Goal: Task Accomplishment & Management: Use online tool/utility

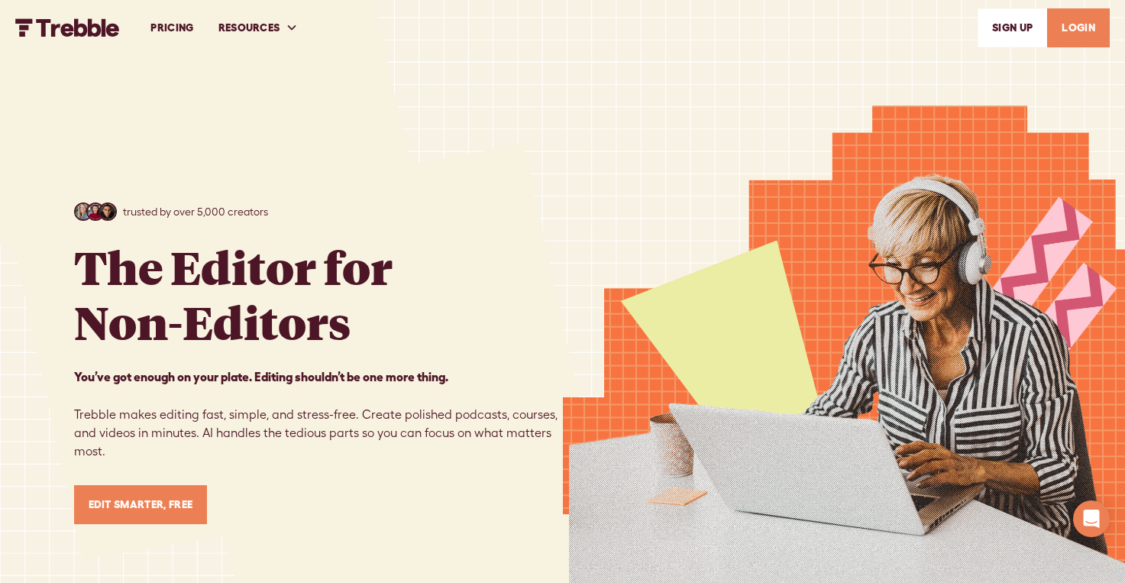
click at [1080, 22] on link "LOGIN" at bounding box center [1079, 27] width 63 height 39
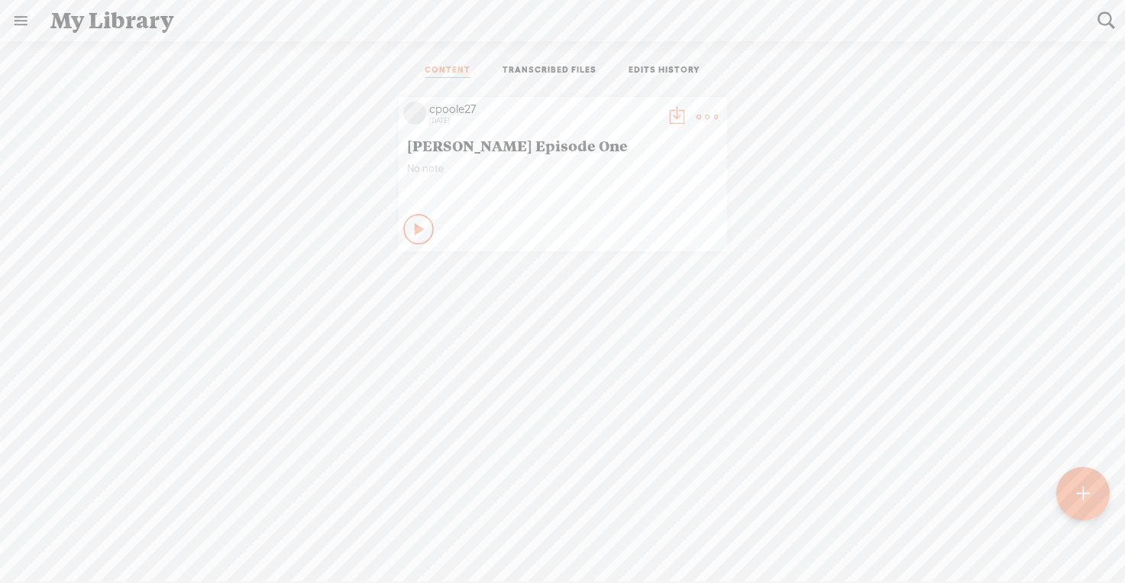
click at [1080, 495] on t at bounding box center [1083, 495] width 13 height 34
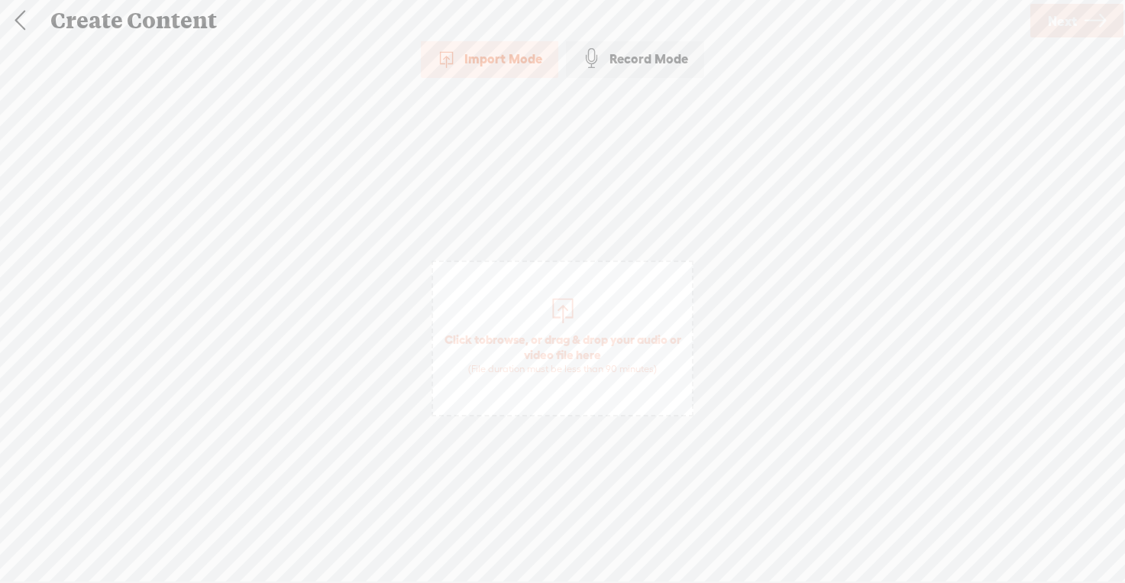
click at [21, 20] on link at bounding box center [20, 21] width 38 height 40
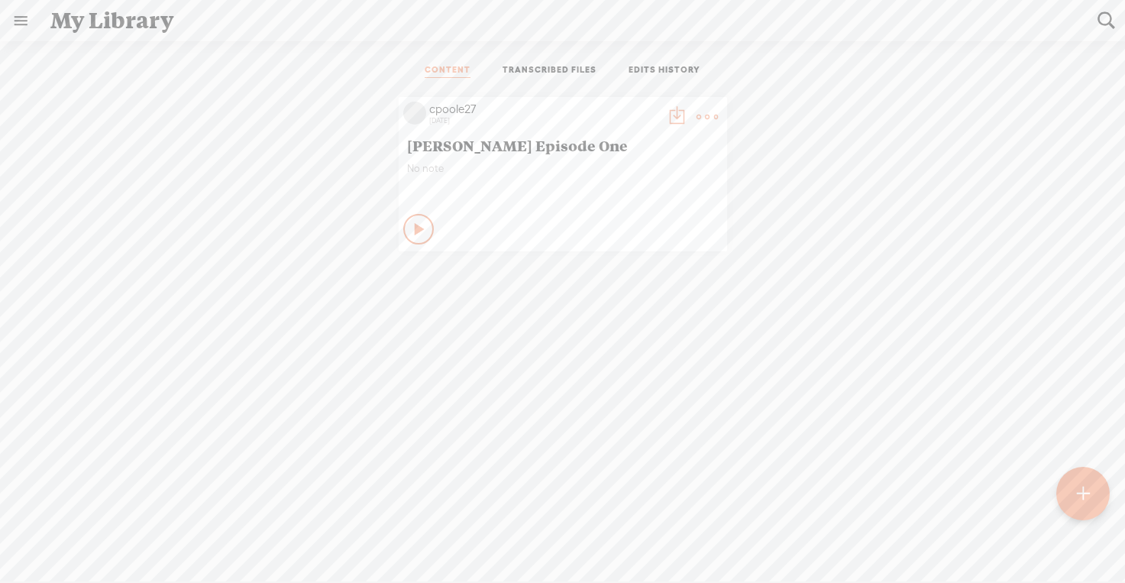
click at [78, 25] on div "My Library" at bounding box center [564, 21] width 1048 height 40
click at [21, 23] on link at bounding box center [21, 21] width 40 height 40
click at [80, 48] on div "cpoole27" at bounding box center [94, 49] width 47 height 15
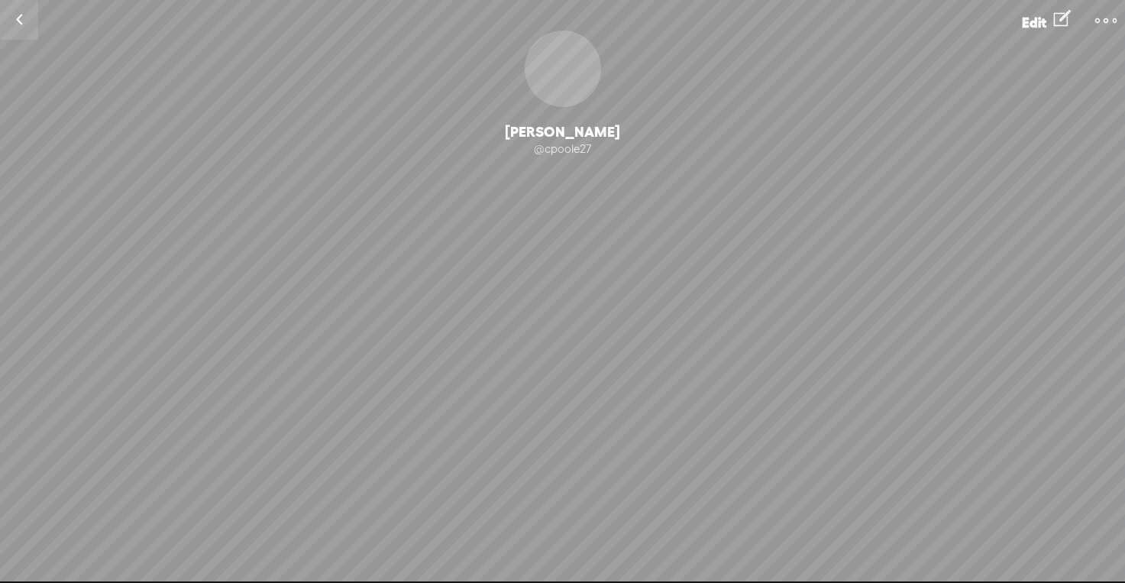
click at [24, 21] on link at bounding box center [19, 20] width 38 height 40
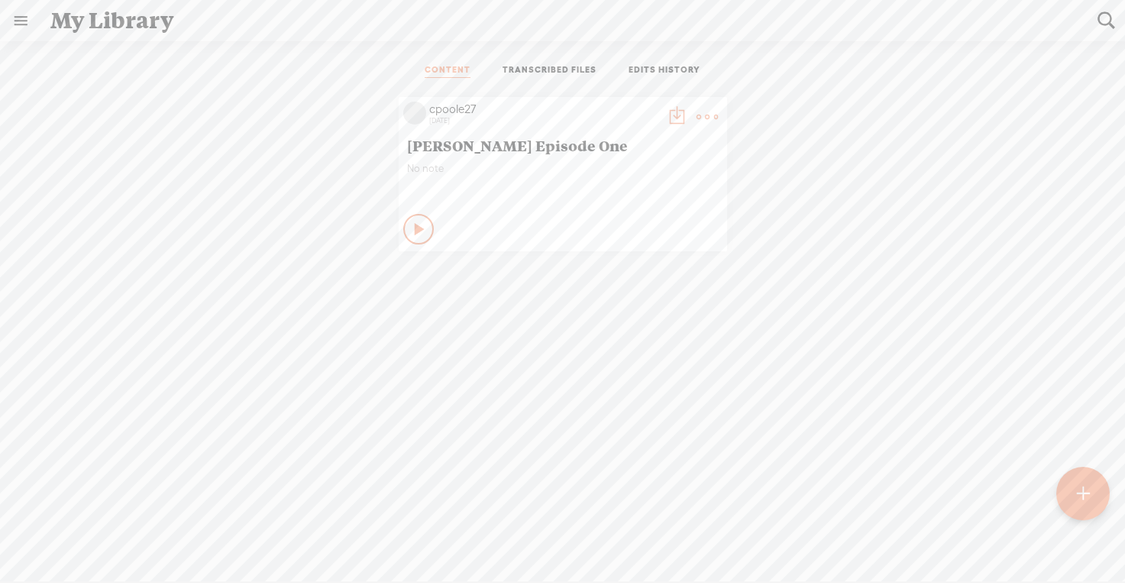
click at [638, 67] on link "EDITS HISTORY" at bounding box center [665, 71] width 72 height 14
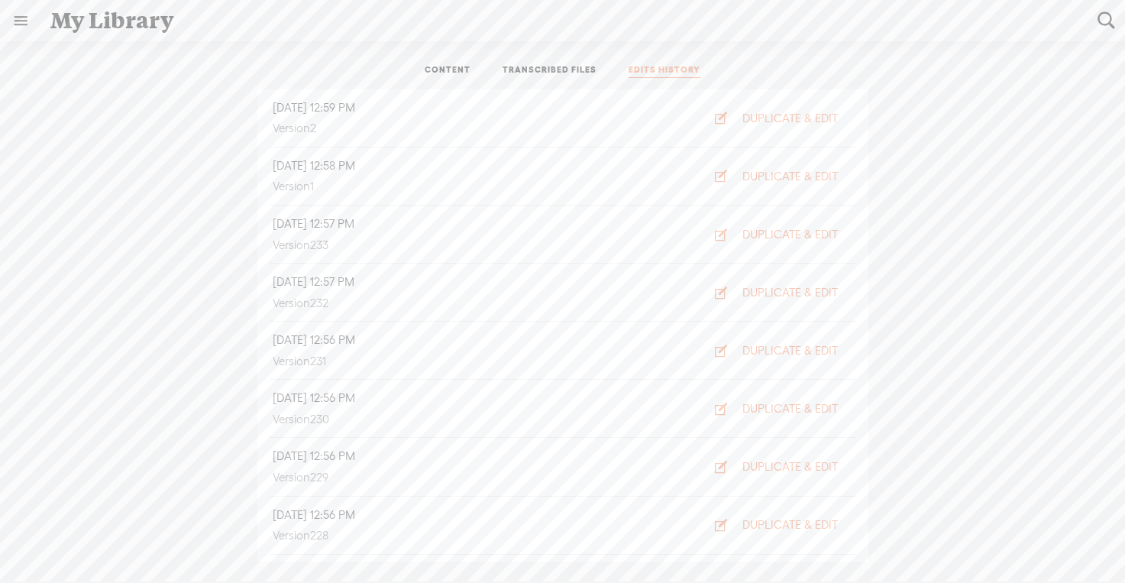
click at [549, 70] on link "TRANSCRIBED FILES" at bounding box center [550, 71] width 94 height 14
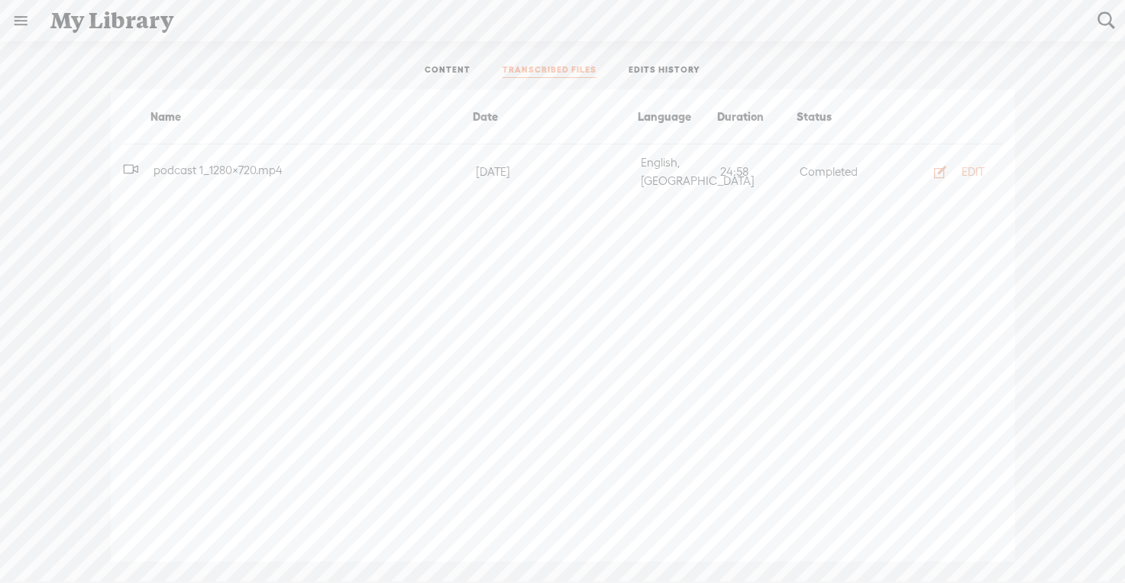
click at [445, 71] on link "CONTENT" at bounding box center [448, 71] width 46 height 14
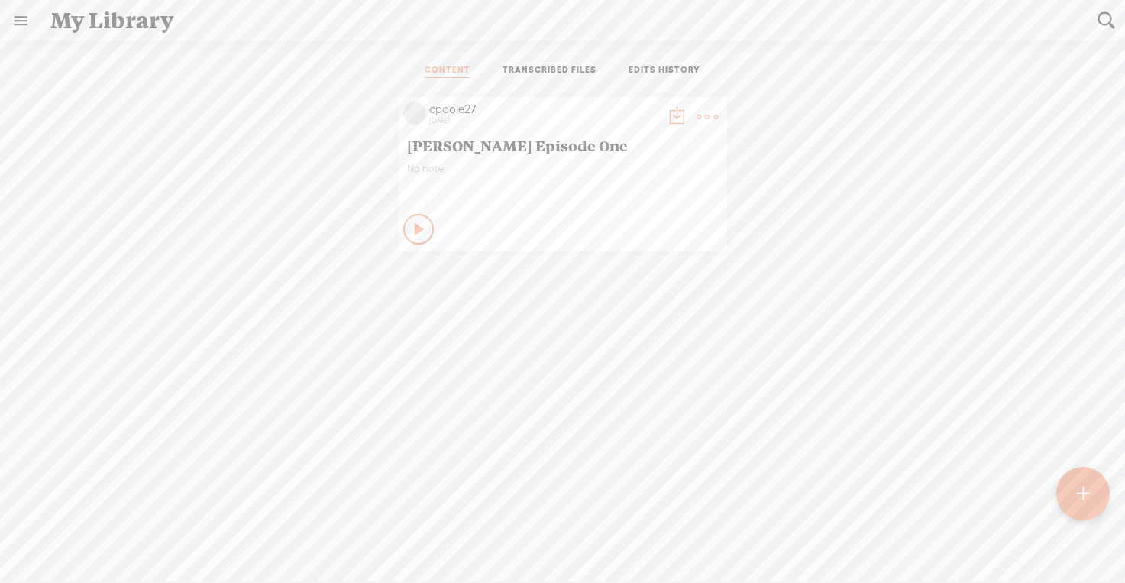
click at [1080, 487] on t at bounding box center [1083, 495] width 13 height 34
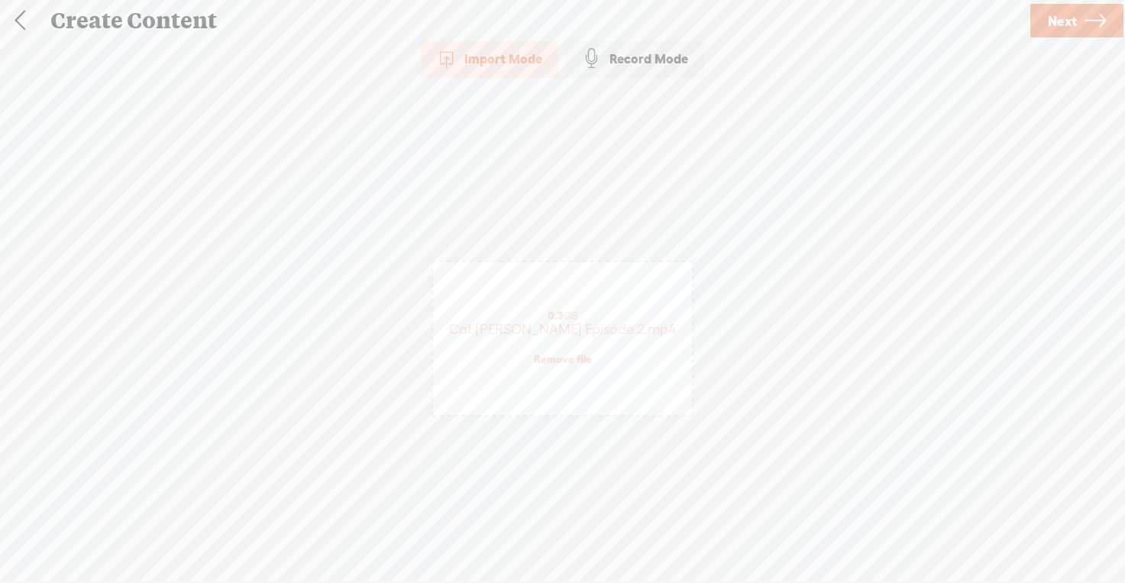
click at [1046, 15] on link "Next" at bounding box center [1077, 21] width 93 height 34
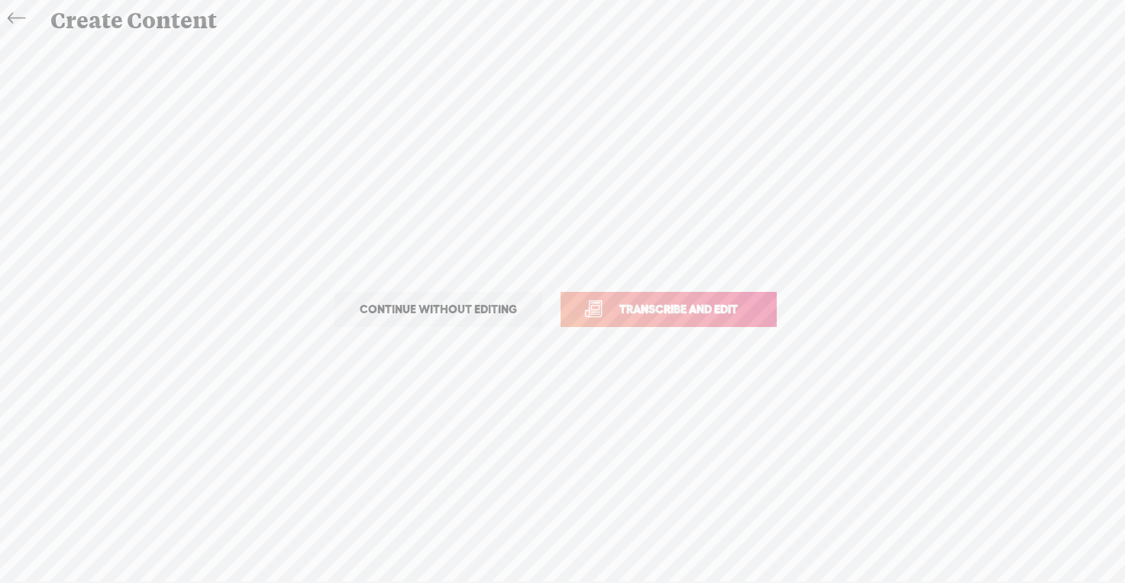
click at [674, 306] on span "Transcribe and edit" at bounding box center [679, 309] width 151 height 18
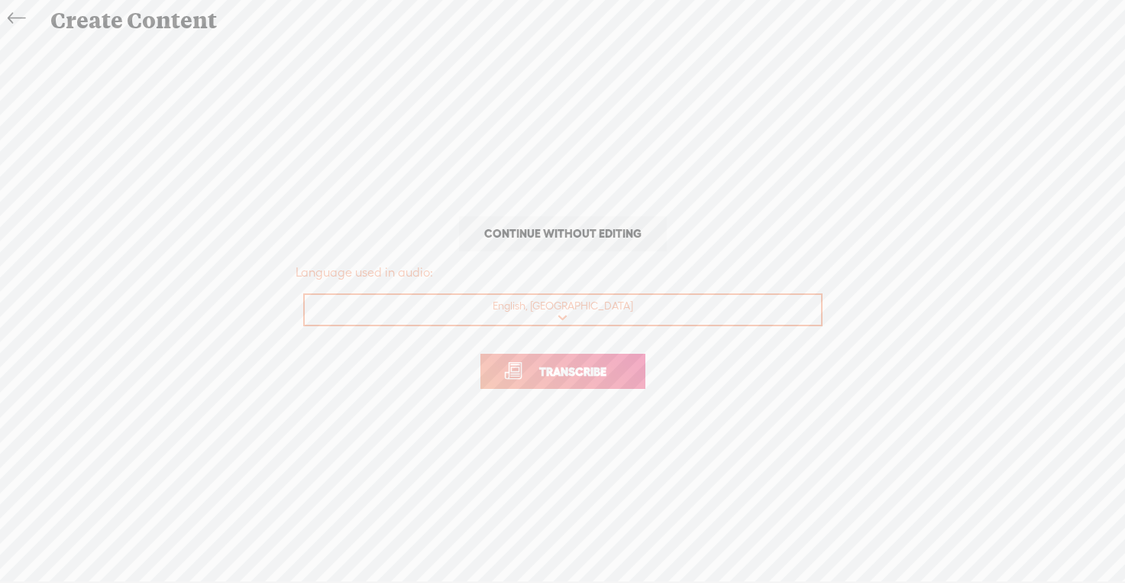
click at [578, 370] on span "Transcribe" at bounding box center [572, 372] width 99 height 18
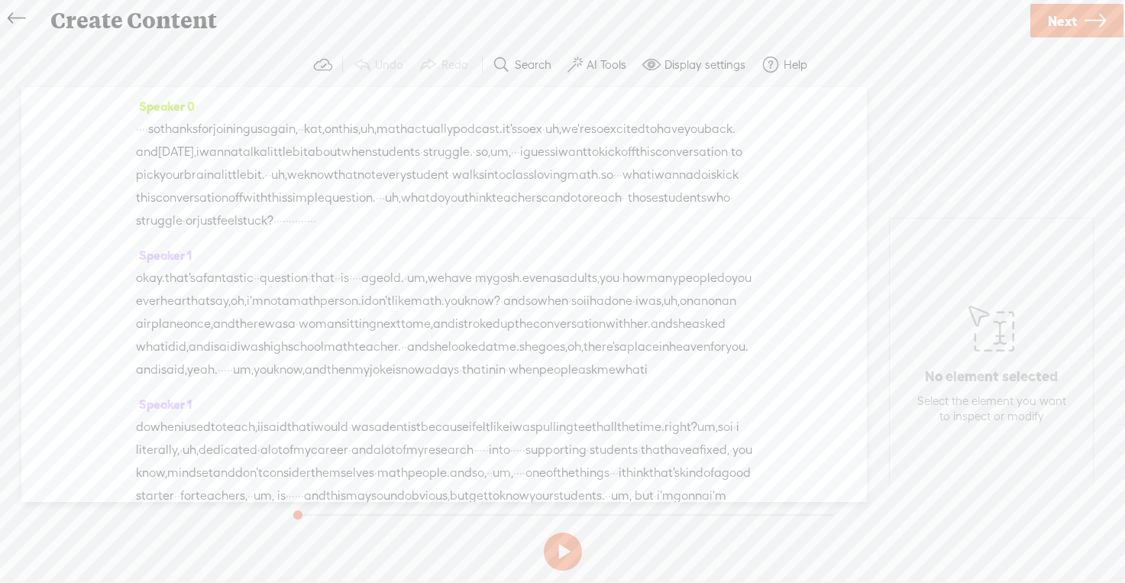
click at [160, 128] on span "so" at bounding box center [154, 129] width 12 height 23
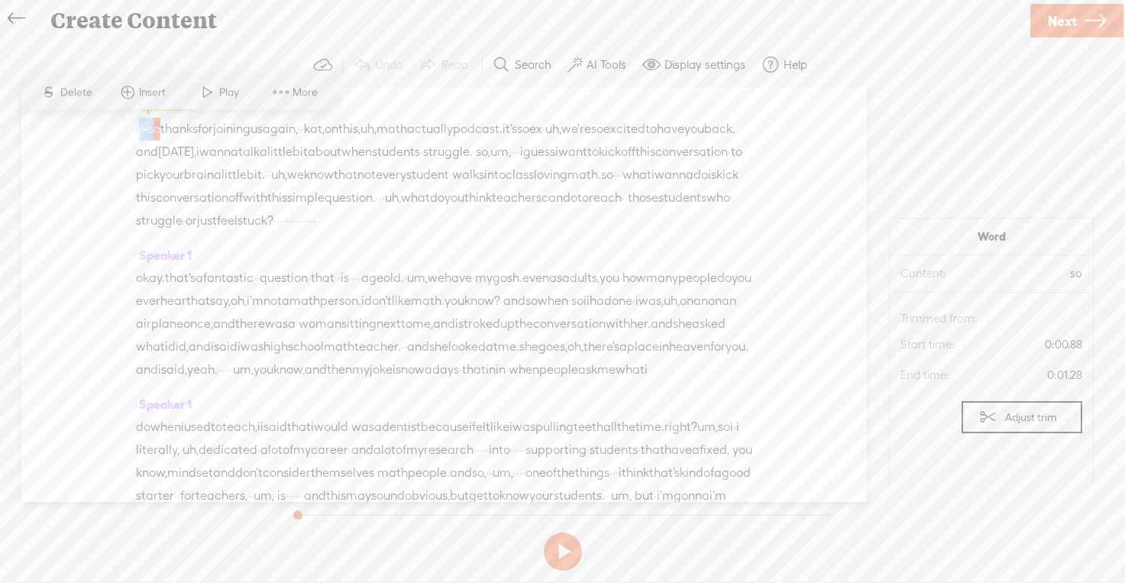
drag, startPoint x: 173, startPoint y: 128, endPoint x: 140, endPoint y: 128, distance: 33.6
click at [140, 128] on div "· · · · so thanks for joining us again, · · kat, on this, uh, math actually pod…" at bounding box center [444, 175] width 617 height 115
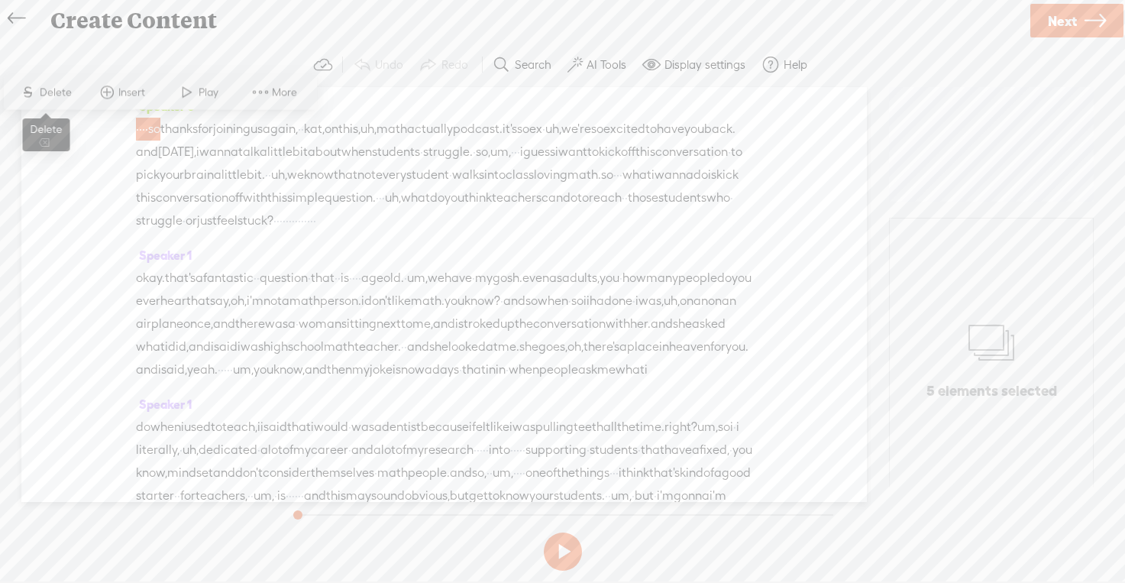
click at [64, 86] on span "Delete" at bounding box center [58, 92] width 36 height 15
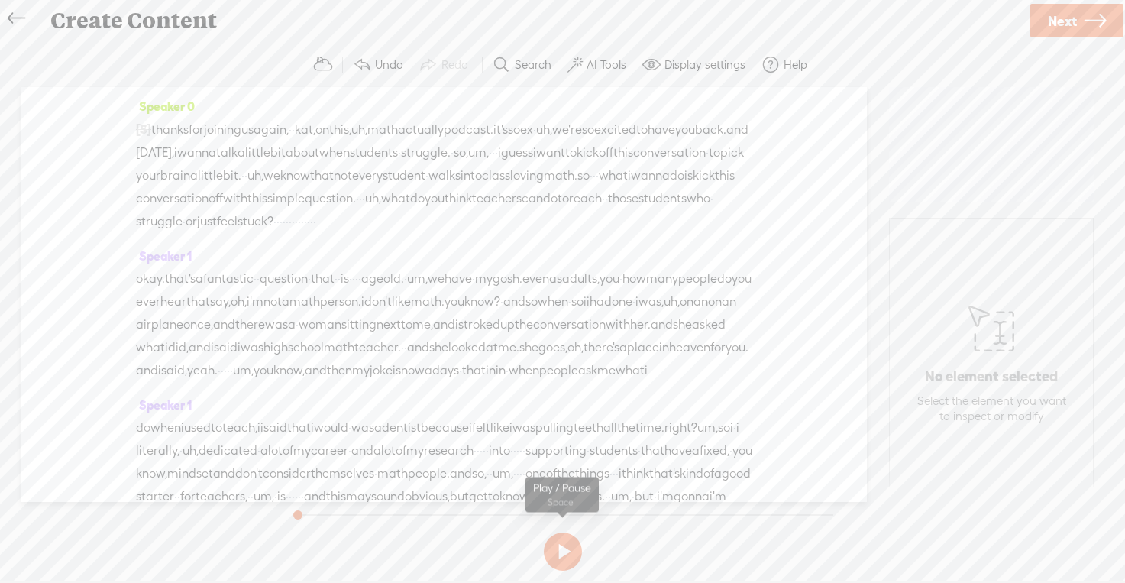
click at [571, 543] on button at bounding box center [563, 552] width 38 height 38
click at [571, 544] on button at bounding box center [563, 552] width 38 height 38
click at [610, 66] on label "AI Tools" at bounding box center [607, 64] width 40 height 15
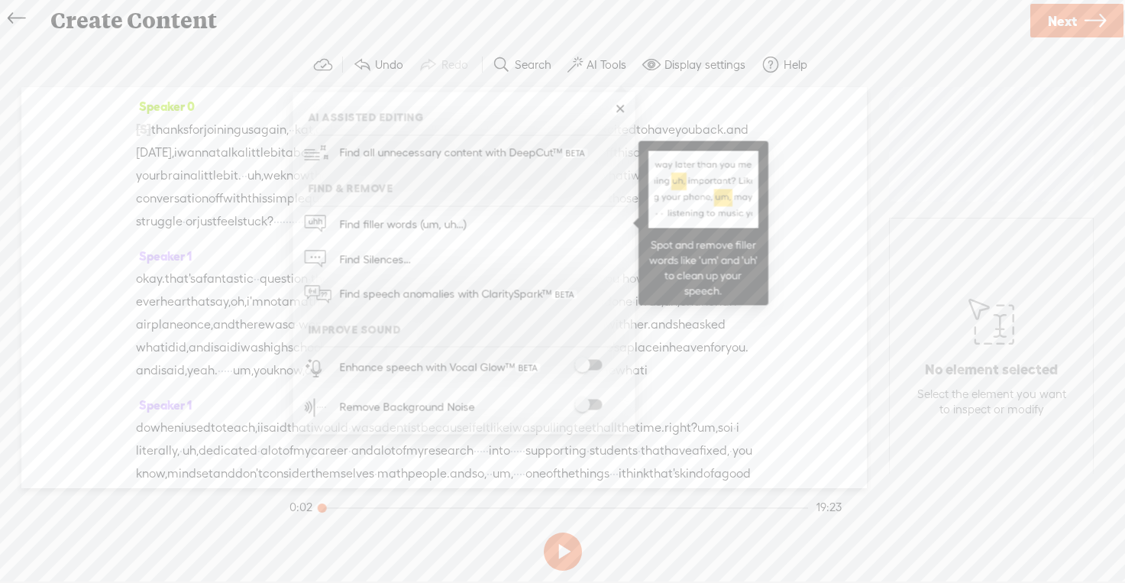
click at [410, 222] on span "Find filler words (um, uh...)" at bounding box center [403, 224] width 138 height 34
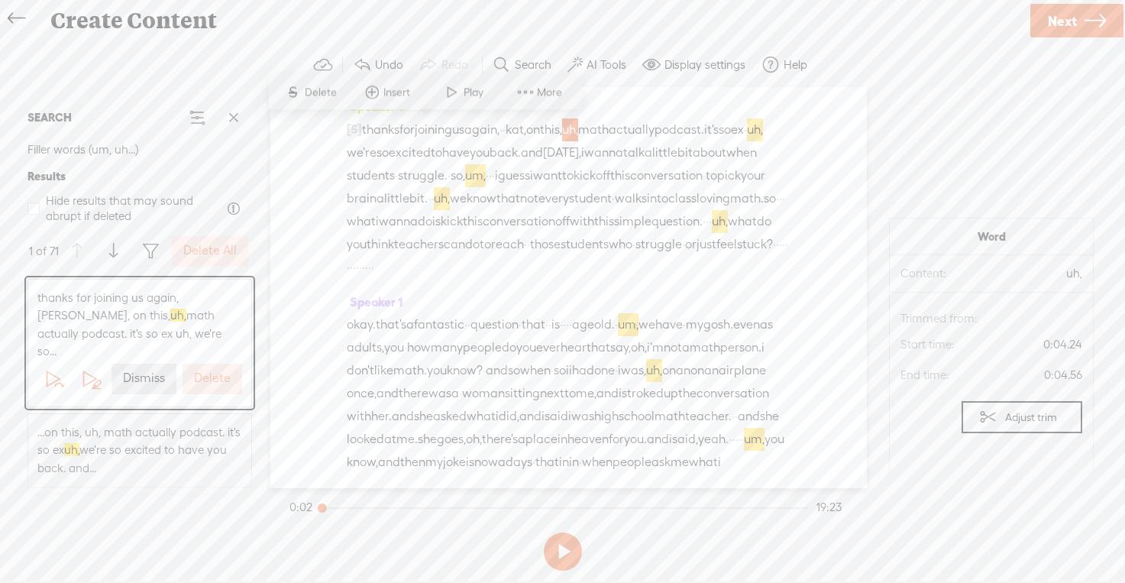
click at [205, 371] on label "Delete" at bounding box center [212, 379] width 37 height 16
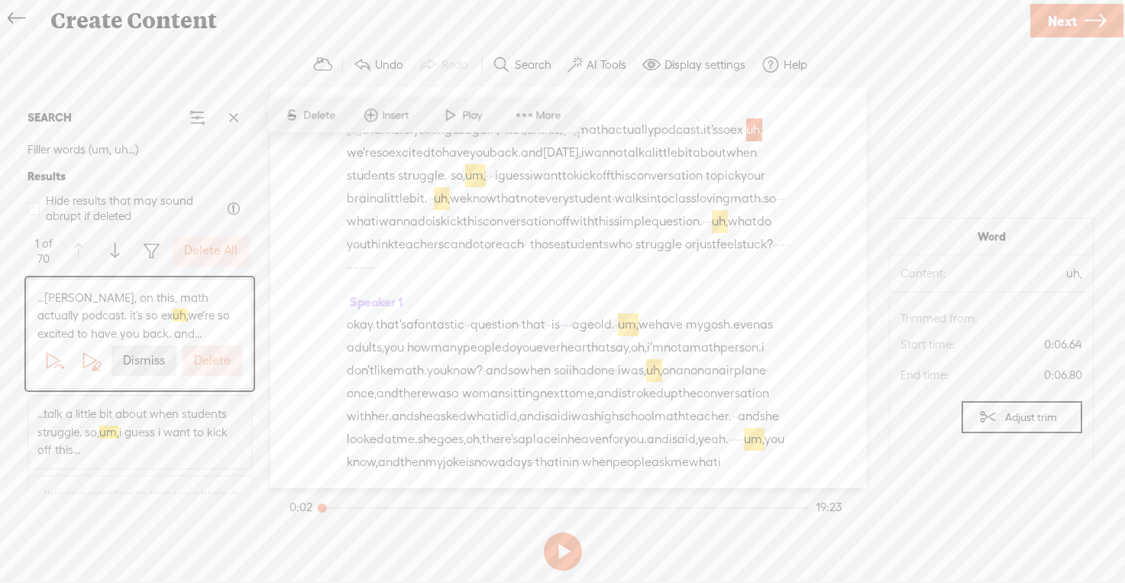
click at [205, 358] on label "Delete" at bounding box center [212, 361] width 37 height 16
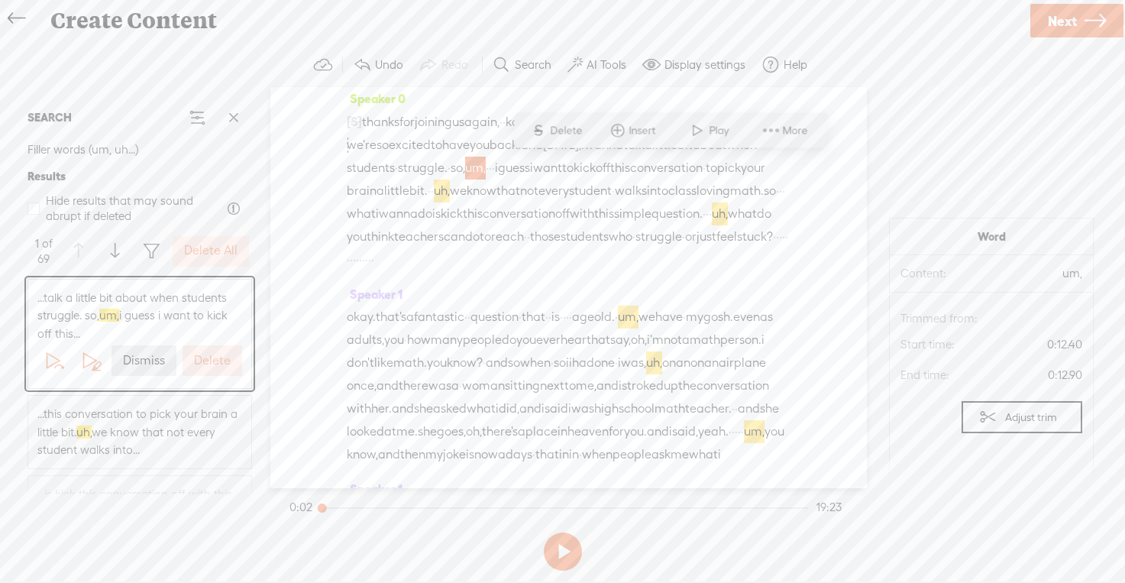
click at [205, 358] on label "Delete" at bounding box center [212, 361] width 37 height 16
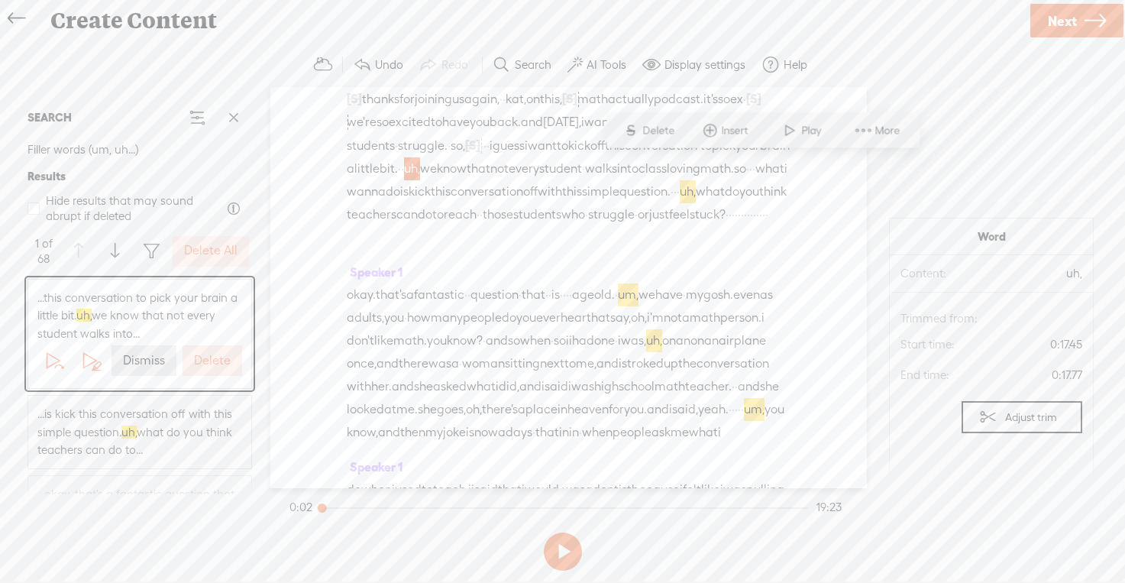
click at [205, 358] on label "Delete" at bounding box center [212, 361] width 37 height 16
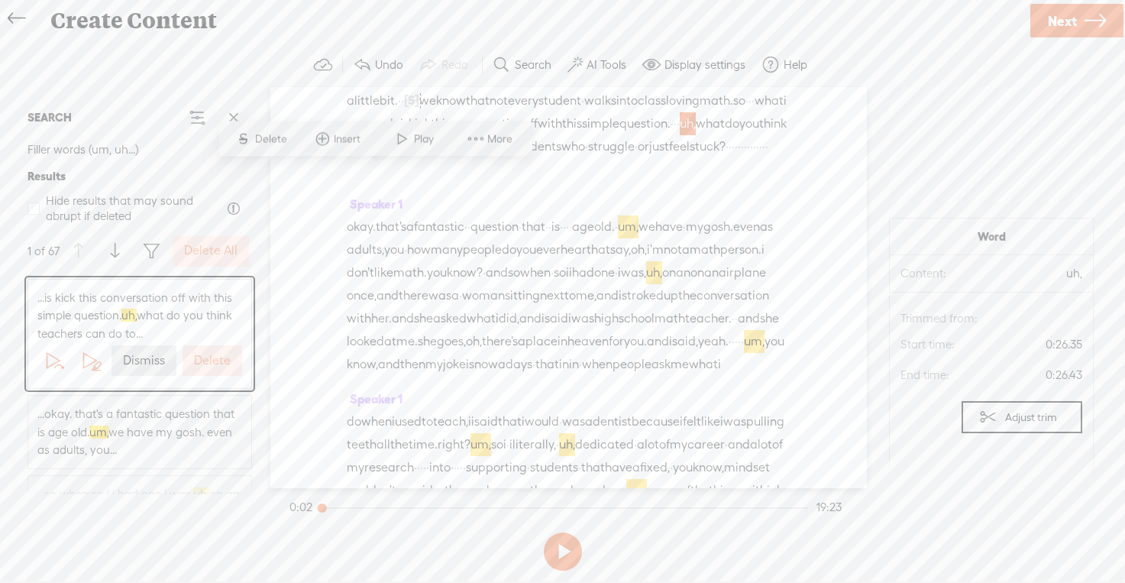
click at [205, 358] on label "Delete" at bounding box center [212, 361] width 37 height 16
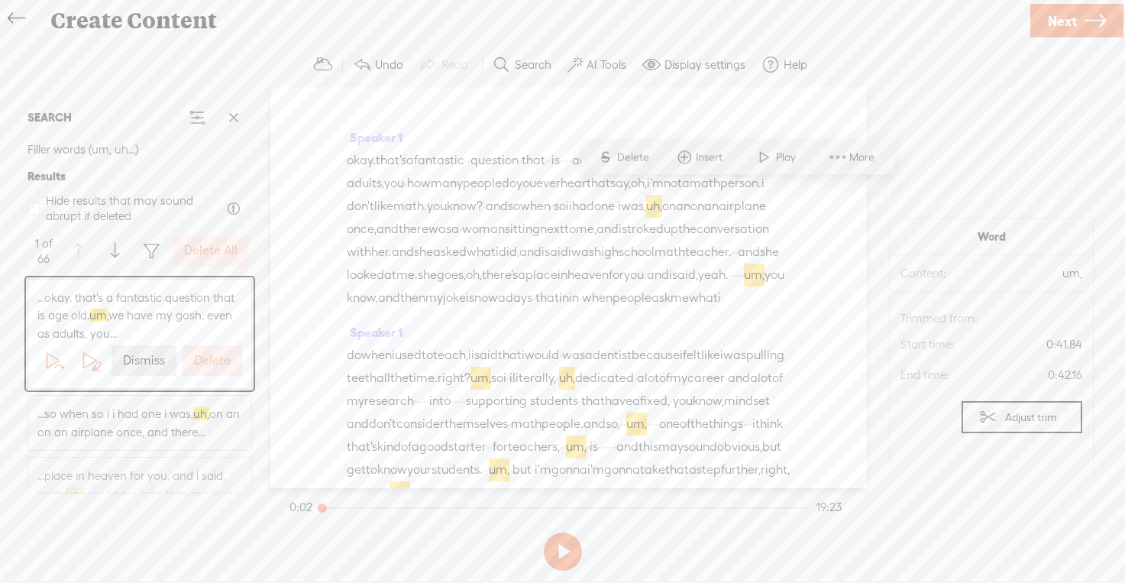
click at [205, 358] on label "Delete" at bounding box center [212, 361] width 37 height 16
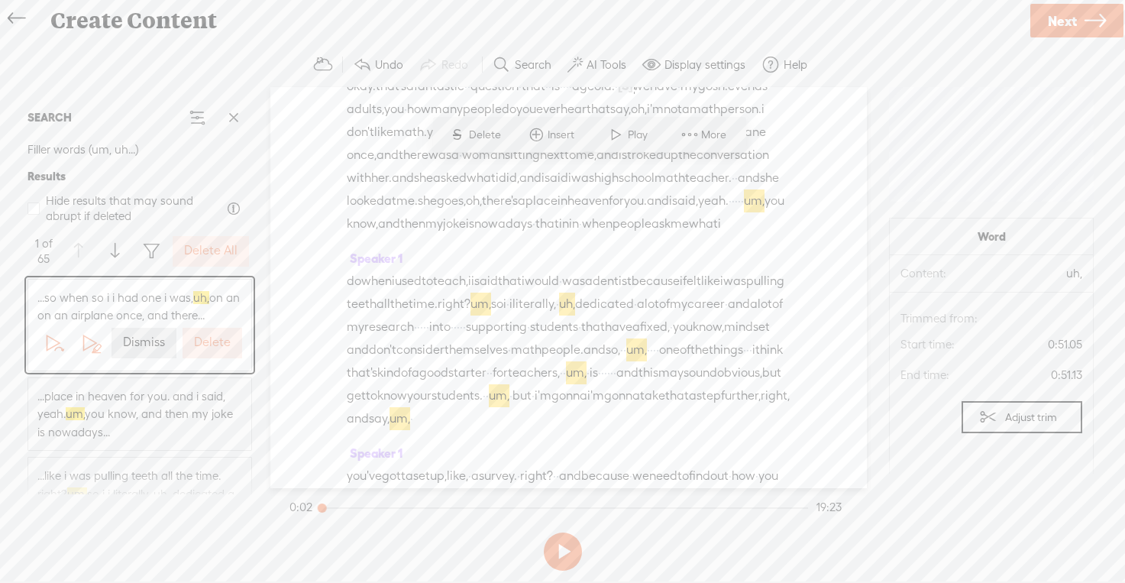
scroll to position [248, 0]
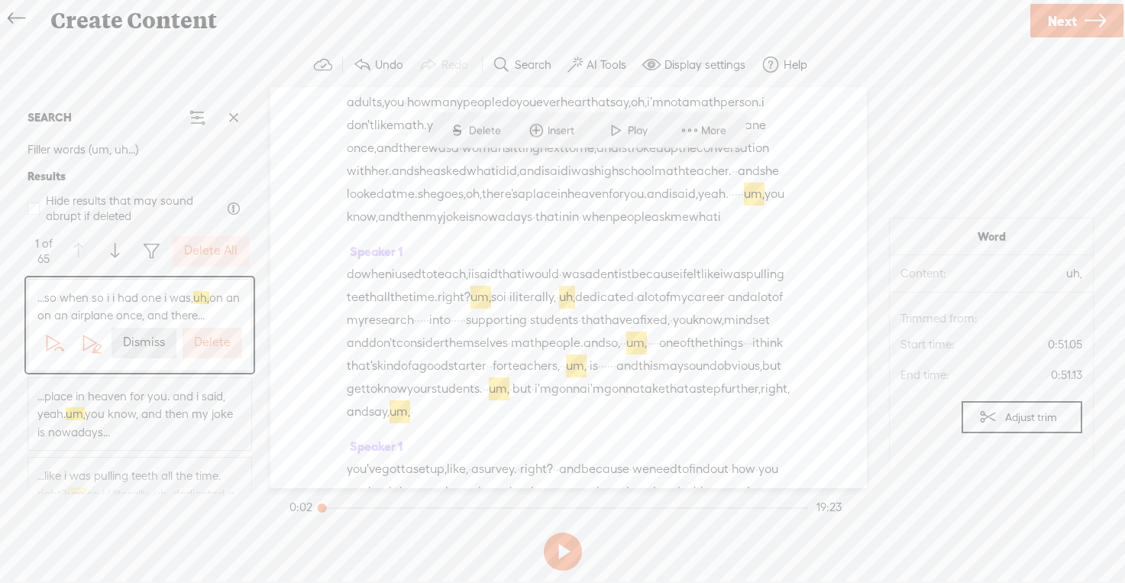
click at [207, 335] on label "Delete" at bounding box center [212, 343] width 37 height 16
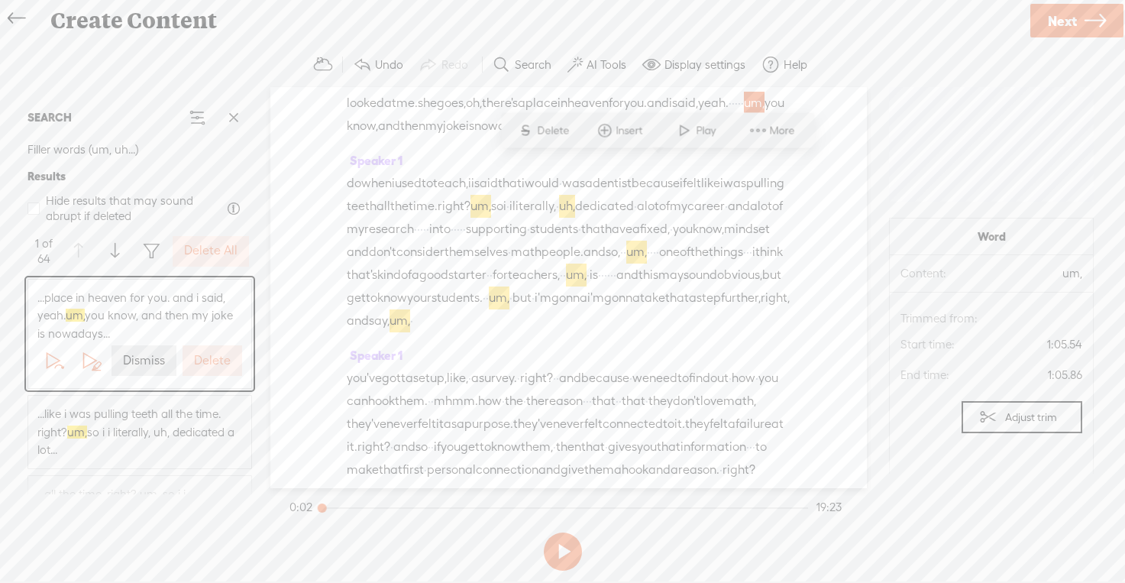
click at [210, 356] on label "Delete" at bounding box center [212, 361] width 37 height 16
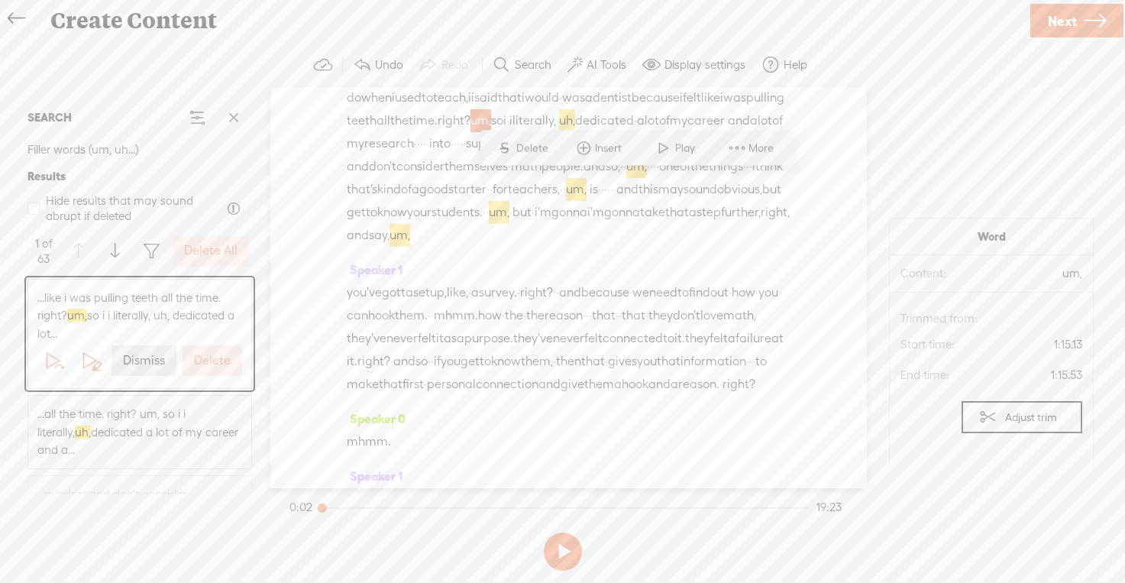
scroll to position [444, 0]
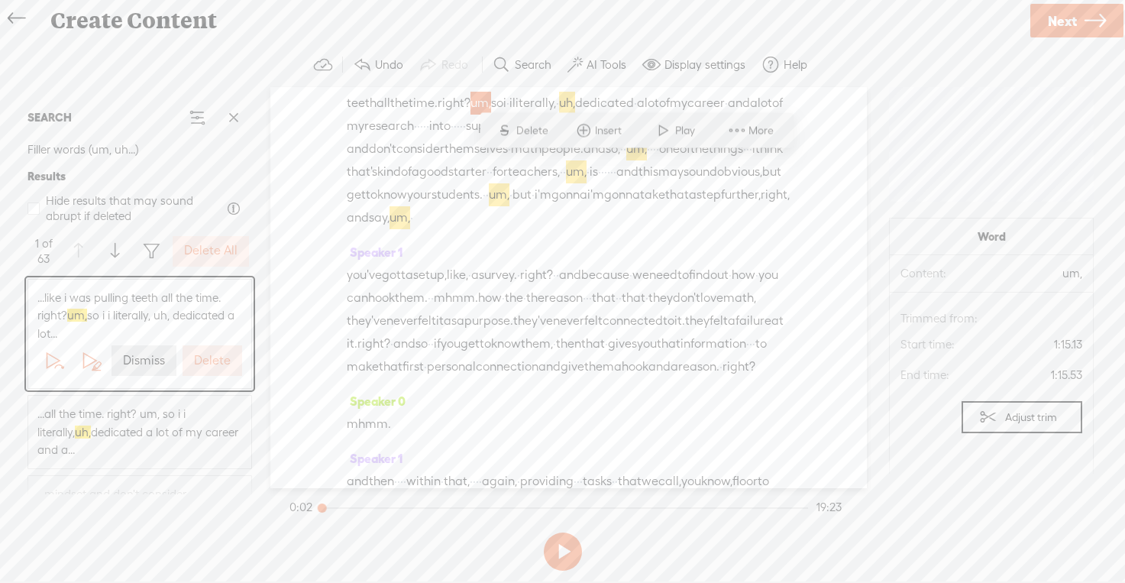
click at [210, 356] on label "Delete" at bounding box center [212, 361] width 37 height 16
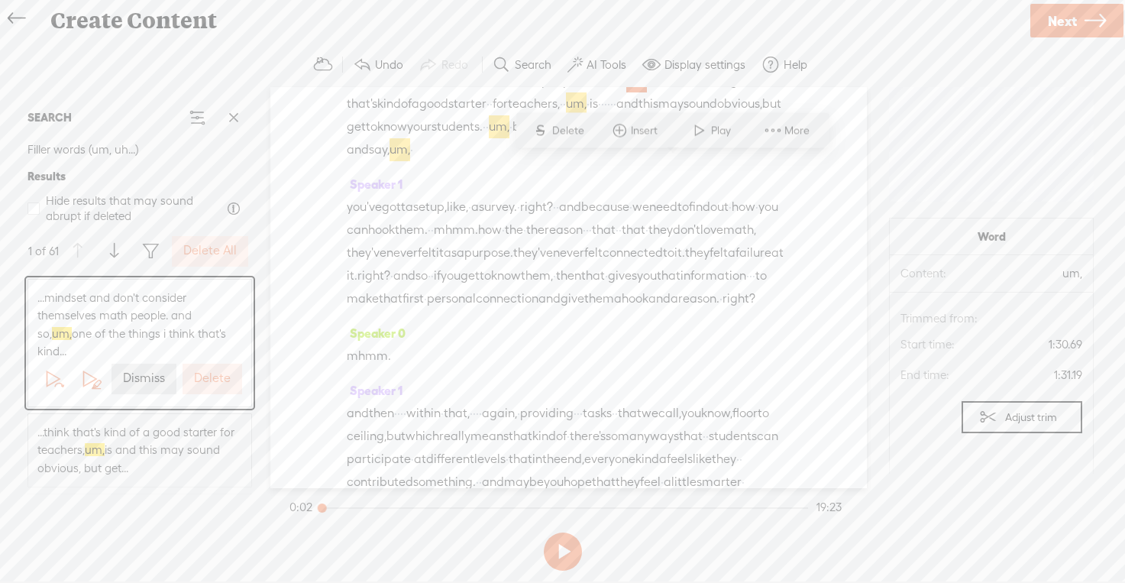
click at [210, 371] on label "Delete" at bounding box center [212, 379] width 37 height 16
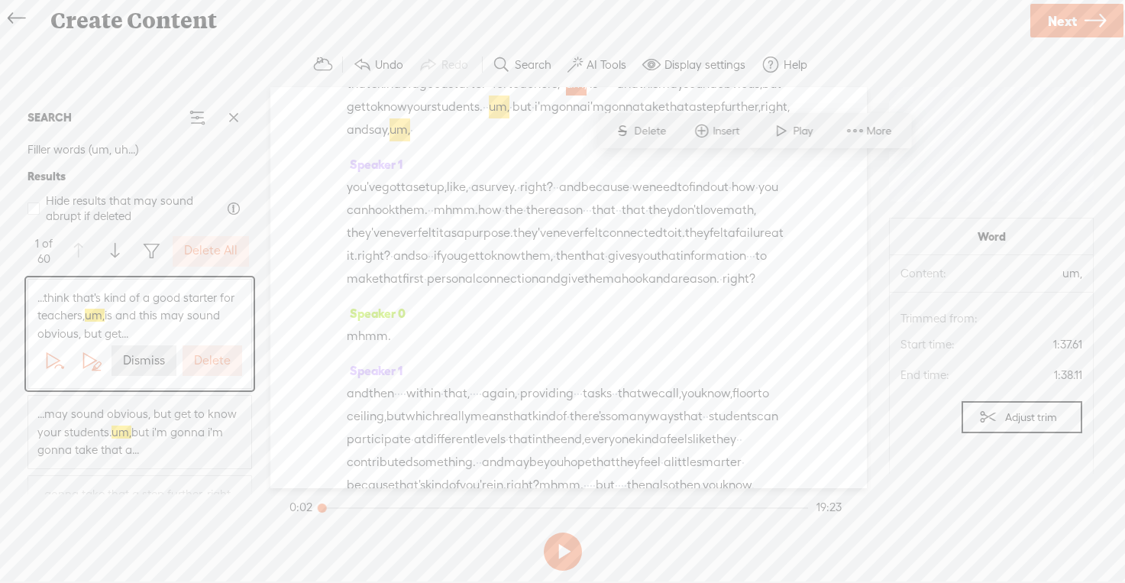
click at [210, 356] on label "Delete" at bounding box center [212, 361] width 37 height 16
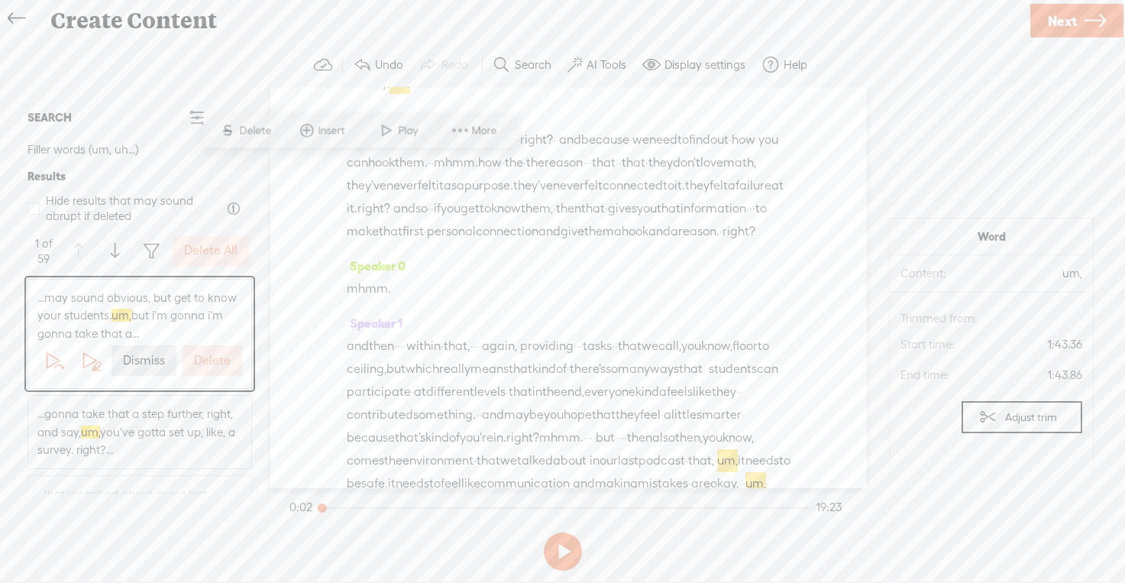
click at [210, 356] on label "Delete" at bounding box center [212, 361] width 37 height 16
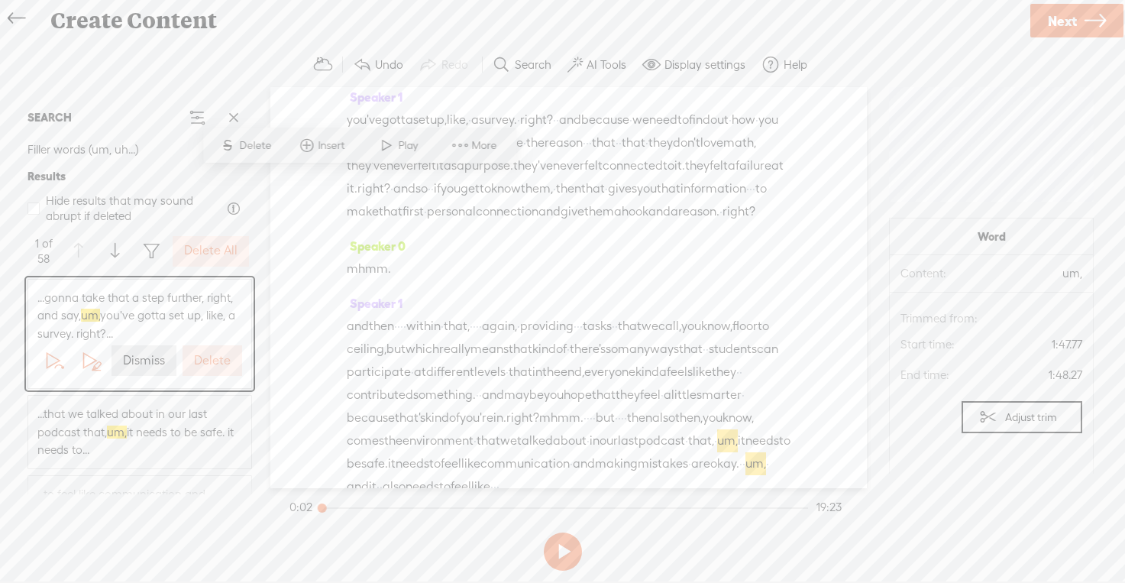
click at [210, 356] on label "Delete" at bounding box center [212, 361] width 37 height 16
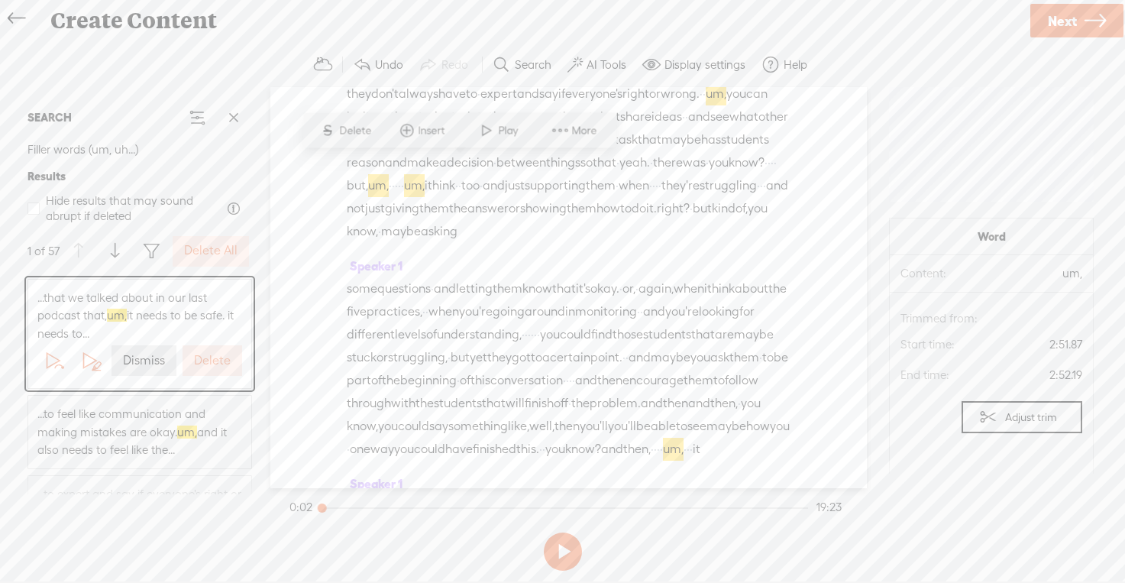
click at [210, 356] on label "Delete" at bounding box center [212, 361] width 37 height 16
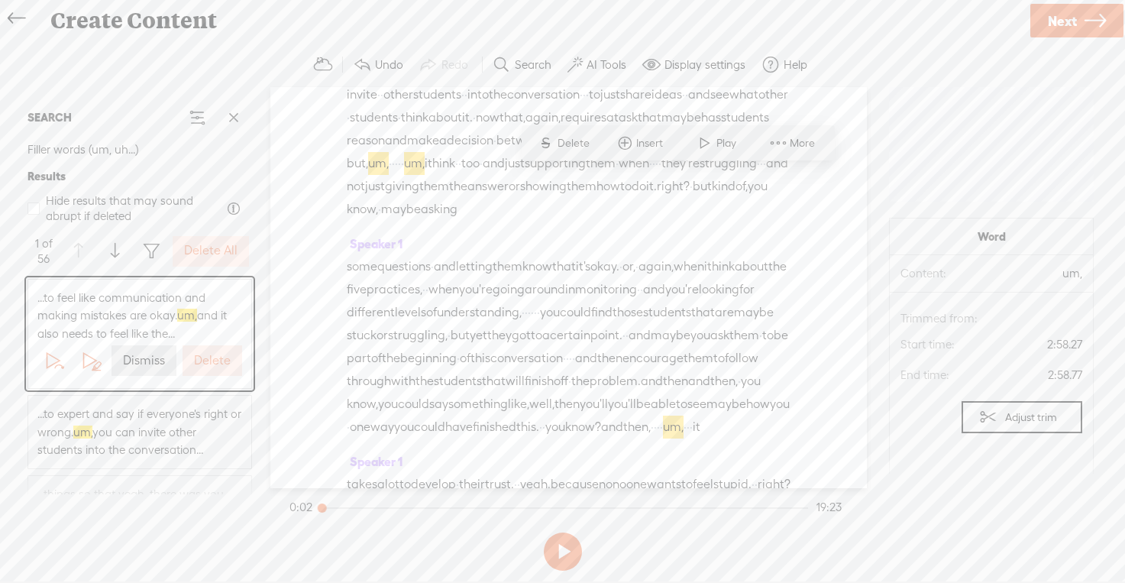
click at [210, 356] on label "Delete" at bounding box center [212, 361] width 37 height 16
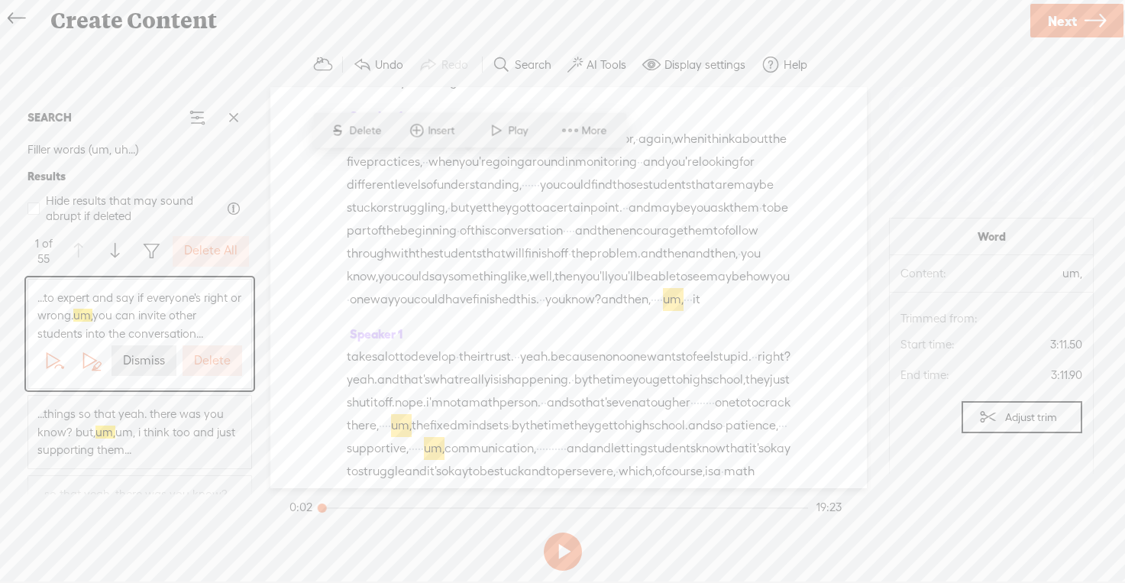
click at [210, 356] on label "Delete" at bounding box center [212, 361] width 37 height 16
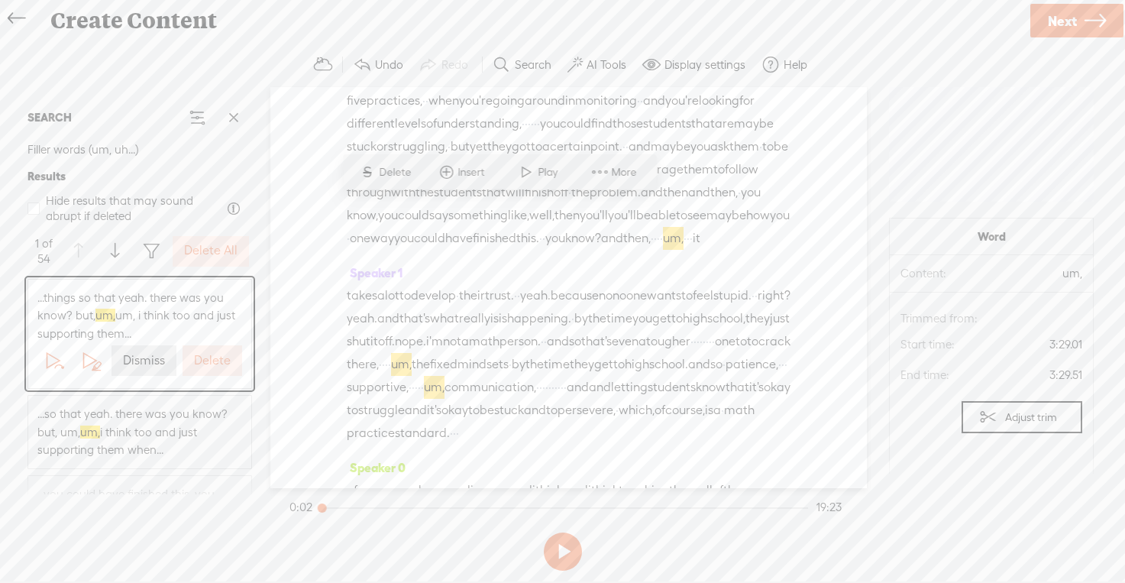
click at [210, 356] on label "Delete" at bounding box center [212, 361] width 37 height 16
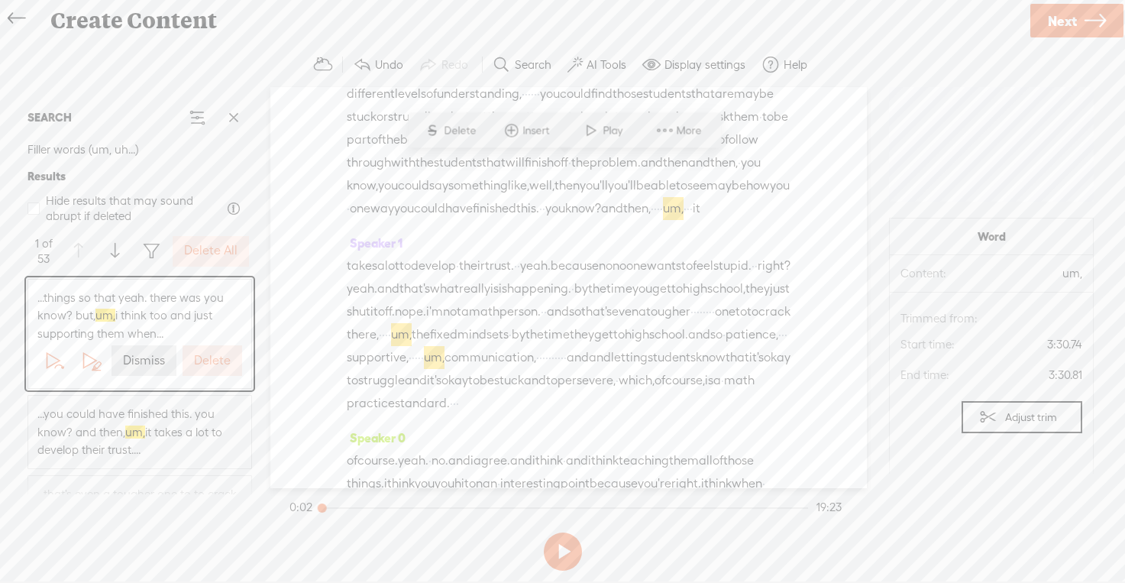
click at [210, 356] on label "Delete" at bounding box center [212, 361] width 37 height 16
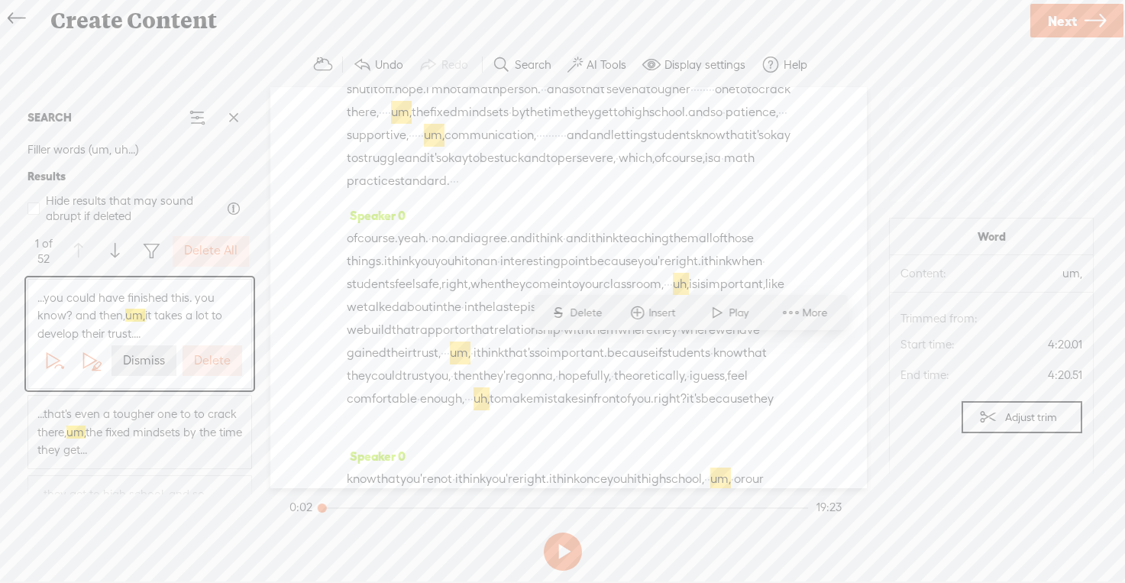
click at [210, 356] on label "Delete" at bounding box center [212, 361] width 37 height 16
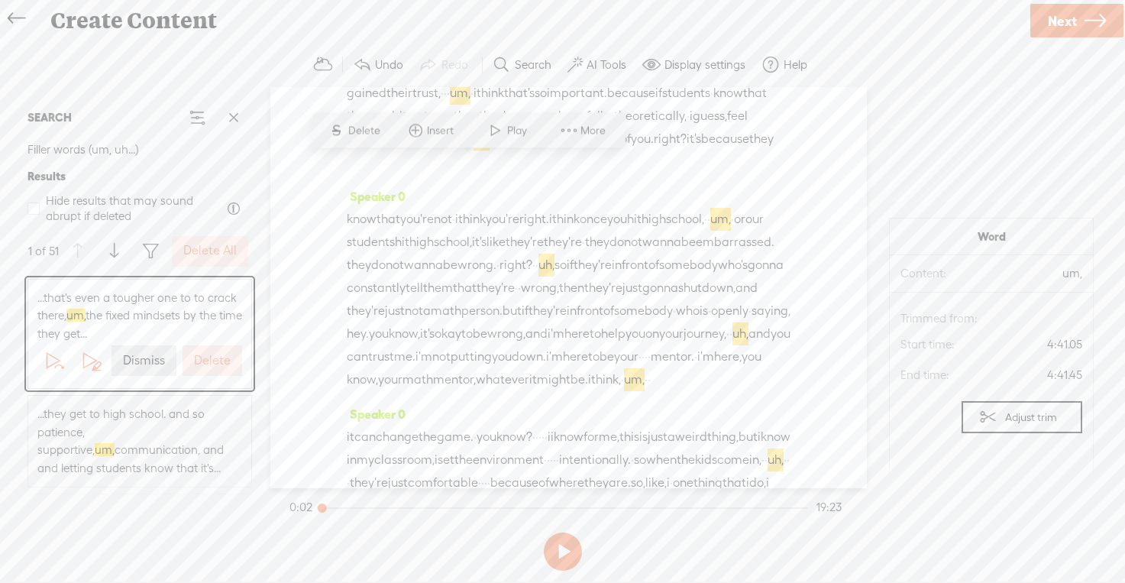
click at [210, 356] on label "Delete" at bounding box center [212, 361] width 37 height 16
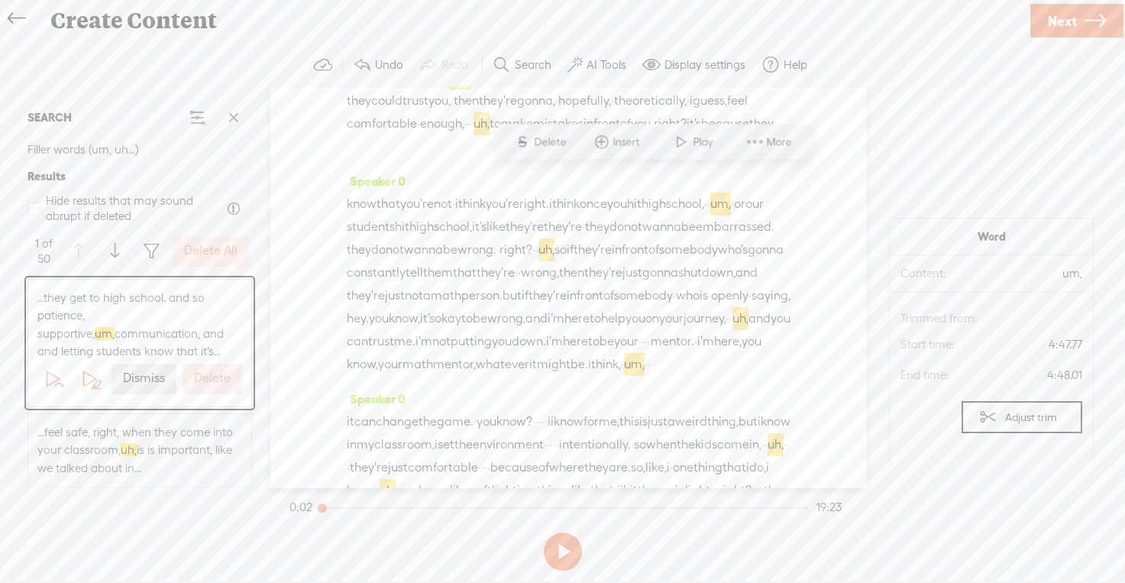
click at [210, 356] on span "...they get to high school. and so patience, supportive, um, communication, and…" at bounding box center [139, 325] width 205 height 72
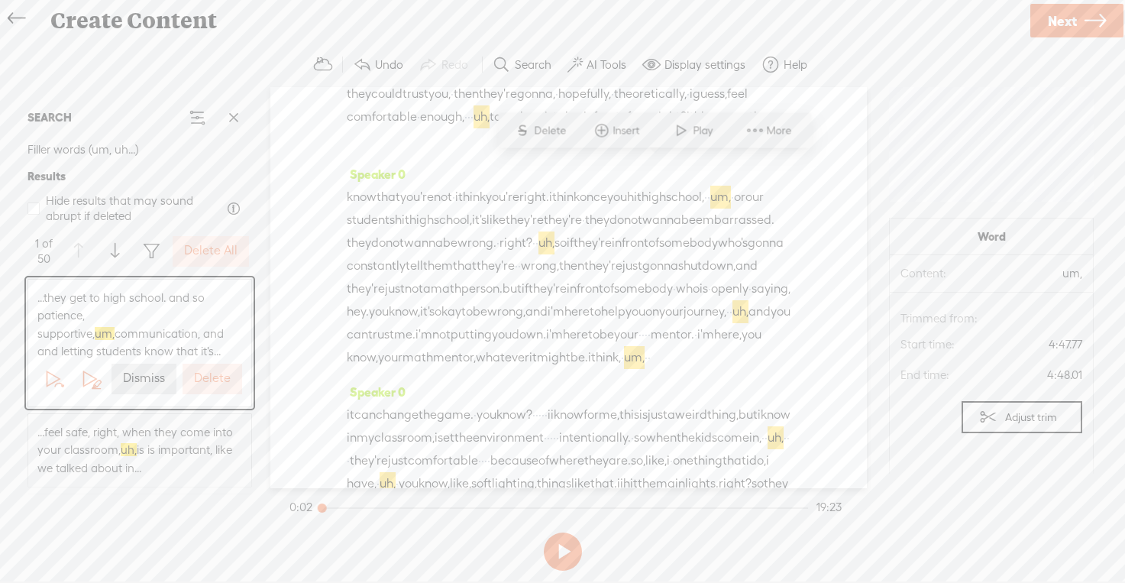
scroll to position [1822, 0]
click at [211, 369] on button "Delete" at bounding box center [213, 379] width 60 height 31
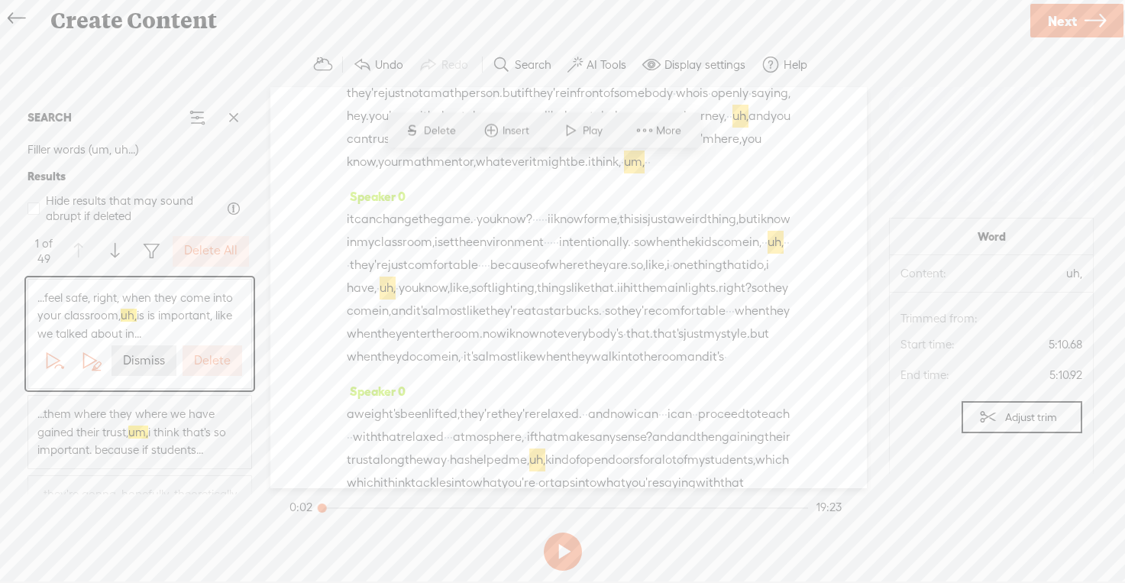
click at [211, 369] on button "Delete" at bounding box center [213, 360] width 60 height 31
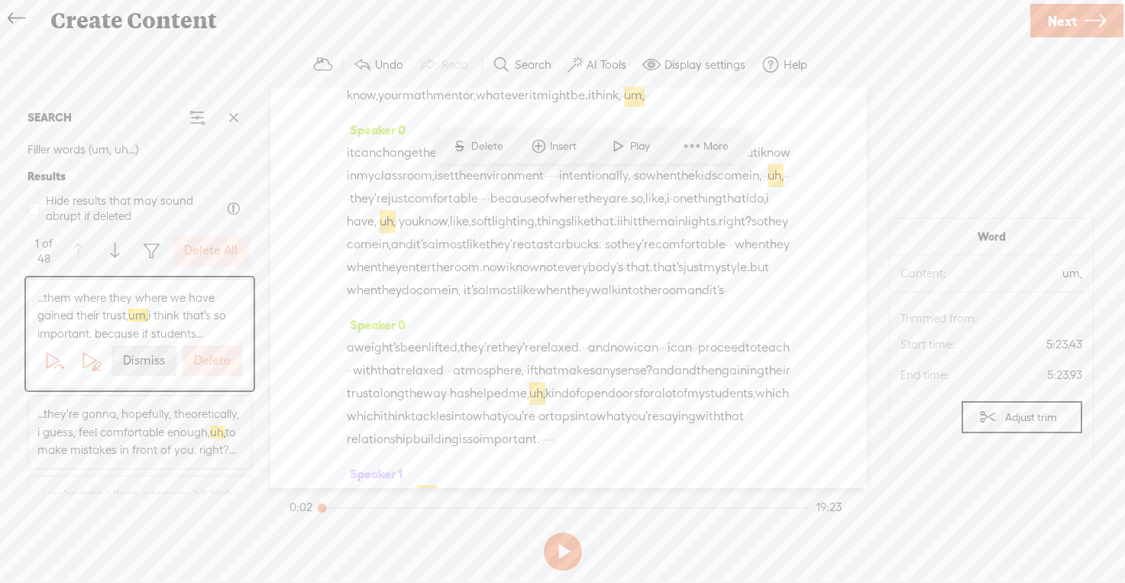
click at [211, 369] on button "Delete" at bounding box center [213, 360] width 60 height 31
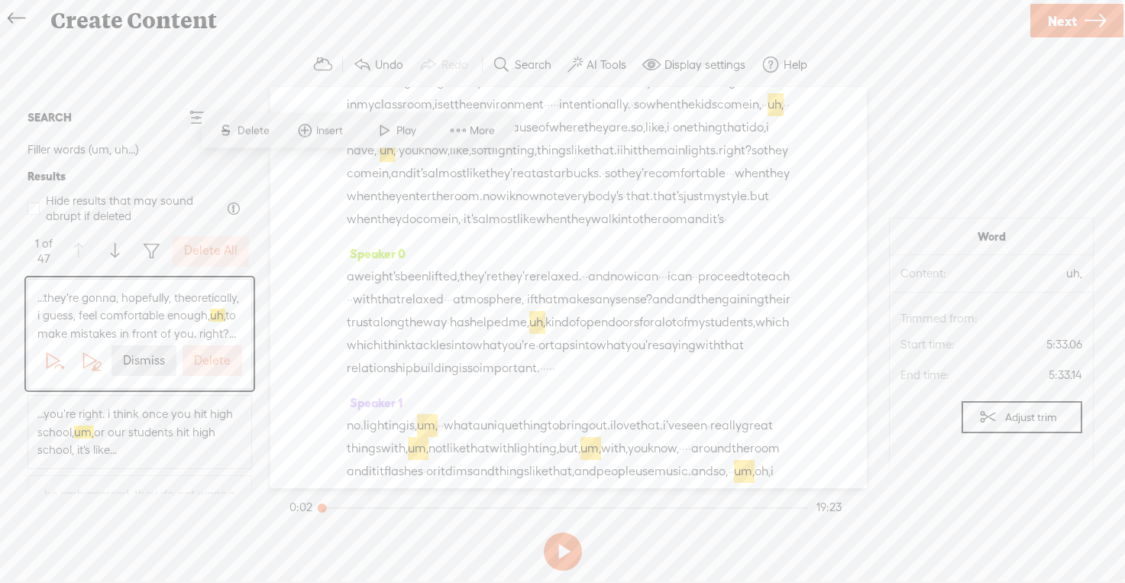
click at [211, 369] on button "Delete" at bounding box center [213, 360] width 60 height 31
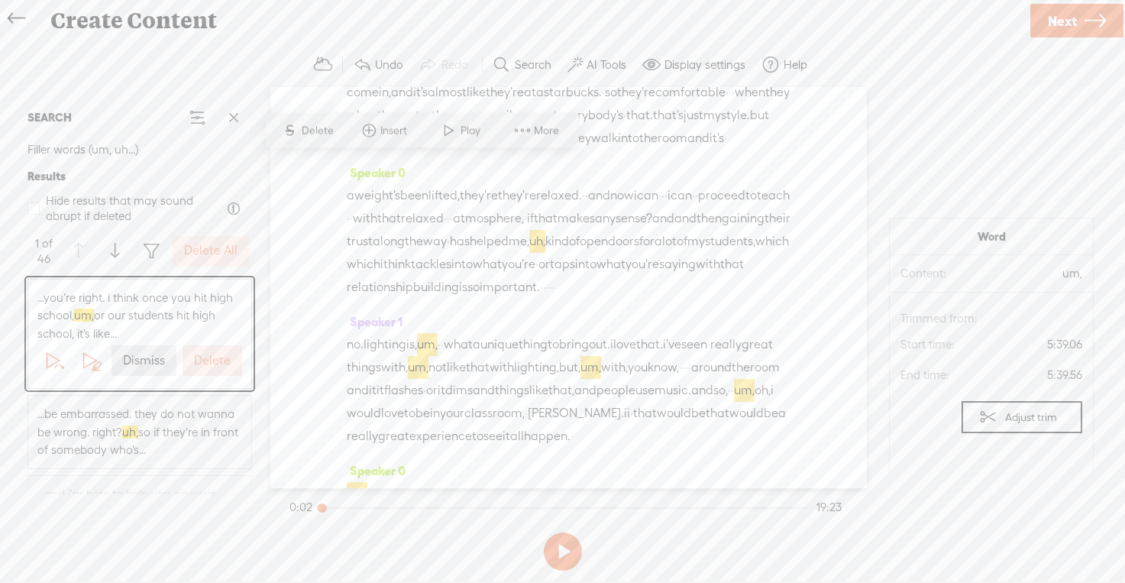
click at [211, 369] on button "Delete" at bounding box center [213, 360] width 60 height 31
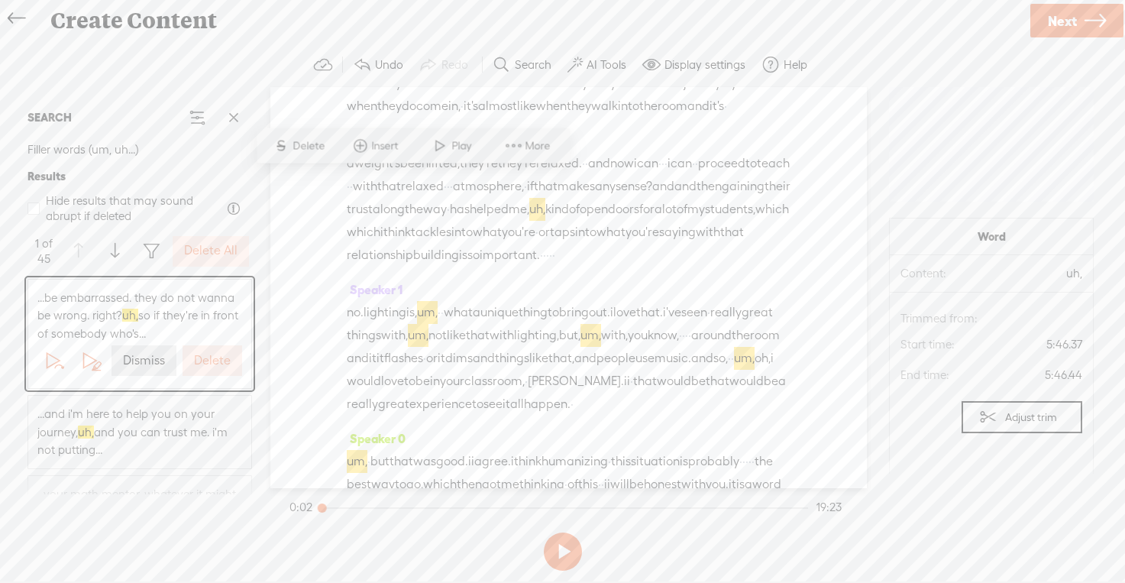
click at [211, 369] on button "Delete" at bounding box center [213, 360] width 60 height 31
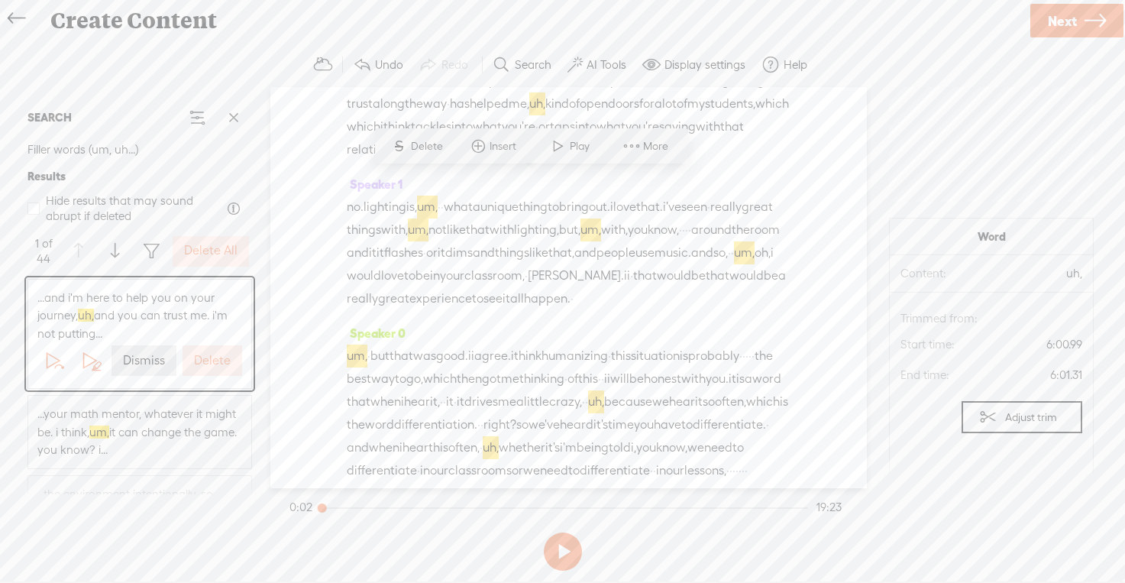
click at [211, 369] on button "Delete" at bounding box center [213, 360] width 60 height 31
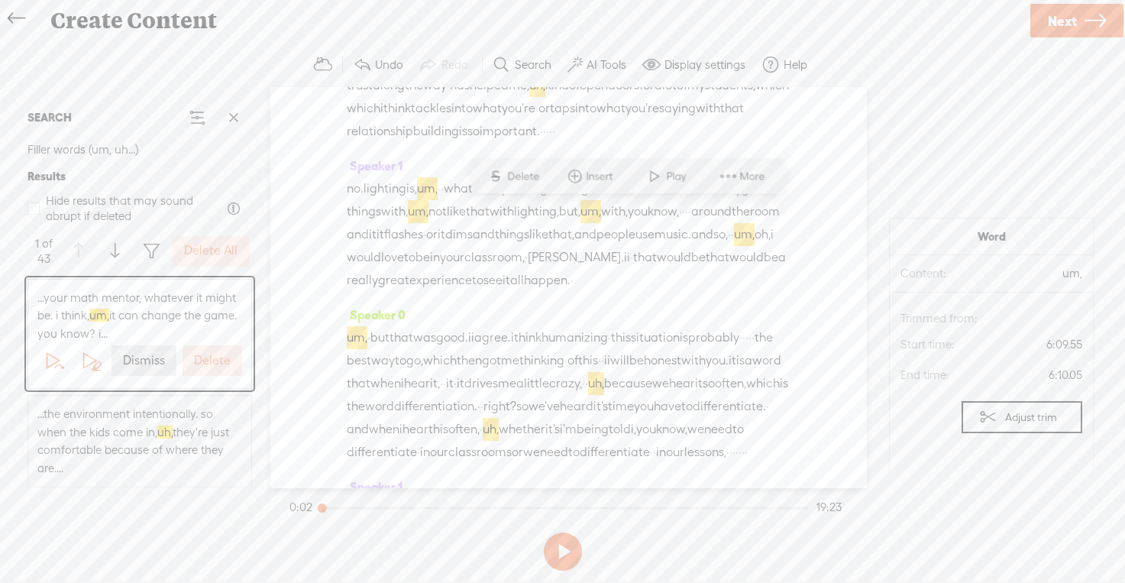
click at [211, 369] on button "Delete" at bounding box center [213, 360] width 60 height 31
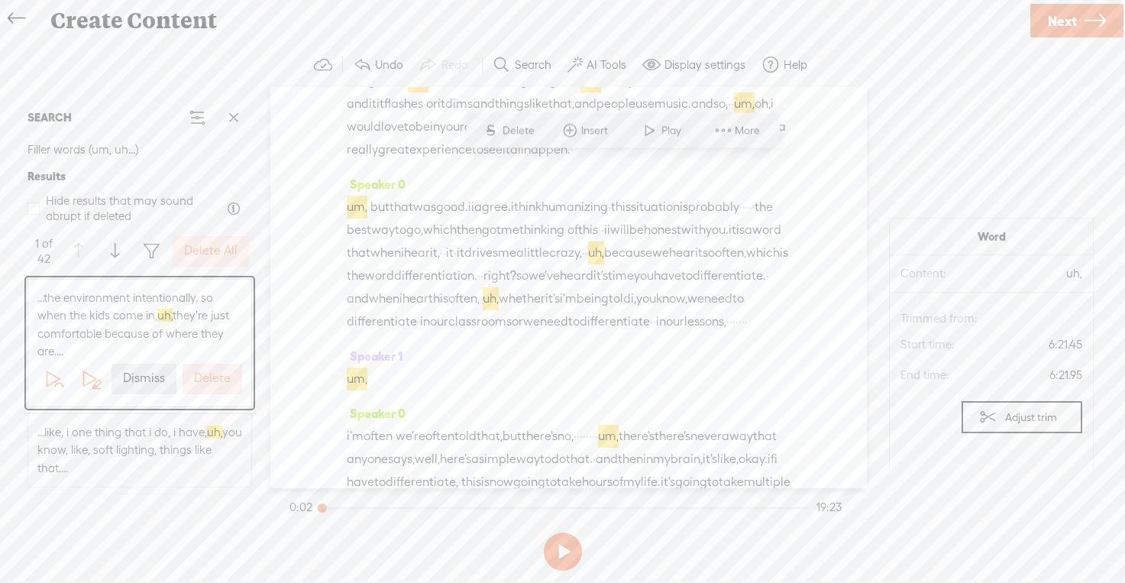
click at [211, 369] on button "Delete" at bounding box center [213, 379] width 60 height 31
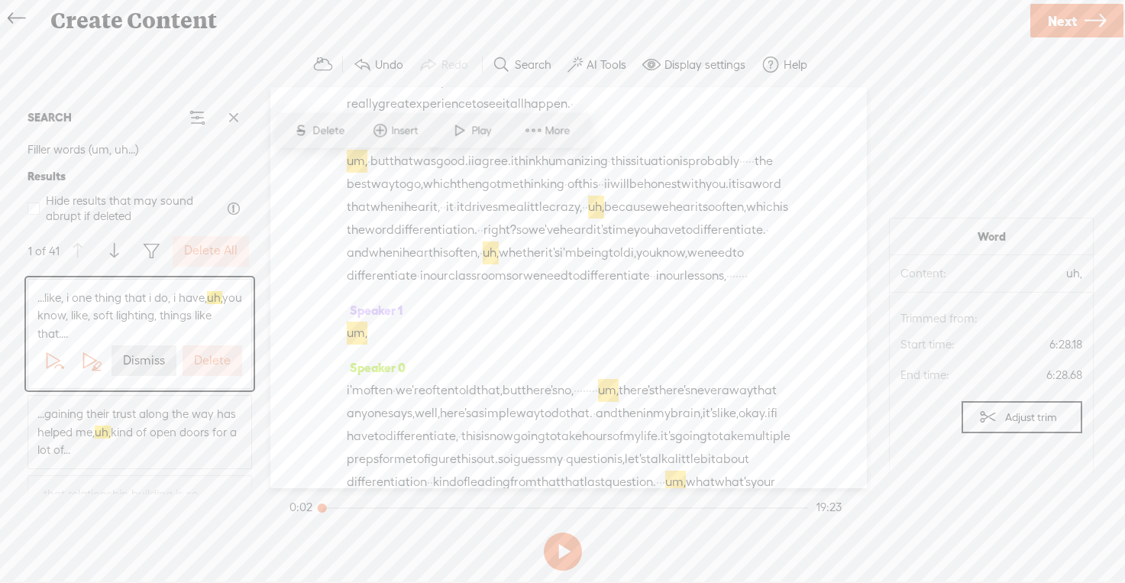
click at [211, 369] on button "Delete" at bounding box center [213, 360] width 60 height 31
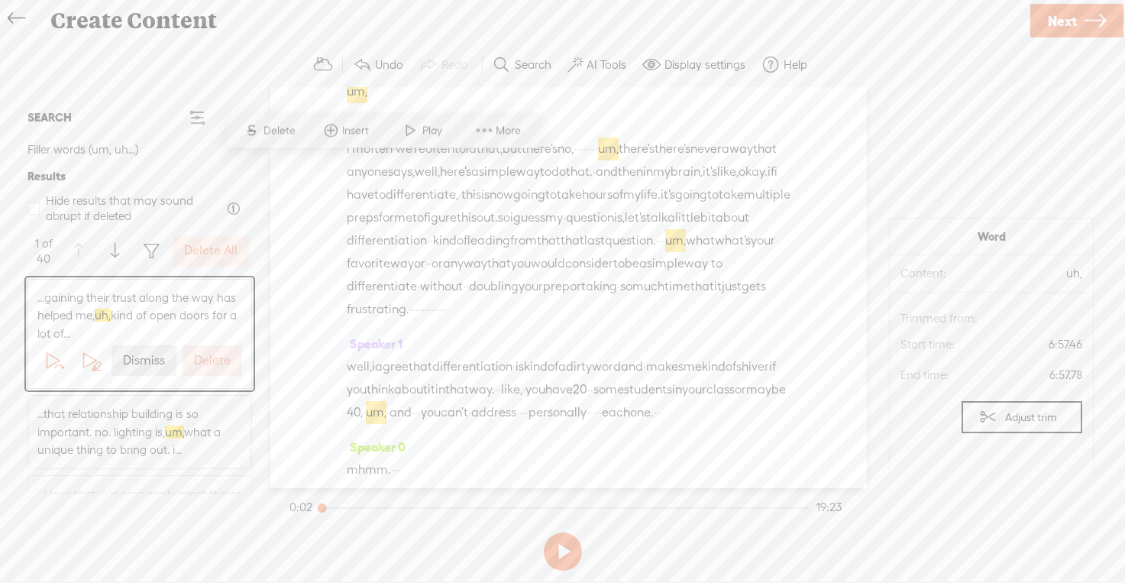
click at [211, 369] on button "Delete" at bounding box center [213, 360] width 60 height 31
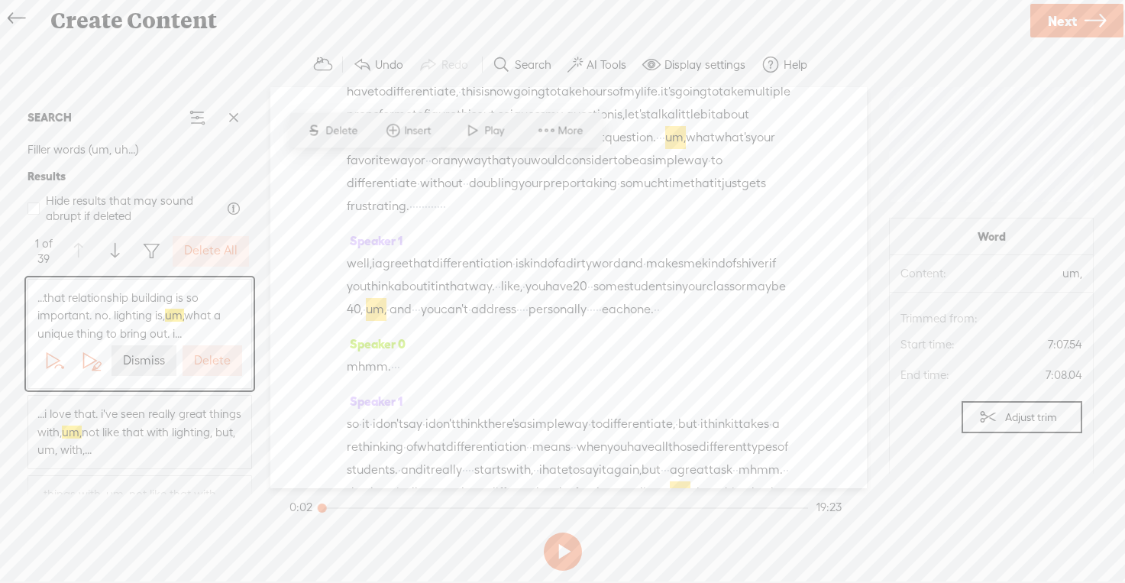
click at [211, 369] on button "Delete" at bounding box center [213, 360] width 60 height 31
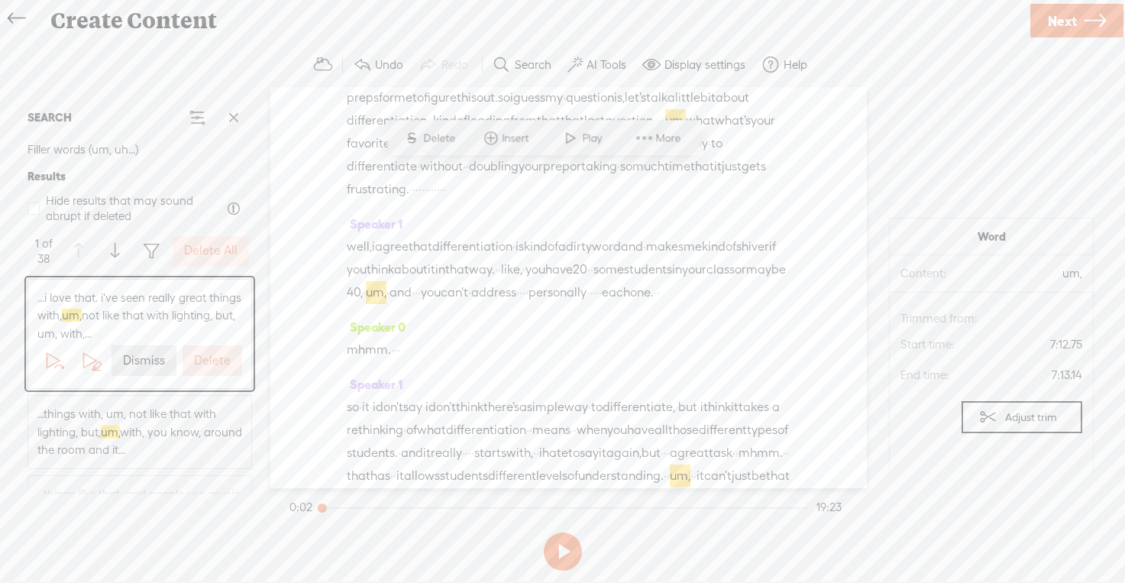
scroll to position [2935, 0]
click at [211, 369] on button "Delete" at bounding box center [213, 360] width 60 height 31
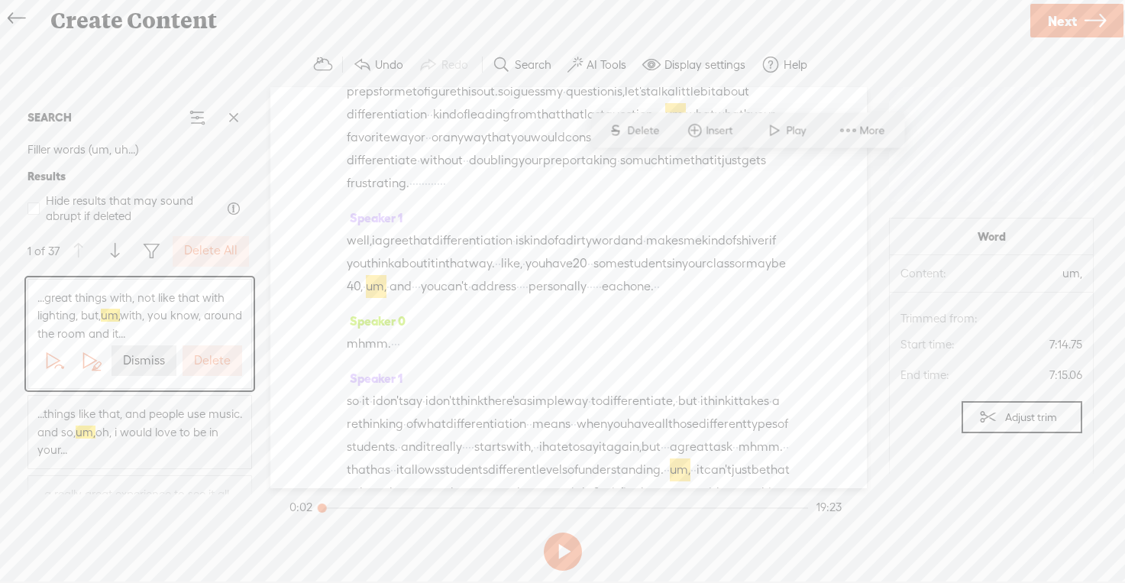
click at [211, 369] on button "Delete" at bounding box center [213, 360] width 60 height 31
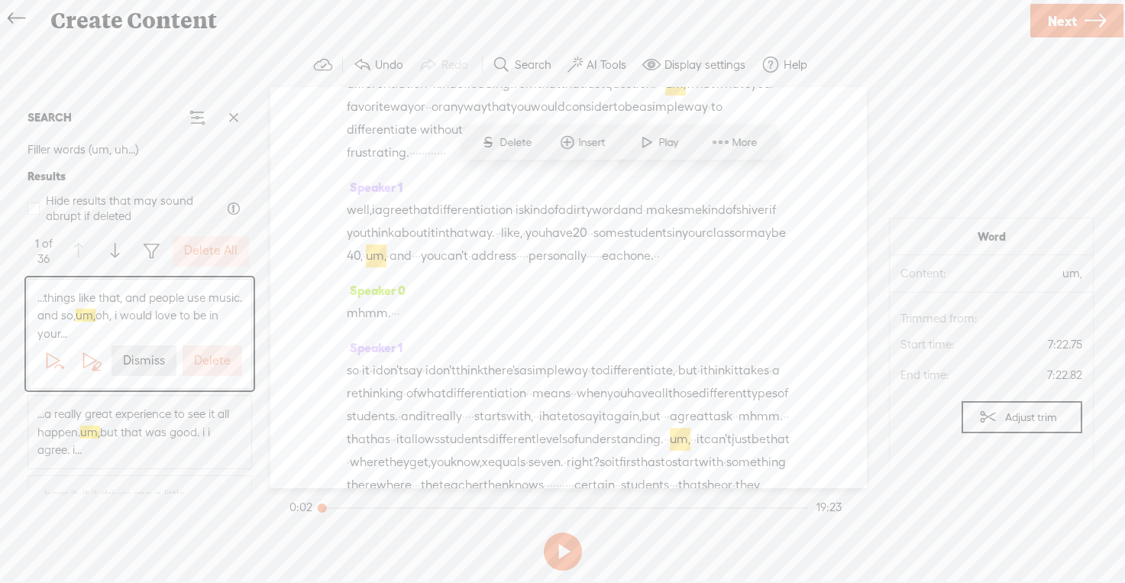
click at [211, 369] on button "Delete" at bounding box center [213, 360] width 60 height 31
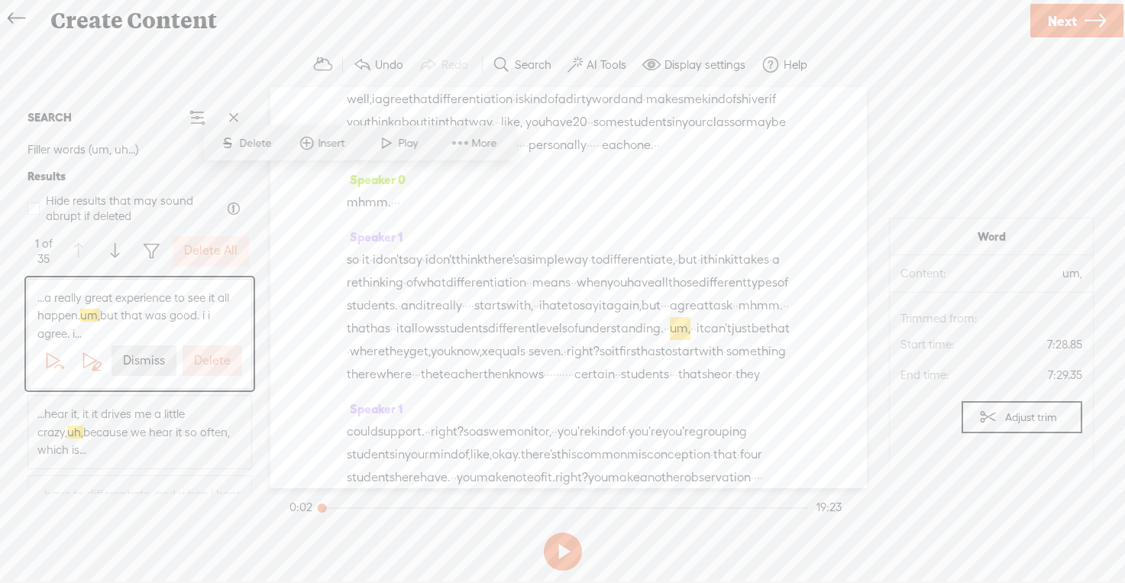
click at [211, 369] on button "Delete" at bounding box center [213, 360] width 60 height 31
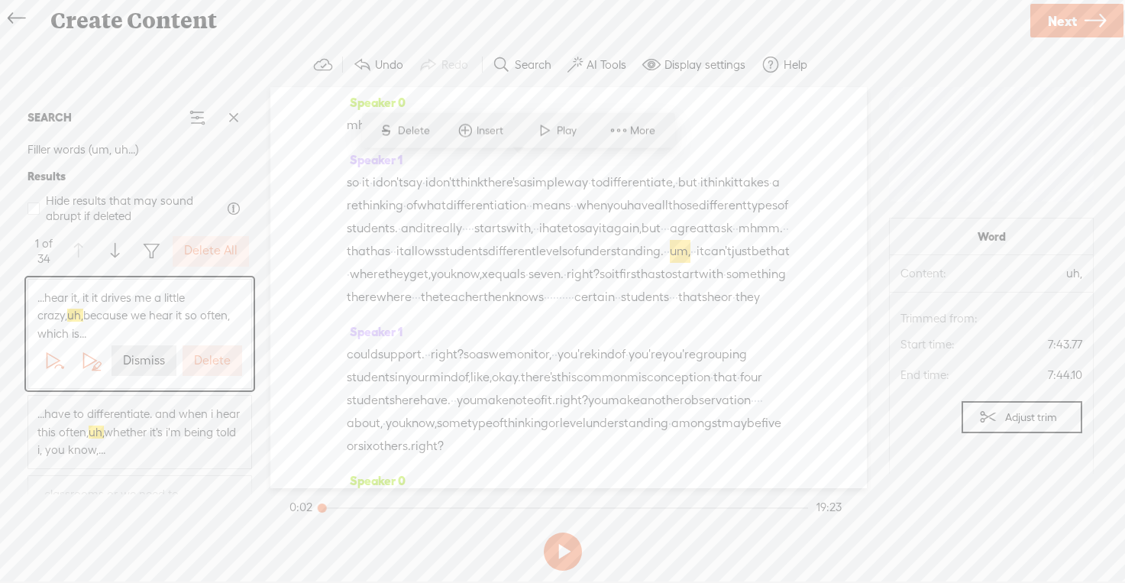
click at [212, 353] on label "Delete" at bounding box center [212, 361] width 37 height 16
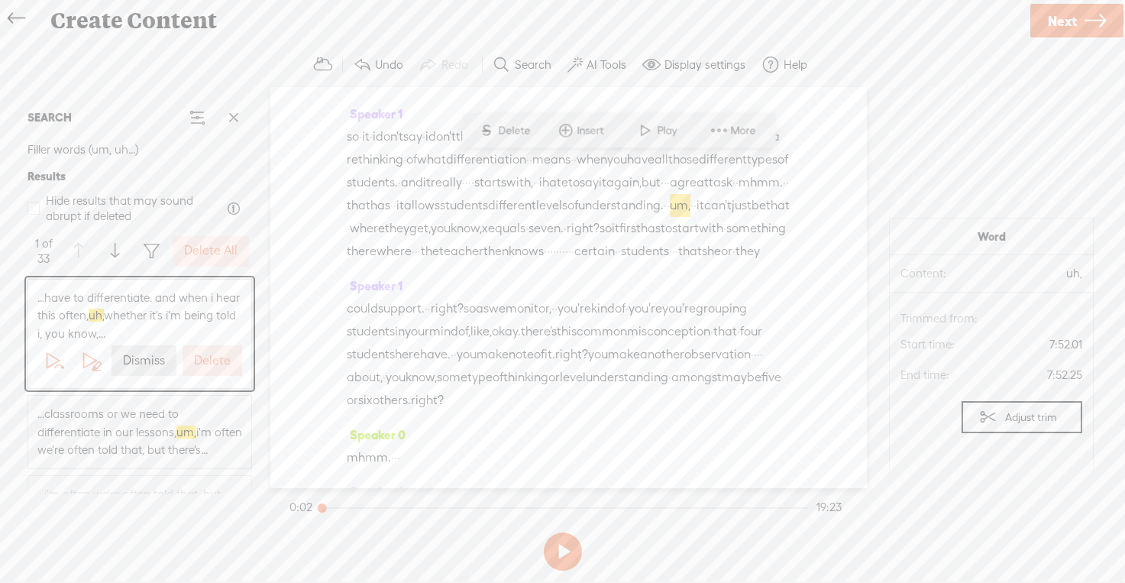
click at [213, 357] on label "Delete" at bounding box center [212, 361] width 37 height 16
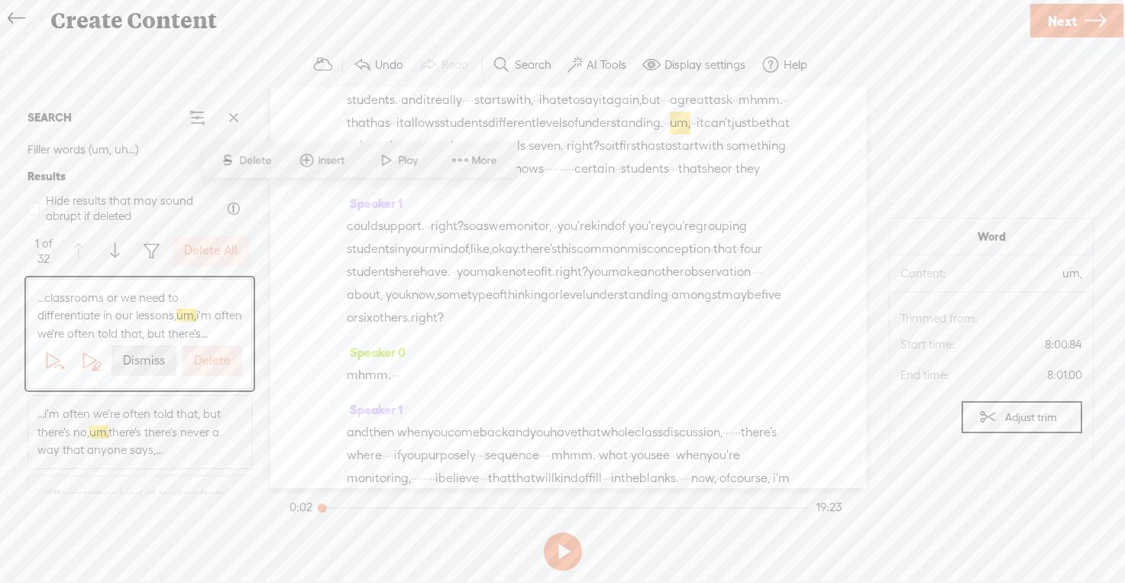
scroll to position [3302, 0]
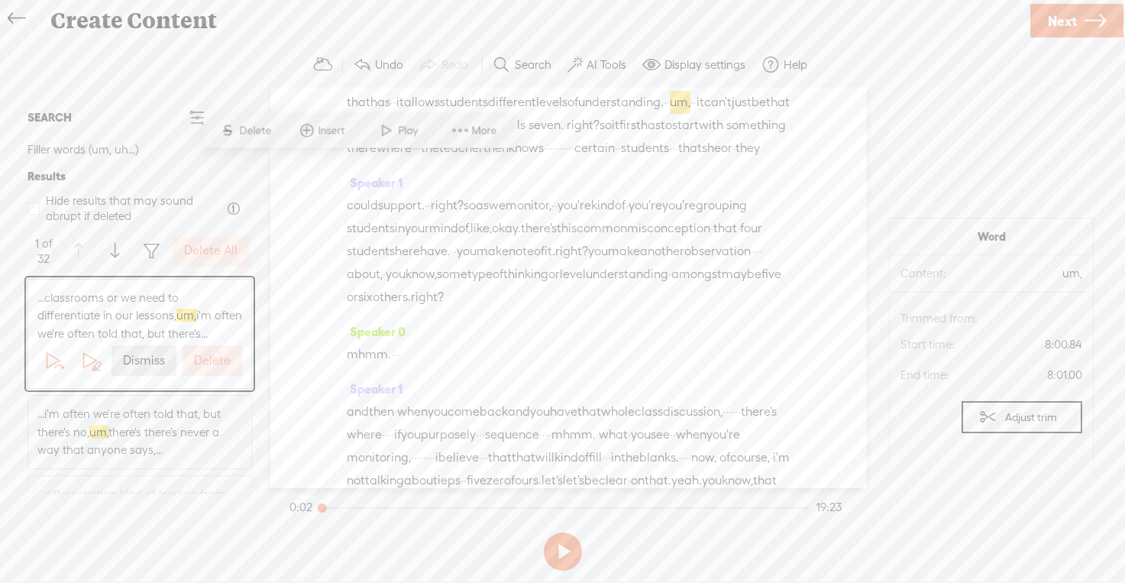
click at [213, 357] on label "Delete" at bounding box center [212, 361] width 37 height 16
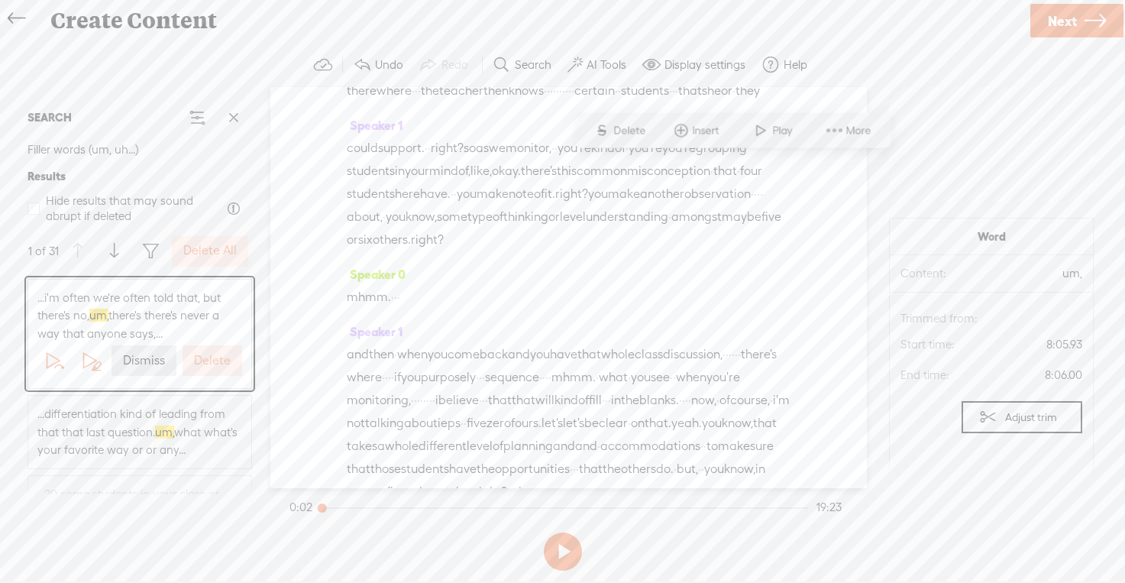
click at [213, 357] on label "Delete" at bounding box center [212, 361] width 37 height 16
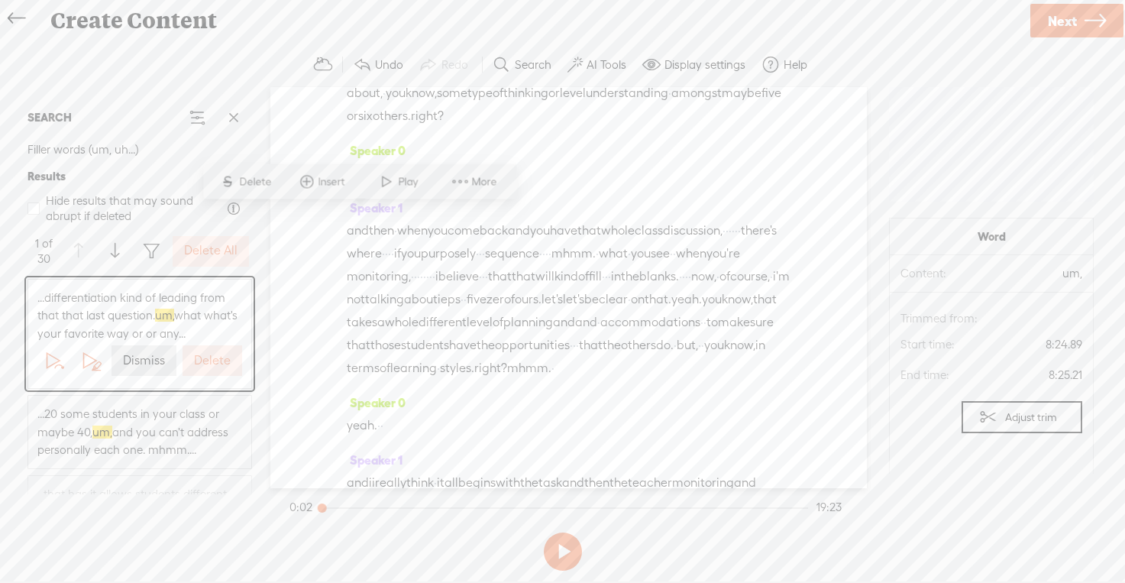
click at [213, 357] on label "Delete" at bounding box center [212, 361] width 37 height 16
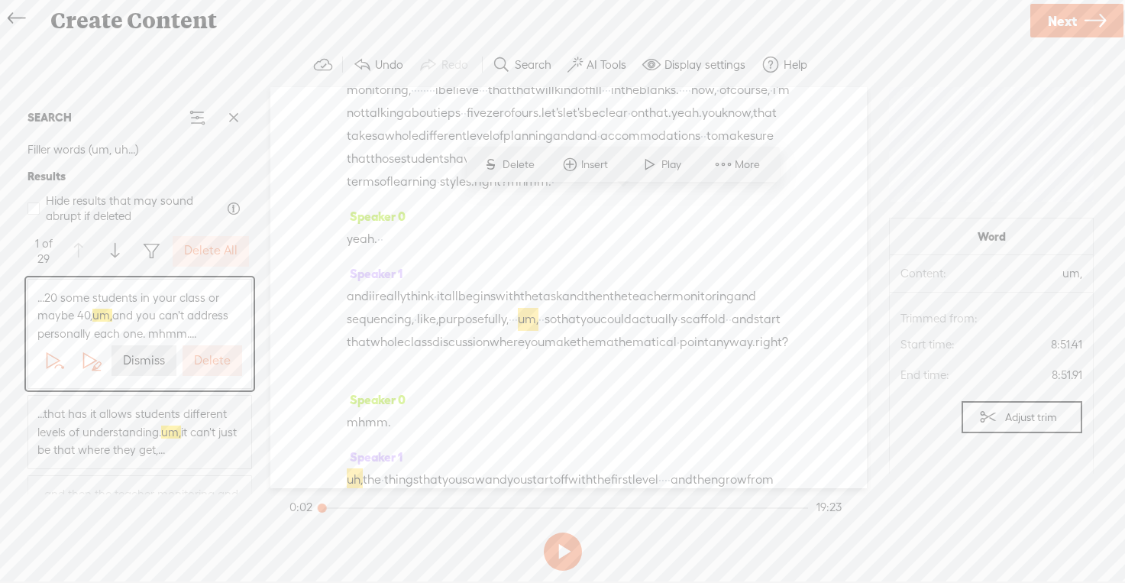
click at [213, 357] on label "Delete" at bounding box center [212, 361] width 37 height 16
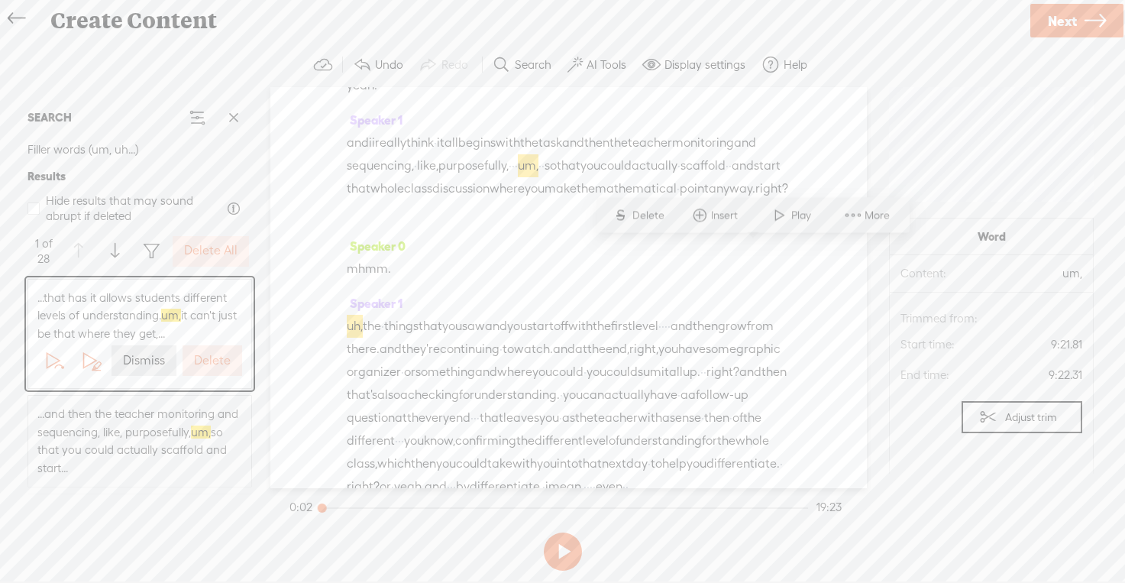
click at [213, 357] on label "Delete" at bounding box center [212, 361] width 37 height 16
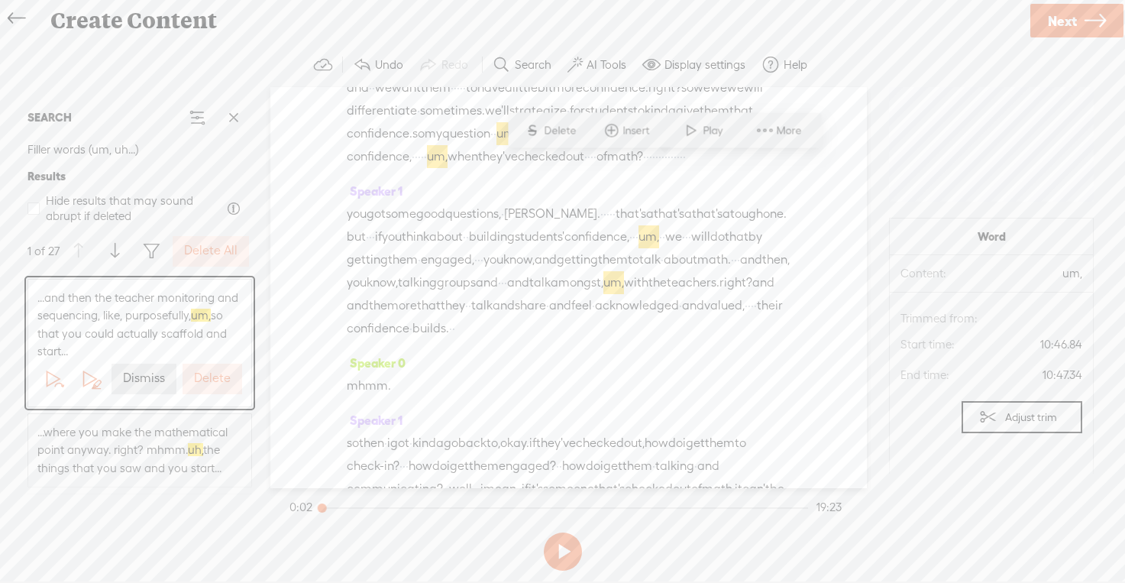
click at [214, 374] on label "Delete" at bounding box center [212, 379] width 37 height 16
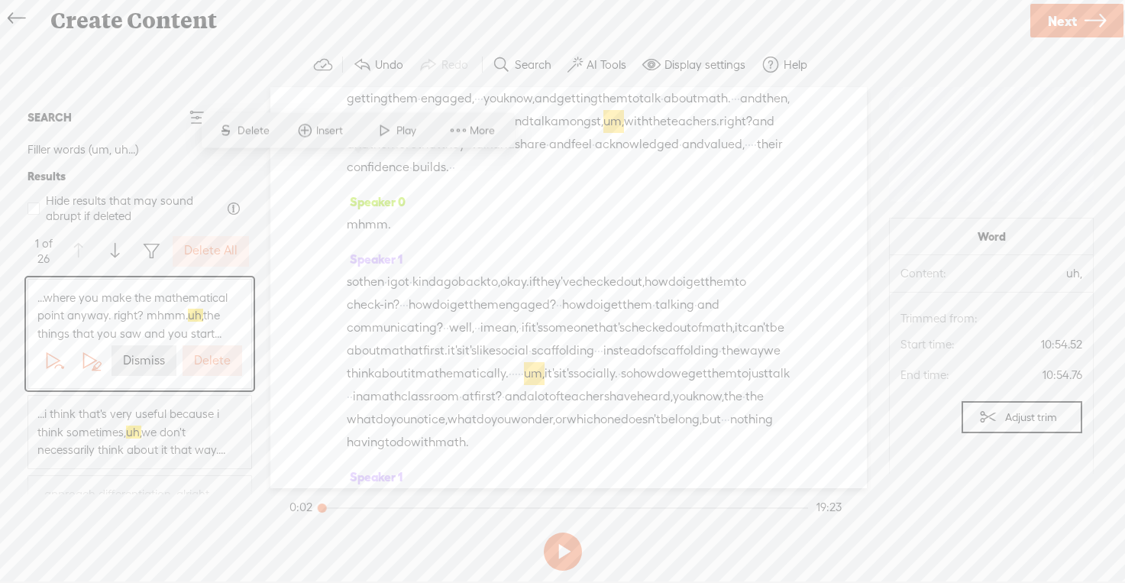
click at [214, 374] on button "Delete" at bounding box center [213, 360] width 60 height 31
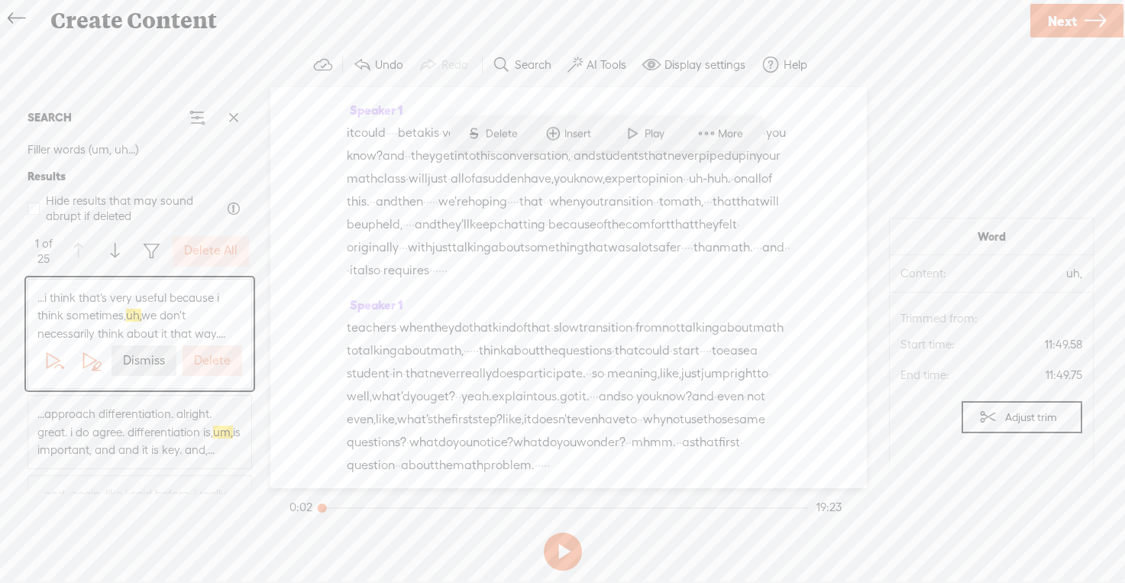
scroll to position [5049, 0]
click at [214, 374] on button "Delete" at bounding box center [213, 360] width 60 height 31
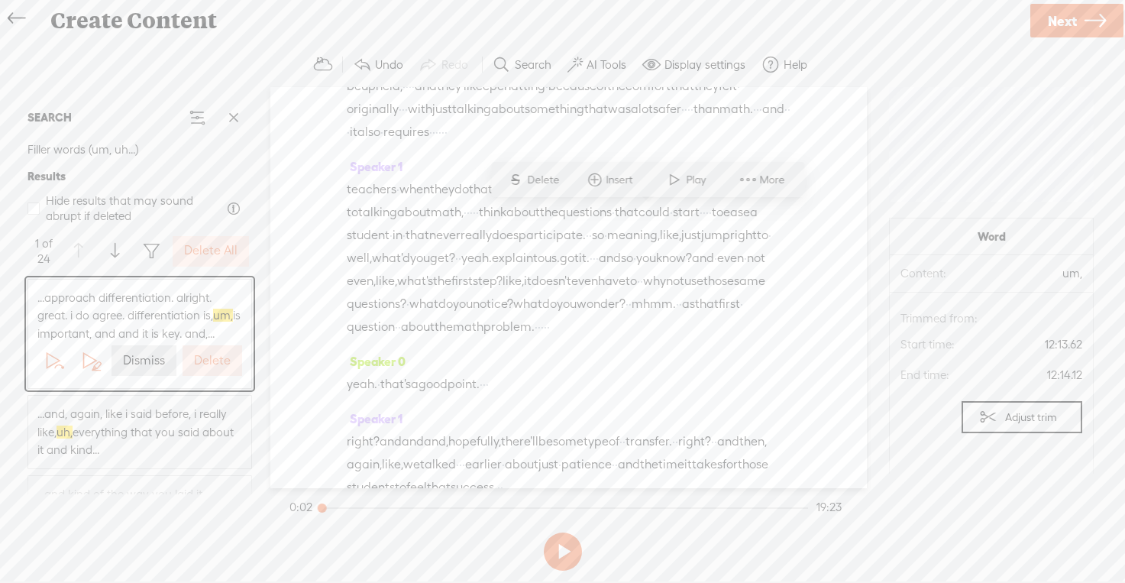
click at [214, 372] on button "Delete" at bounding box center [213, 360] width 60 height 31
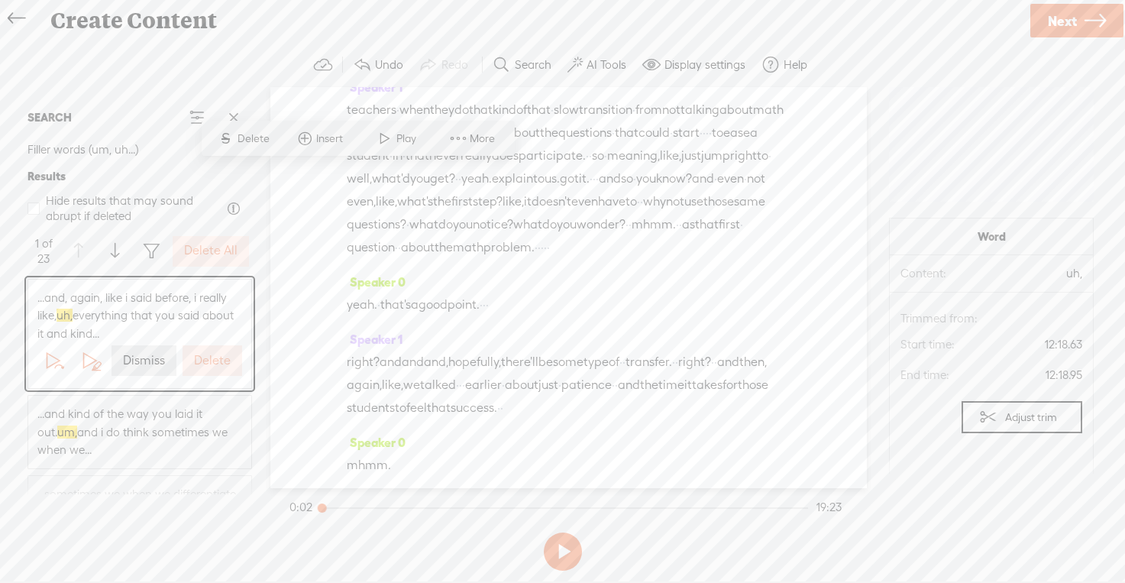
click at [214, 372] on button "Delete" at bounding box center [213, 360] width 60 height 31
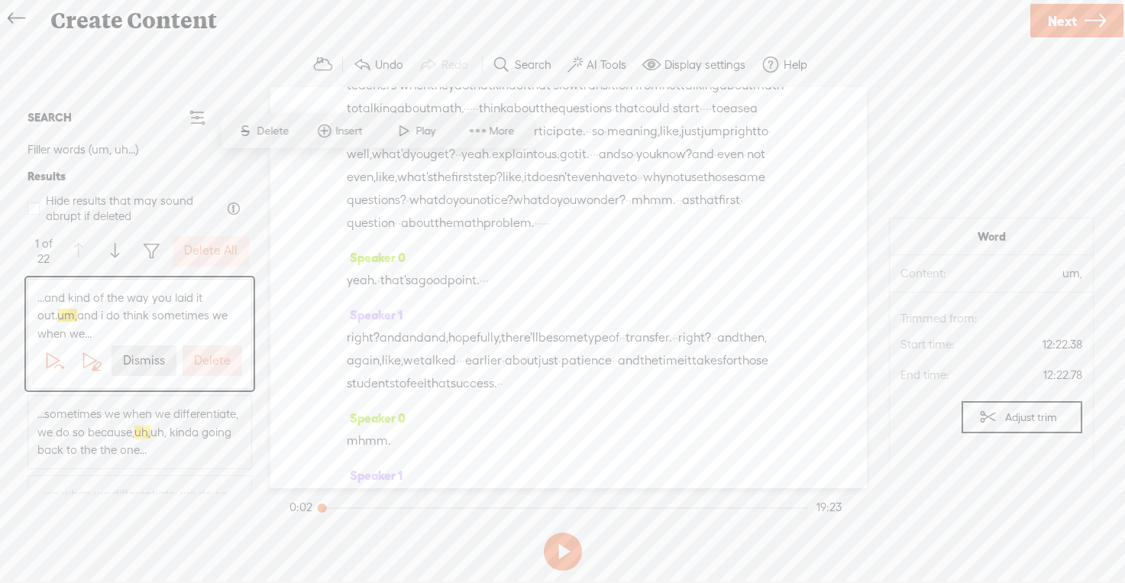
click at [214, 372] on button "Delete" at bounding box center [213, 360] width 60 height 31
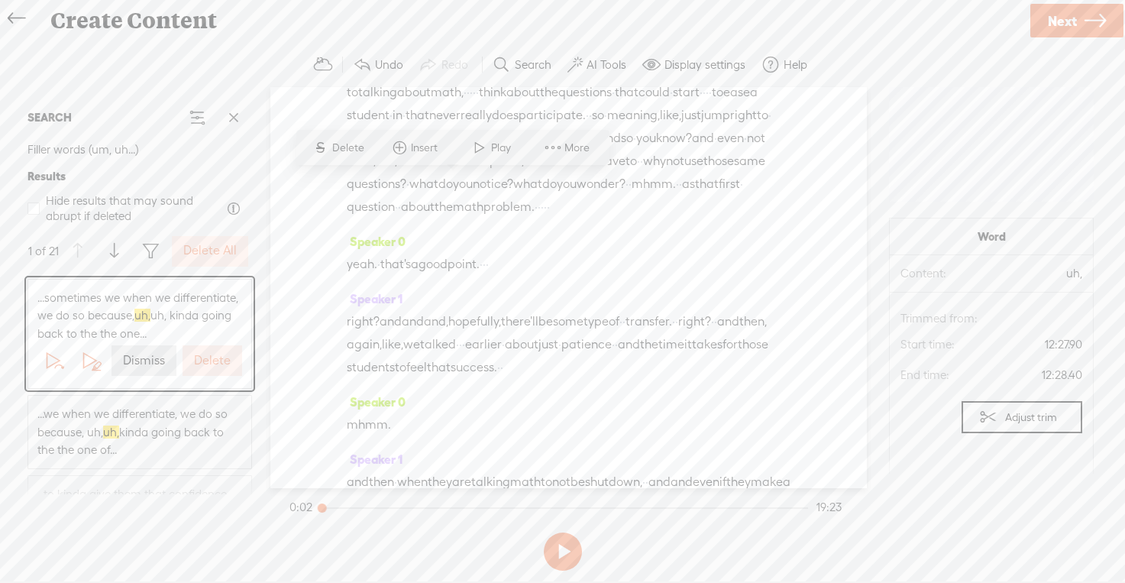
click at [214, 372] on button "Delete" at bounding box center [213, 360] width 60 height 31
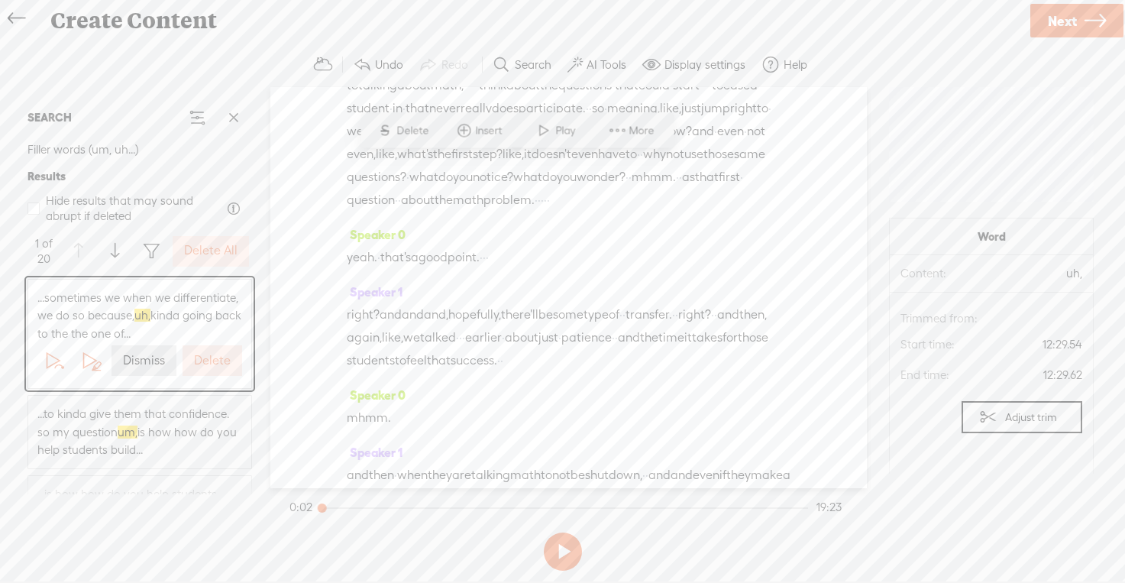
click at [214, 372] on button "Delete" at bounding box center [213, 360] width 60 height 31
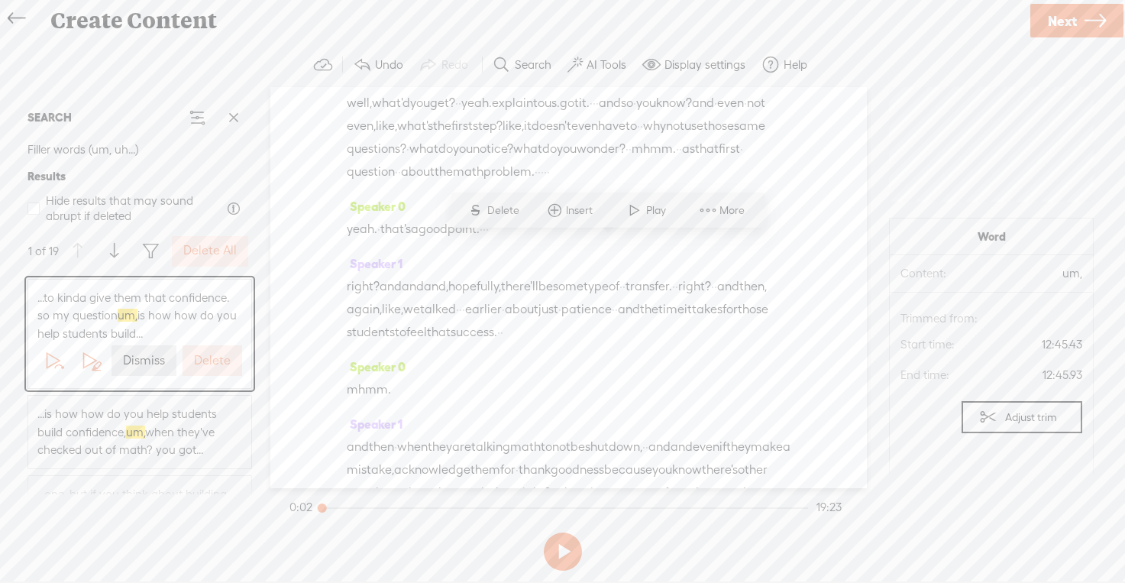
click at [214, 372] on button "Delete" at bounding box center [213, 360] width 60 height 31
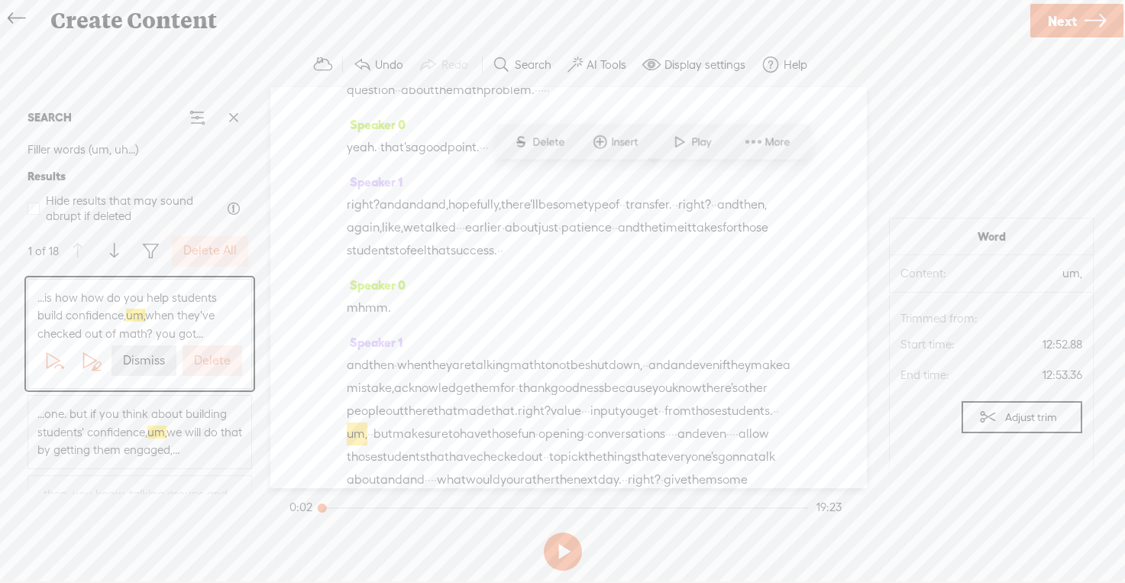
click at [214, 372] on button "Delete" at bounding box center [213, 360] width 60 height 31
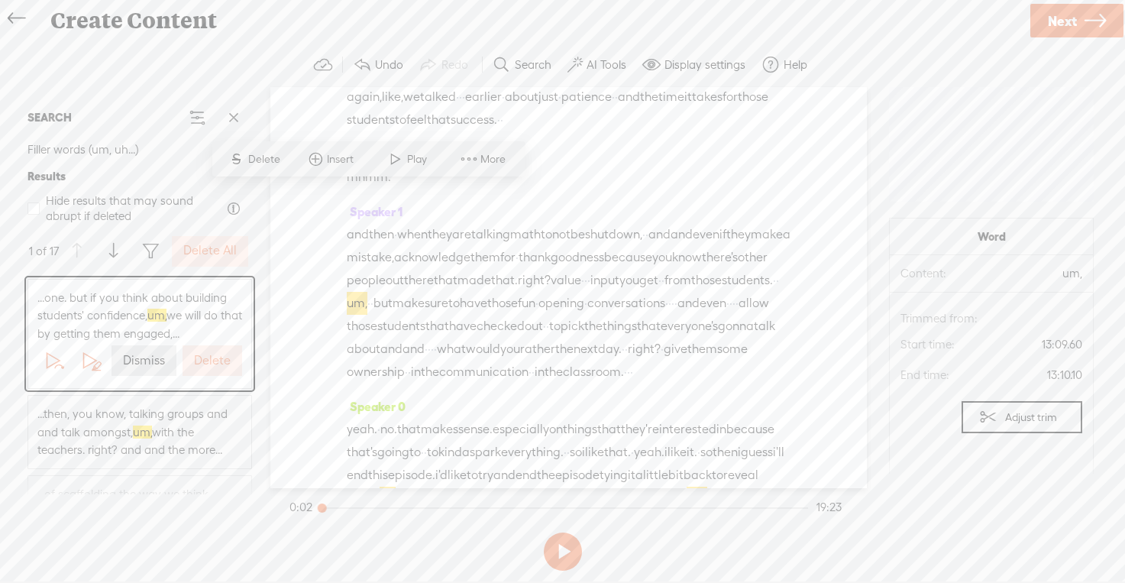
click at [214, 372] on button "Delete" at bounding box center [213, 360] width 60 height 31
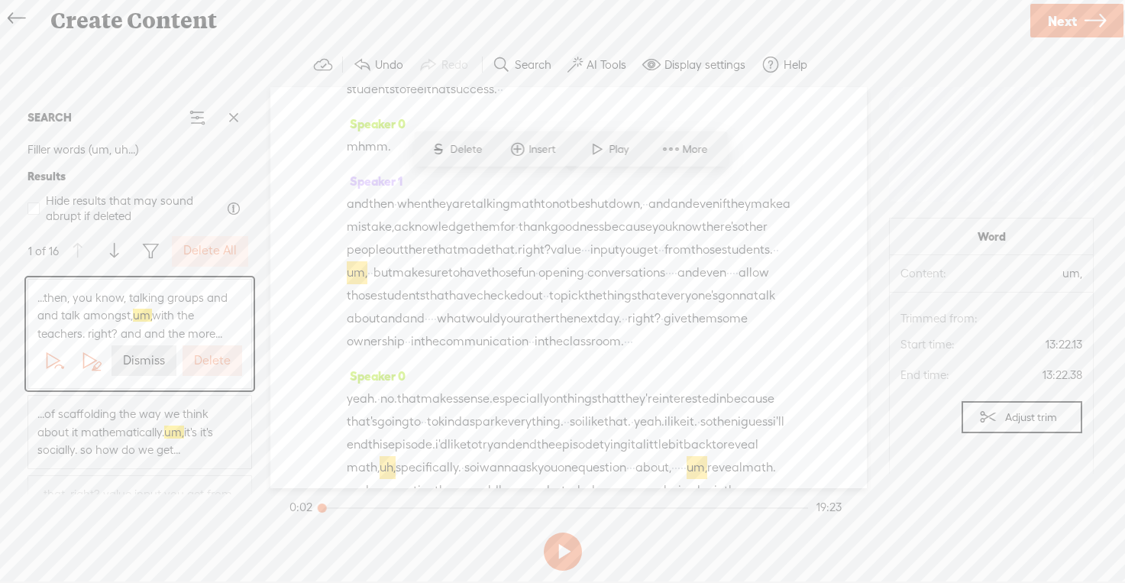
click at [214, 372] on button "Delete" at bounding box center [213, 360] width 60 height 31
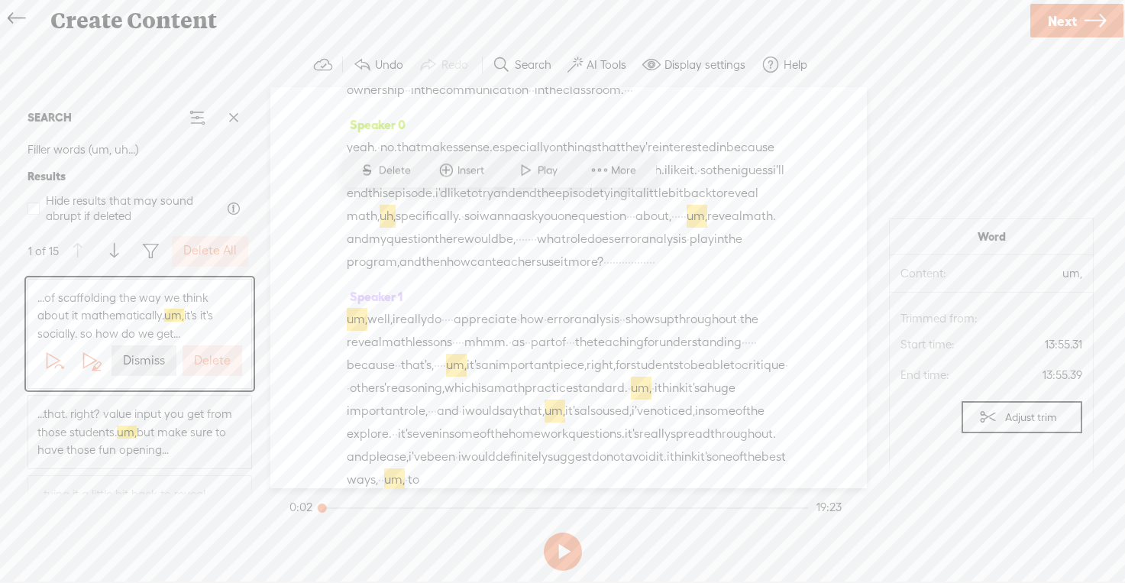
click at [214, 372] on button "Delete" at bounding box center [213, 360] width 60 height 31
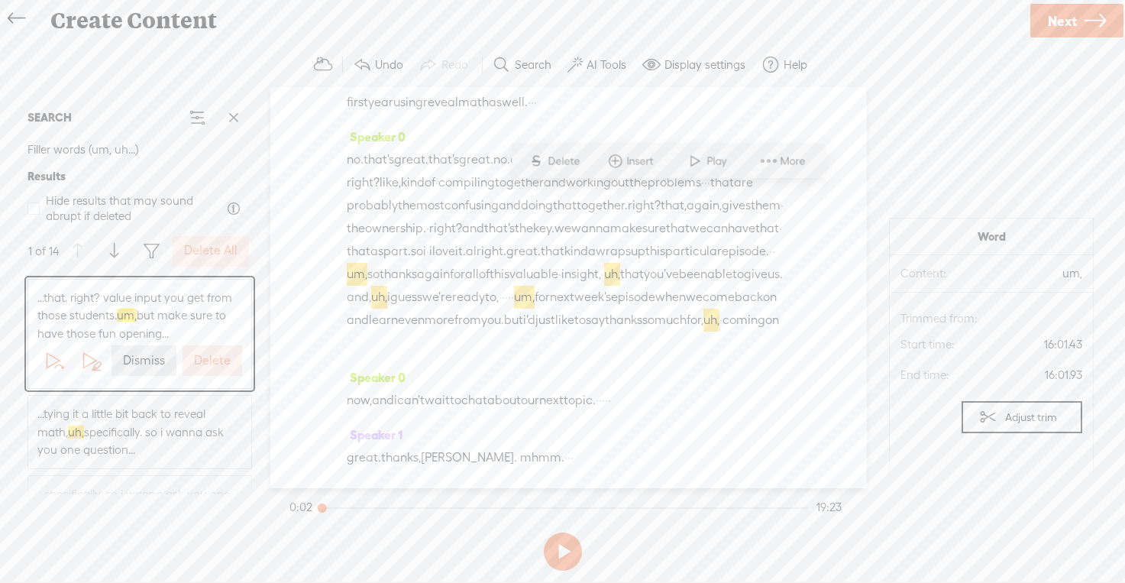
click at [214, 372] on button "Delete" at bounding box center [213, 360] width 60 height 31
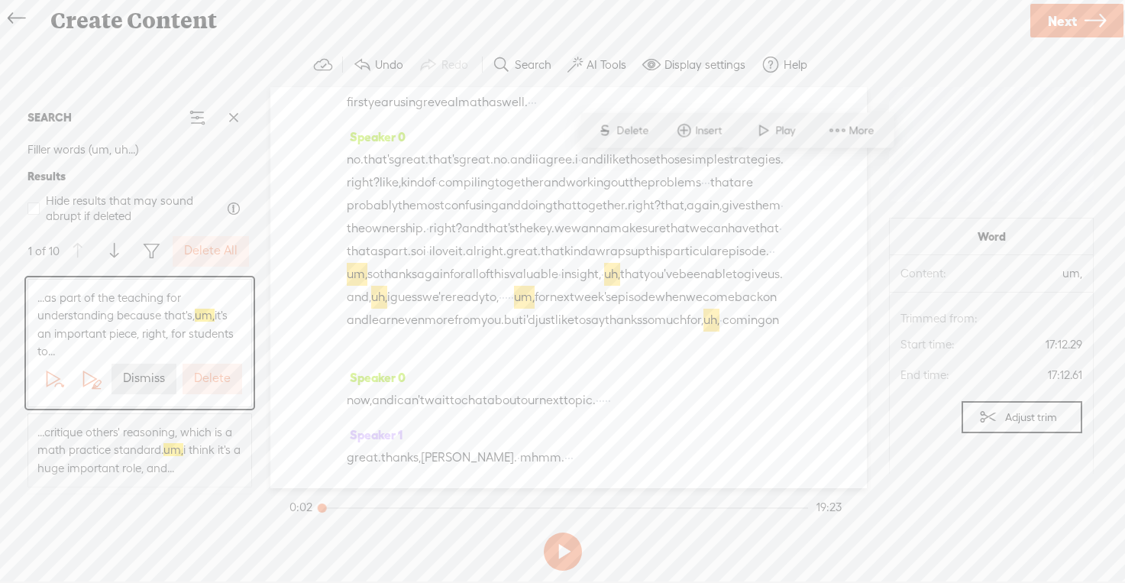
click at [214, 372] on label "Delete" at bounding box center [212, 379] width 37 height 16
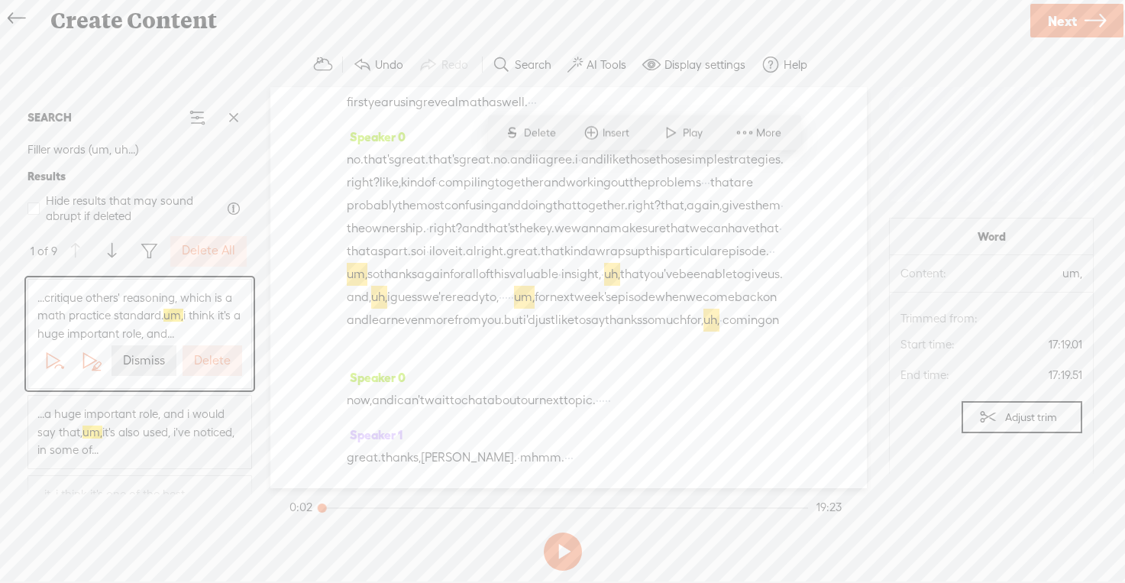
click at [214, 372] on button "Delete" at bounding box center [213, 360] width 60 height 31
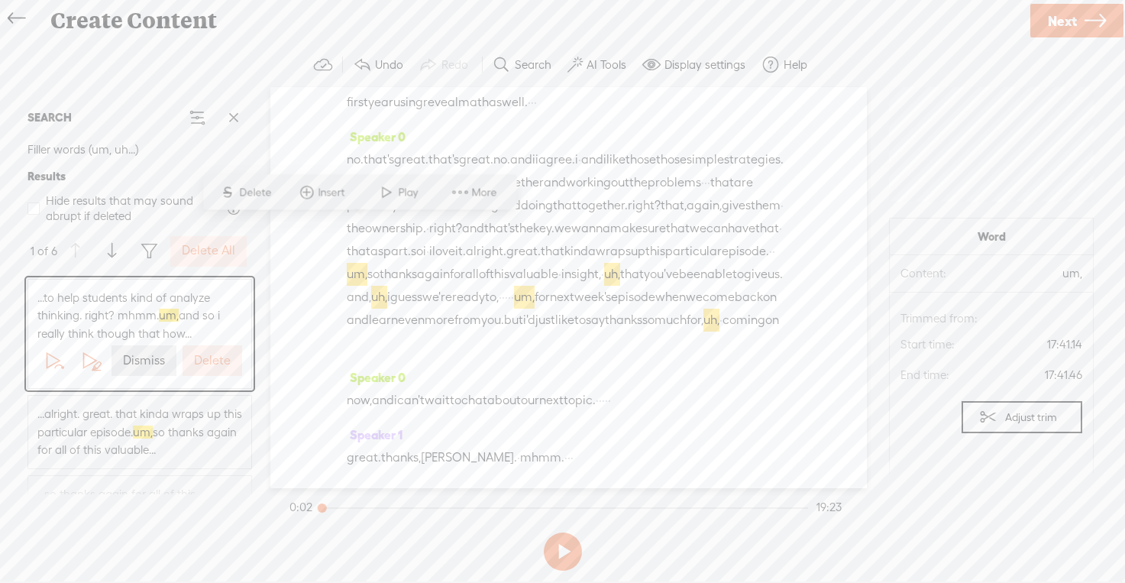
click at [214, 372] on button "Delete" at bounding box center [213, 360] width 60 height 31
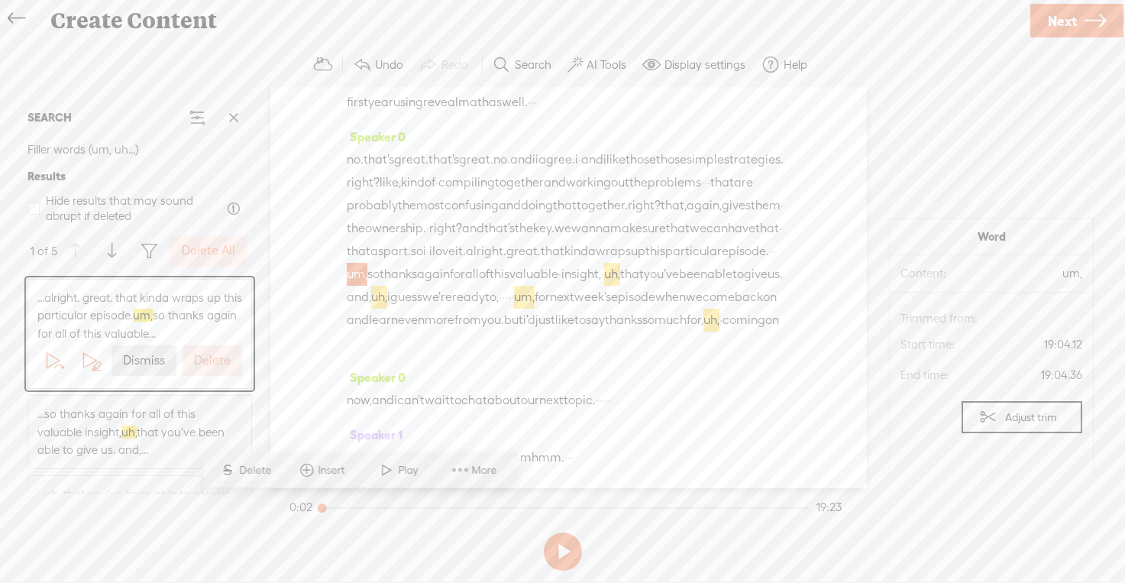
click at [214, 372] on button "Delete" at bounding box center [213, 360] width 60 height 31
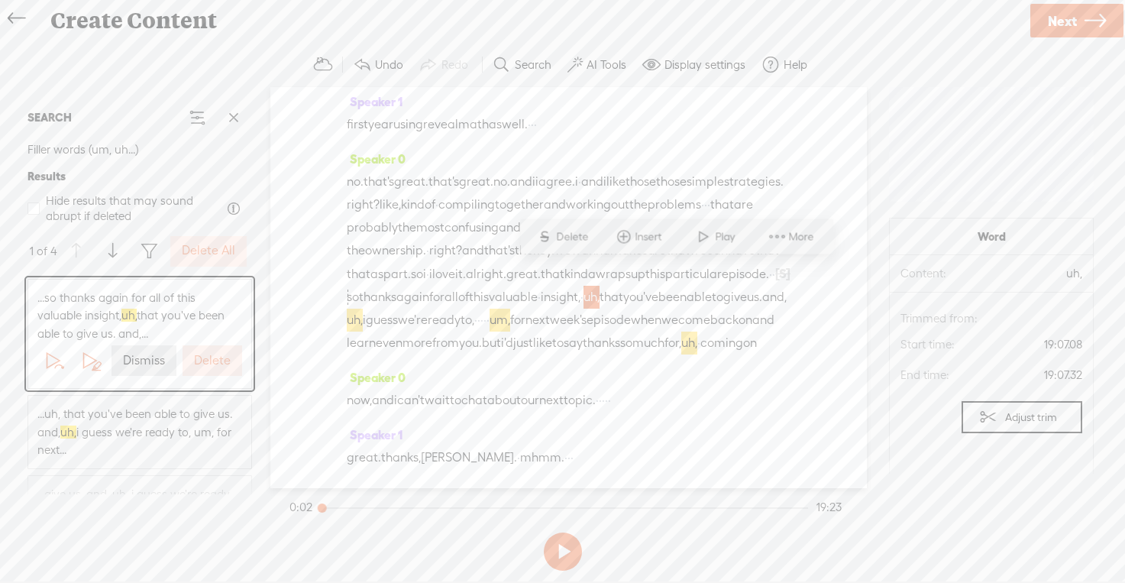
click at [214, 372] on button "Delete" at bounding box center [213, 360] width 60 height 31
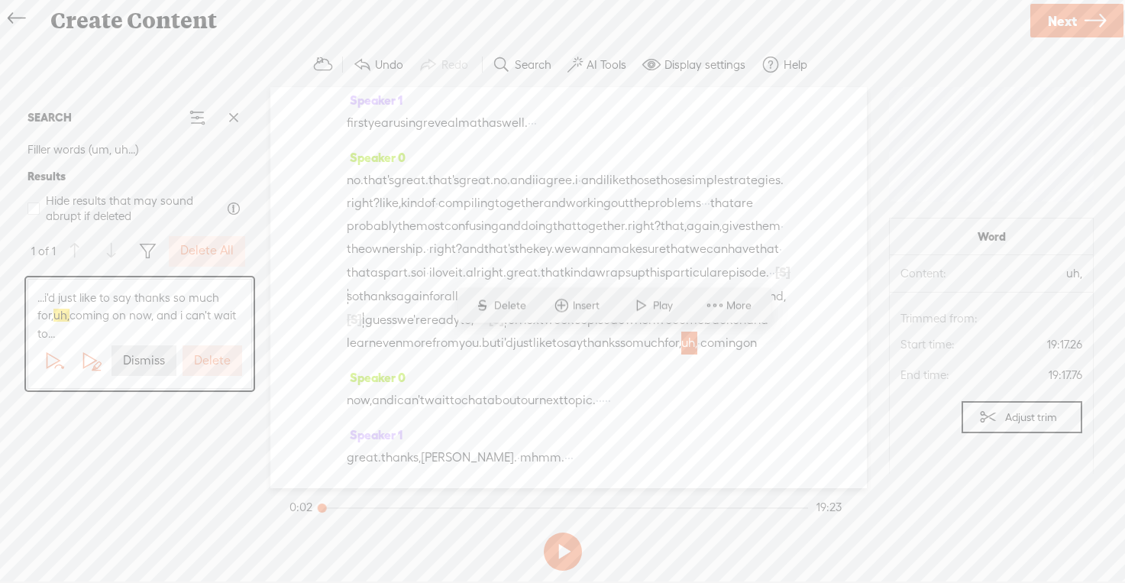
click at [214, 372] on div "...i'd just like to say thanks so much for, uh, coming on now, and i can't wait…" at bounding box center [139, 334] width 237 height 117
click at [216, 353] on label "Delete" at bounding box center [212, 361] width 37 height 16
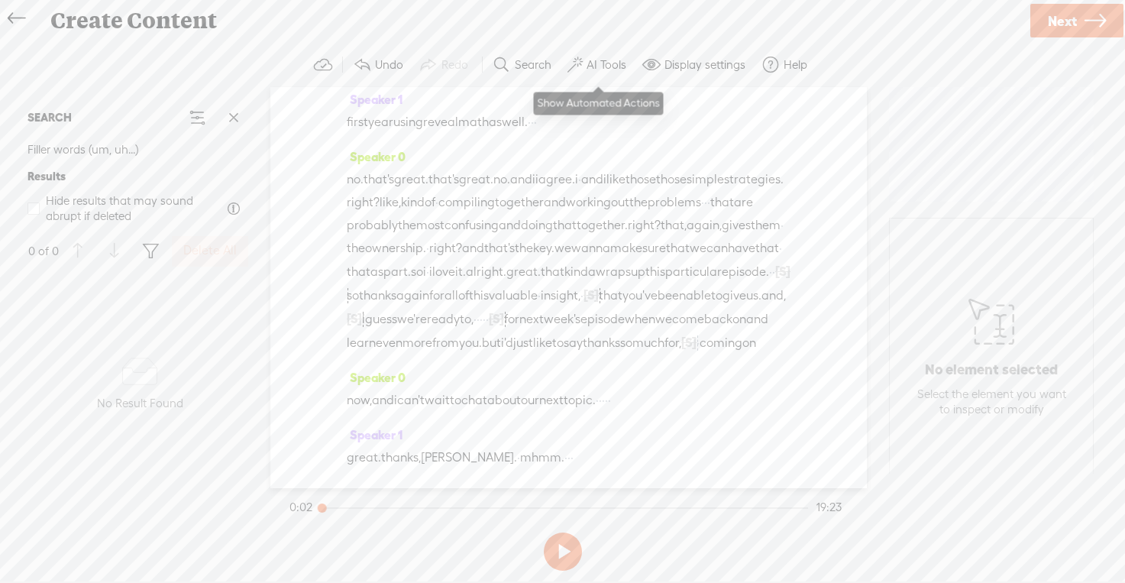
click at [601, 65] on label "AI Tools" at bounding box center [607, 64] width 40 height 15
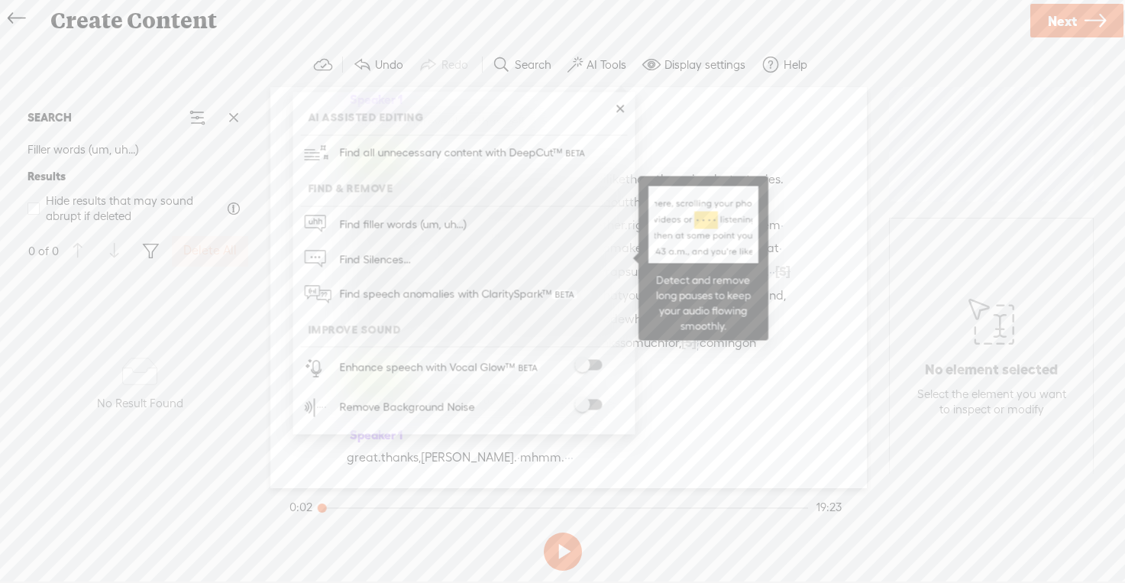
click at [369, 257] on span "Find Silences..." at bounding box center [375, 259] width 82 height 34
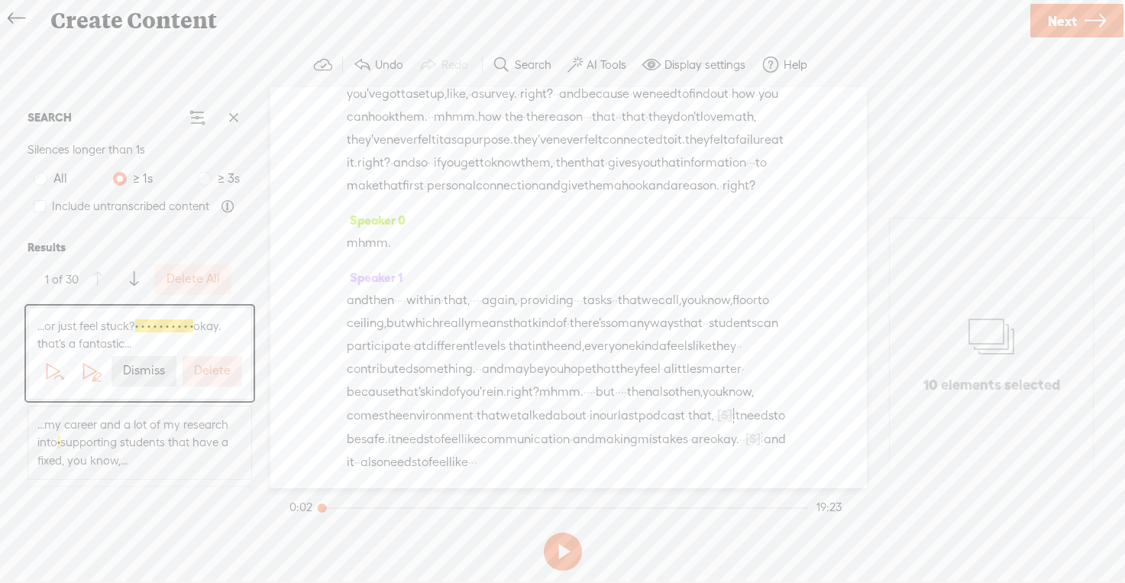
scroll to position [122, 0]
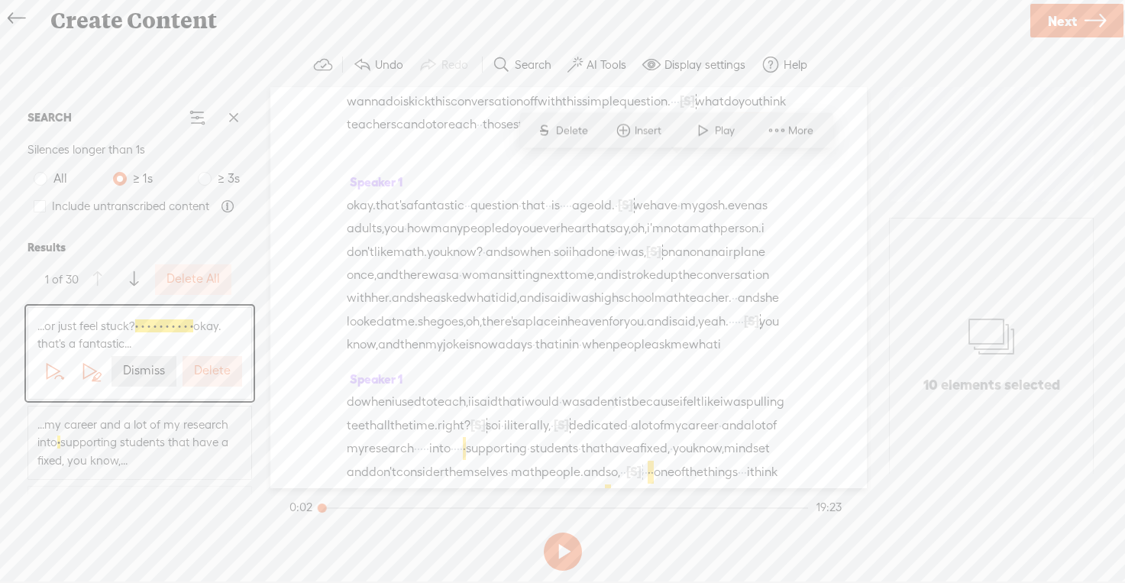
click at [219, 375] on label "Delete" at bounding box center [212, 371] width 37 height 16
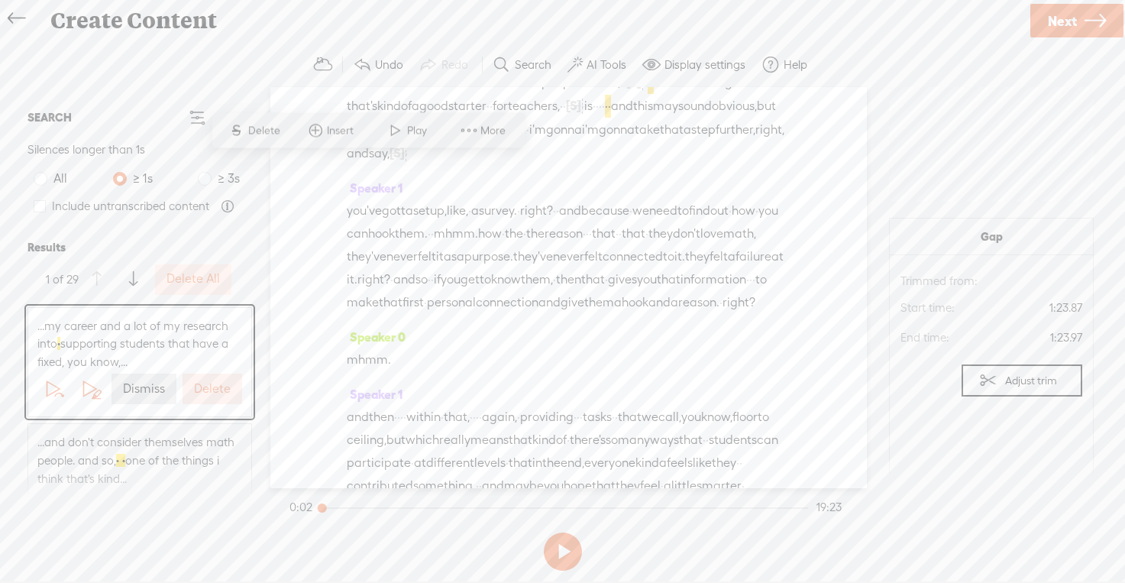
scroll to position [490, 0]
click at [221, 390] on label "Delete" at bounding box center [212, 389] width 37 height 16
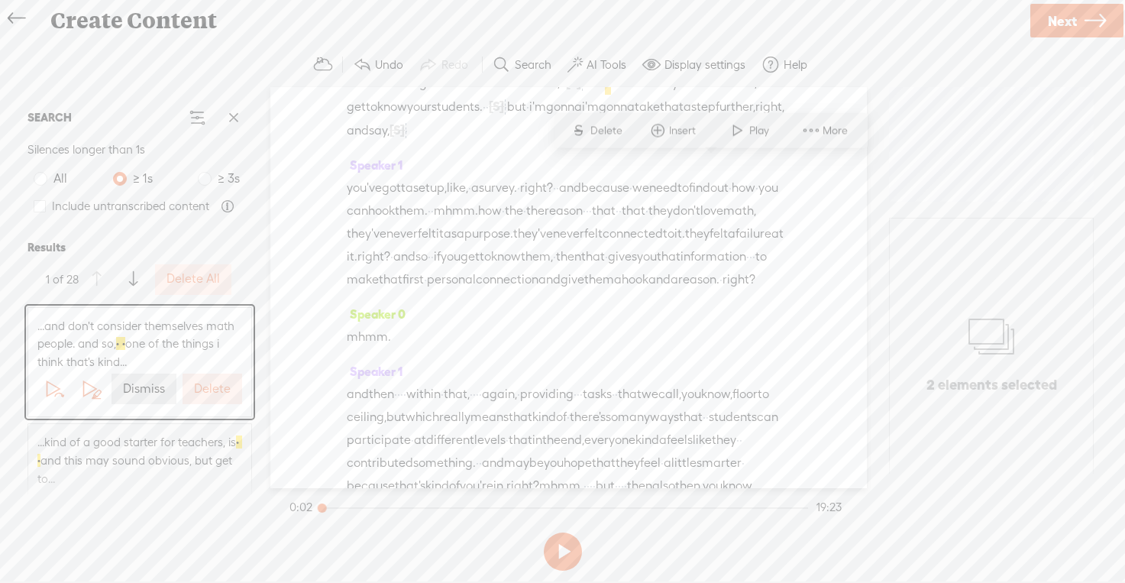
click at [221, 390] on label "Delete" at bounding box center [212, 389] width 37 height 16
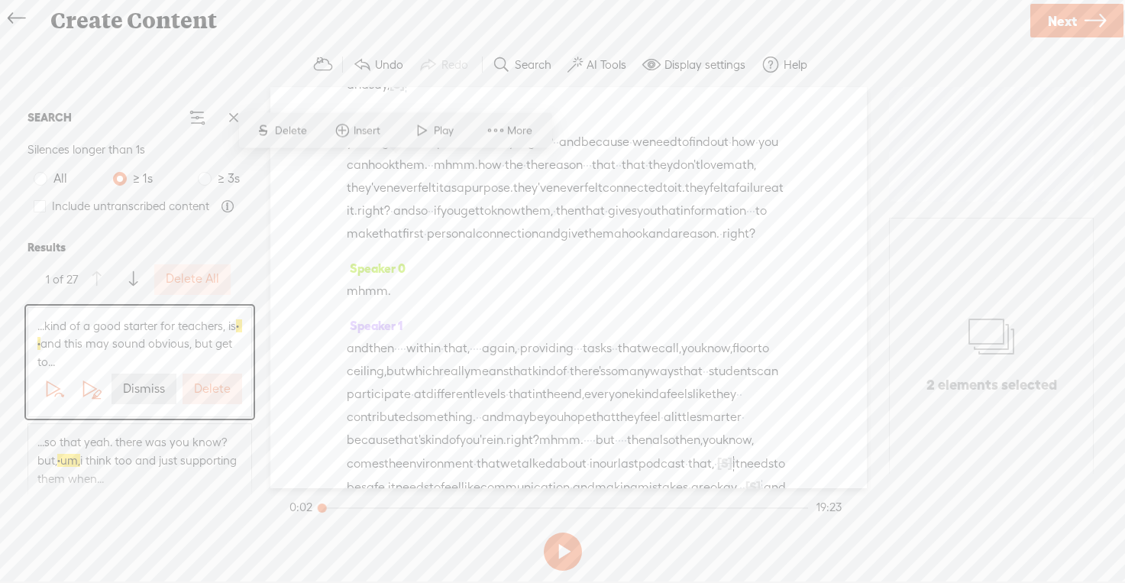
click at [221, 390] on label "Delete" at bounding box center [212, 389] width 37 height 16
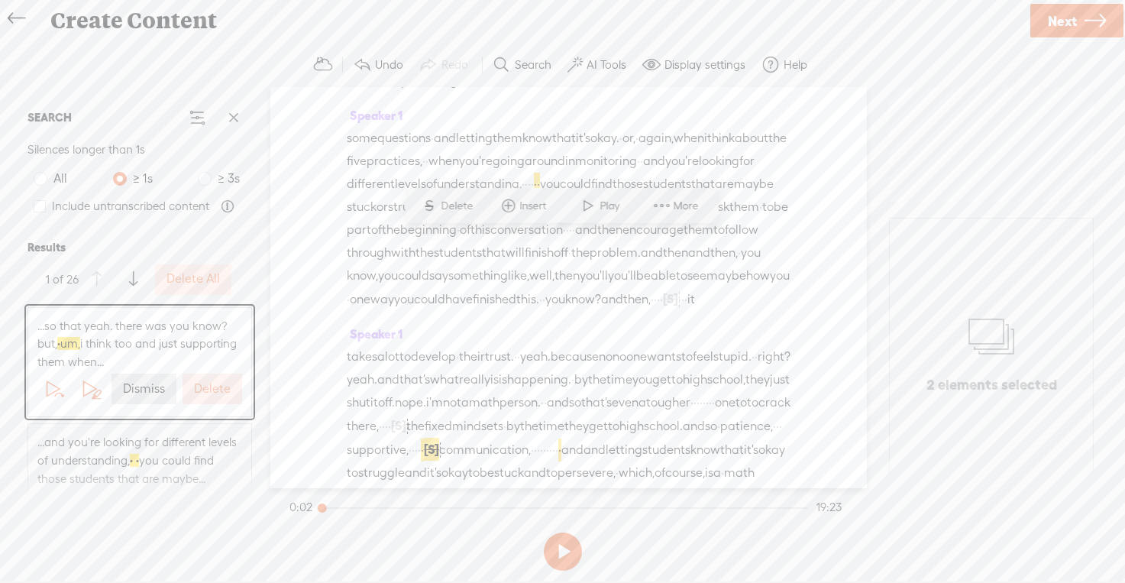
scroll to position [1317, 0]
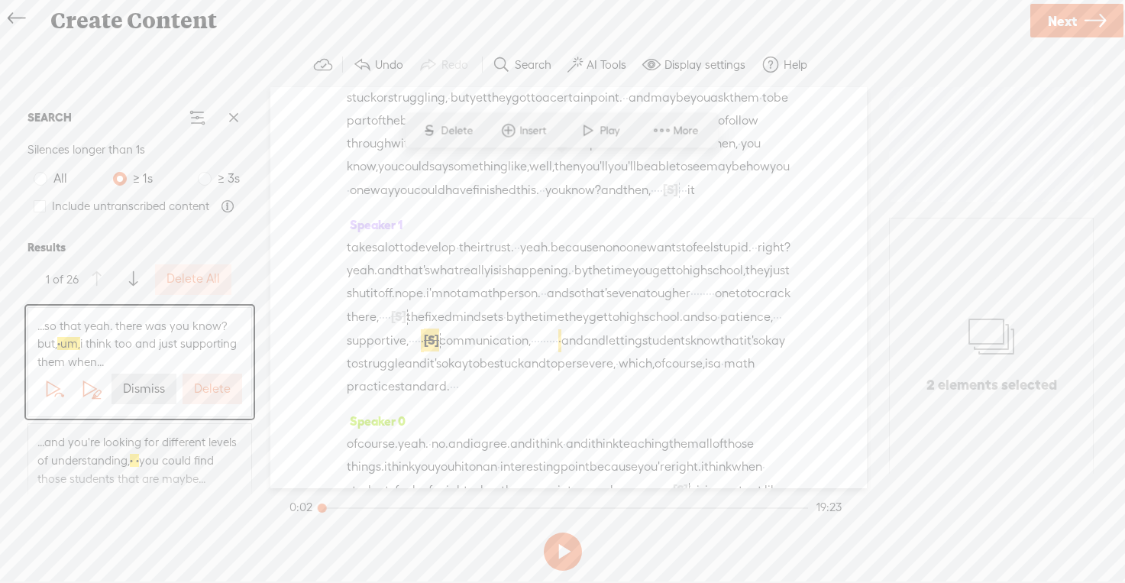
click at [221, 390] on label "Delete" at bounding box center [212, 389] width 37 height 16
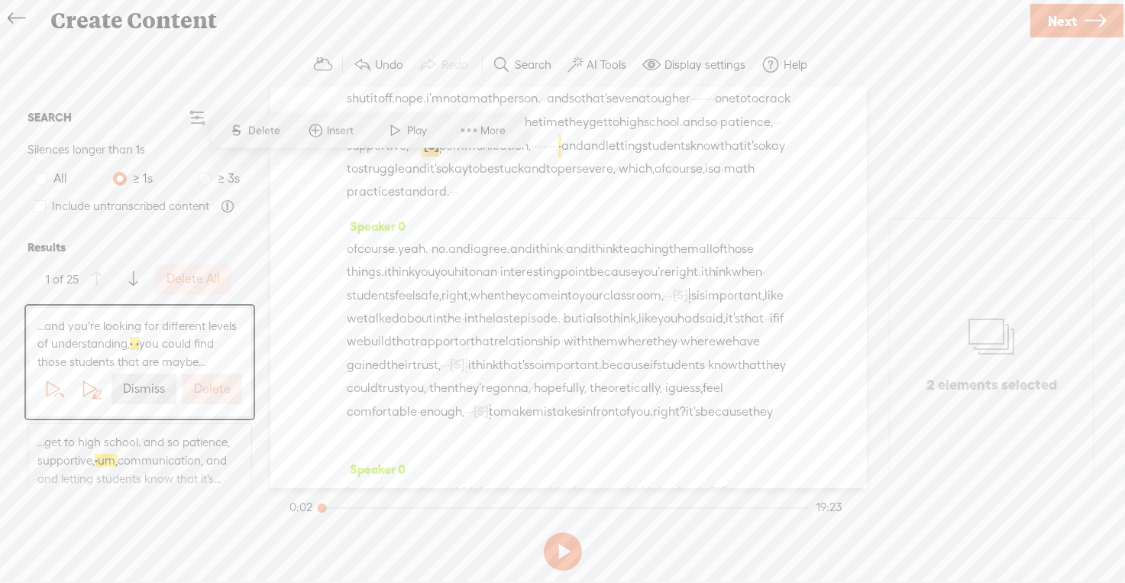
click at [221, 390] on label "Delete" at bounding box center [212, 389] width 37 height 16
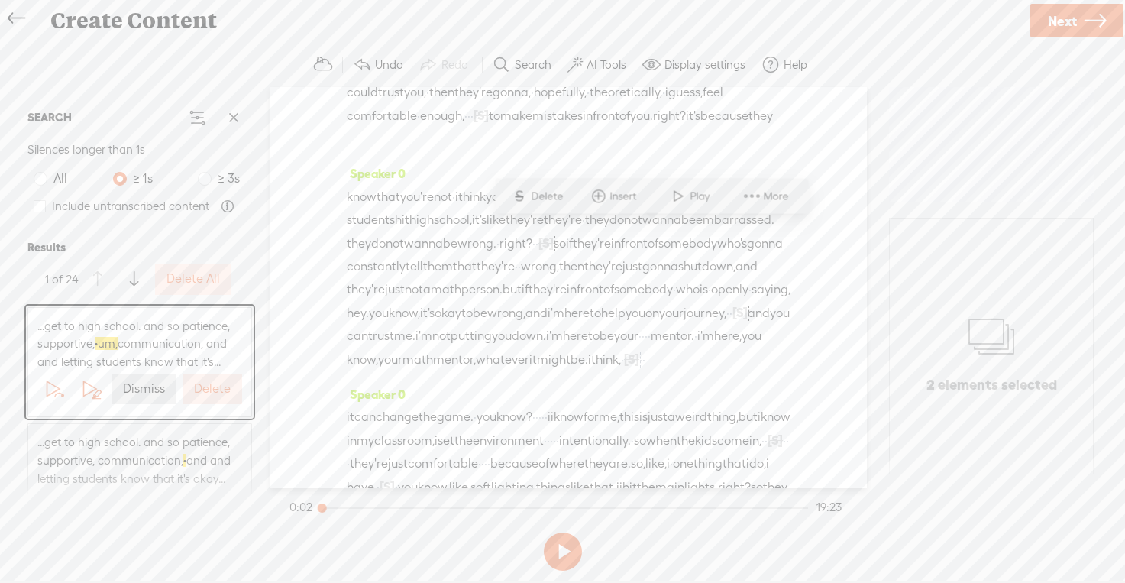
scroll to position [1822, 0]
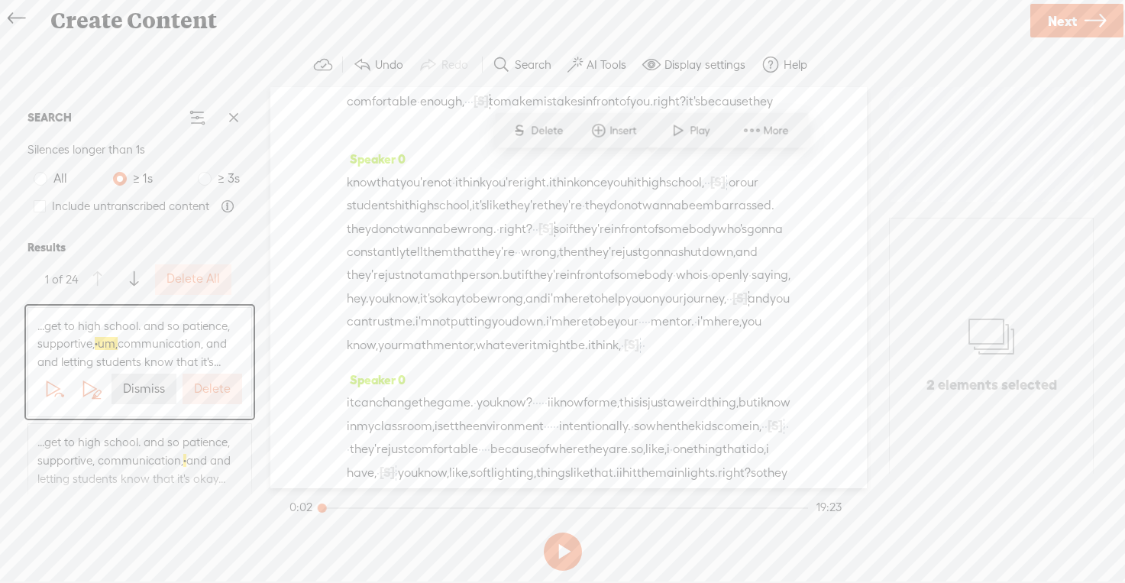
click at [221, 390] on label "Delete" at bounding box center [212, 389] width 37 height 16
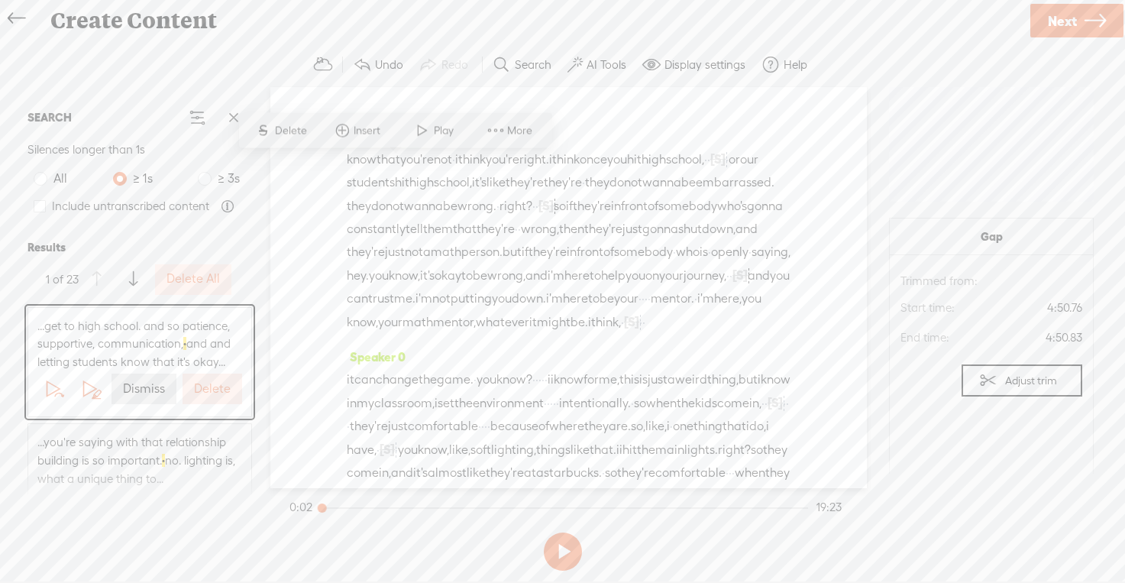
click at [221, 390] on label "Delete" at bounding box center [212, 389] width 37 height 16
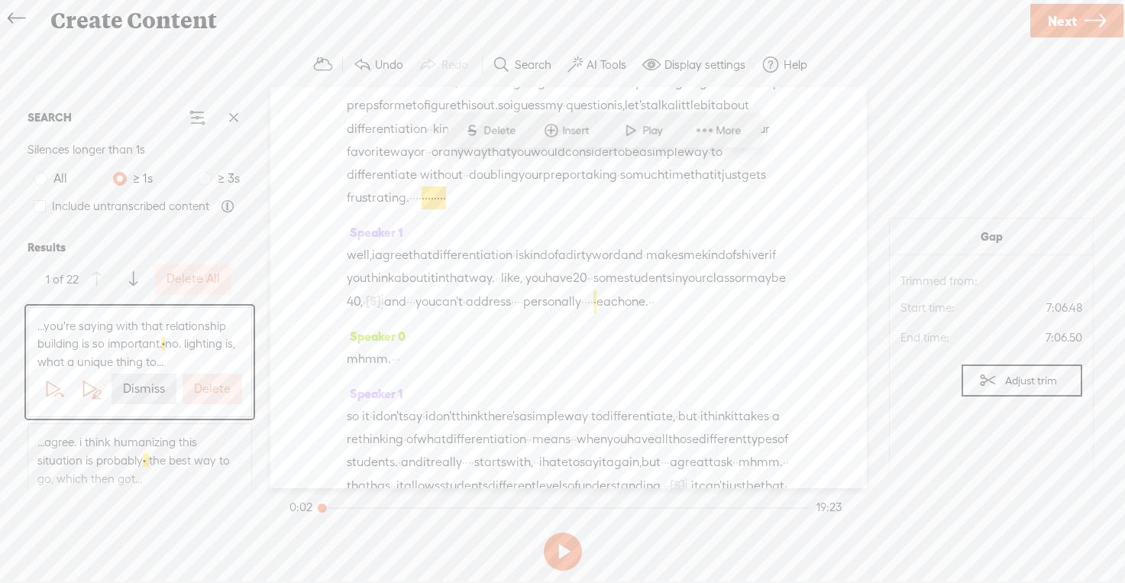
click at [221, 390] on label "Delete" at bounding box center [212, 389] width 37 height 16
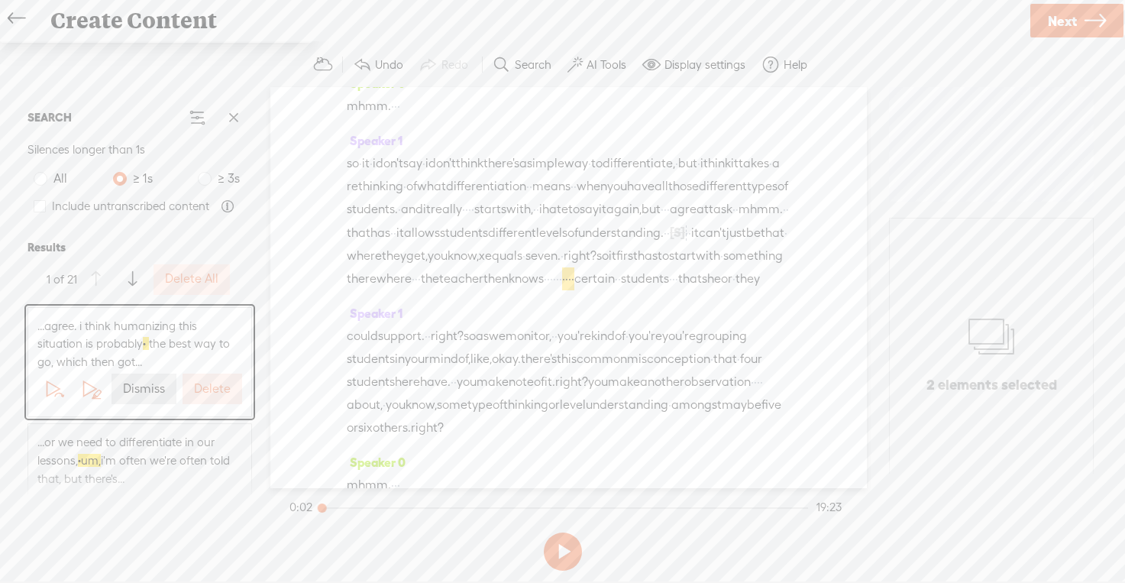
click at [221, 390] on label "Delete" at bounding box center [212, 389] width 37 height 16
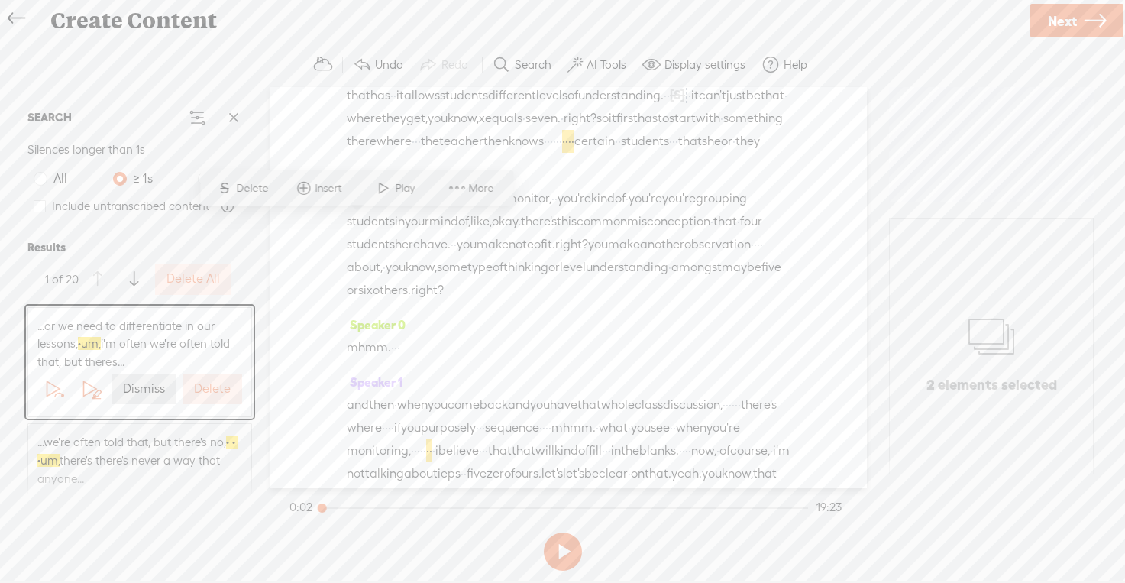
click at [221, 390] on label "Delete" at bounding box center [212, 389] width 37 height 16
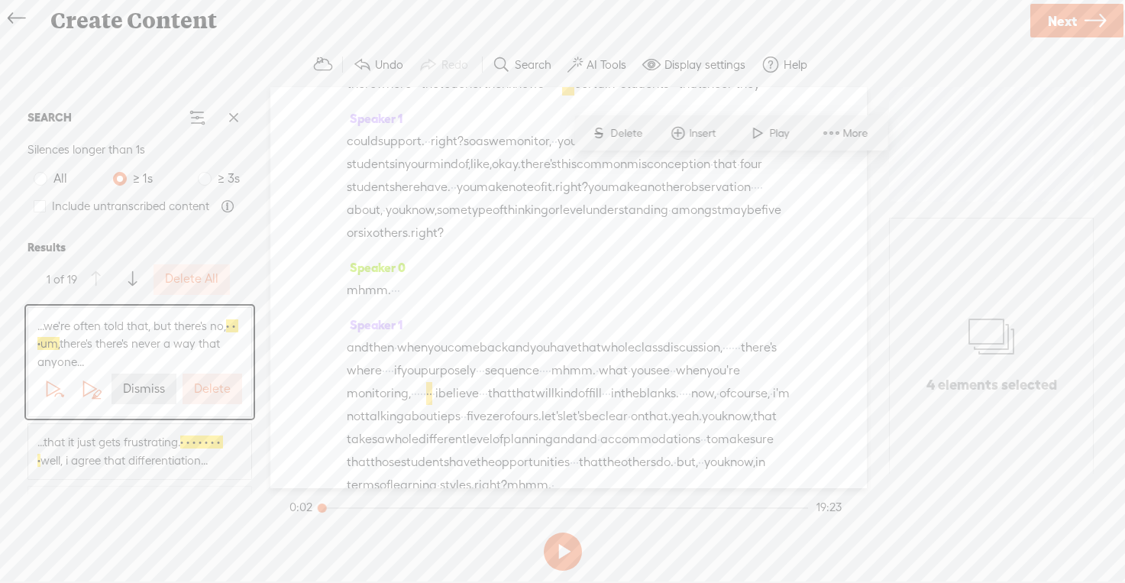
click at [221, 390] on label "Delete" at bounding box center [212, 389] width 37 height 16
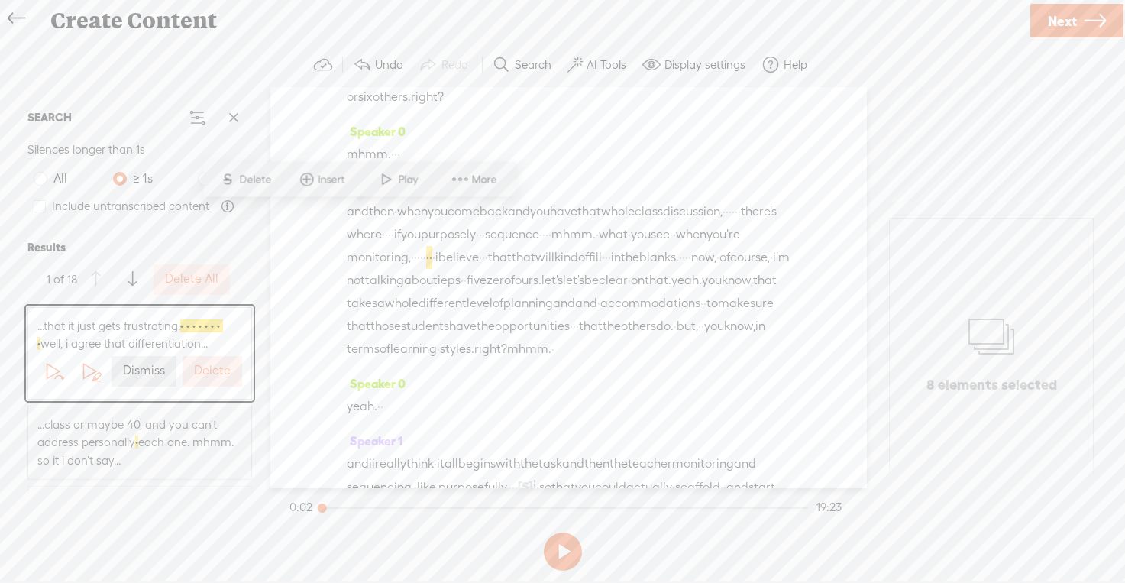
scroll to position [3486, 0]
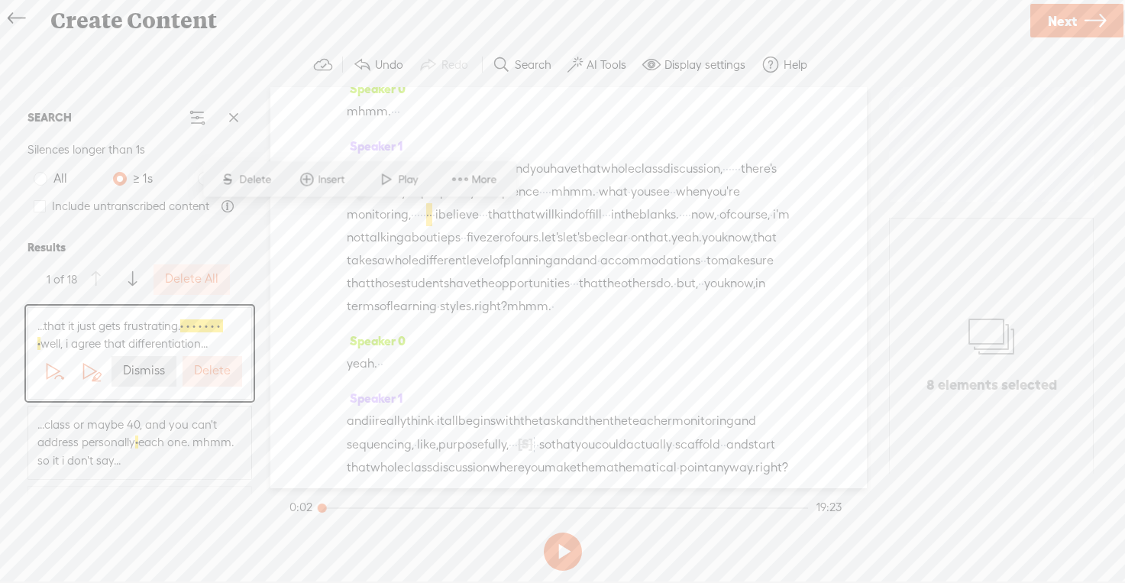
click at [221, 390] on div "...that it just gets frustrating. · · · · · · · · well, i agree that differenti…" at bounding box center [139, 353] width 223 height 91
click at [215, 374] on label "Delete" at bounding box center [212, 371] width 37 height 16
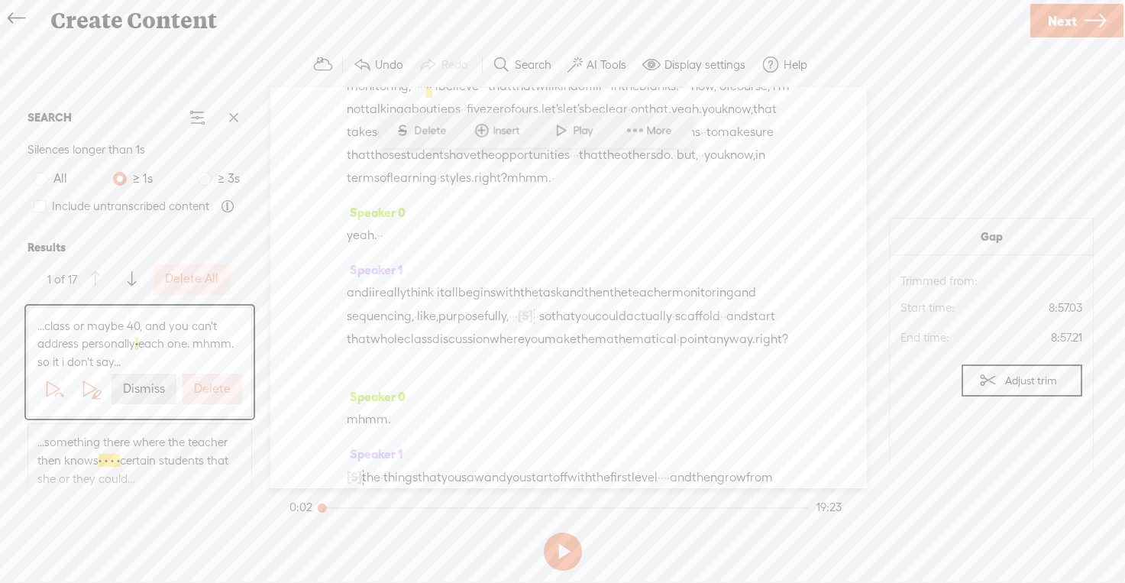
scroll to position [3613, 0]
click at [219, 396] on label "Delete" at bounding box center [212, 389] width 37 height 16
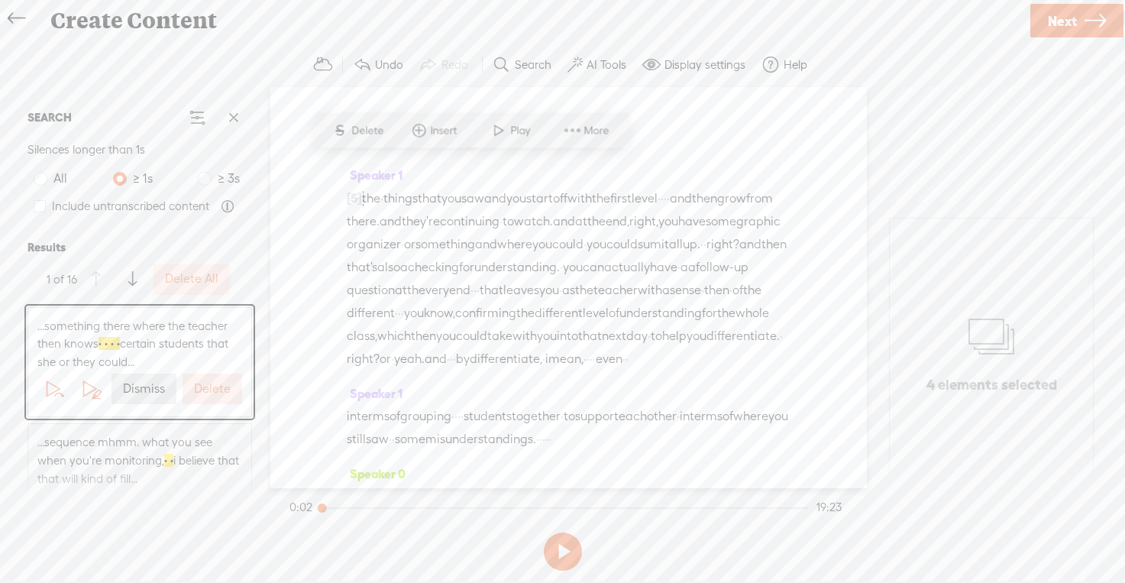
click at [219, 396] on label "Delete" at bounding box center [212, 389] width 37 height 16
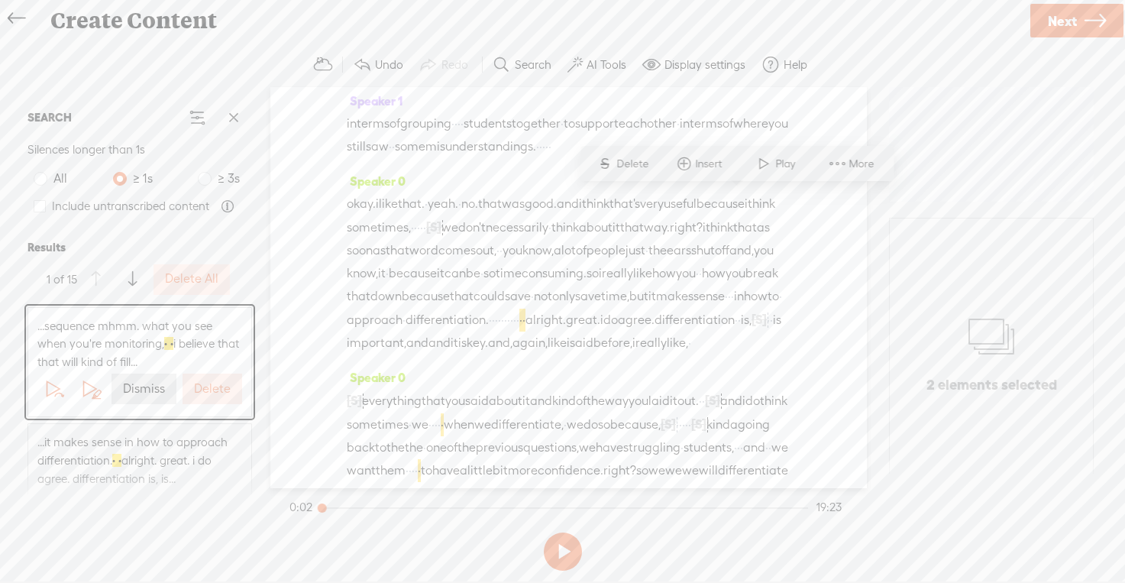
click at [219, 396] on label "Delete" at bounding box center [212, 389] width 37 height 16
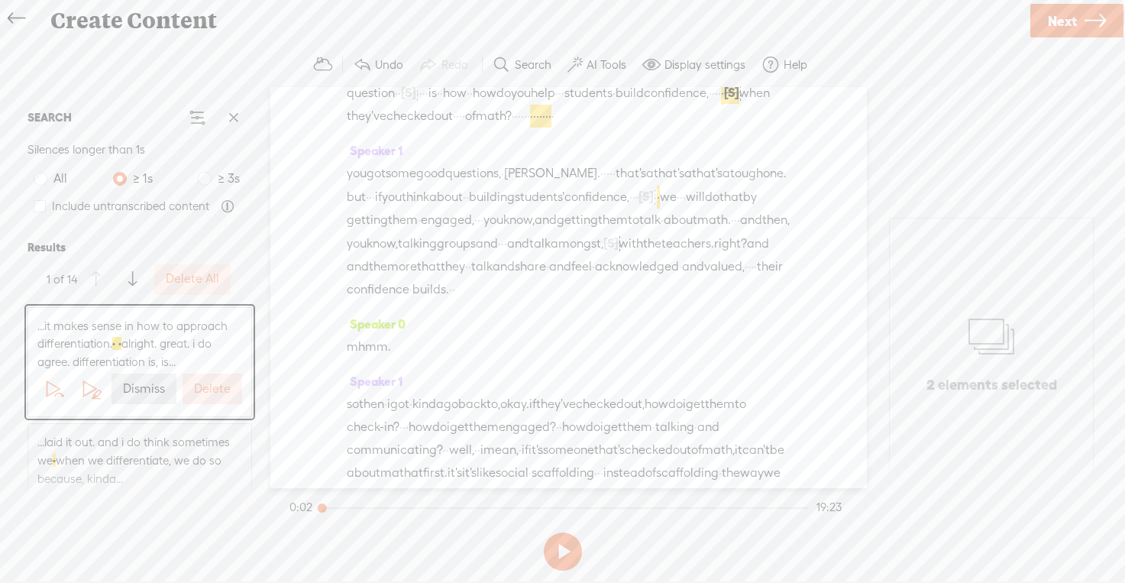
click at [219, 396] on label "Delete" at bounding box center [212, 389] width 37 height 16
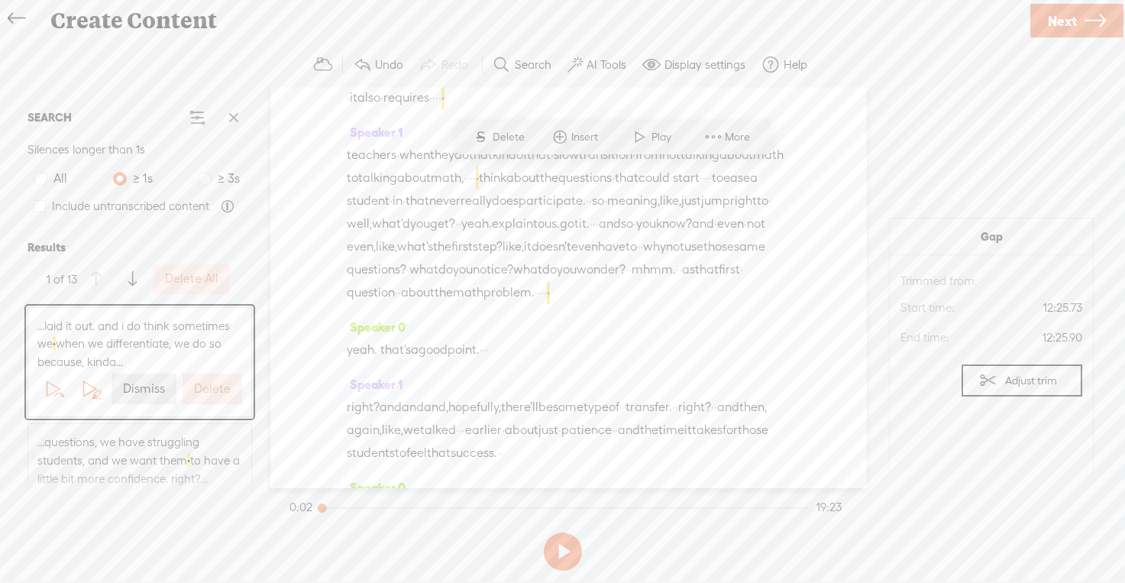
click at [219, 396] on label "Delete" at bounding box center [212, 389] width 37 height 16
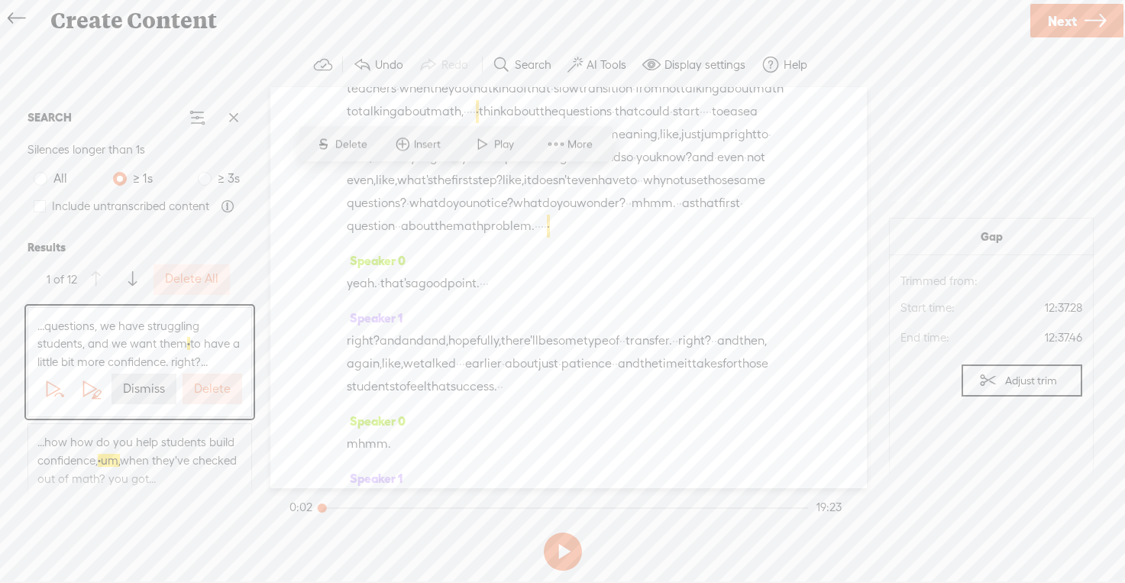
click at [219, 396] on label "Delete" at bounding box center [212, 389] width 37 height 16
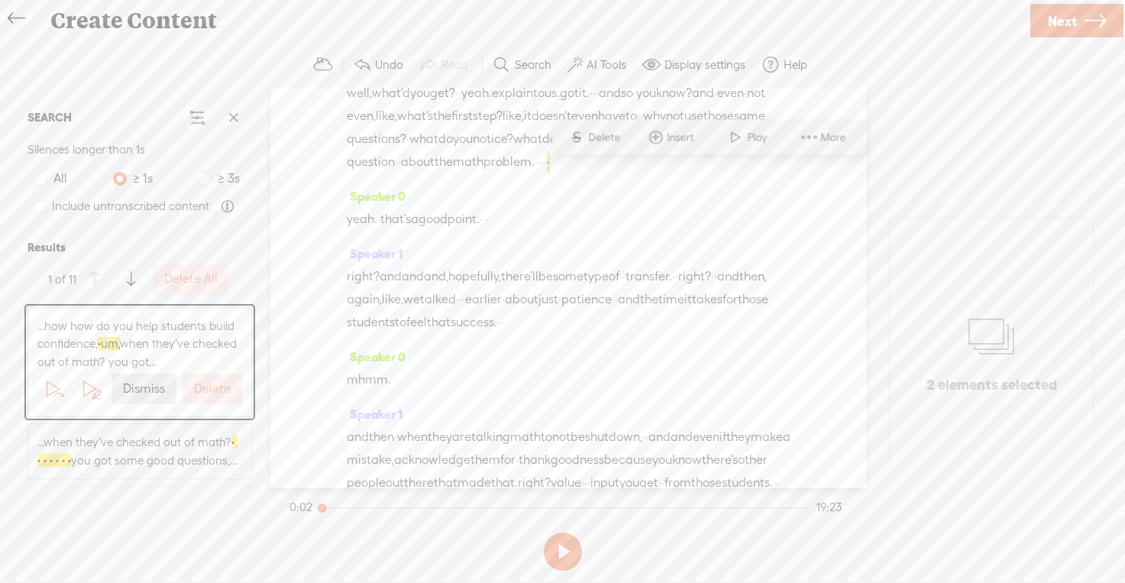
click at [219, 396] on label "Delete" at bounding box center [212, 389] width 37 height 16
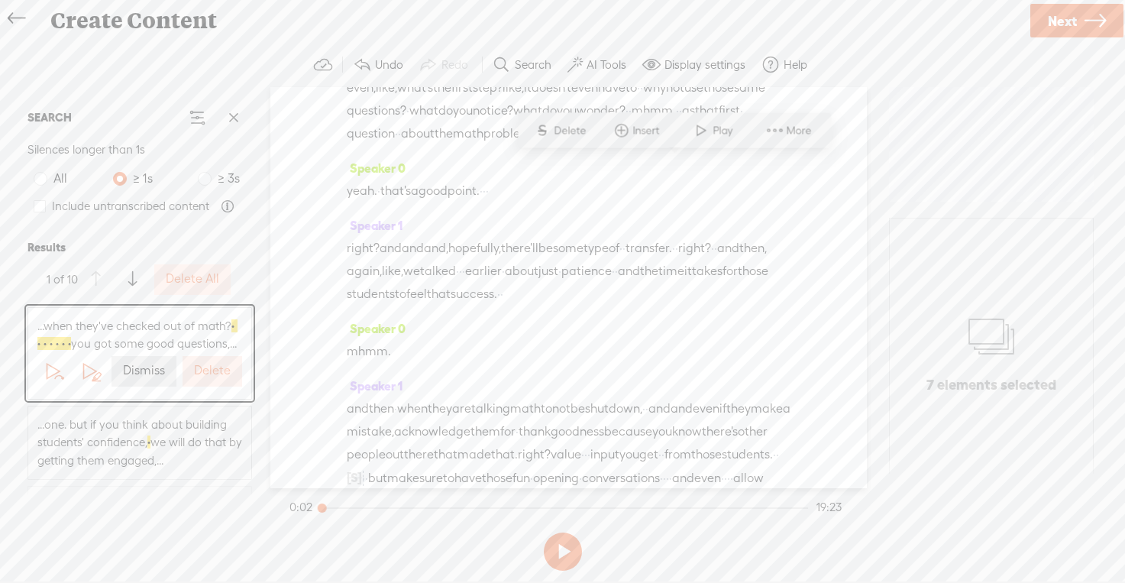
scroll to position [5428, 0]
click at [219, 396] on div "...when they've checked out of math? · · · · · · · you got some good questions,…" at bounding box center [139, 353] width 223 height 91
click at [215, 379] on button "Delete" at bounding box center [213, 371] width 60 height 31
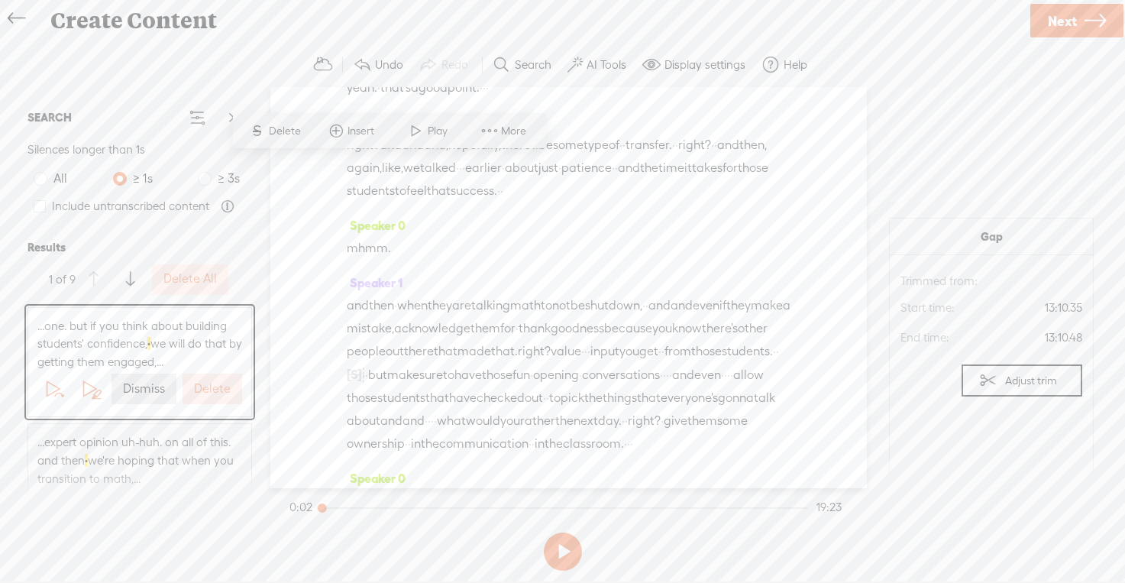
scroll to position [5531, 0]
click at [212, 387] on label "Delete" at bounding box center [212, 389] width 37 height 16
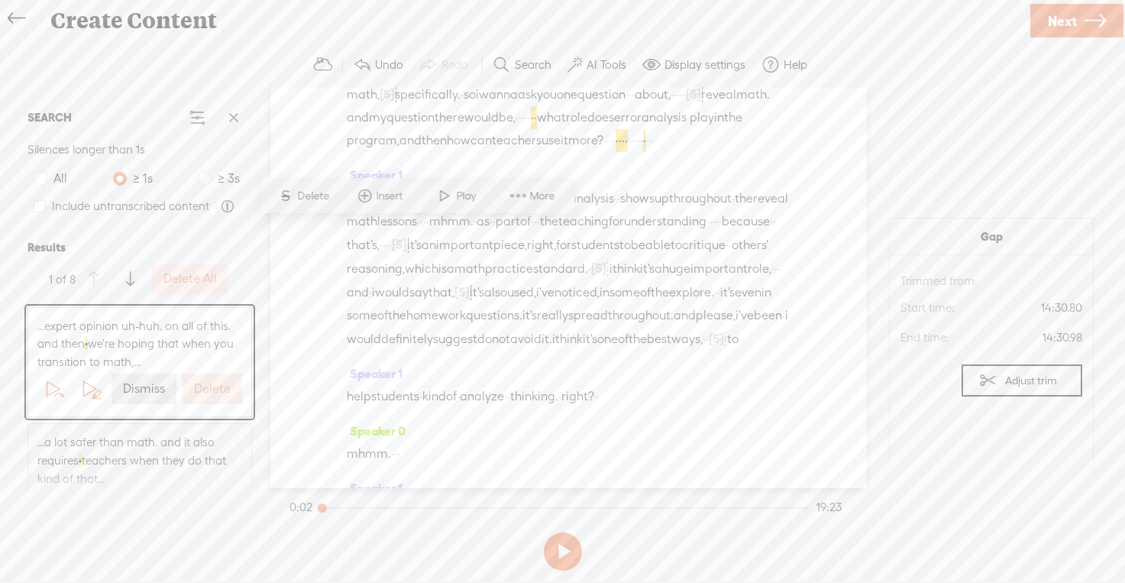
scroll to position [6071, 0]
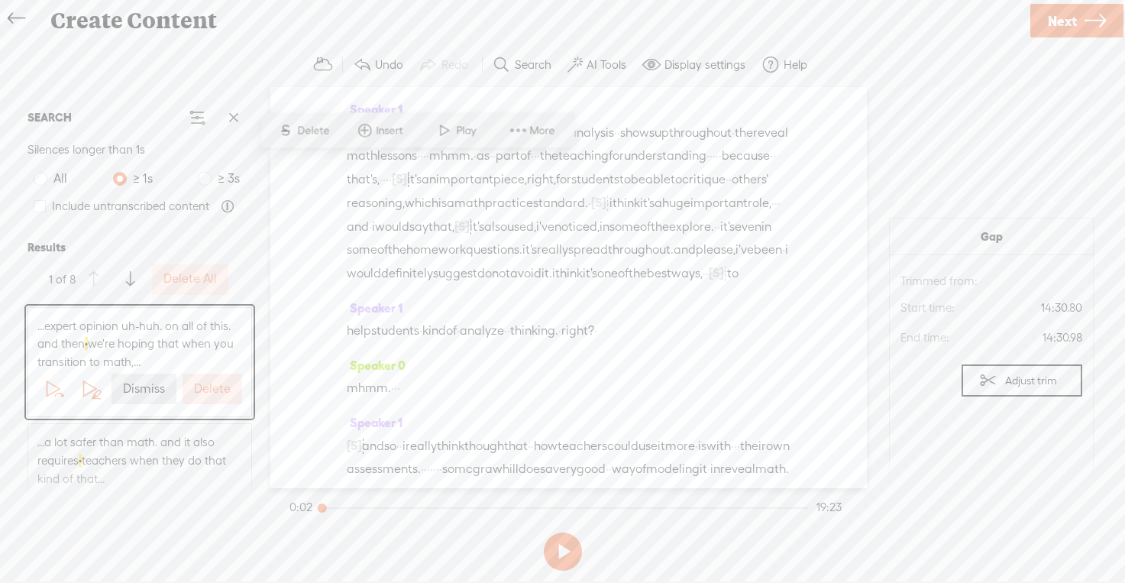
click at [212, 387] on label "Delete" at bounding box center [212, 389] width 37 height 16
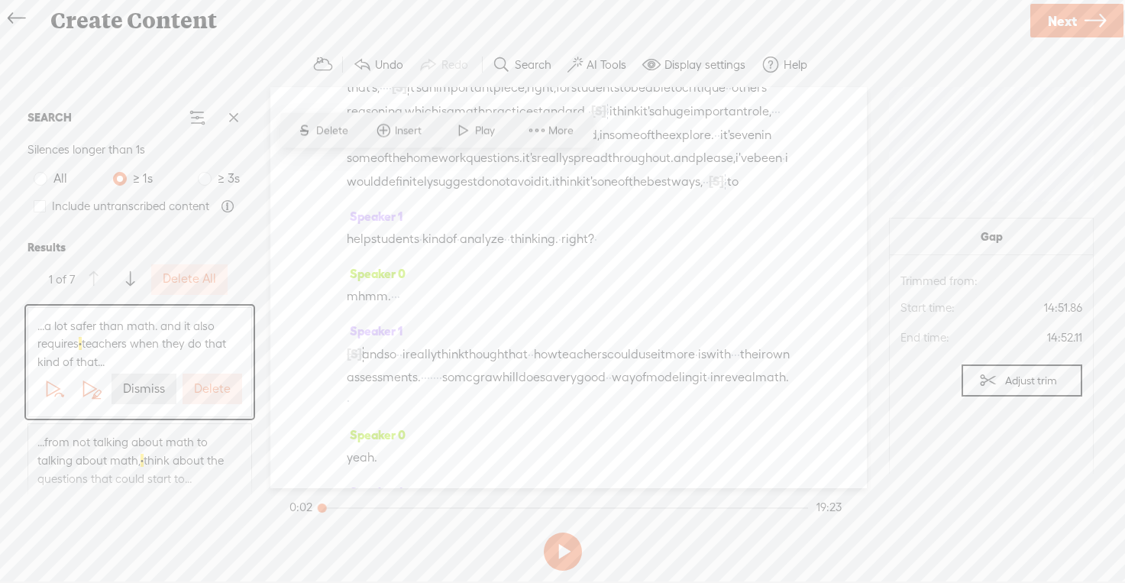
click at [212, 387] on label "Delete" at bounding box center [212, 389] width 37 height 16
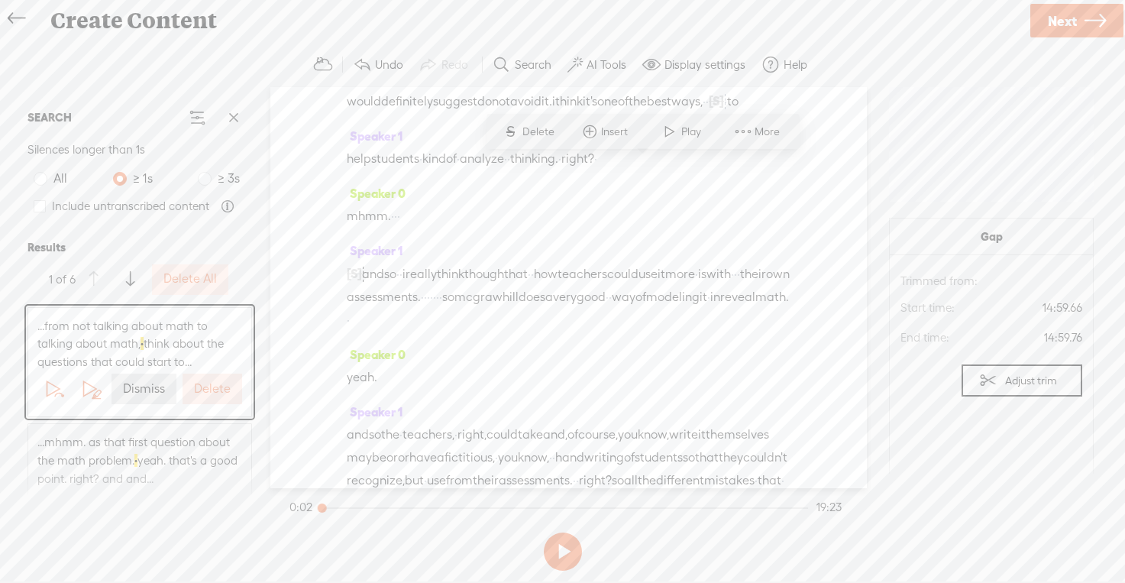
click at [212, 387] on label "Delete" at bounding box center [212, 389] width 37 height 16
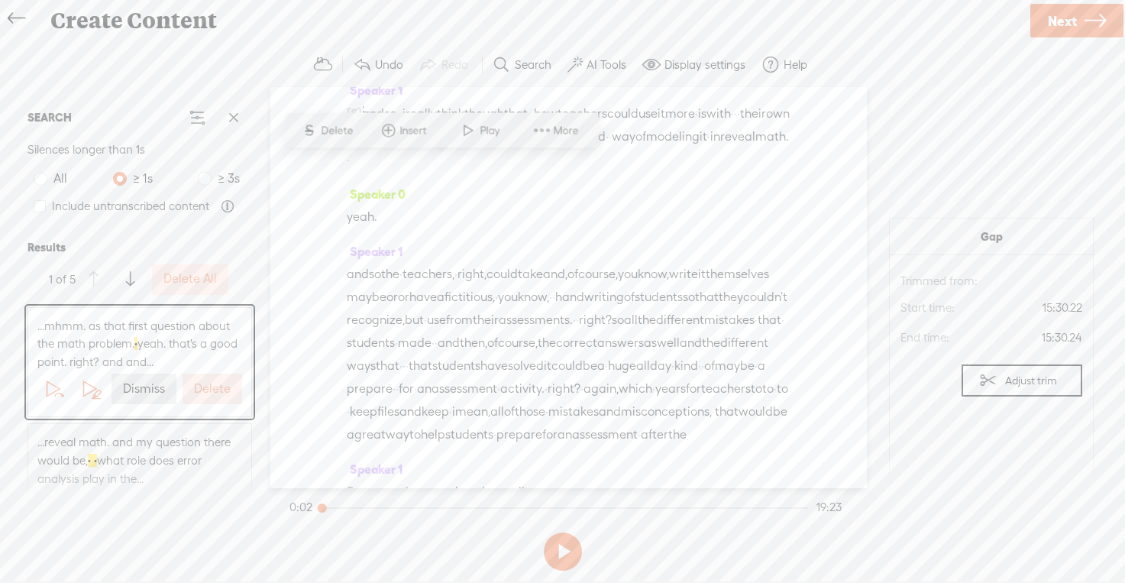
click at [212, 387] on label "Delete" at bounding box center [212, 389] width 37 height 16
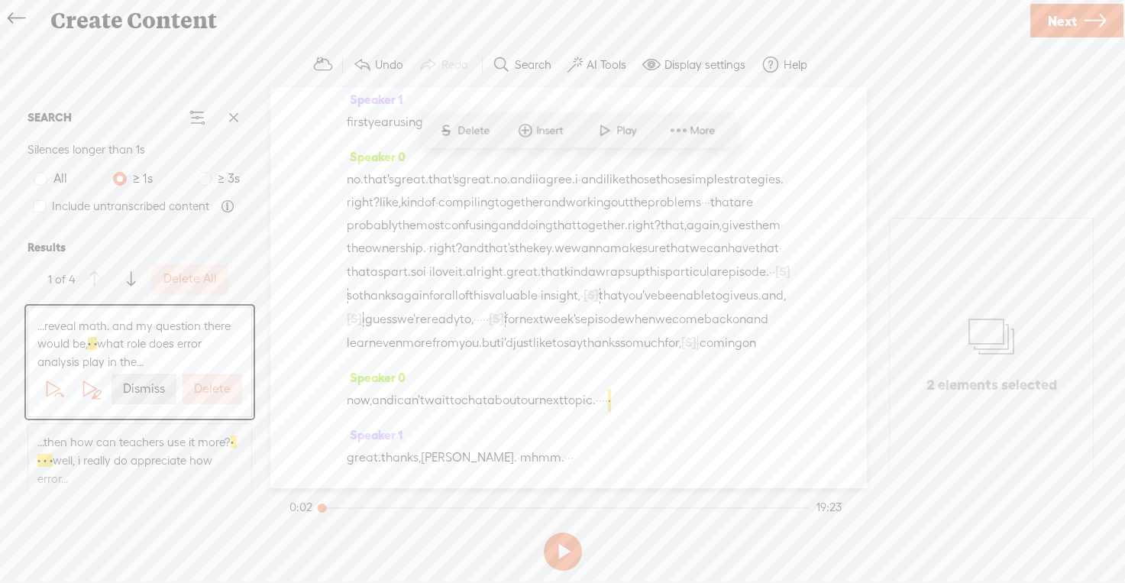
click at [212, 387] on label "Delete" at bounding box center [212, 389] width 37 height 16
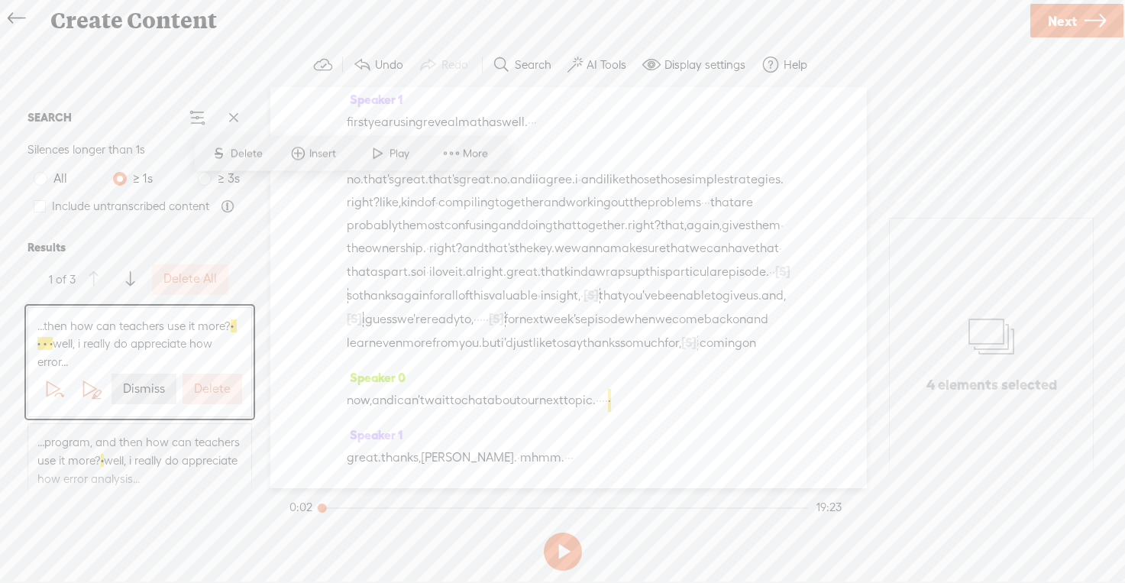
click at [212, 387] on label "Delete" at bounding box center [212, 389] width 37 height 16
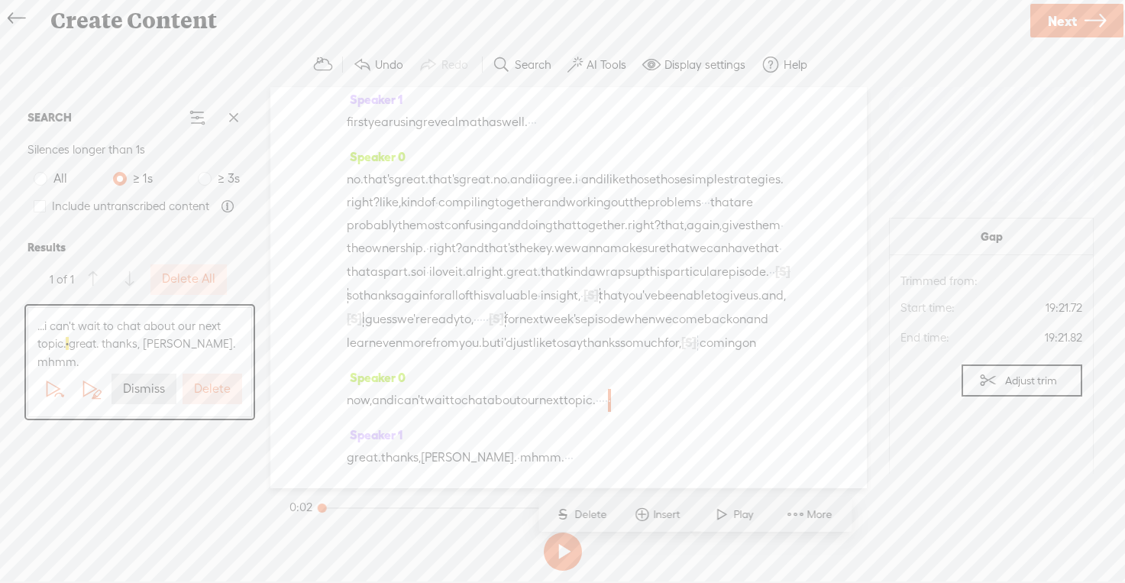
scroll to position [8033, 0]
click at [212, 381] on label "Delete" at bounding box center [212, 389] width 37 height 16
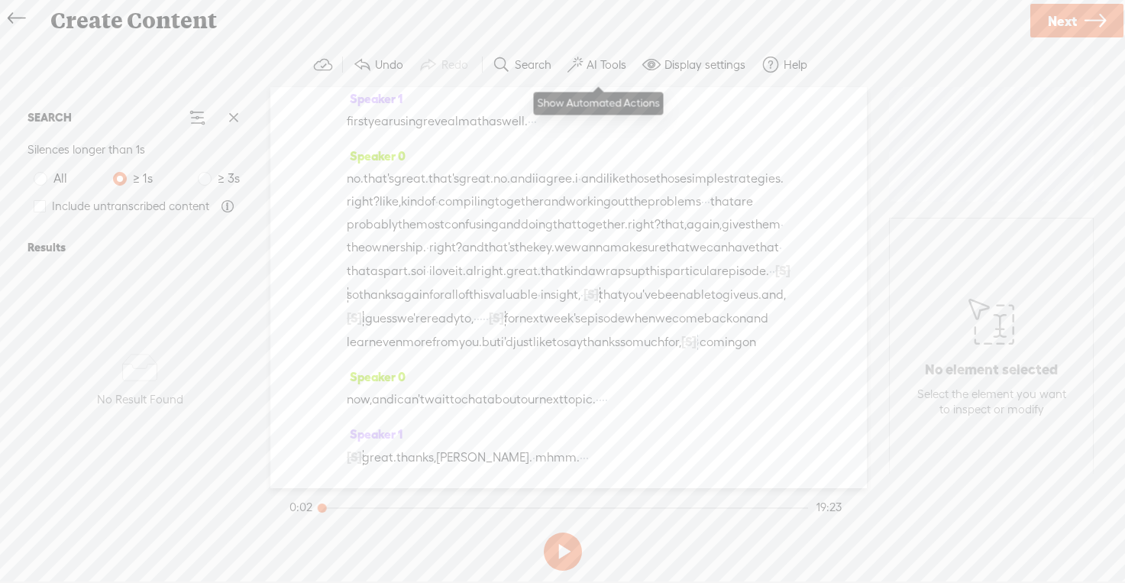
click at [605, 62] on label "AI Tools" at bounding box center [607, 64] width 40 height 15
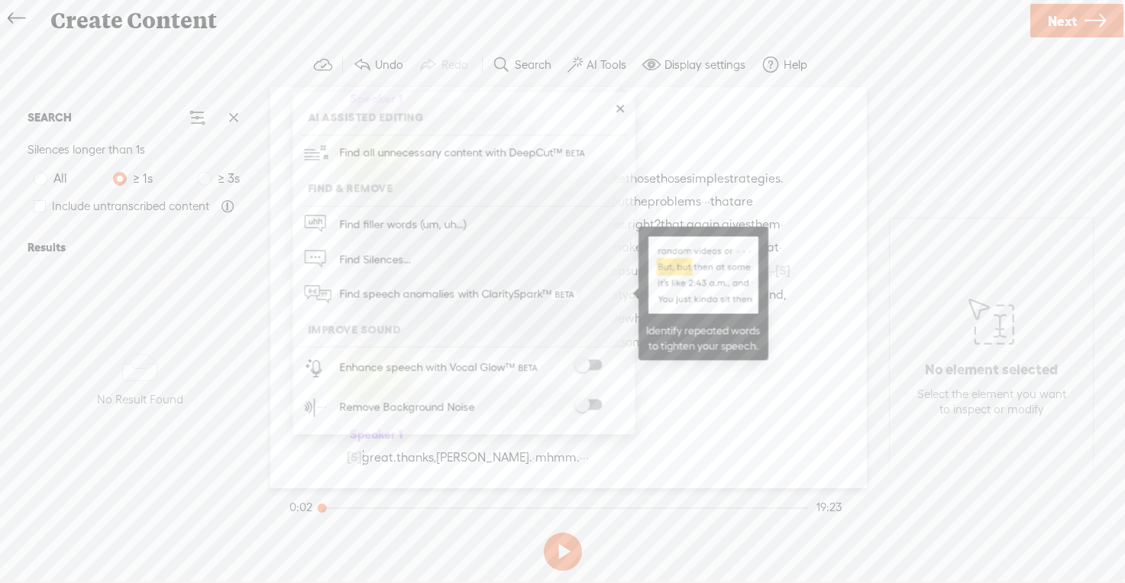
click at [412, 295] on span "Find speech anomalies with ClaritySpark™" at bounding box center [458, 295] width 248 height 36
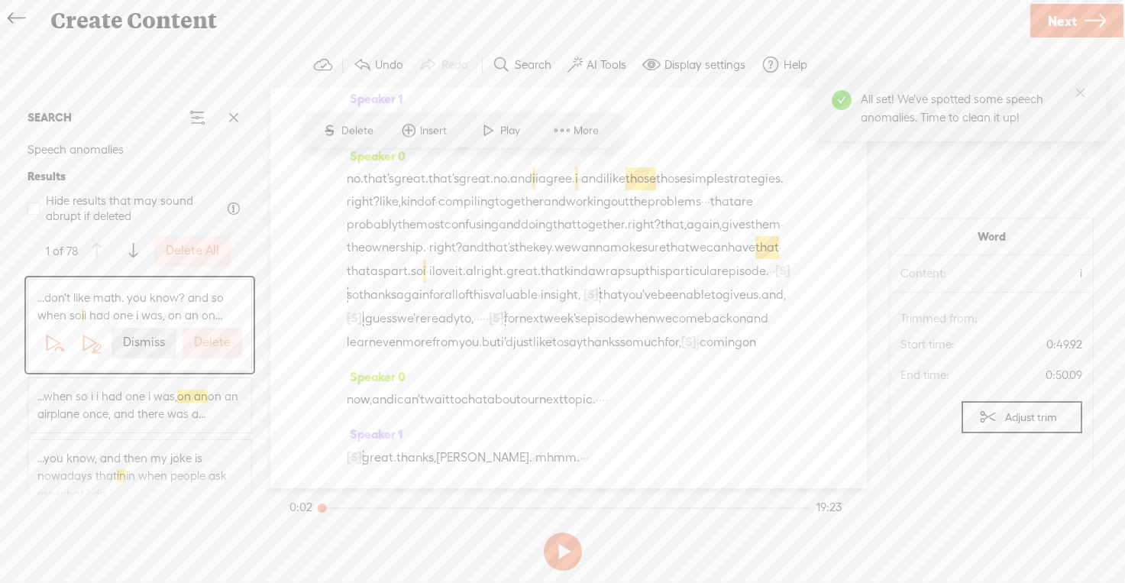
scroll to position [248, 0]
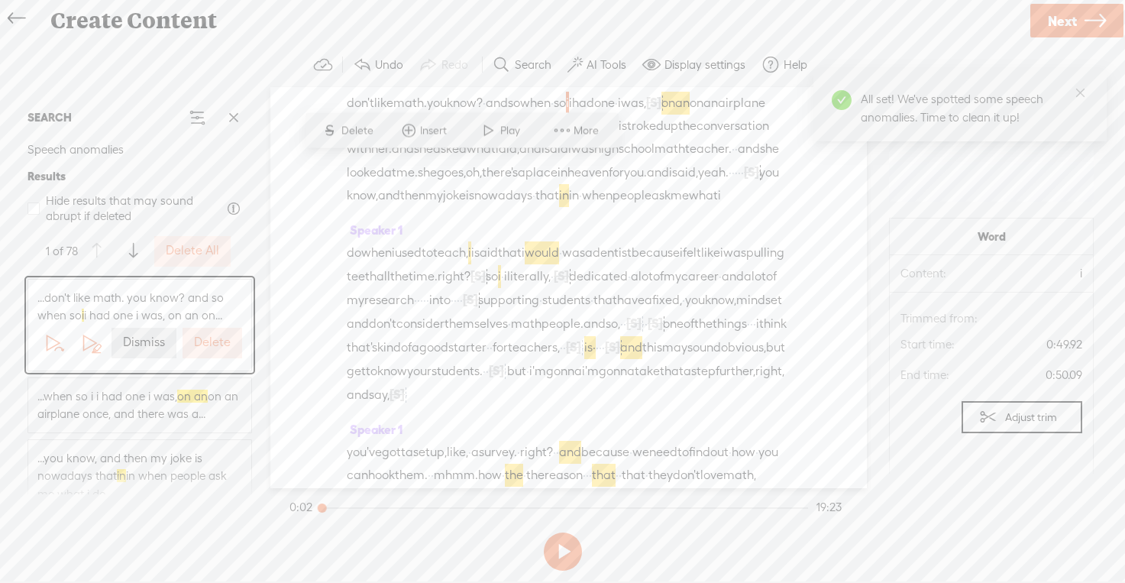
click at [201, 343] on label "Delete" at bounding box center [212, 343] width 37 height 16
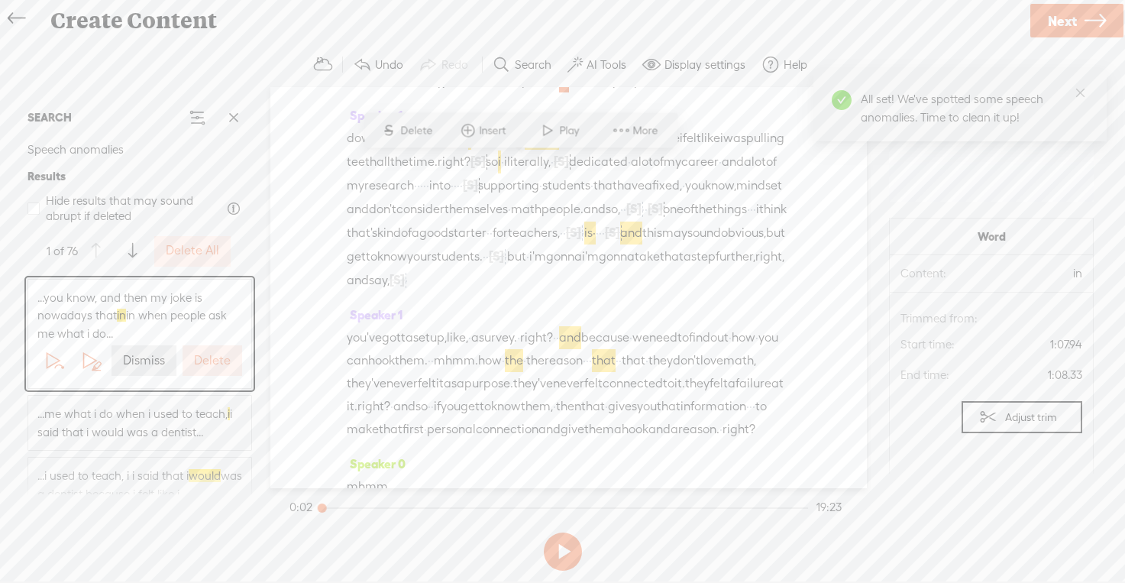
click at [200, 355] on label "Delete" at bounding box center [212, 361] width 37 height 16
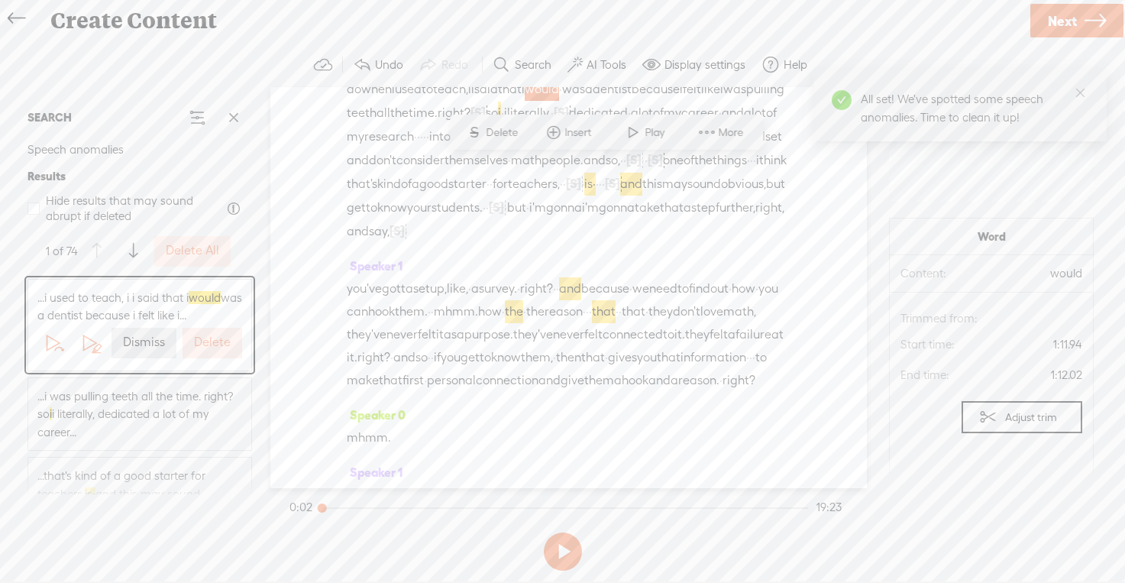
scroll to position [421, 0]
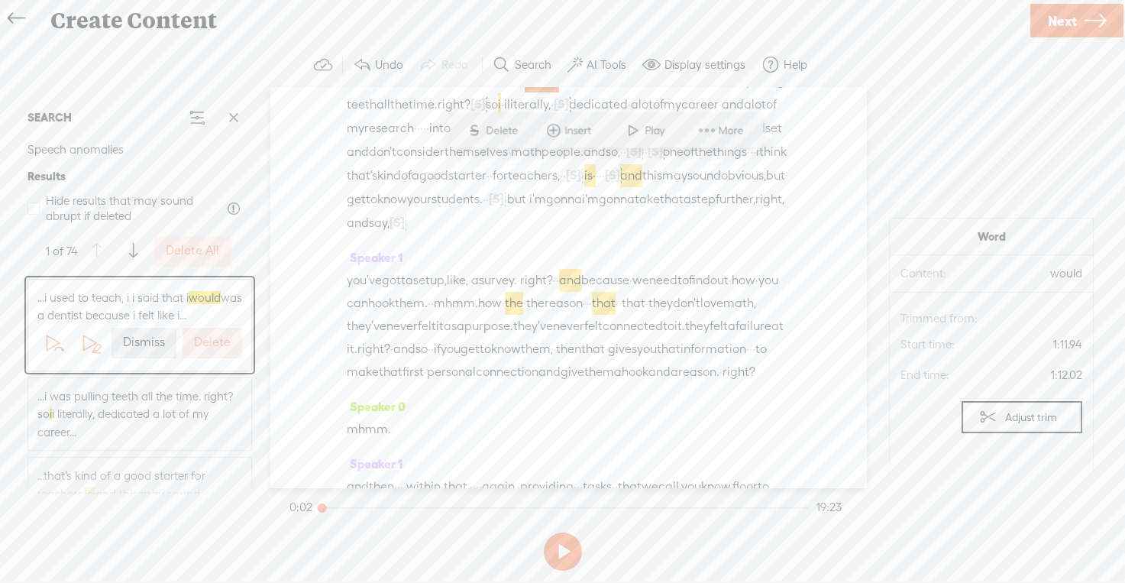
click at [203, 346] on label "Delete" at bounding box center [212, 343] width 37 height 16
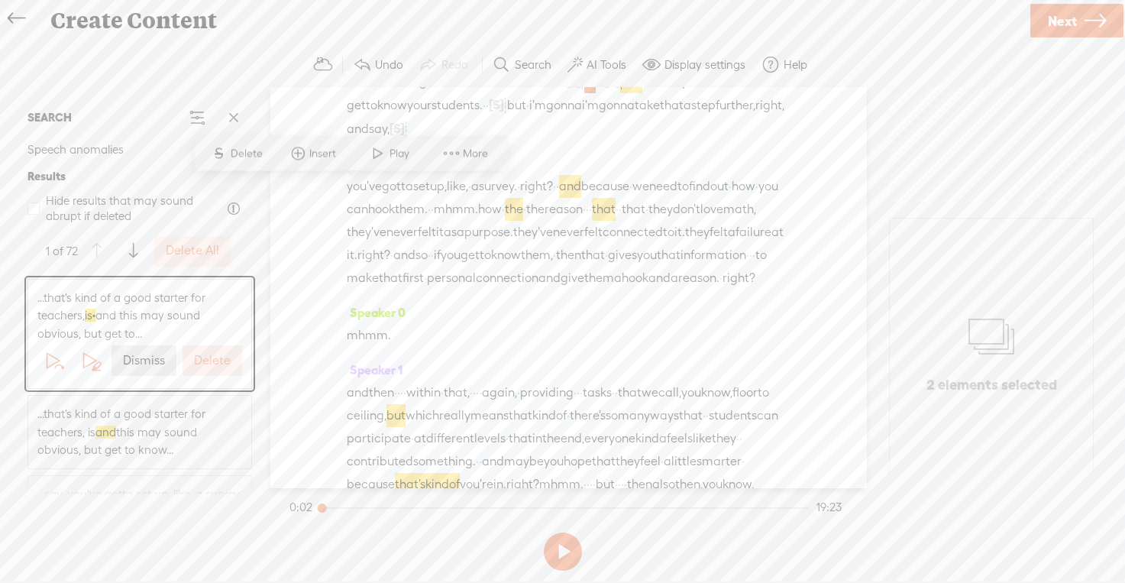
scroll to position [536, 0]
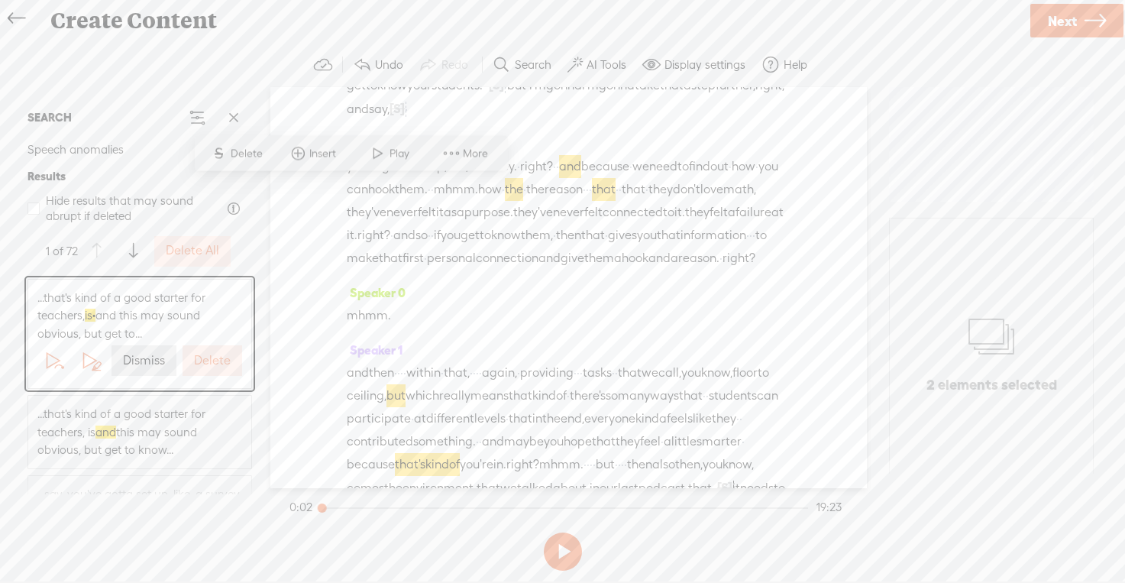
click at [203, 354] on label "Delete" at bounding box center [212, 361] width 37 height 16
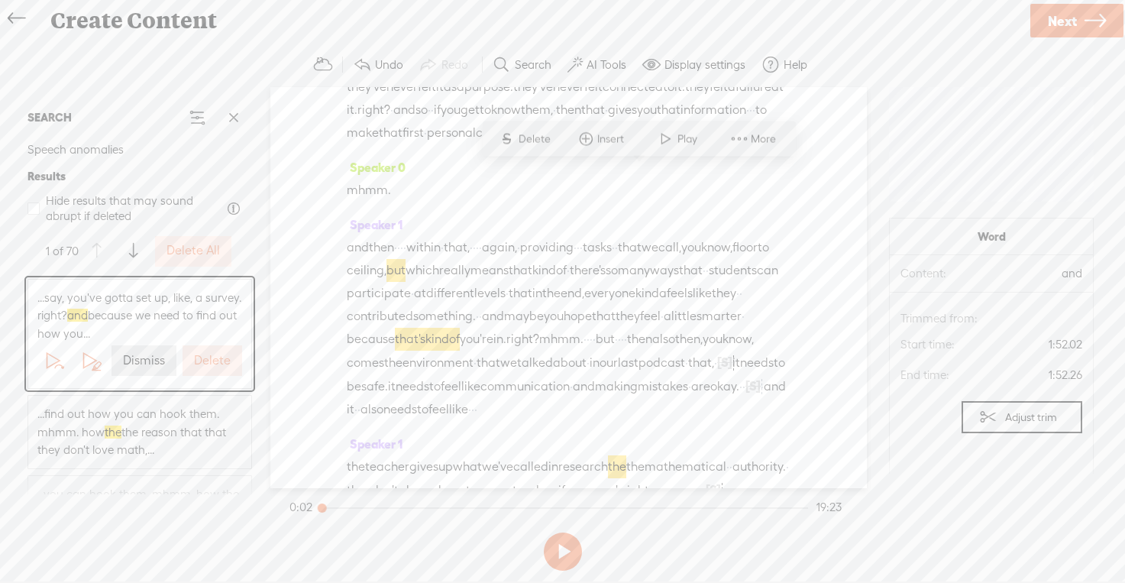
click at [203, 354] on label "Delete" at bounding box center [212, 361] width 37 height 16
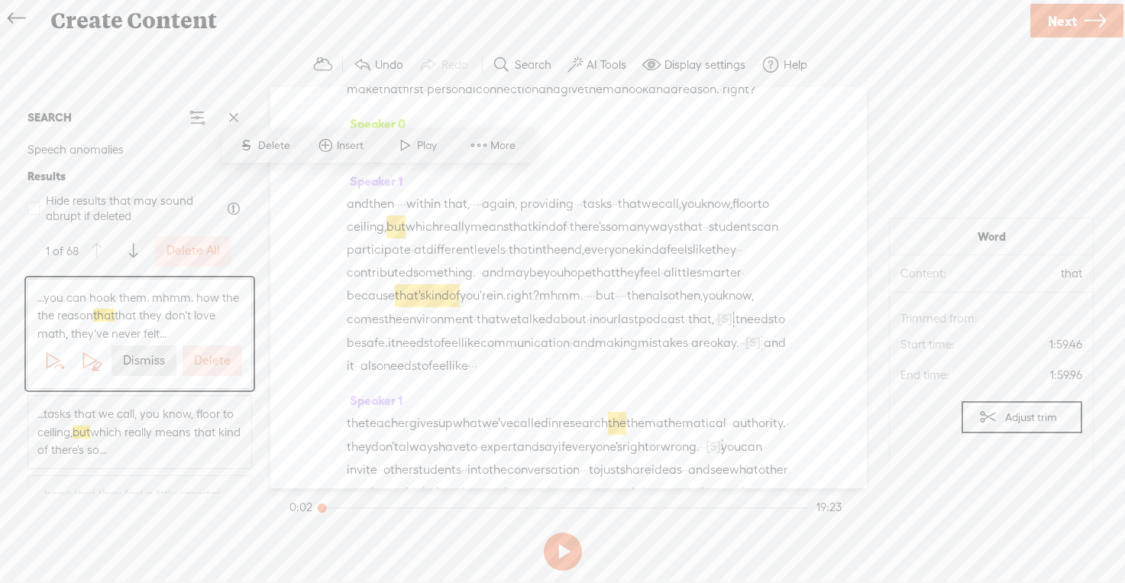
click at [203, 354] on label "Delete" at bounding box center [212, 361] width 37 height 16
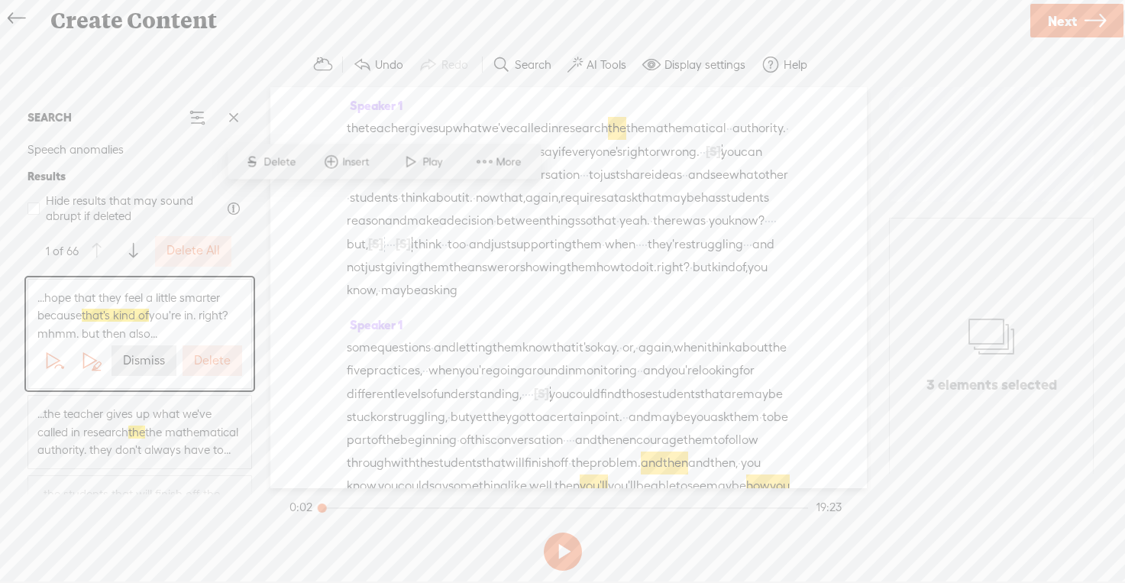
scroll to position [1006, 0]
click at [203, 354] on label "Delete" at bounding box center [212, 361] width 37 height 16
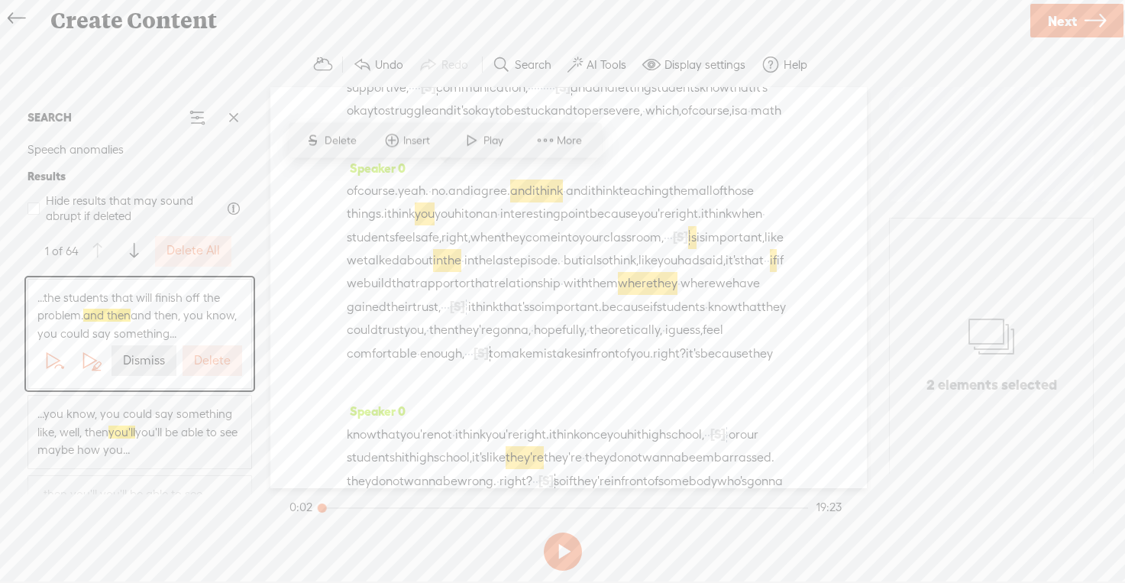
scroll to position [1580, 0]
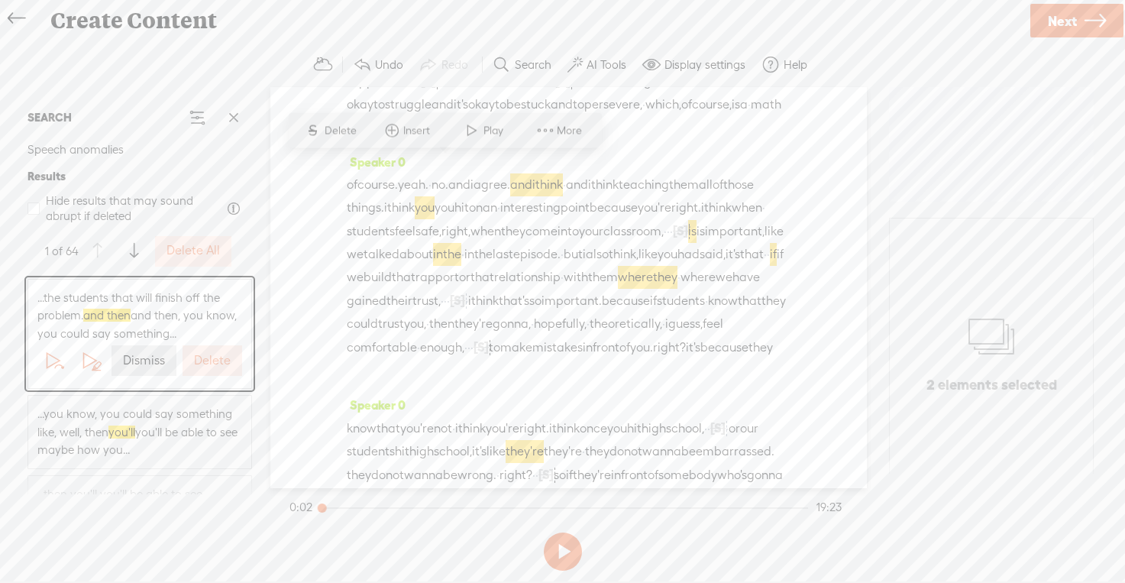
click at [203, 354] on label "Delete" at bounding box center [212, 361] width 37 height 16
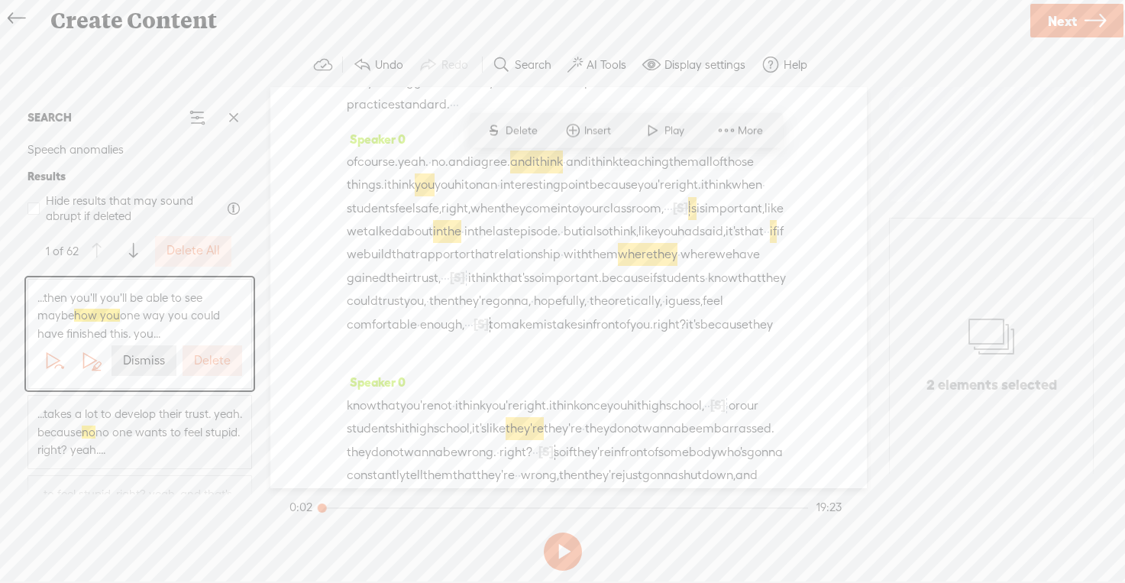
click at [203, 354] on label "Delete" at bounding box center [212, 361] width 37 height 16
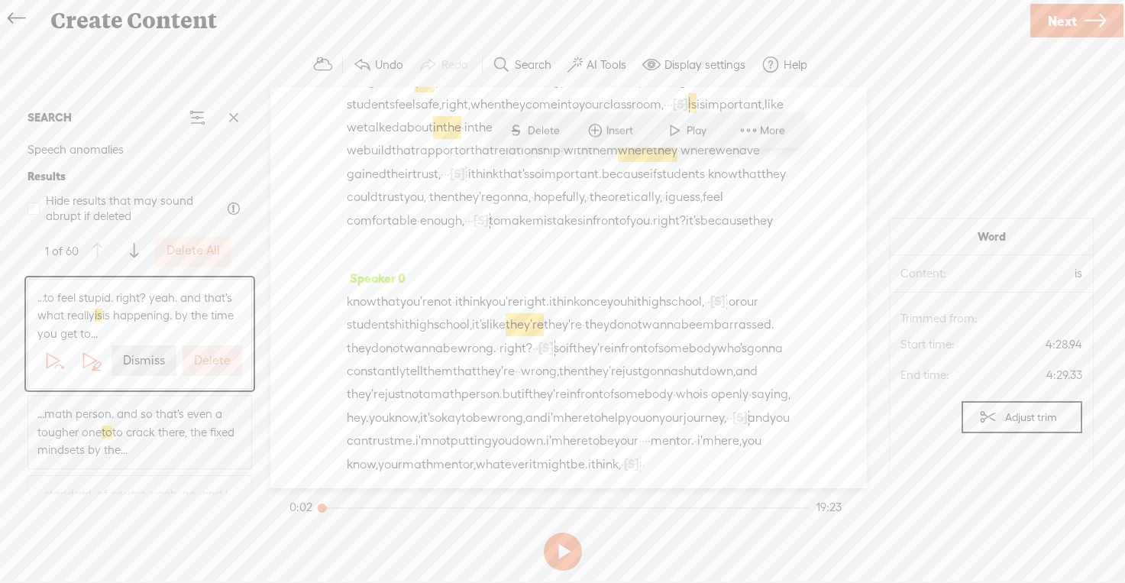
click at [203, 354] on label "Delete" at bounding box center [212, 361] width 37 height 16
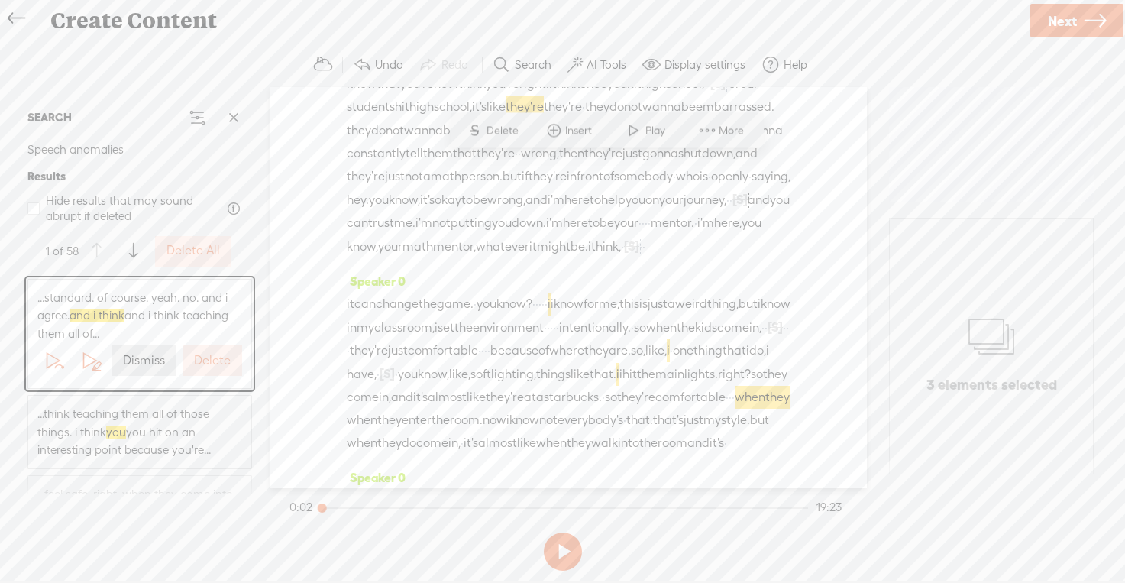
click at [203, 354] on label "Delete" at bounding box center [212, 361] width 37 height 16
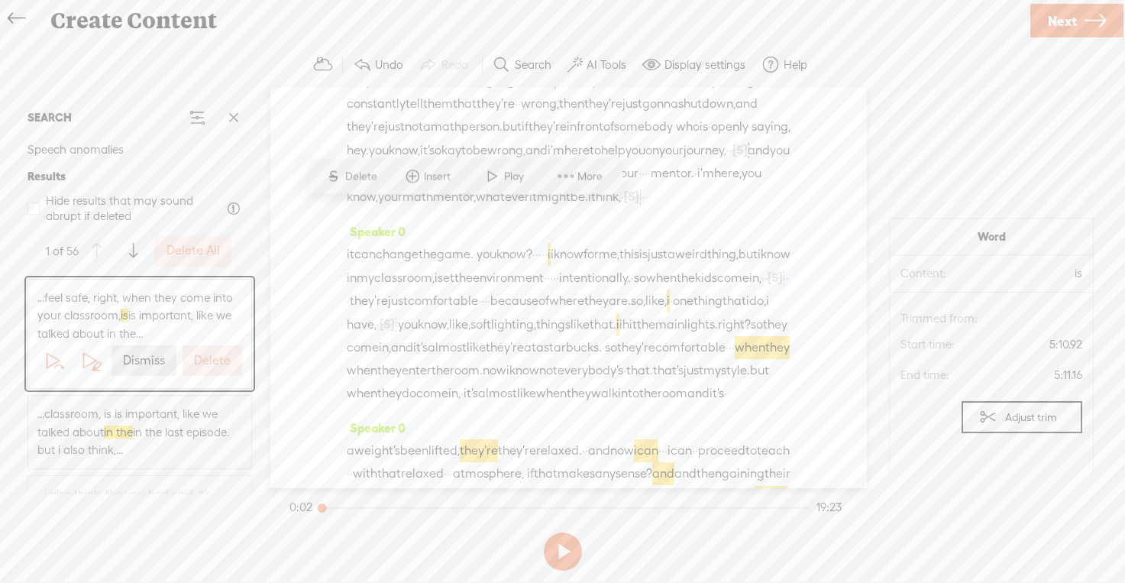
click at [203, 354] on label "Delete" at bounding box center [212, 361] width 37 height 16
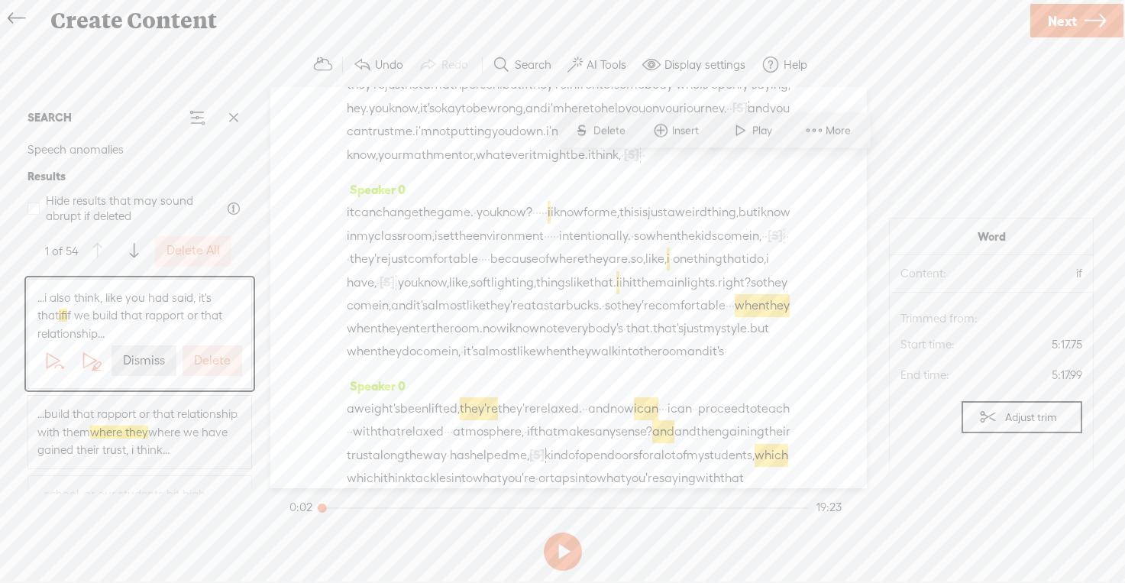
click at [203, 354] on label "Delete" at bounding box center [212, 361] width 37 height 16
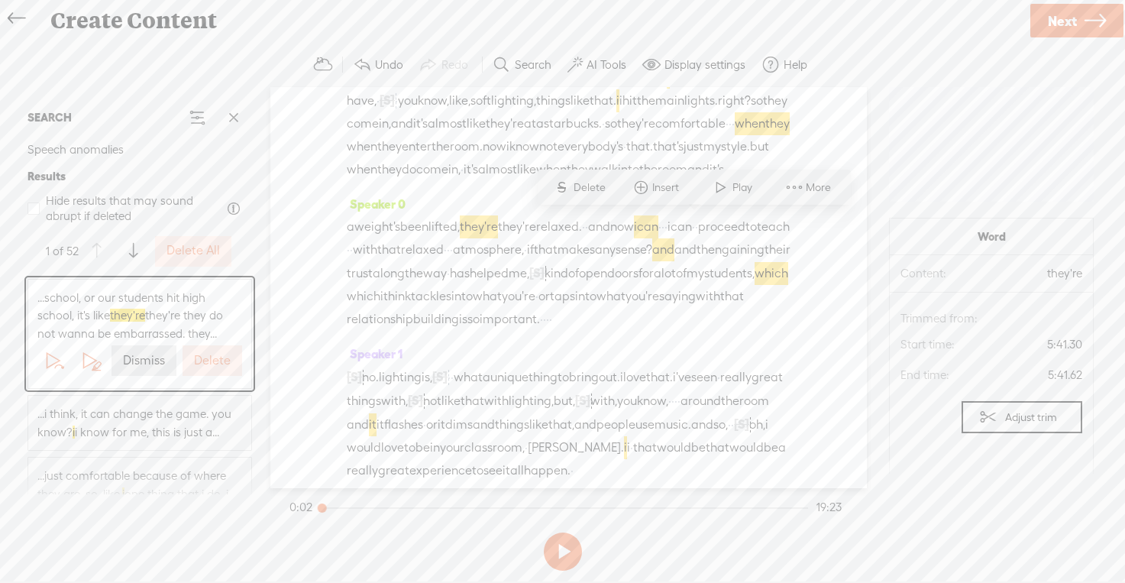
click at [203, 354] on label "Delete" at bounding box center [212, 361] width 37 height 16
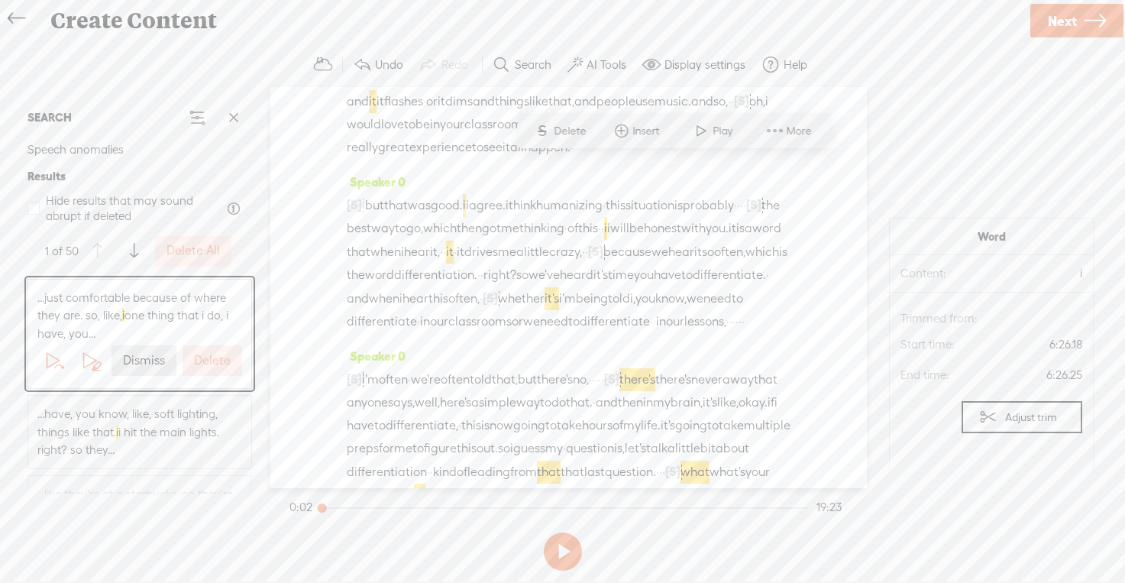
click at [203, 354] on label "Delete" at bounding box center [212, 361] width 37 height 16
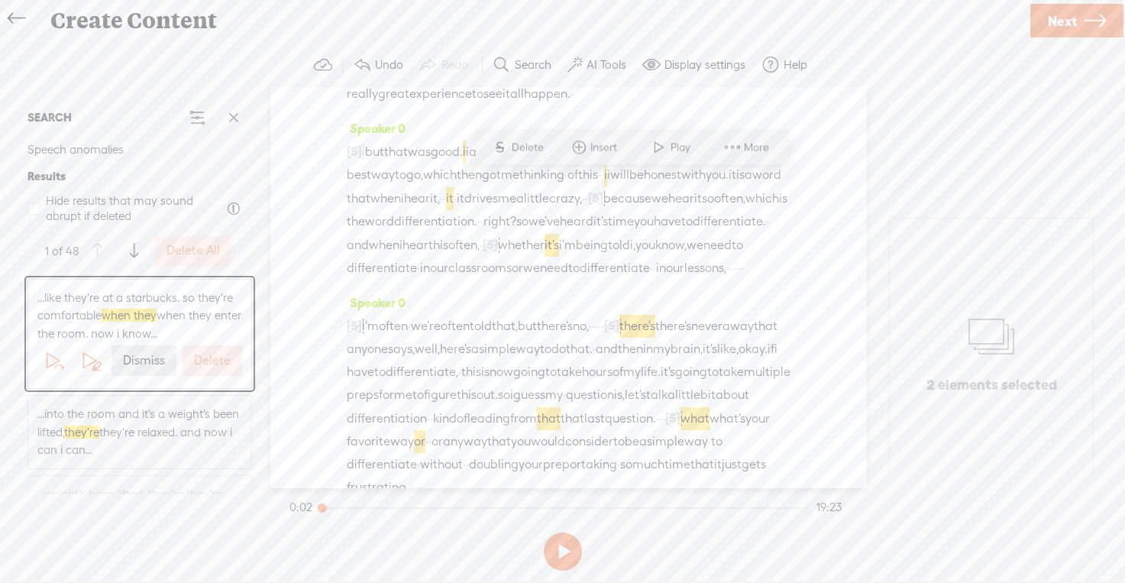
click at [203, 354] on label "Delete" at bounding box center [212, 361] width 37 height 16
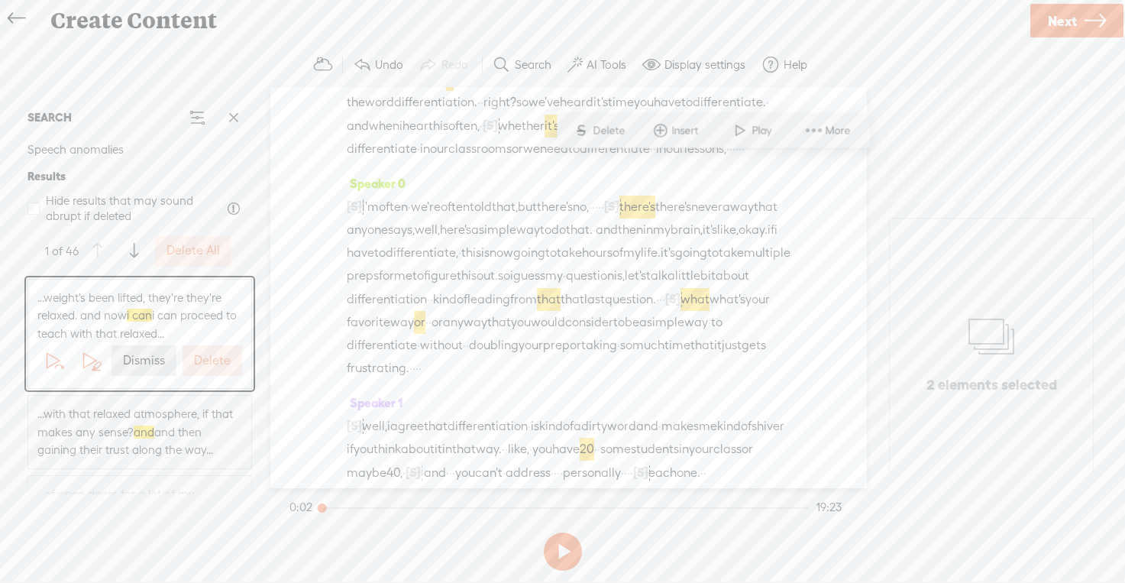
click at [203, 354] on label "Delete" at bounding box center [212, 361] width 37 height 16
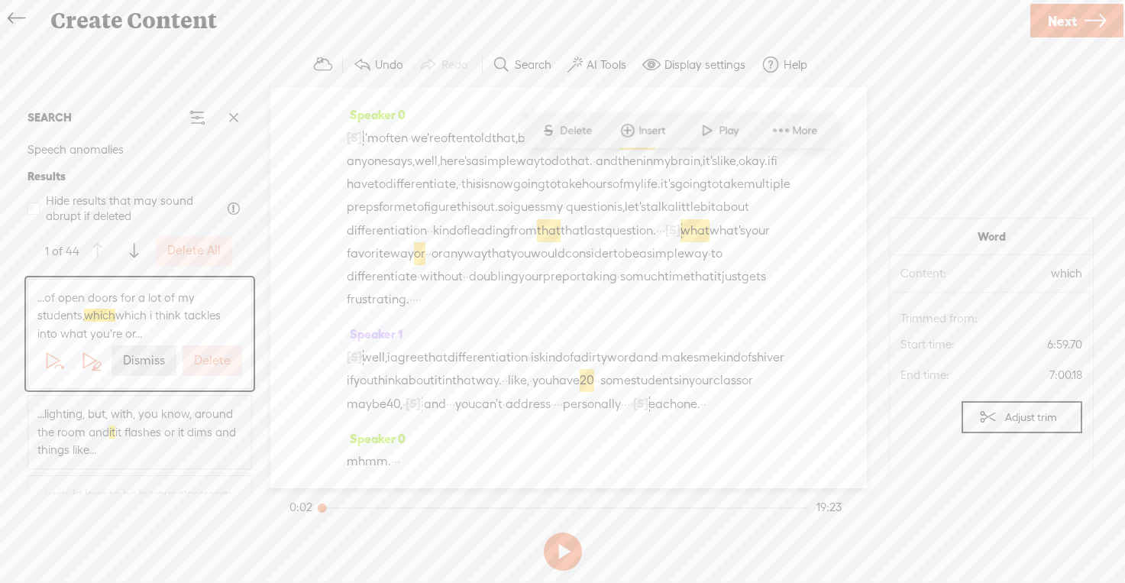
click at [203, 354] on label "Delete" at bounding box center [212, 361] width 37 height 16
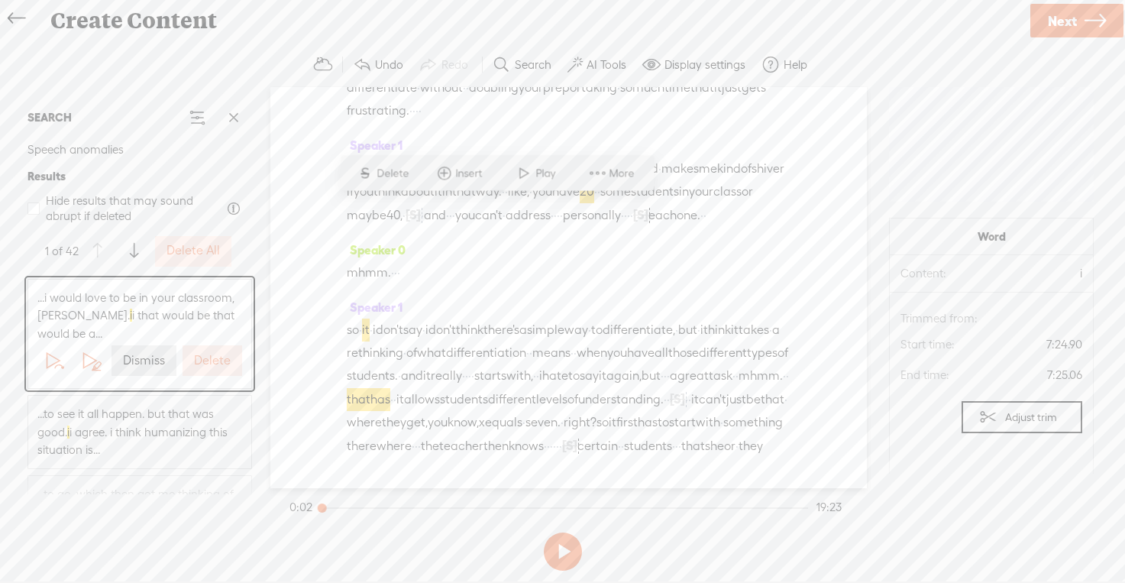
click at [203, 354] on label "Delete" at bounding box center [212, 361] width 37 height 16
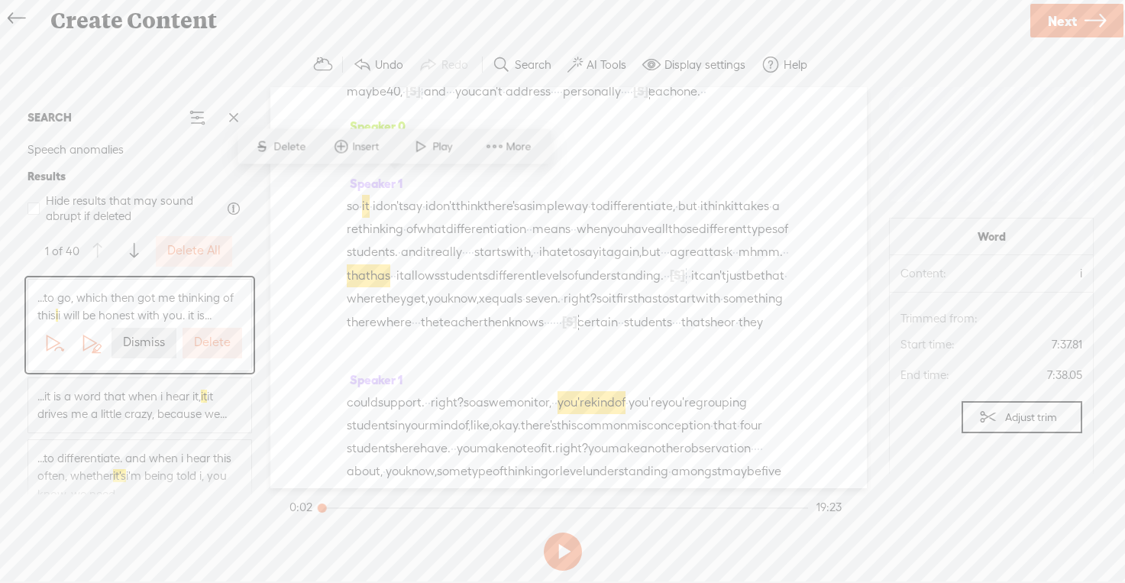
click at [203, 354] on button "Delete" at bounding box center [213, 343] width 60 height 31
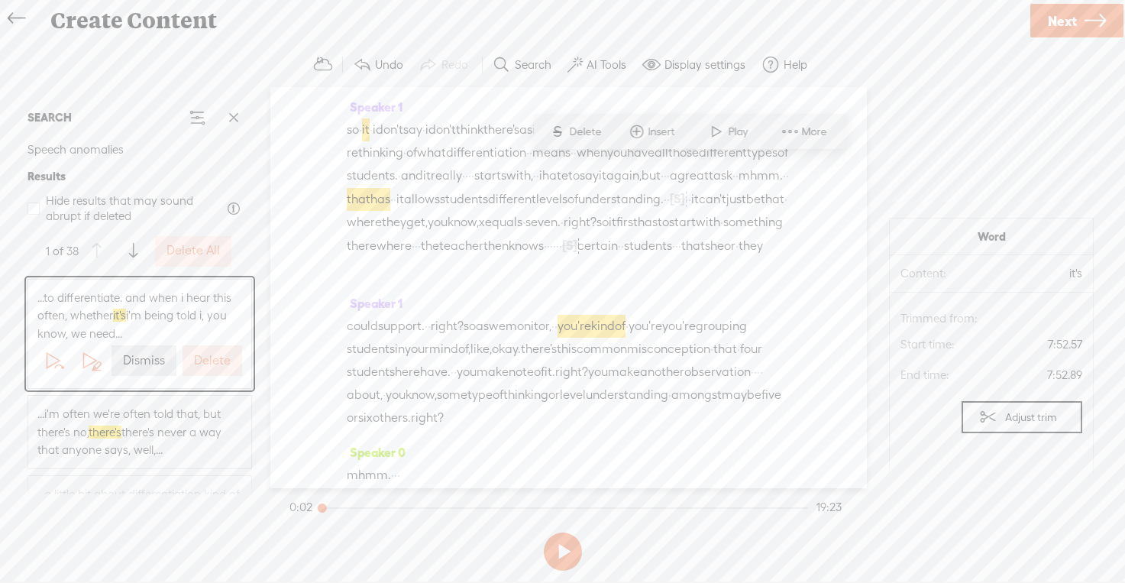
scroll to position [3153, 0]
click at [203, 354] on label "Delete" at bounding box center [212, 361] width 37 height 16
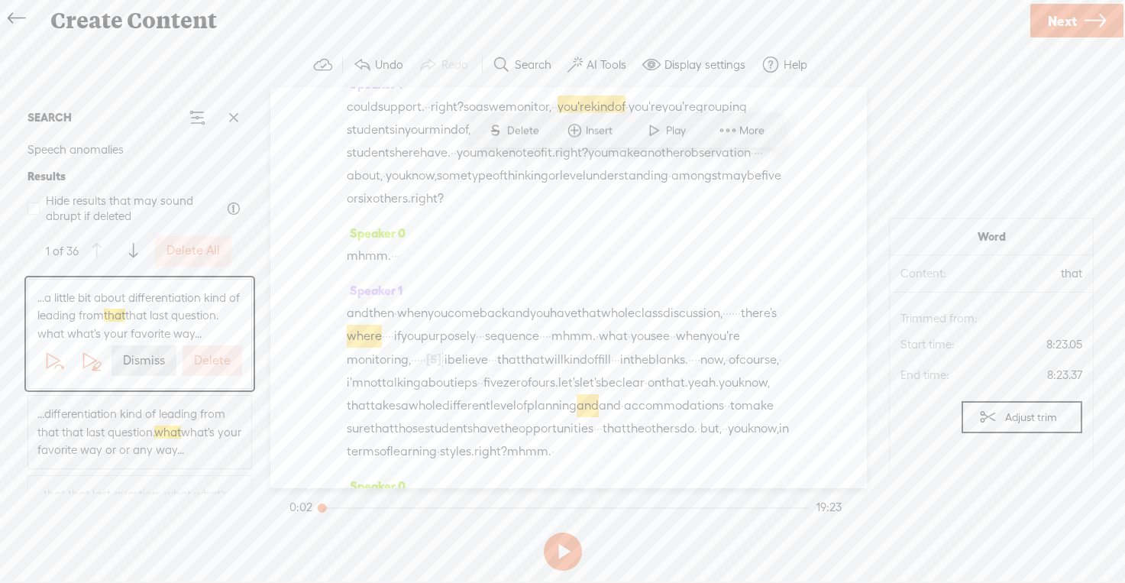
click at [203, 354] on label "Delete" at bounding box center [212, 361] width 37 height 16
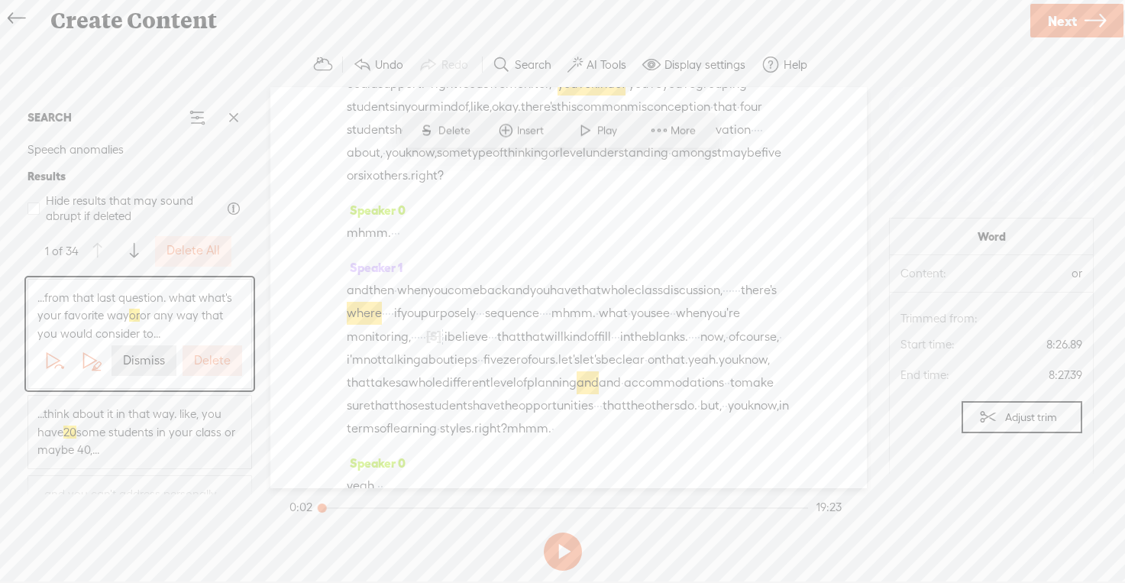
click at [203, 354] on label "Delete" at bounding box center [212, 361] width 37 height 16
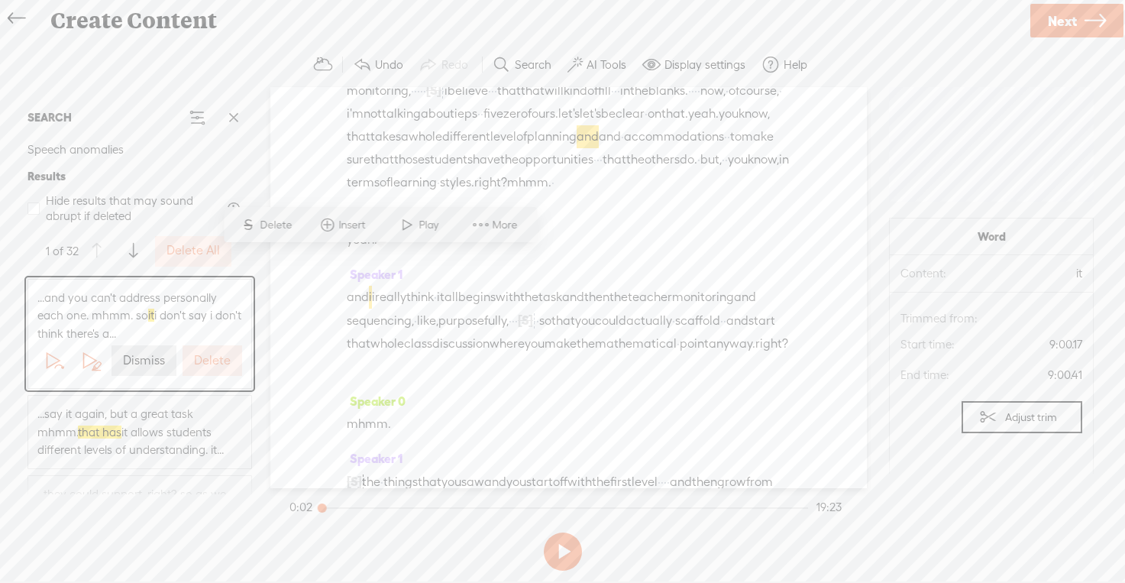
click at [203, 354] on label "Delete" at bounding box center [212, 361] width 37 height 16
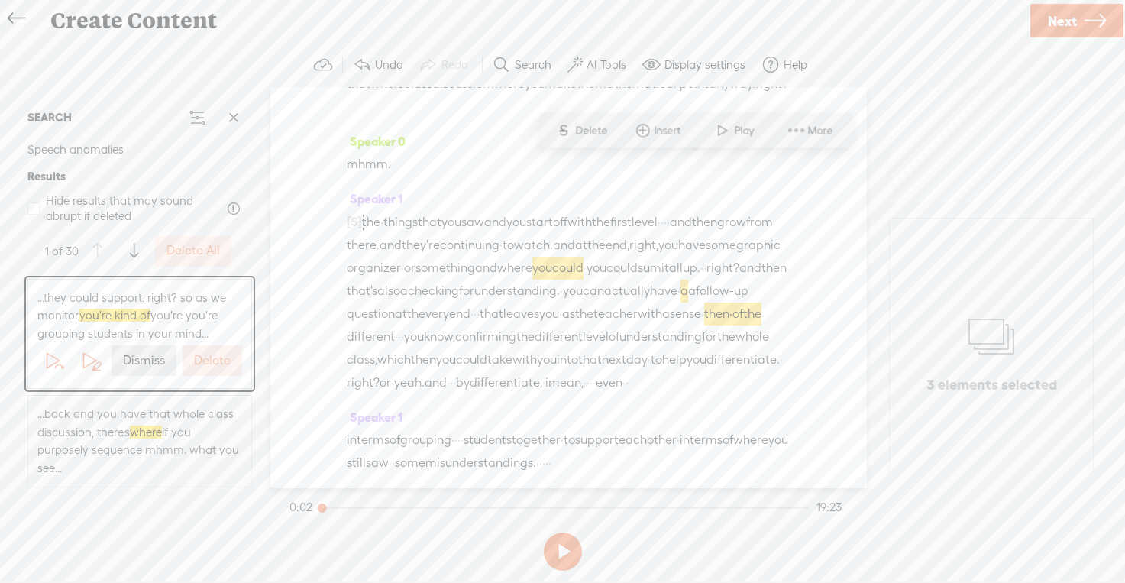
click at [203, 354] on label "Delete" at bounding box center [212, 361] width 37 height 16
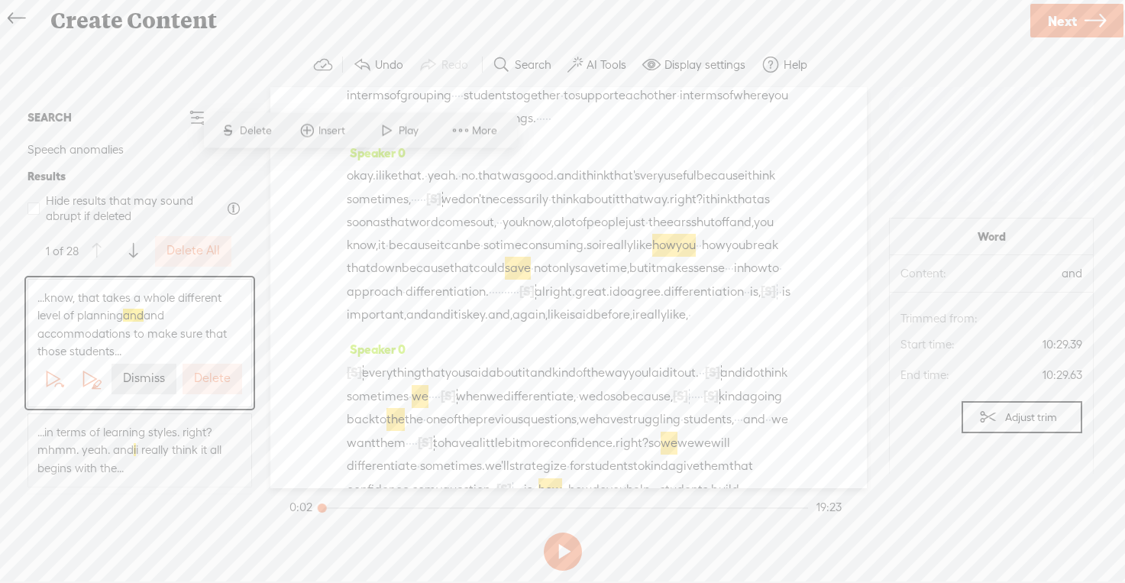
click at [203, 373] on label "Delete" at bounding box center [212, 379] width 37 height 16
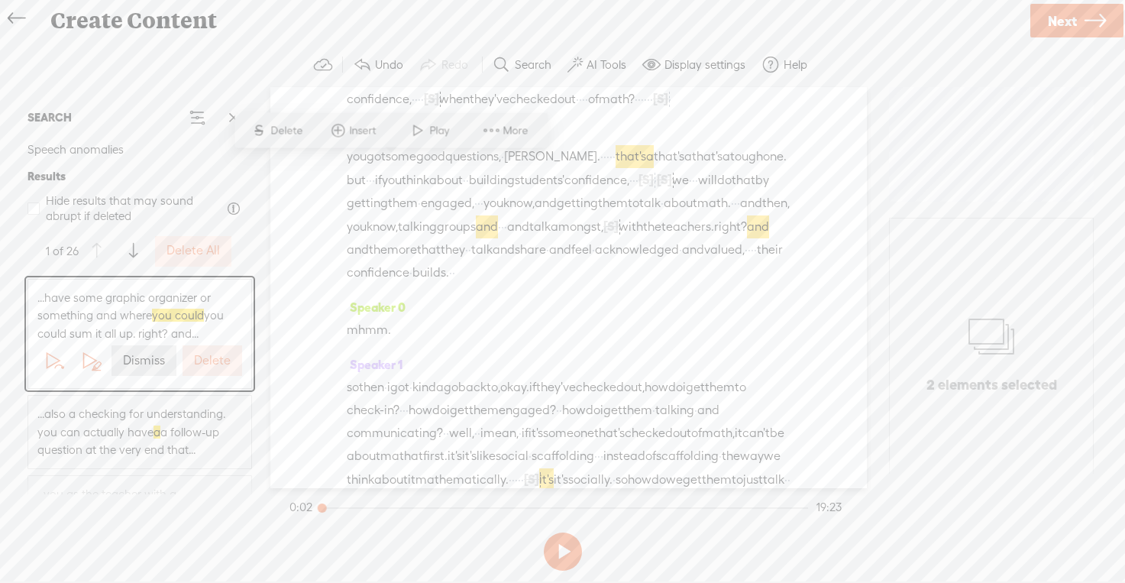
click at [203, 361] on label "Delete" at bounding box center [212, 361] width 37 height 16
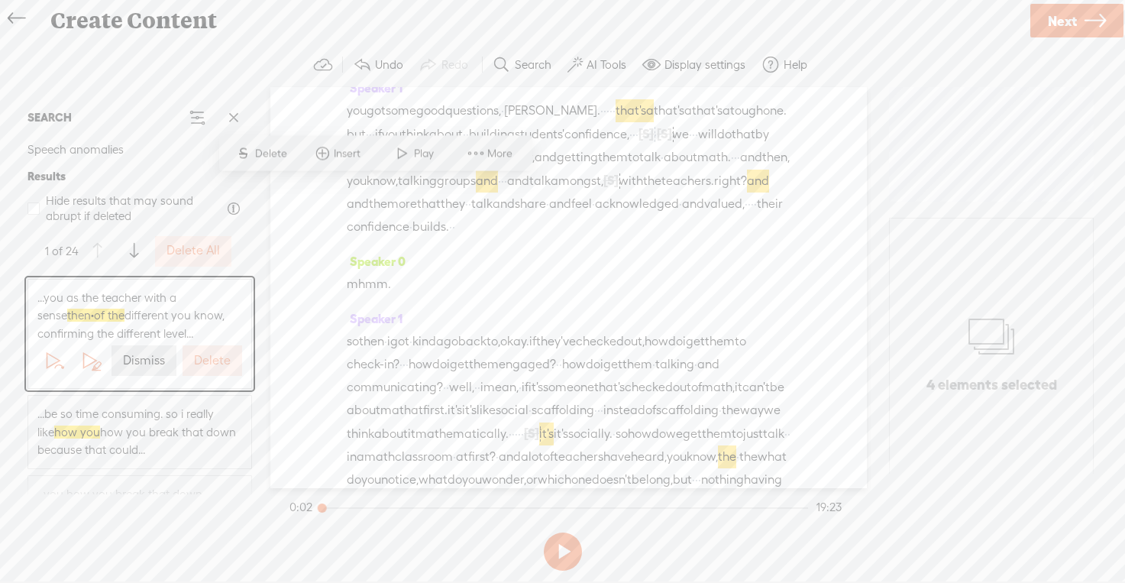
click at [203, 361] on label "Delete" at bounding box center [212, 361] width 37 height 16
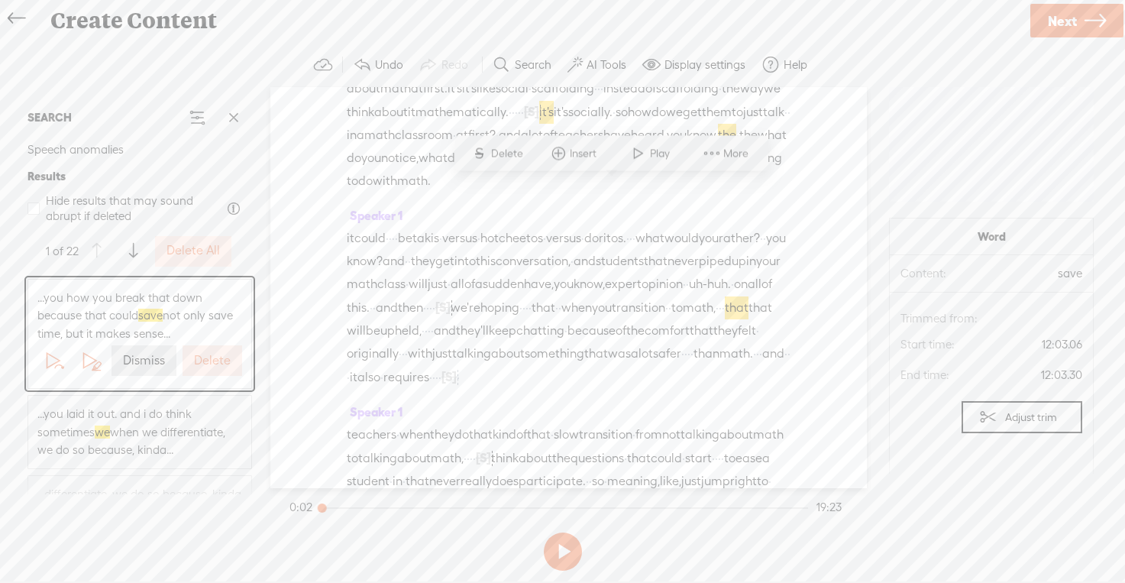
click at [203, 361] on label "Delete" at bounding box center [212, 361] width 37 height 16
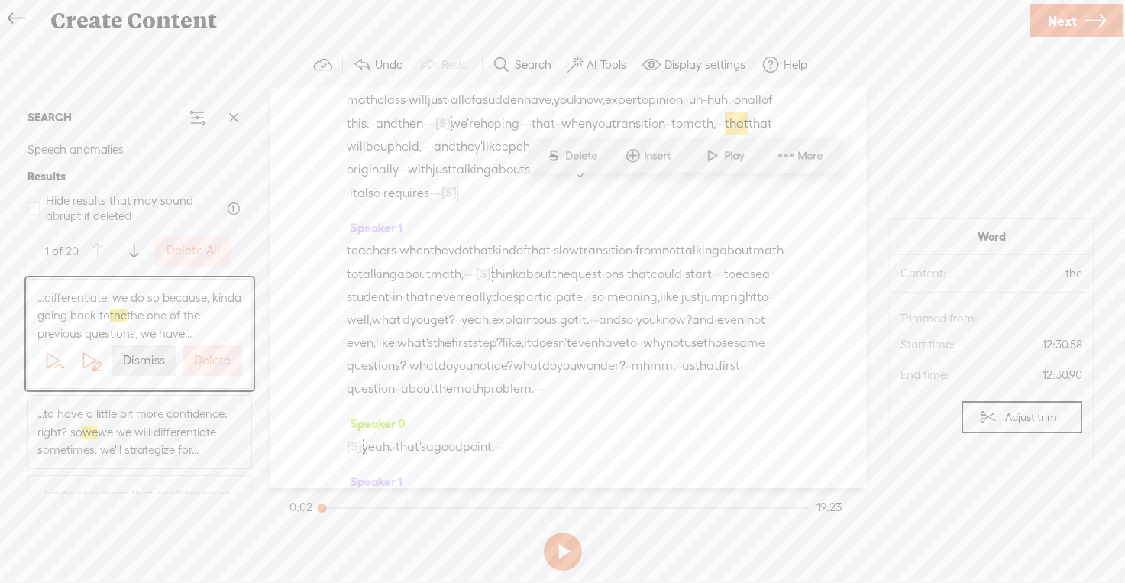
click at [203, 361] on label "Delete" at bounding box center [212, 361] width 37 height 16
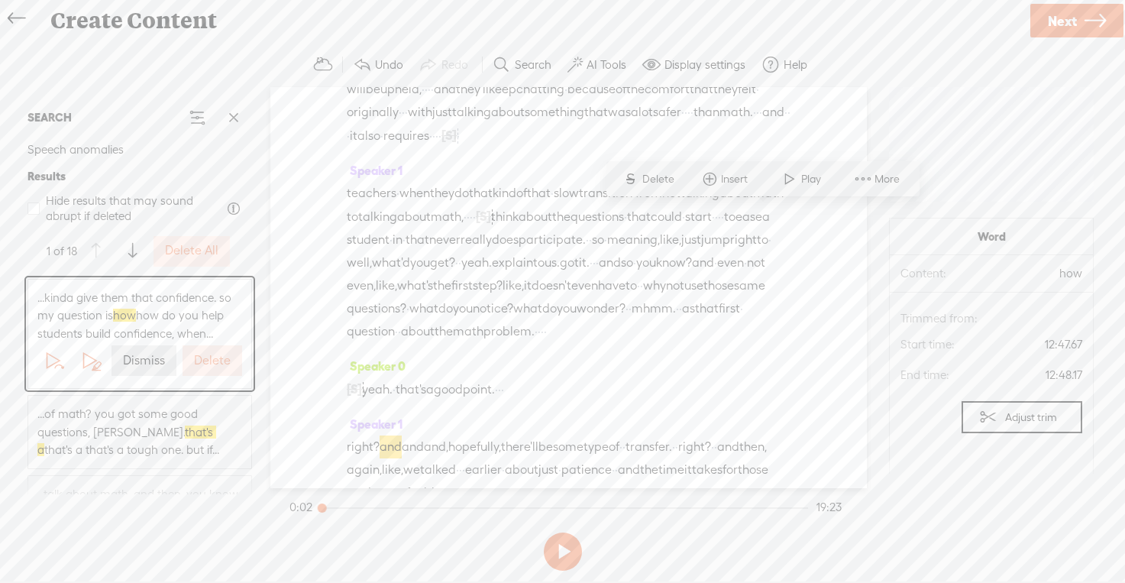
click at [203, 361] on label "Delete" at bounding box center [212, 361] width 37 height 16
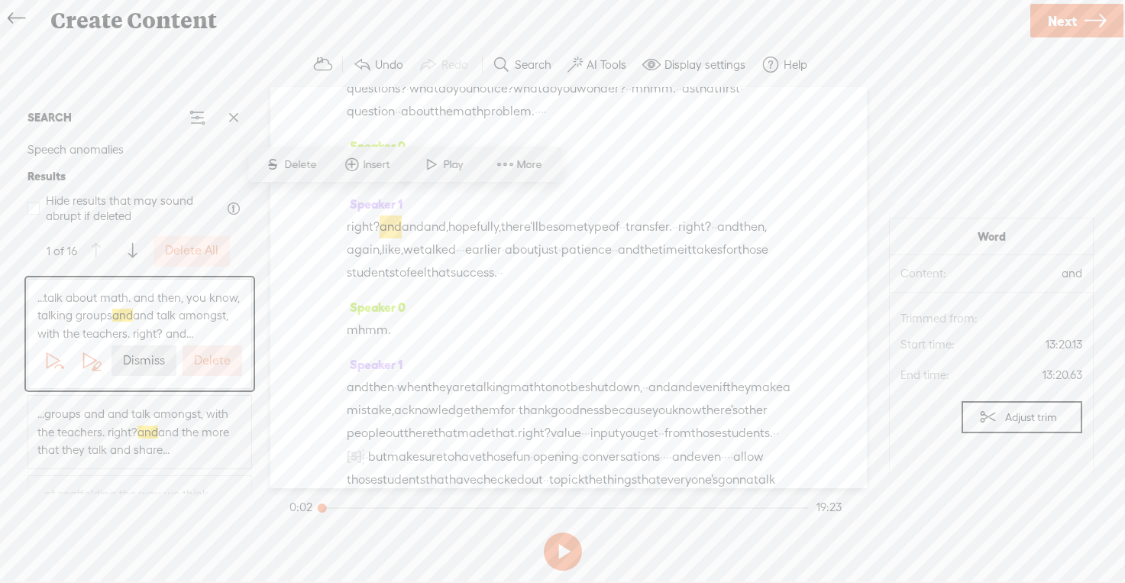
click at [203, 361] on label "Delete" at bounding box center [212, 361] width 37 height 16
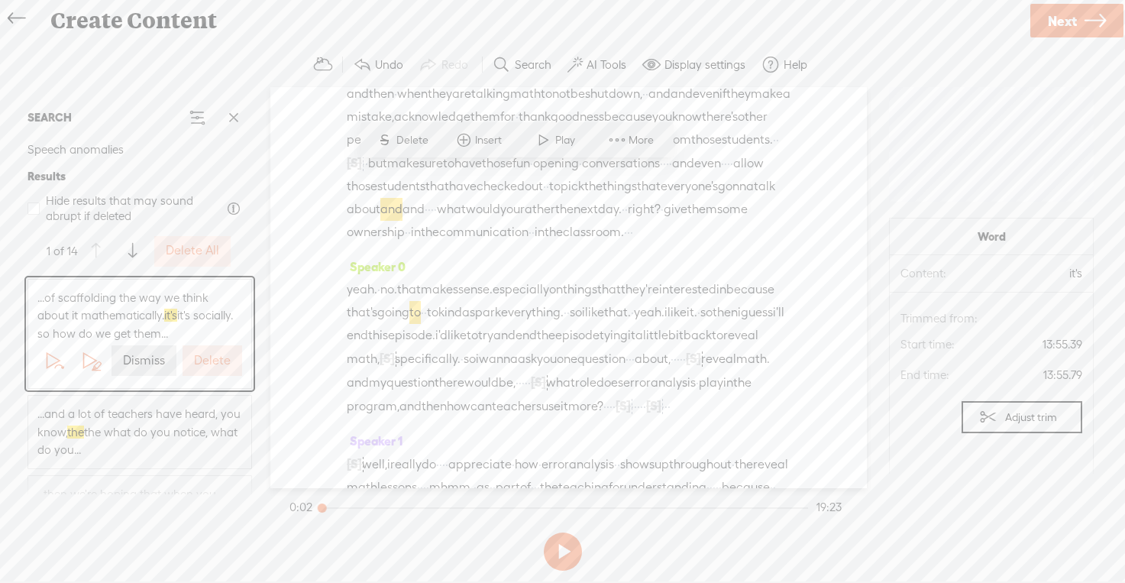
click at [203, 358] on label "Delete" at bounding box center [212, 361] width 37 height 16
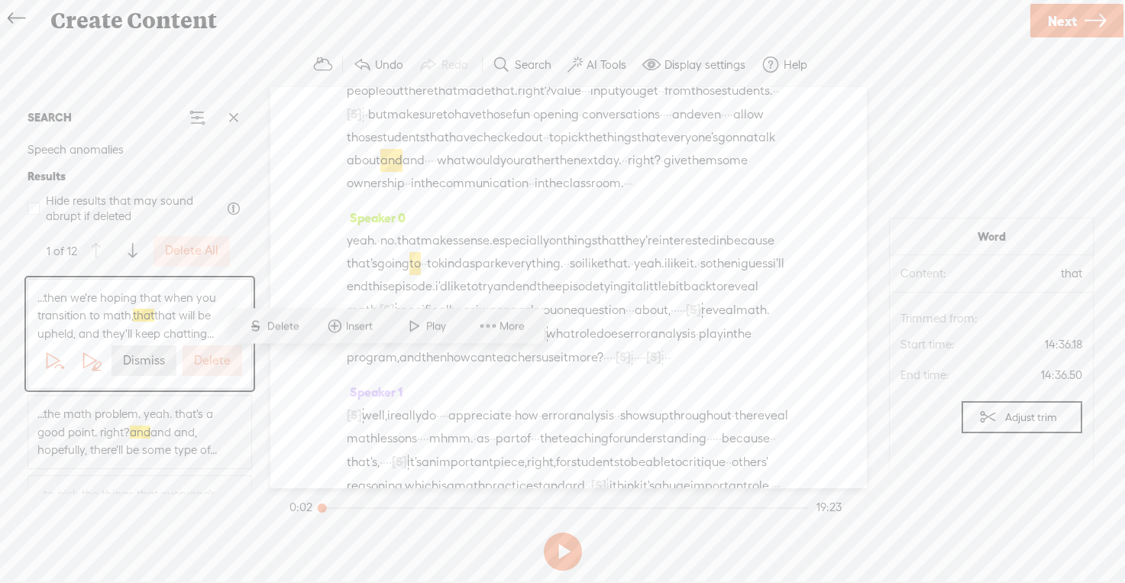
click at [203, 358] on label "Delete" at bounding box center [212, 361] width 37 height 16
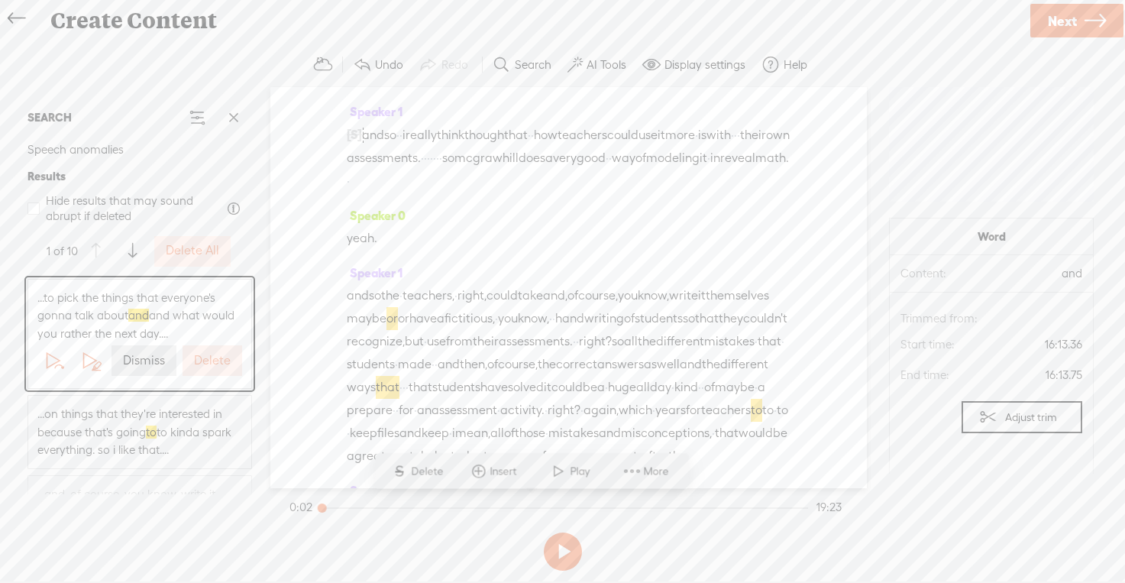
click at [203, 358] on label "Delete" at bounding box center [212, 361] width 37 height 16
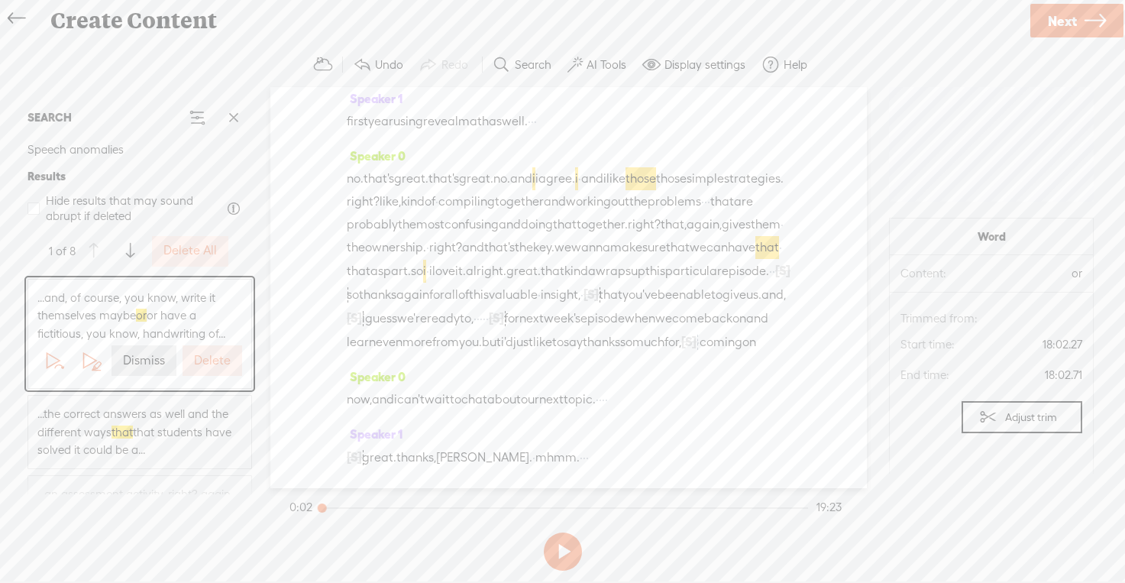
click at [203, 358] on label "Delete" at bounding box center [212, 361] width 37 height 16
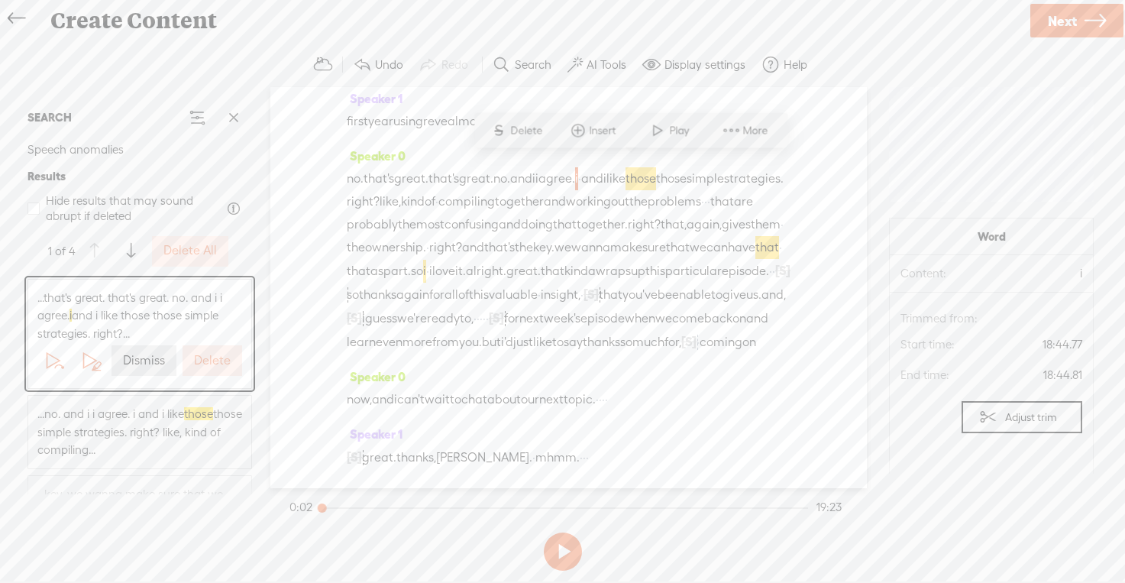
click at [203, 358] on label "Delete" at bounding box center [212, 361] width 37 height 16
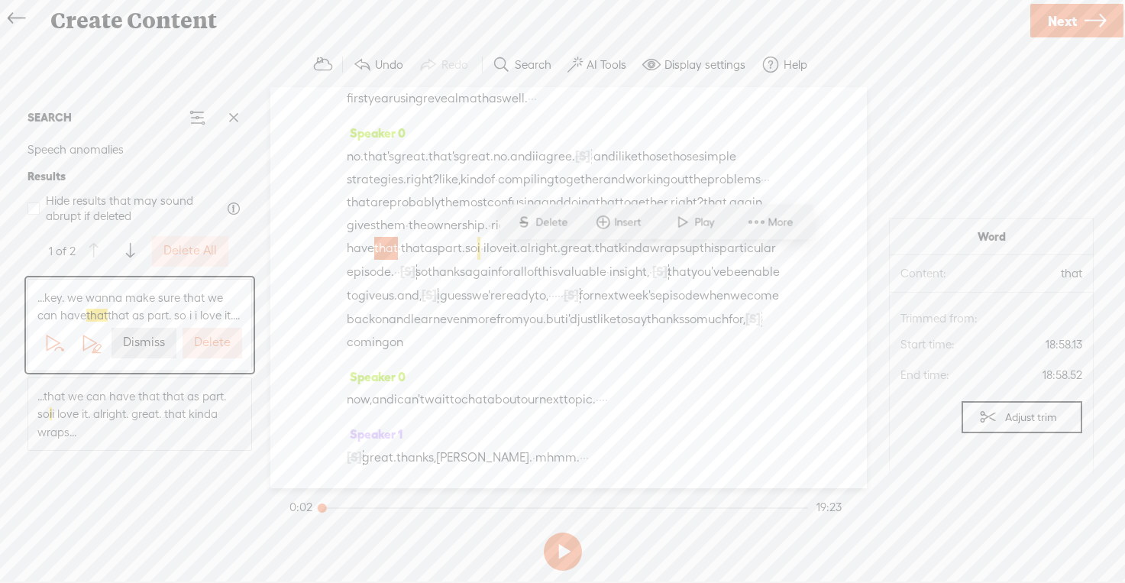
scroll to position [7965, 0]
click at [203, 348] on label "Delete" at bounding box center [212, 343] width 37 height 16
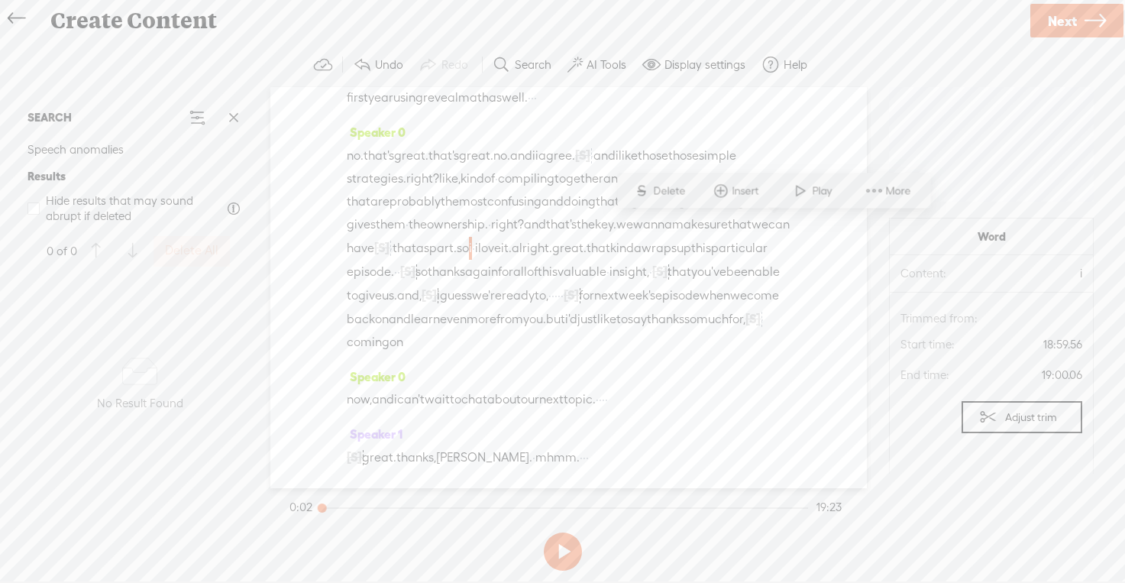
click at [607, 56] on button "AI Tools" at bounding box center [599, 65] width 75 height 31
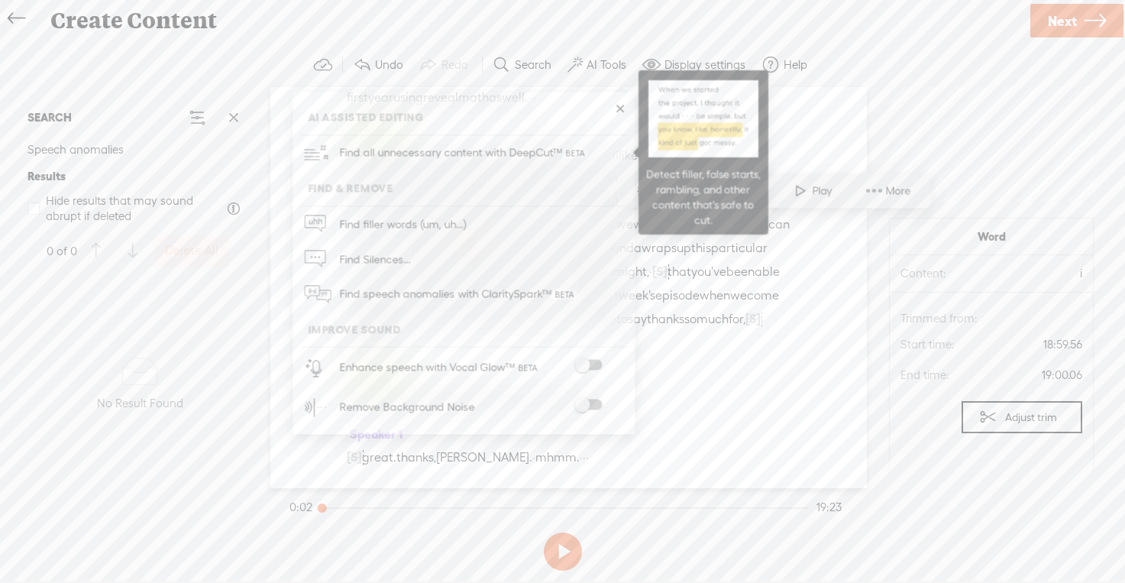
click at [458, 152] on span "Find all unnecessary content with DeepCut™" at bounding box center [463, 153] width 259 height 36
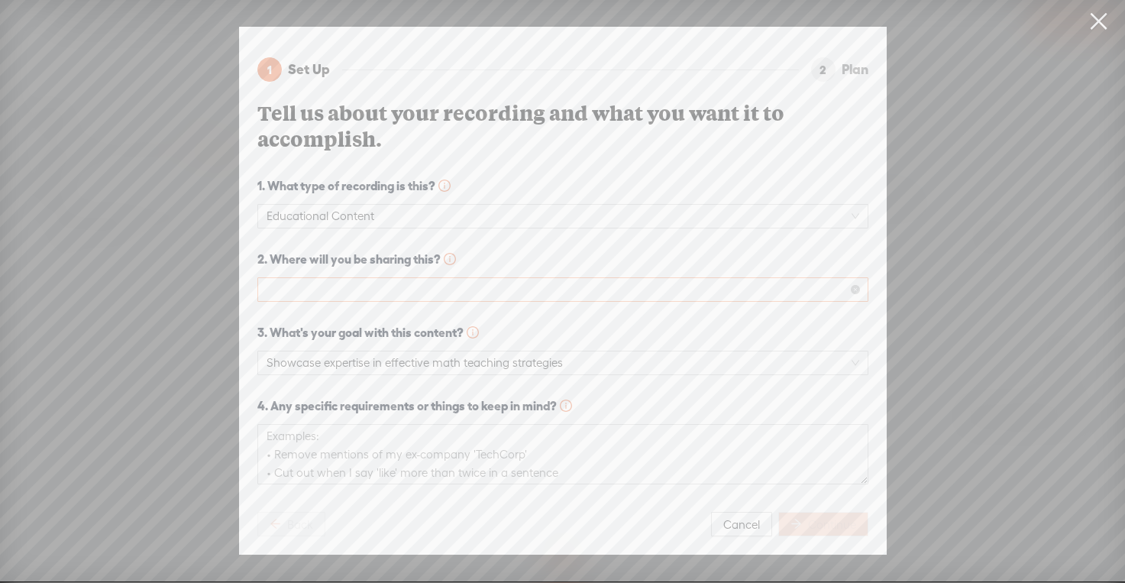
click at [347, 283] on span at bounding box center [563, 289] width 593 height 23
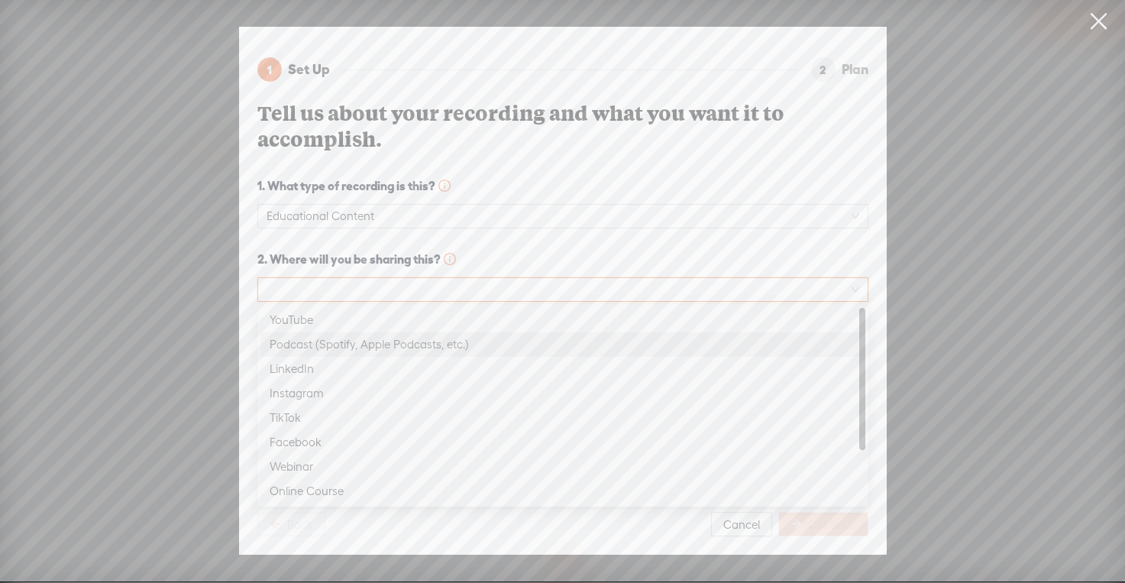
click at [293, 345] on div "Podcast (Spotify, Apple Podcasts, etc.)" at bounding box center [563, 344] width 587 height 18
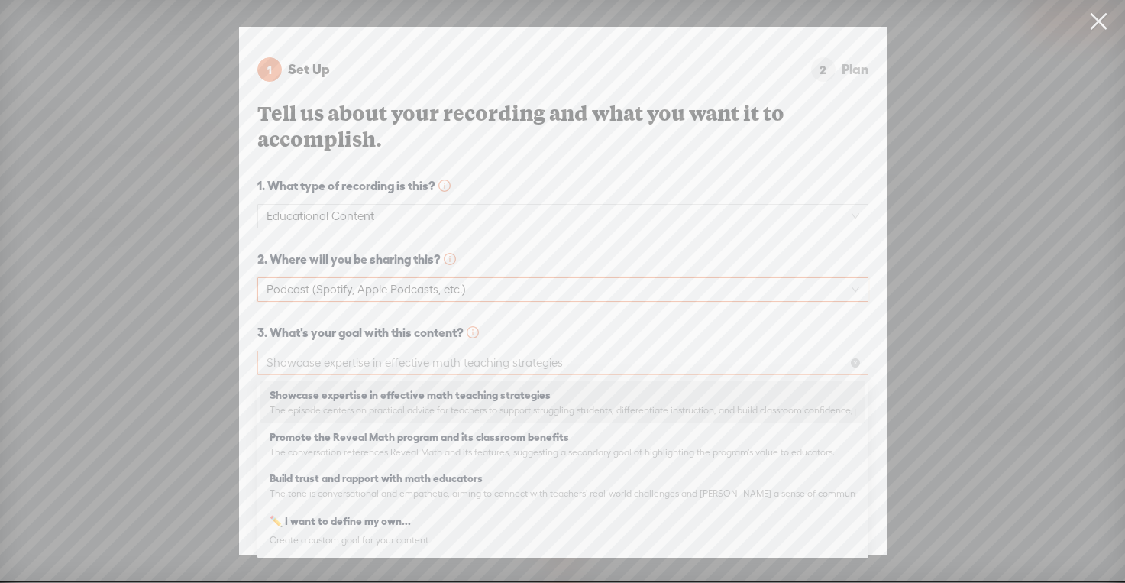
click at [303, 364] on span "Showcase expertise in effective math teaching strategies" at bounding box center [563, 362] width 593 height 23
click at [305, 394] on strong "Showcase expertise in effective math teaching strategies" at bounding box center [410, 395] width 281 height 12
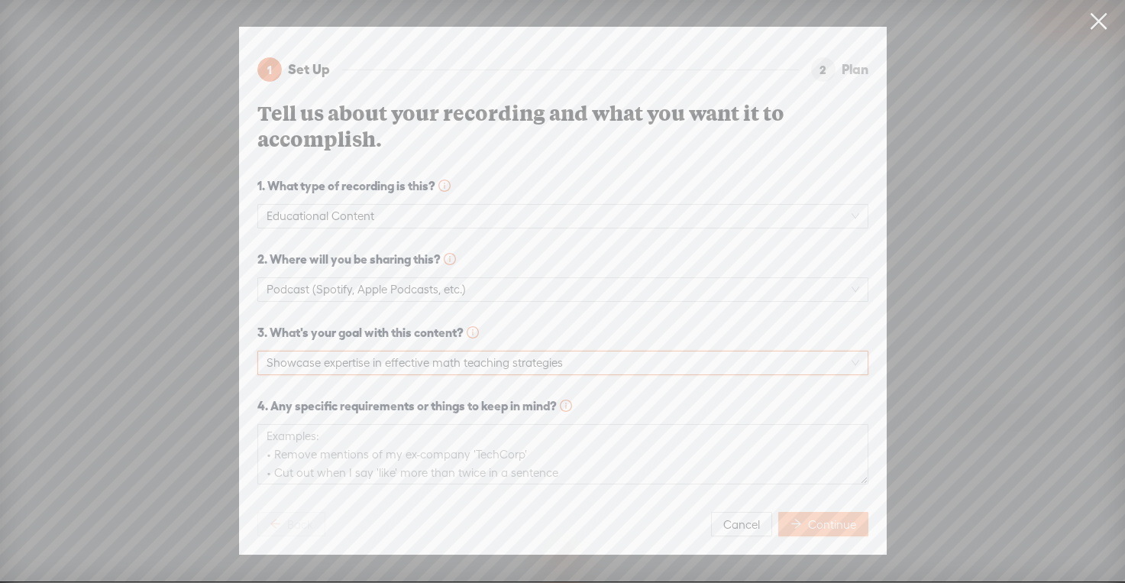
click at [816, 526] on span "Continue" at bounding box center [832, 524] width 48 height 15
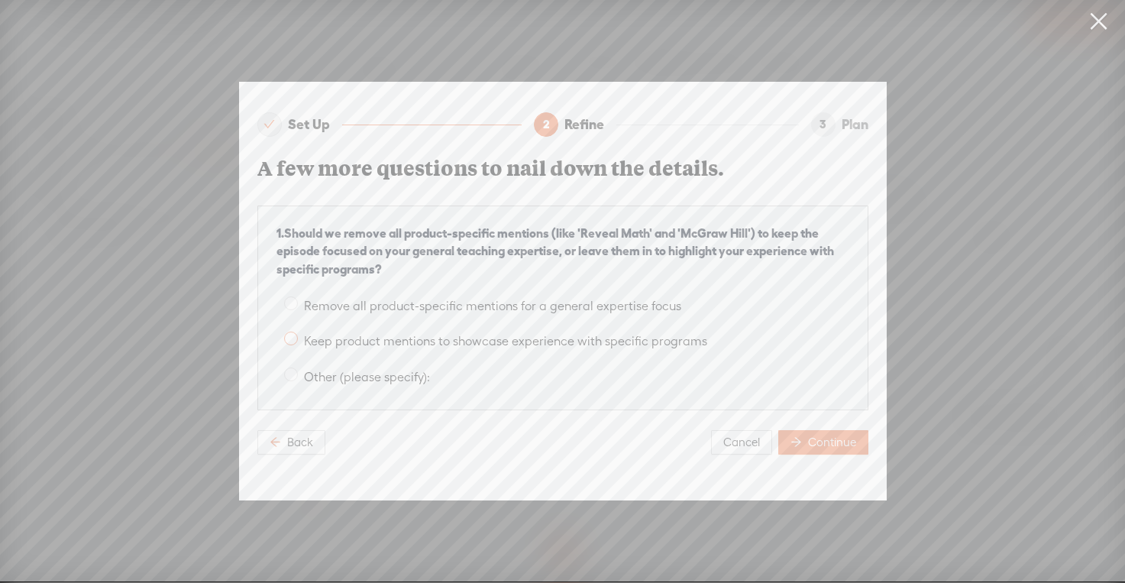
click at [287, 337] on span at bounding box center [291, 339] width 14 height 14
click at [287, 337] on input "Keep product mentions to showcase experience with specific programs" at bounding box center [291, 339] width 14 height 14
radio input "true"
click at [821, 442] on span "Continue" at bounding box center [832, 442] width 48 height 15
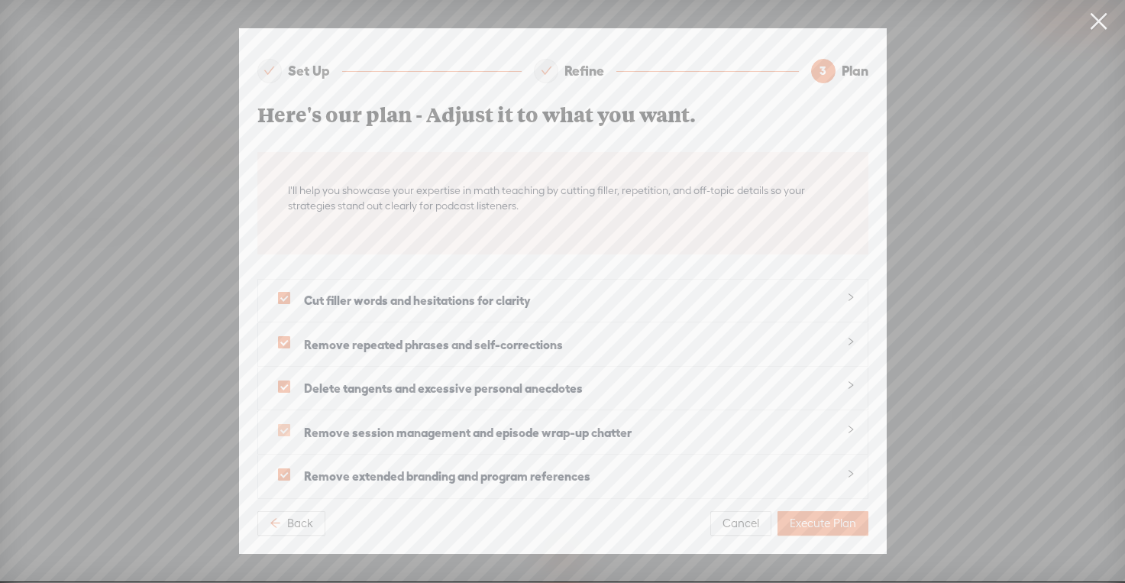
click at [284, 430] on span at bounding box center [284, 430] width 12 height 12
click at [284, 430] on input "checkbox" at bounding box center [284, 430] width 12 height 12
checkbox input "false"
click at [283, 470] on span at bounding box center [284, 474] width 12 height 12
click at [283, 470] on input "checkbox" at bounding box center [284, 474] width 12 height 12
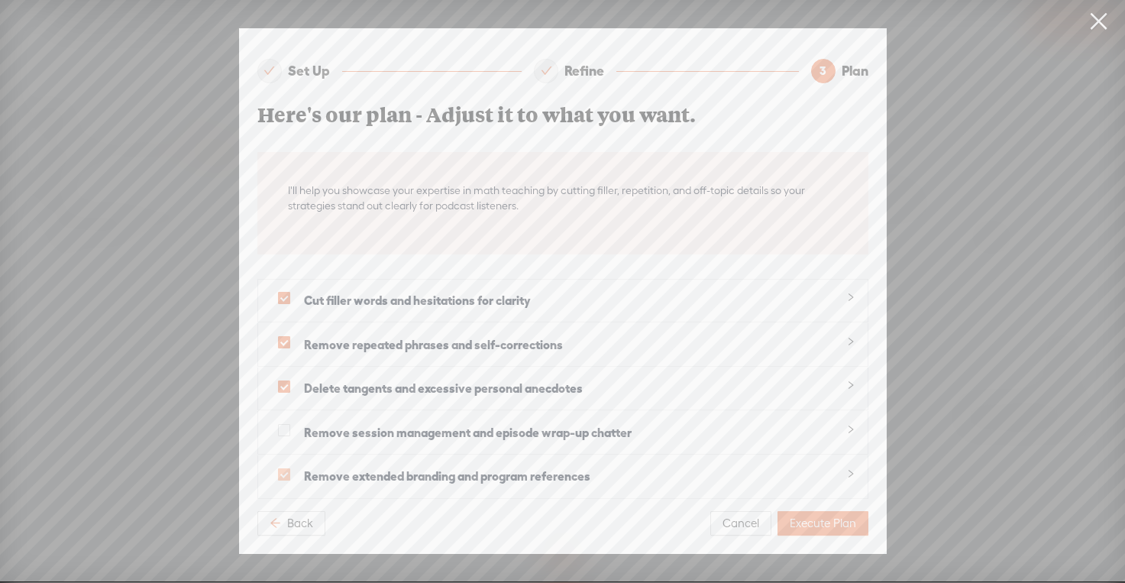
checkbox input "false"
click at [827, 527] on span "Execute Plan" at bounding box center [823, 523] width 66 height 15
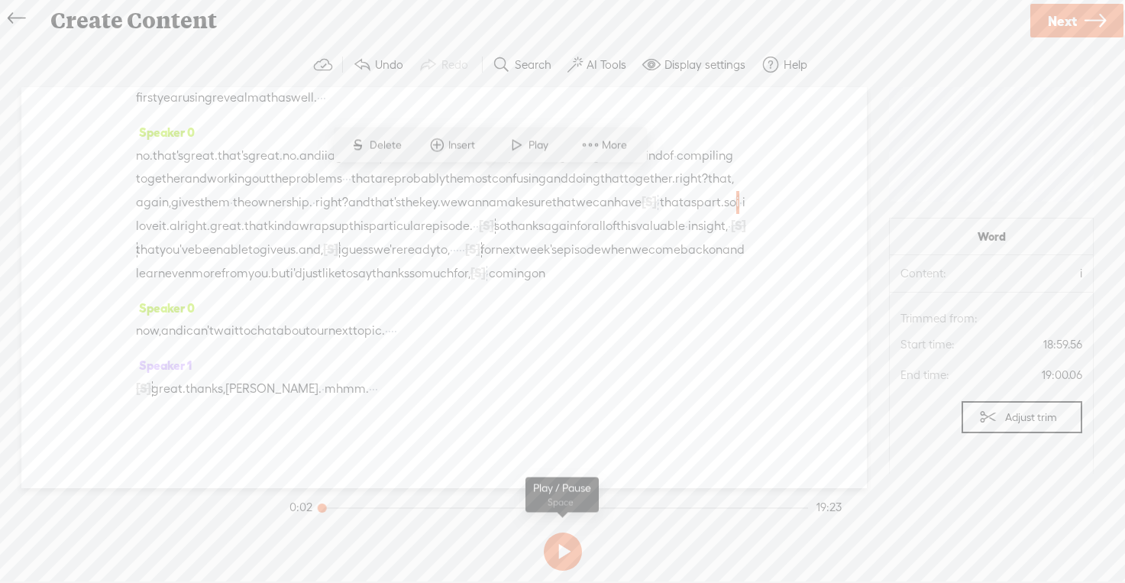
scroll to position [7849, 0]
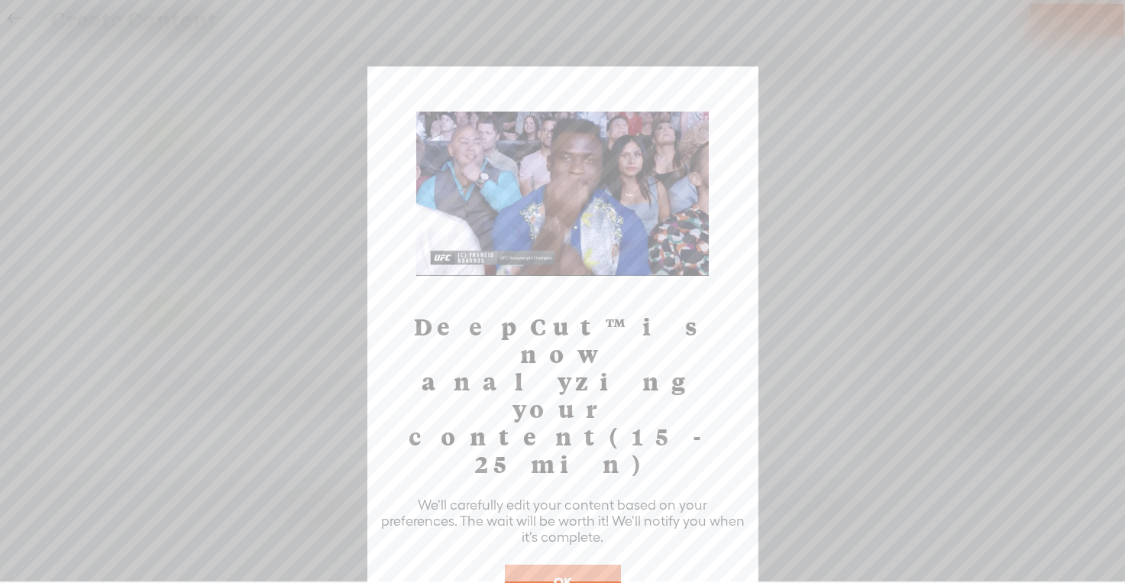
click at [590, 565] on button "OK" at bounding box center [563, 582] width 116 height 35
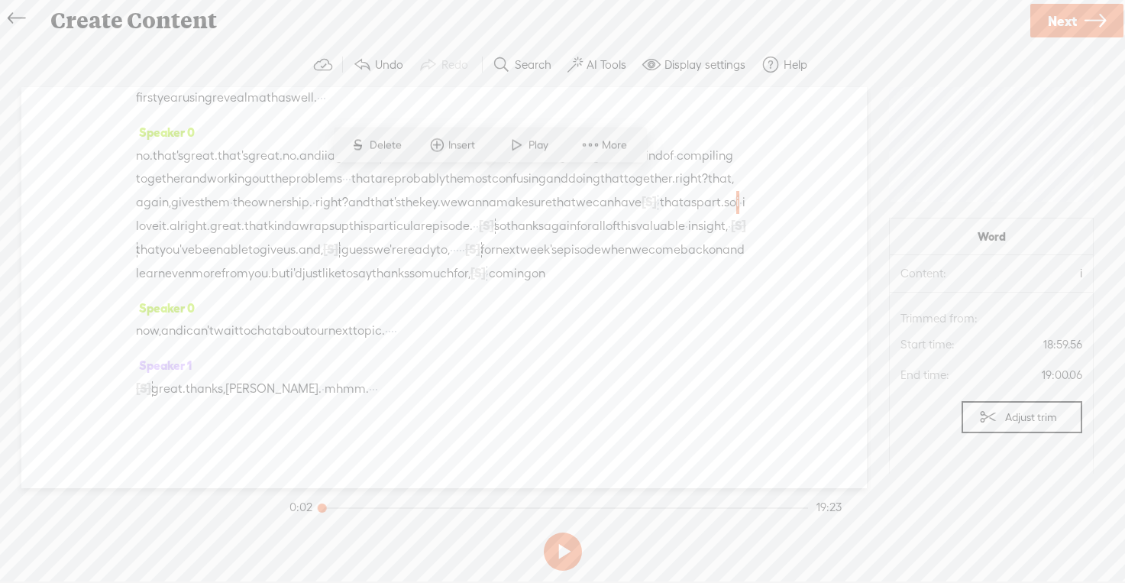
click at [390, 141] on span "Delete" at bounding box center [388, 145] width 36 height 15
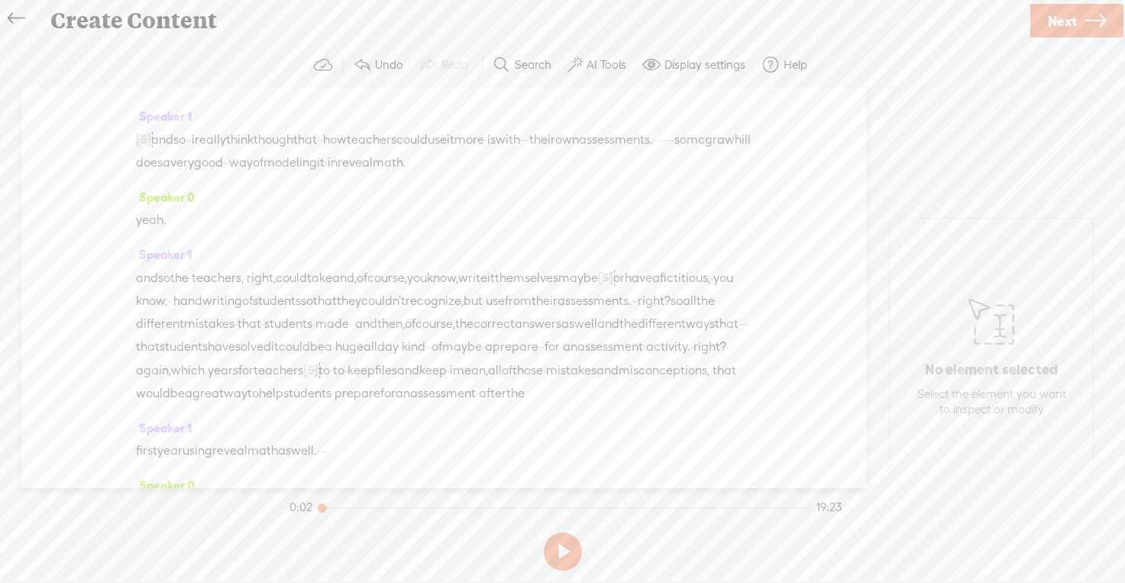
scroll to position [6427, 0]
click at [555, 555] on button at bounding box center [563, 552] width 38 height 38
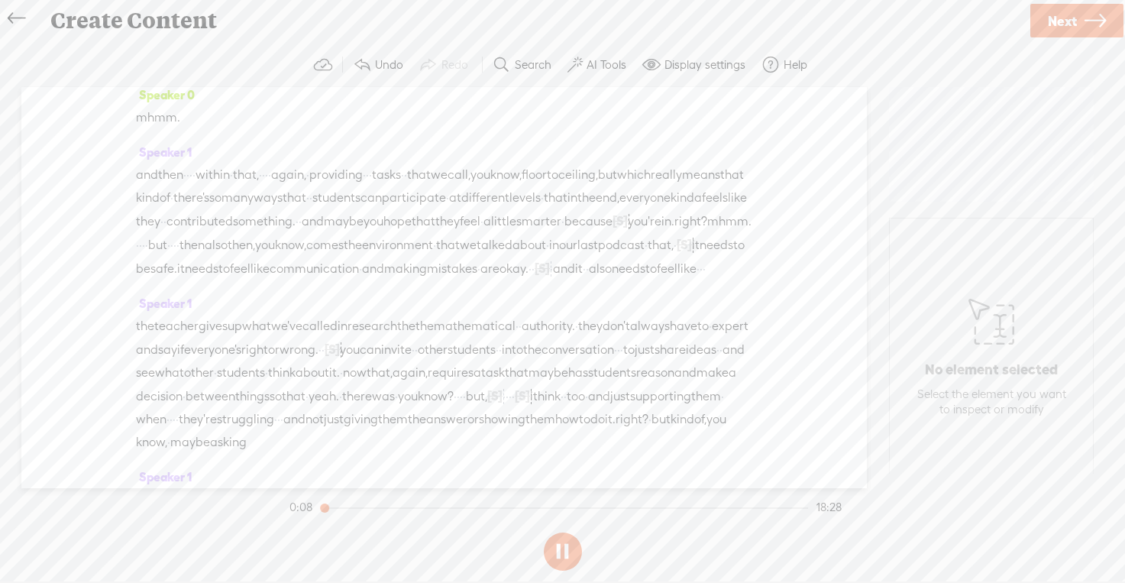
scroll to position [0, 0]
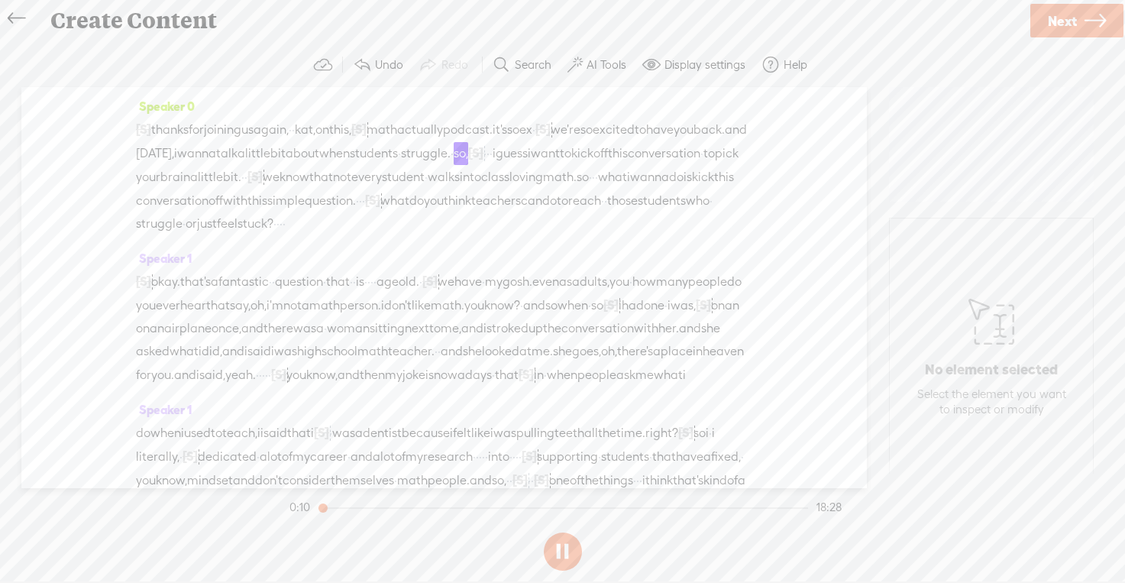
click at [167, 139] on span "thanks" at bounding box center [169, 129] width 37 height 23
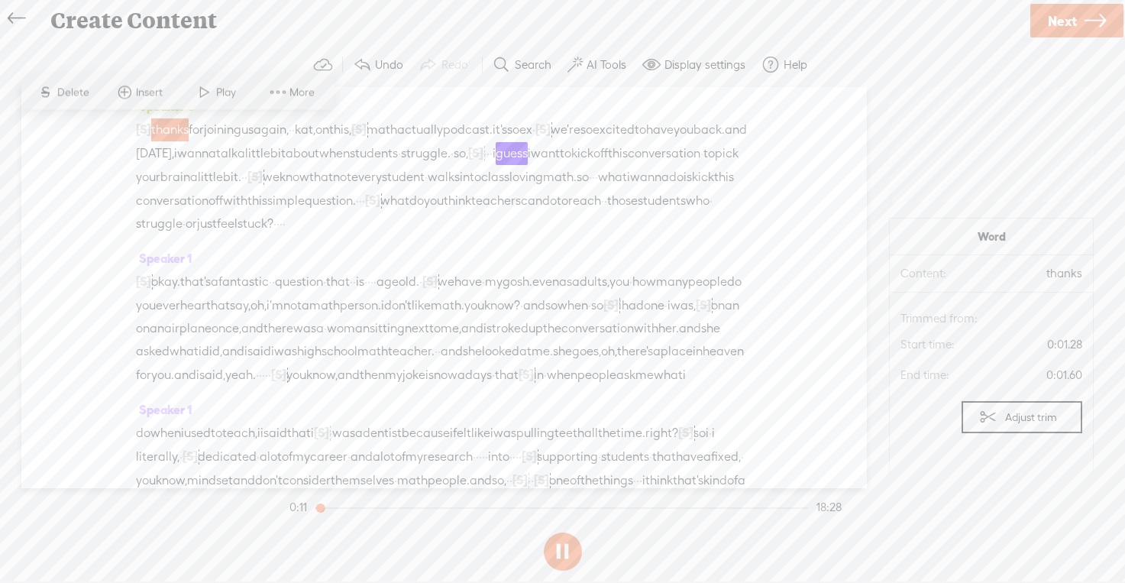
click at [180, 125] on span "thanks" at bounding box center [169, 129] width 37 height 23
click at [212, 85] on span at bounding box center [204, 93] width 23 height 28
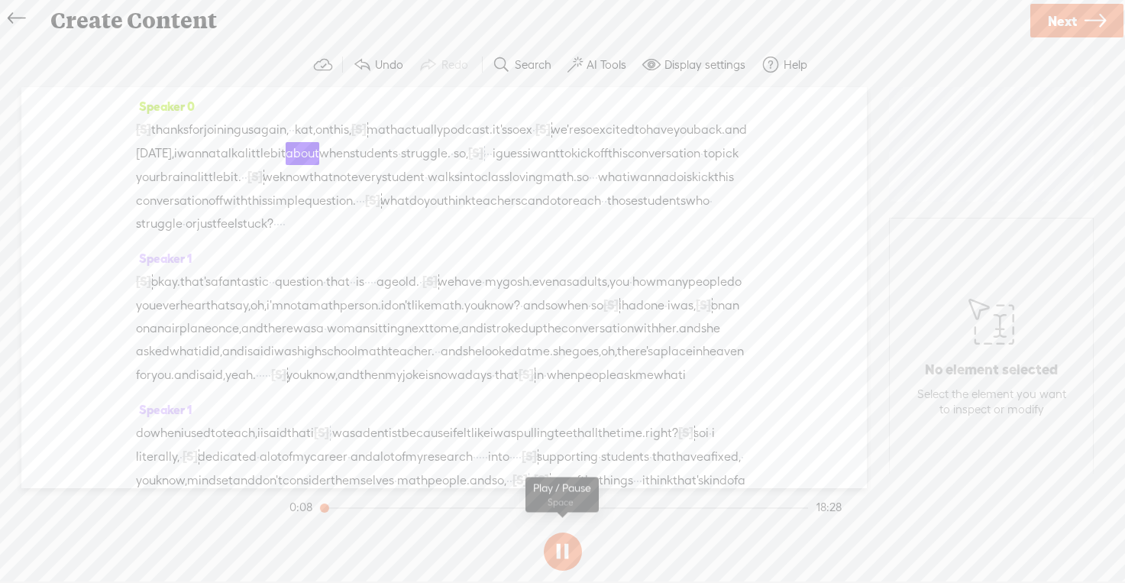
click at [549, 561] on button at bounding box center [563, 552] width 38 height 38
drag, startPoint x: 640, startPoint y: 127, endPoint x: 577, endPoint y: 125, distance: 62.7
click at [577, 125] on div "[S] · · · · so thanks for joining us again, · · kat, on this, [S] uh, math actu…" at bounding box center [444, 177] width 617 height 118
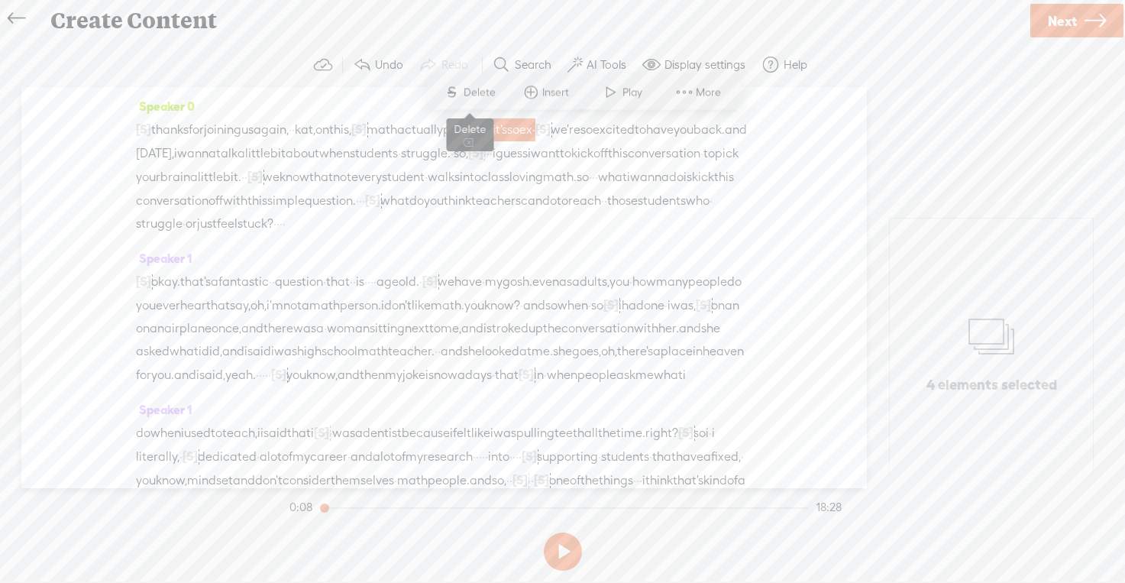
click at [475, 84] on span "S Delete" at bounding box center [470, 93] width 76 height 28
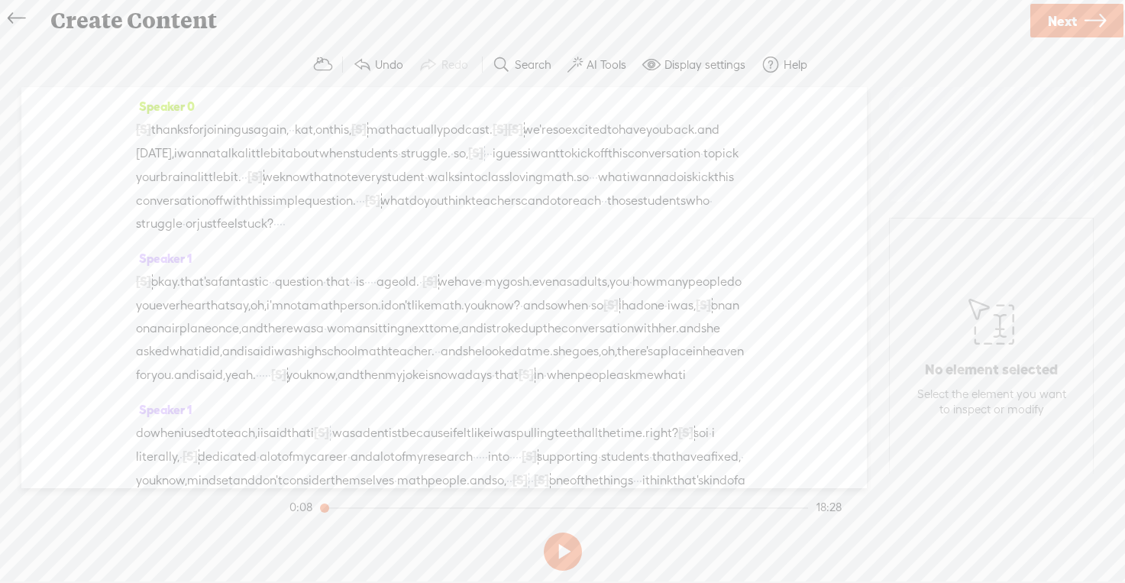
click at [350, 142] on span "when" at bounding box center [334, 153] width 31 height 23
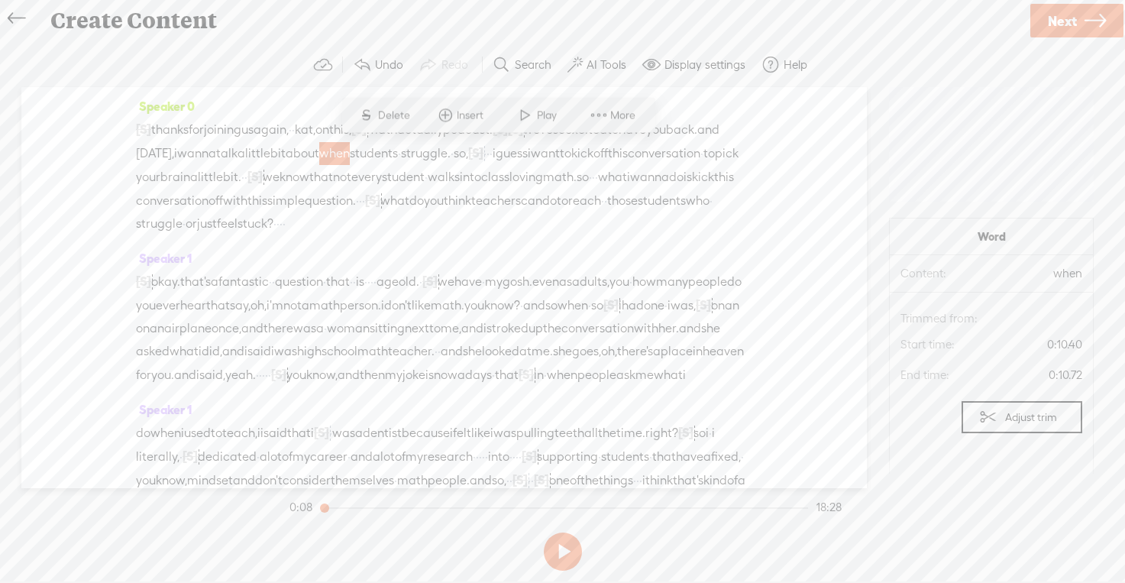
click at [270, 144] on span "little" at bounding box center [257, 153] width 25 height 23
click at [202, 121] on span "for" at bounding box center [196, 129] width 15 height 23
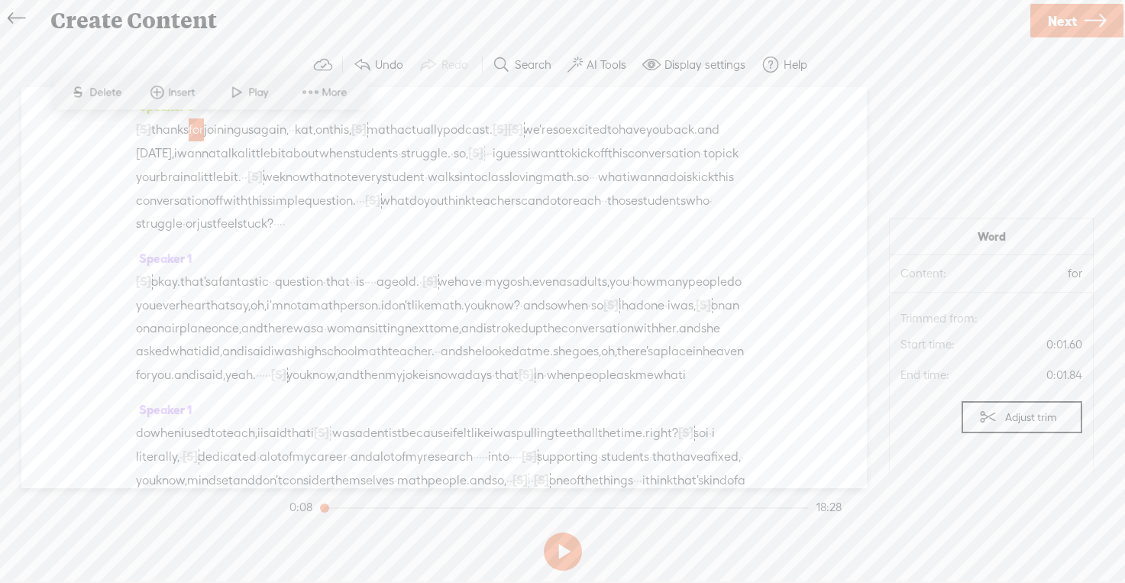
click at [241, 93] on span at bounding box center [236, 93] width 23 height 28
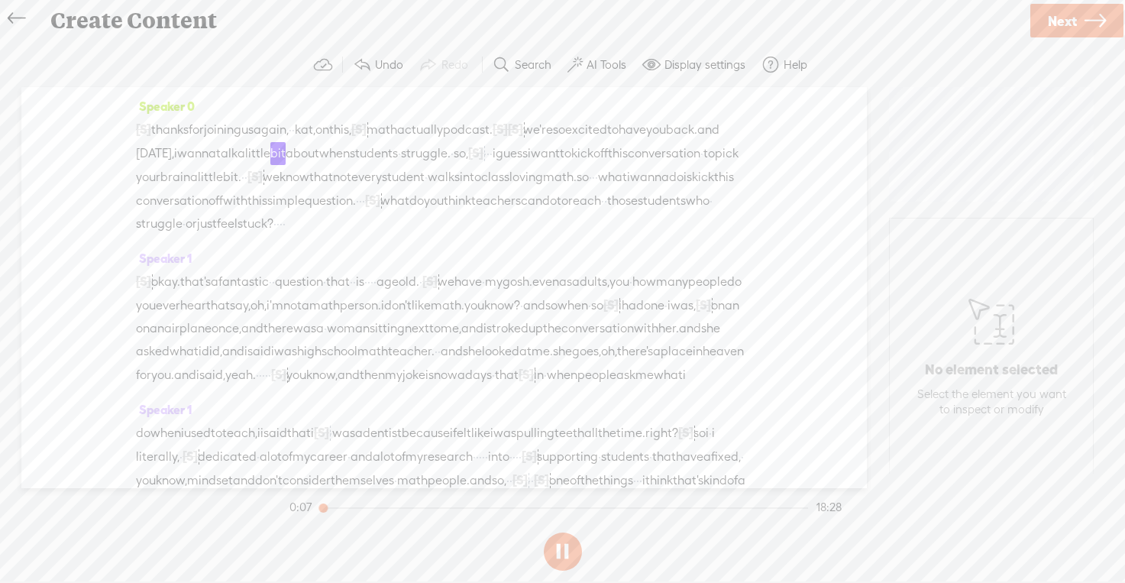
click at [523, 133] on span "[S]" at bounding box center [515, 129] width 15 height 14
click at [468, 151] on span "so," at bounding box center [461, 153] width 15 height 23
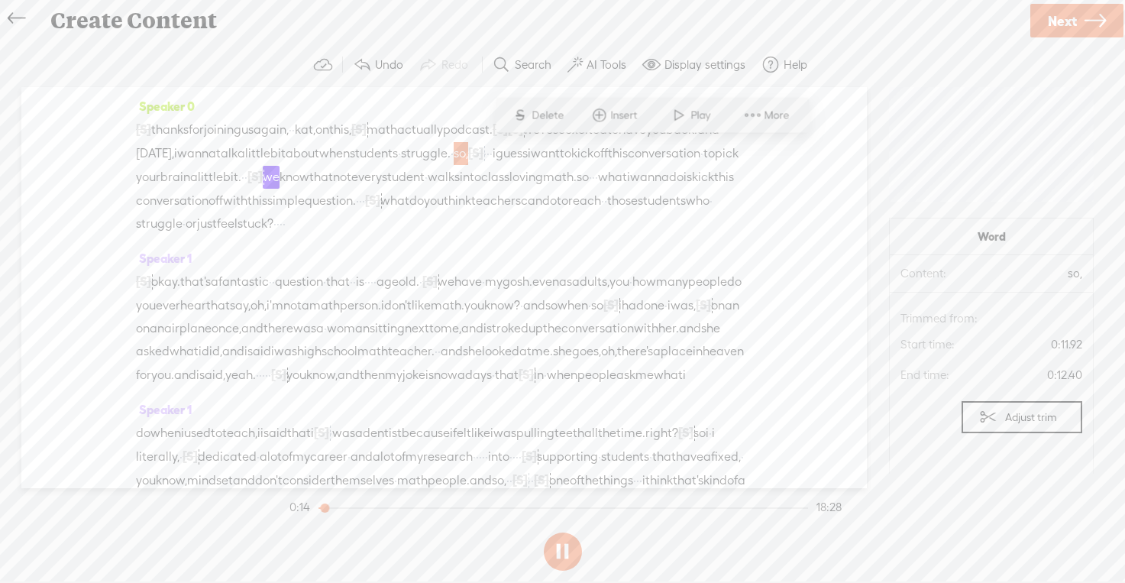
click at [451, 154] on span "struggle." at bounding box center [426, 153] width 50 height 23
click at [632, 113] on span at bounding box center [633, 116] width 23 height 28
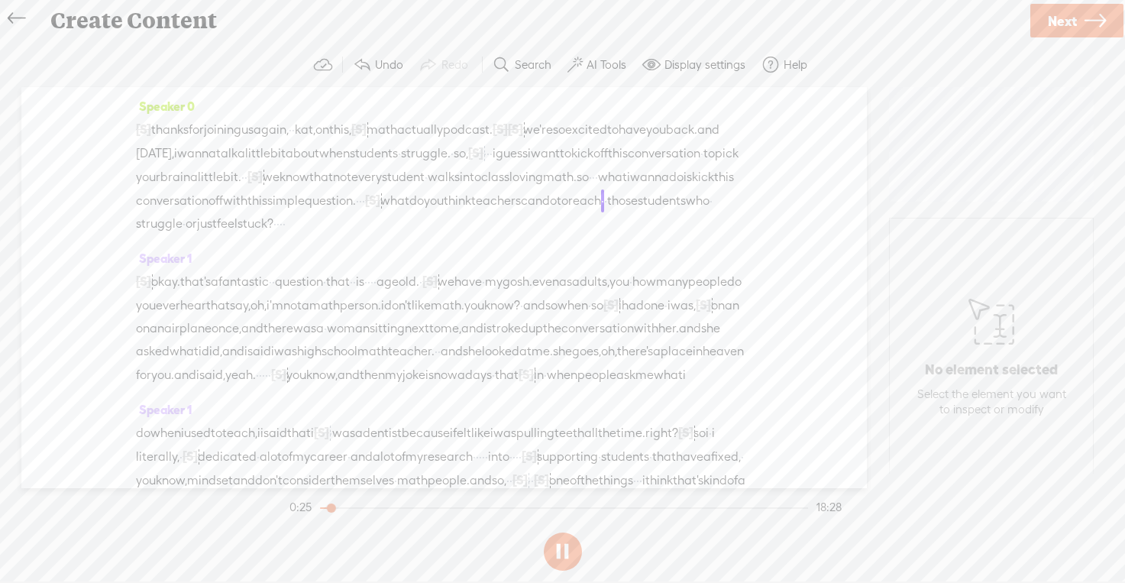
click at [362, 212] on span "·" at bounding box center [363, 200] width 3 height 23
click at [471, 212] on span "teachers" at bounding box center [496, 200] width 50 height 23
click at [494, 184] on span at bounding box center [505, 184] width 23 height 28
drag, startPoint x: 307, startPoint y: 220, endPoint x: 290, endPoint y: 219, distance: 16.9
click at [290, 219] on div "[S] · · · · so thanks for joining us again, · · kat, on this, [S] uh, math actu…" at bounding box center [444, 177] width 617 height 118
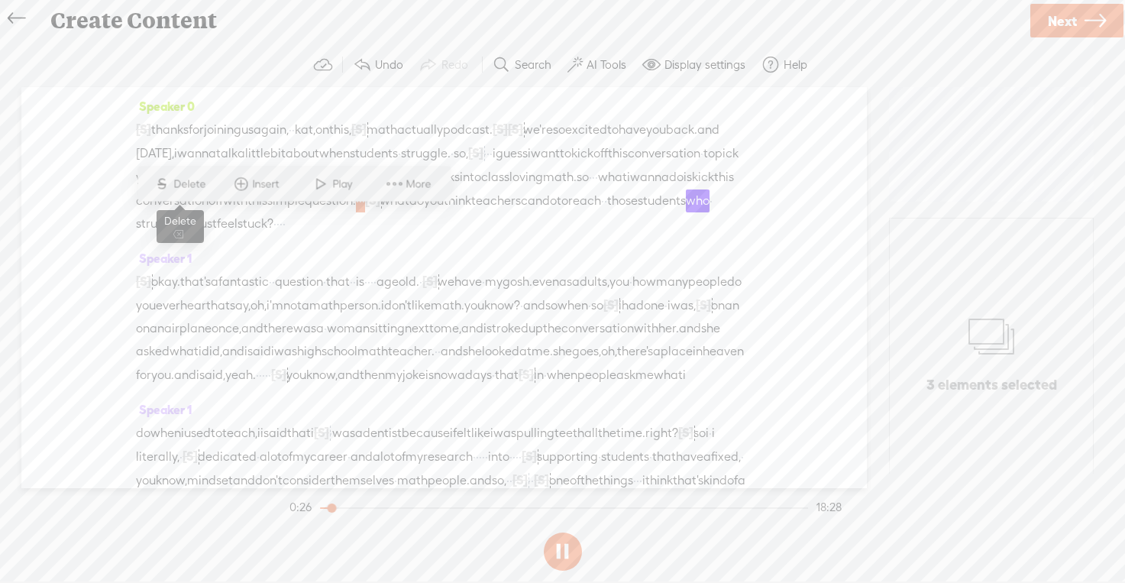
click at [196, 182] on span "Delete" at bounding box center [191, 184] width 36 height 15
click at [305, 212] on span "question." at bounding box center [330, 200] width 51 height 23
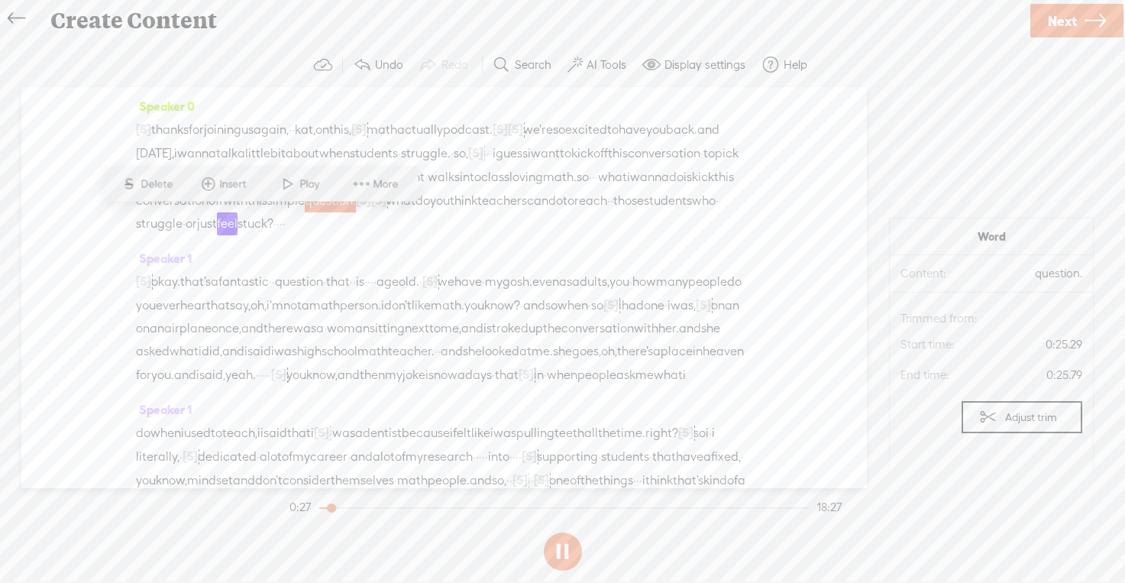
click at [297, 180] on span at bounding box center [288, 184] width 23 height 28
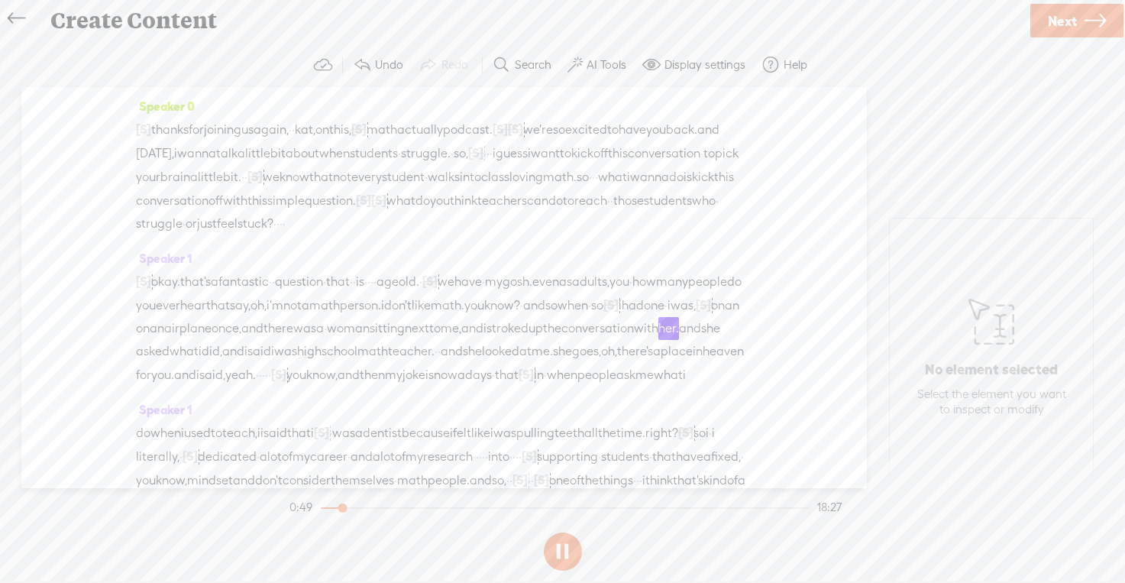
click at [560, 539] on button at bounding box center [563, 552] width 38 height 38
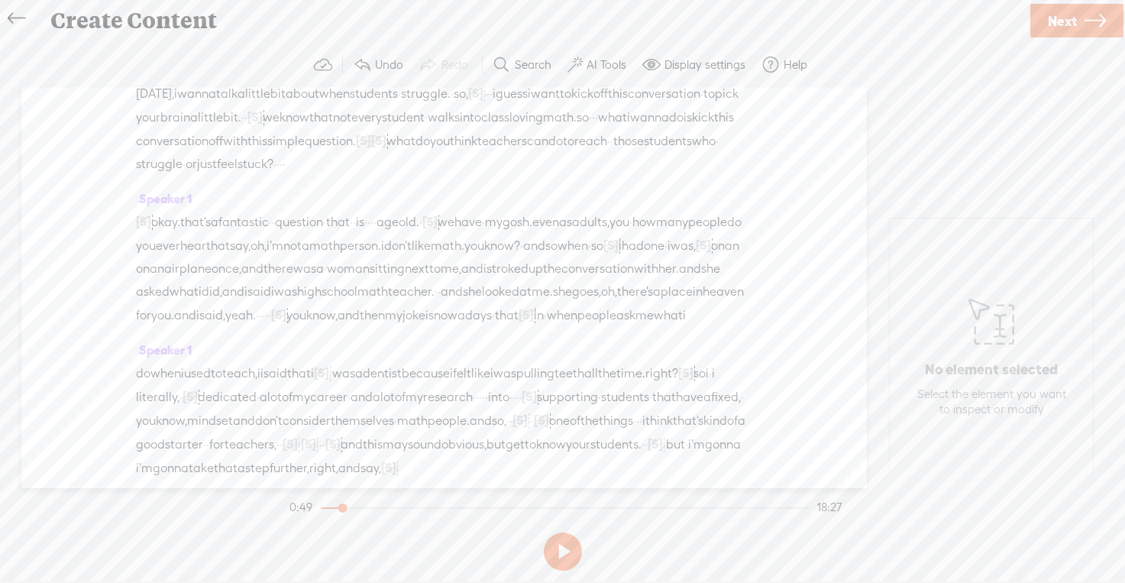
scroll to position [91, 0]
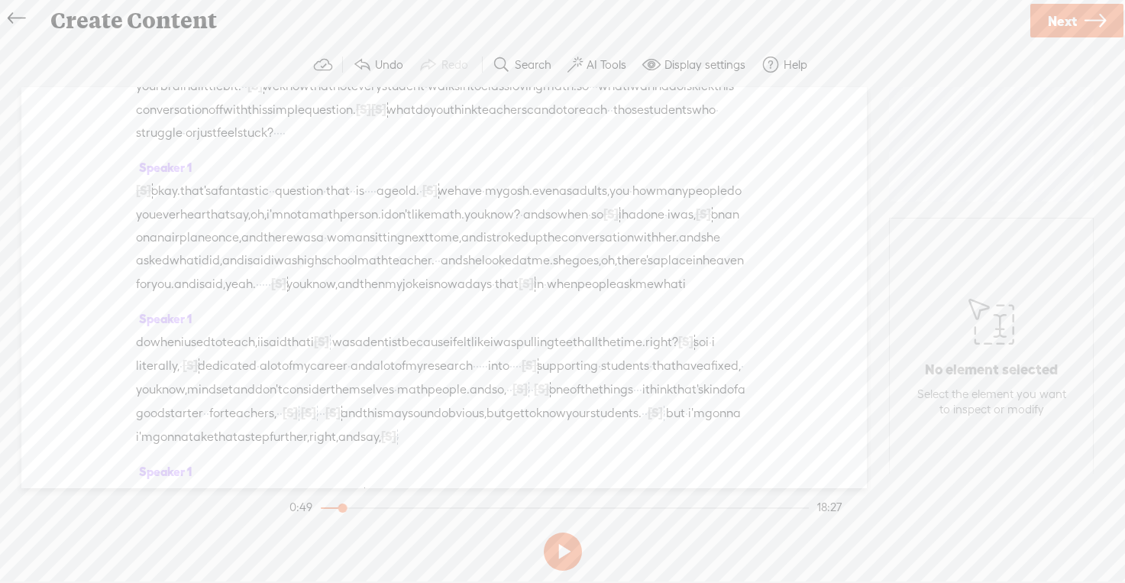
click at [487, 249] on span "stroked" at bounding box center [508, 237] width 42 height 23
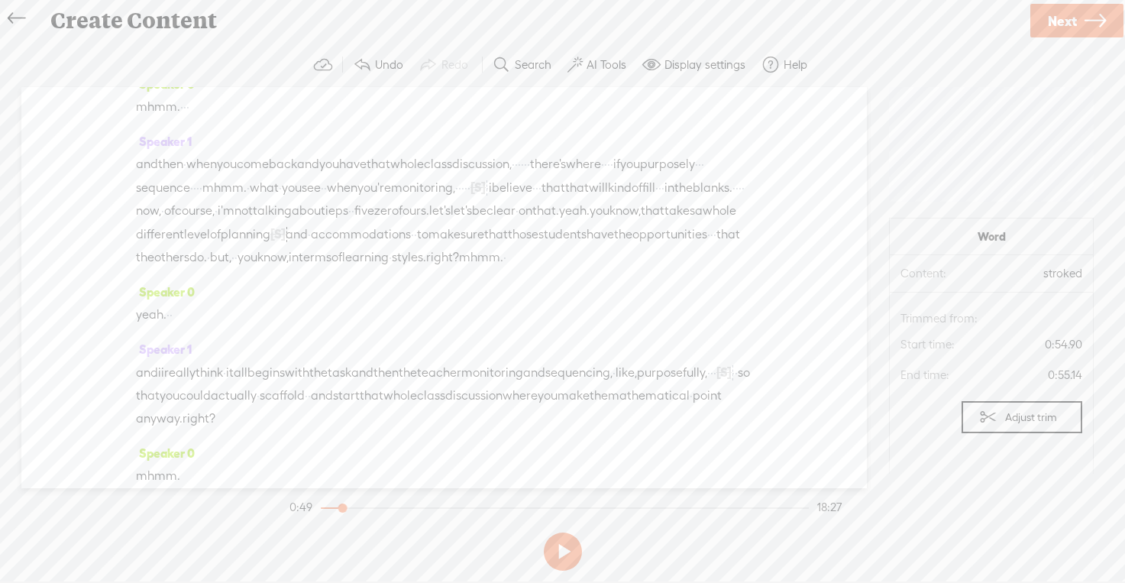
scroll to position [3233, 0]
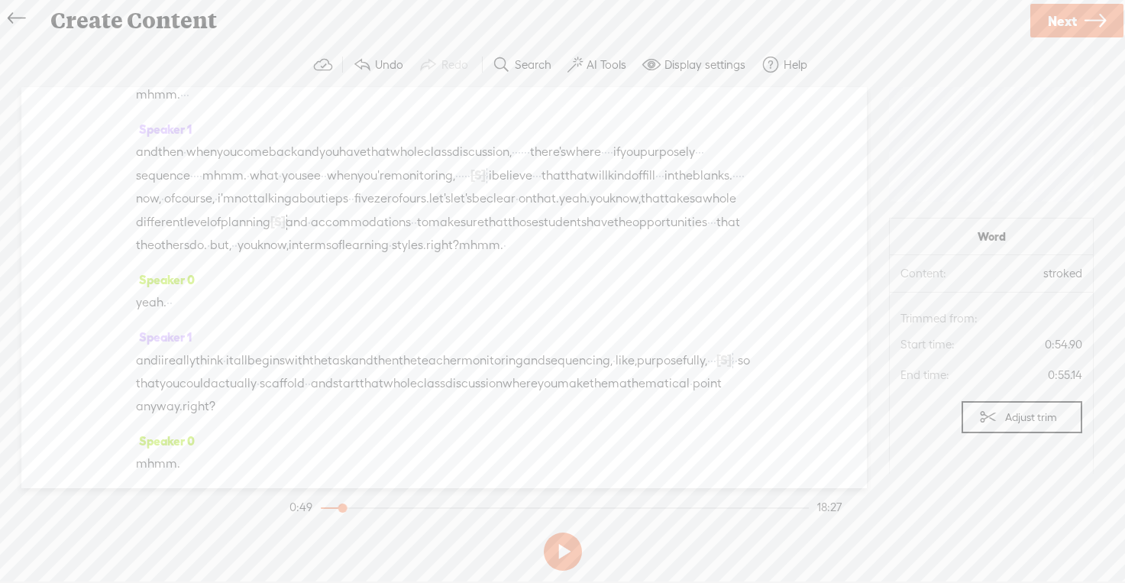
click at [156, 146] on span "and" at bounding box center [147, 152] width 22 height 23
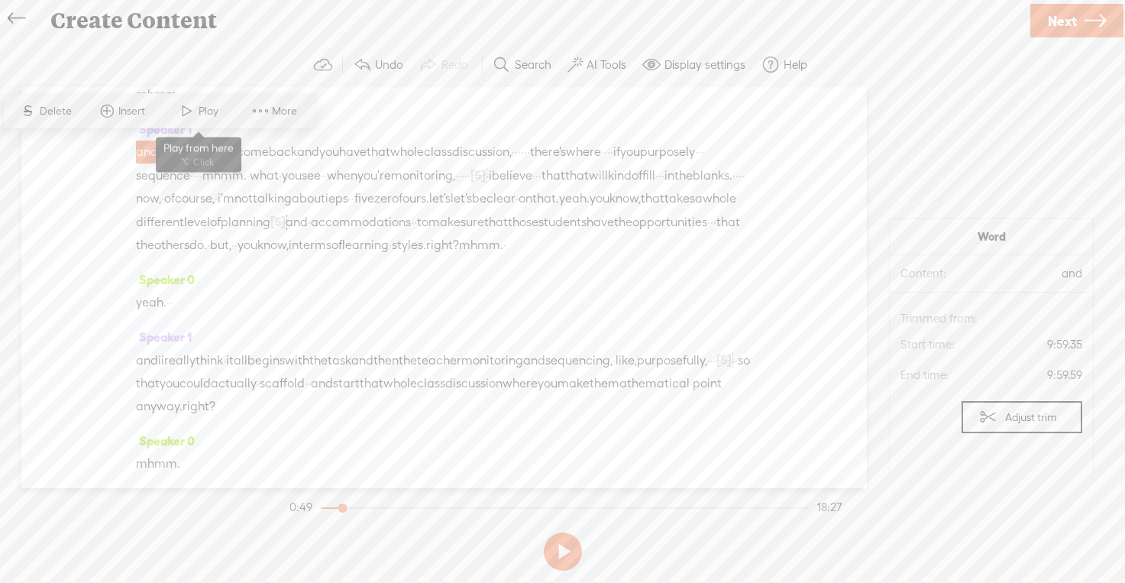
click at [183, 118] on span at bounding box center [187, 111] width 23 height 28
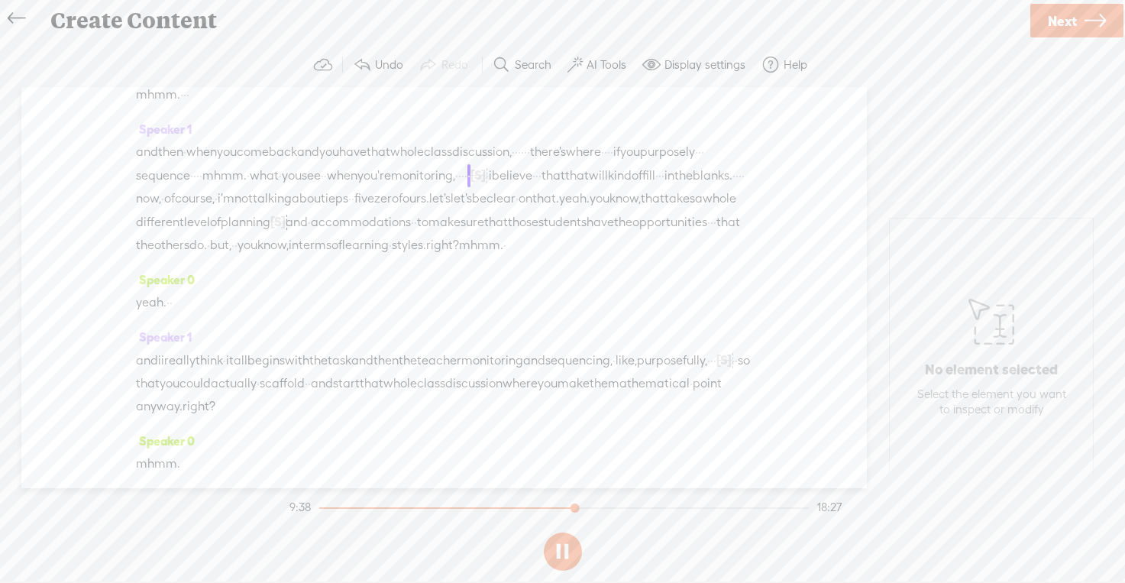
click at [355, 208] on span "five" at bounding box center [365, 198] width 20 height 23
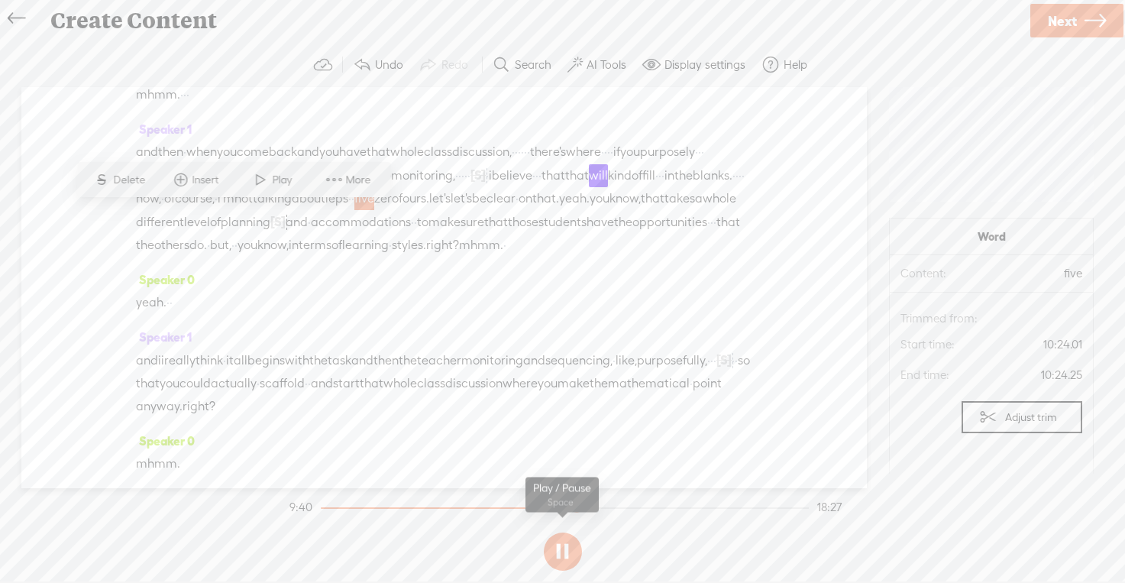
click at [563, 542] on button at bounding box center [563, 552] width 38 height 38
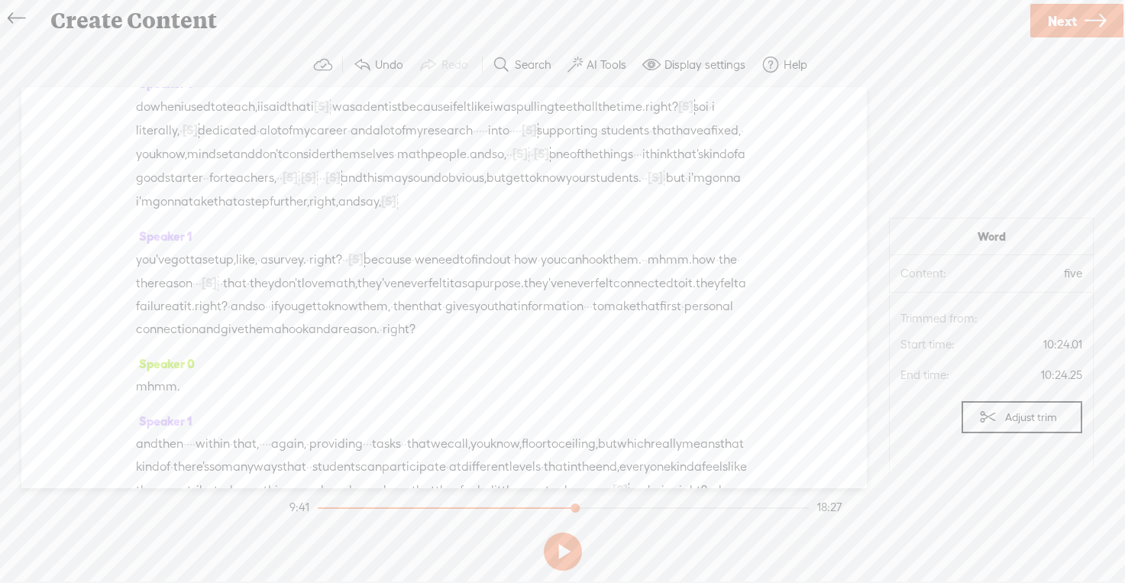
scroll to position [0, 0]
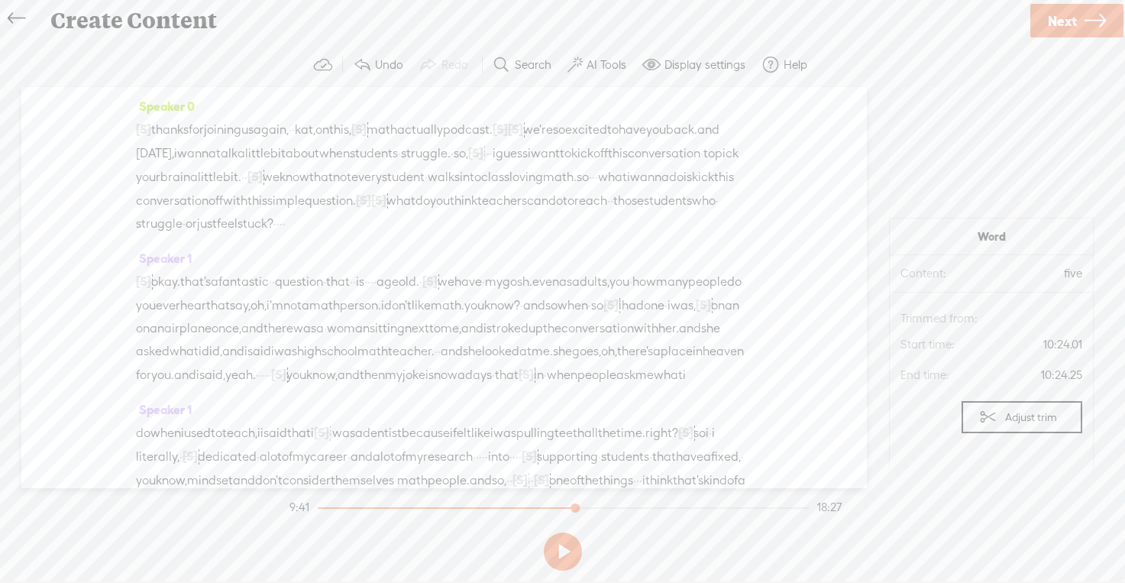
click at [588, 64] on label "AI Tools" at bounding box center [607, 64] width 40 height 15
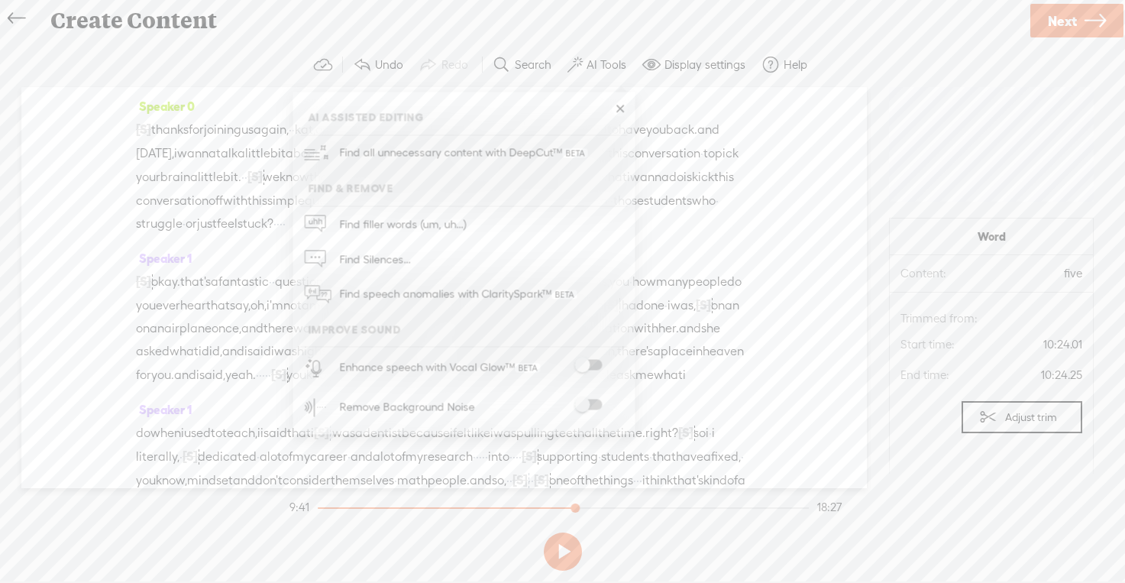
click at [594, 360] on span at bounding box center [589, 365] width 28 height 11
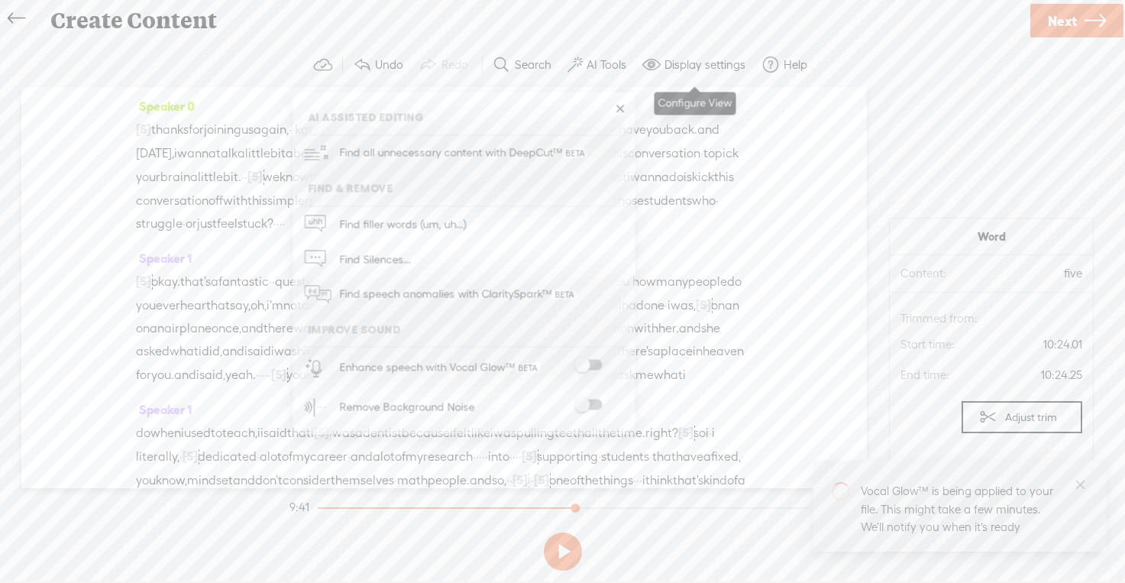
click at [714, 70] on label "Display settings" at bounding box center [705, 64] width 81 height 15
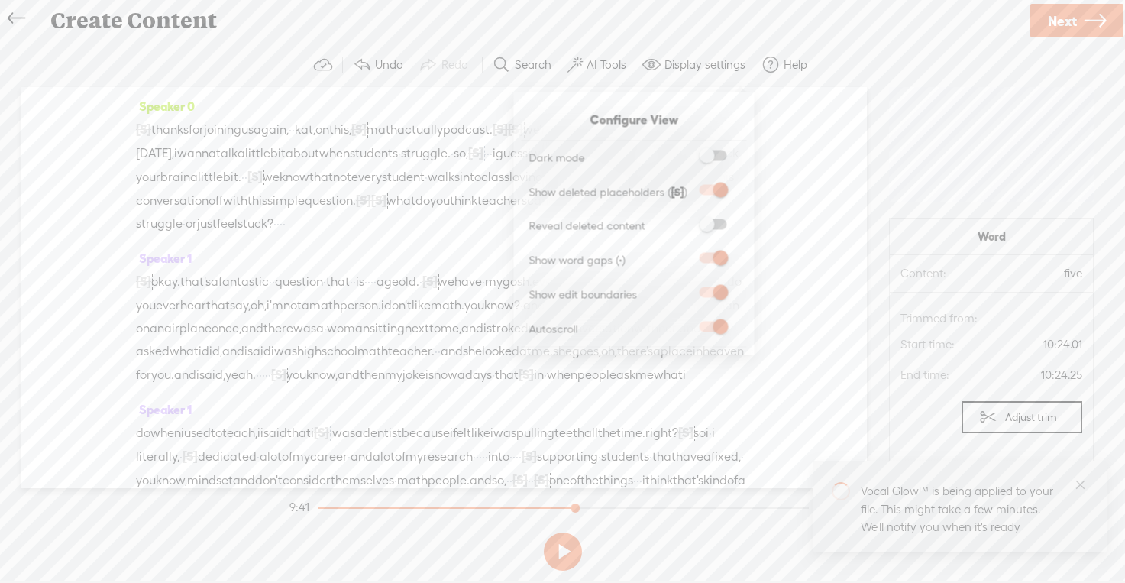
click at [615, 69] on label "AI Tools" at bounding box center [607, 64] width 40 height 15
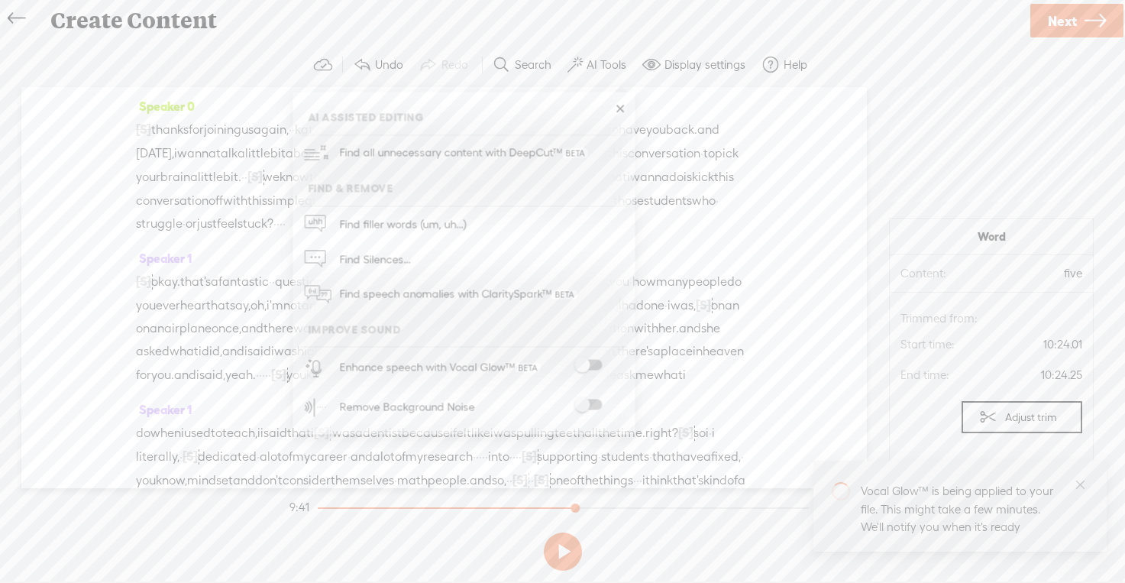
click at [771, 134] on div "Speaker 0 [S] · · · · so thanks for joining us again, · · kat, on this, [S] uh,…" at bounding box center [444, 287] width 846 height 401
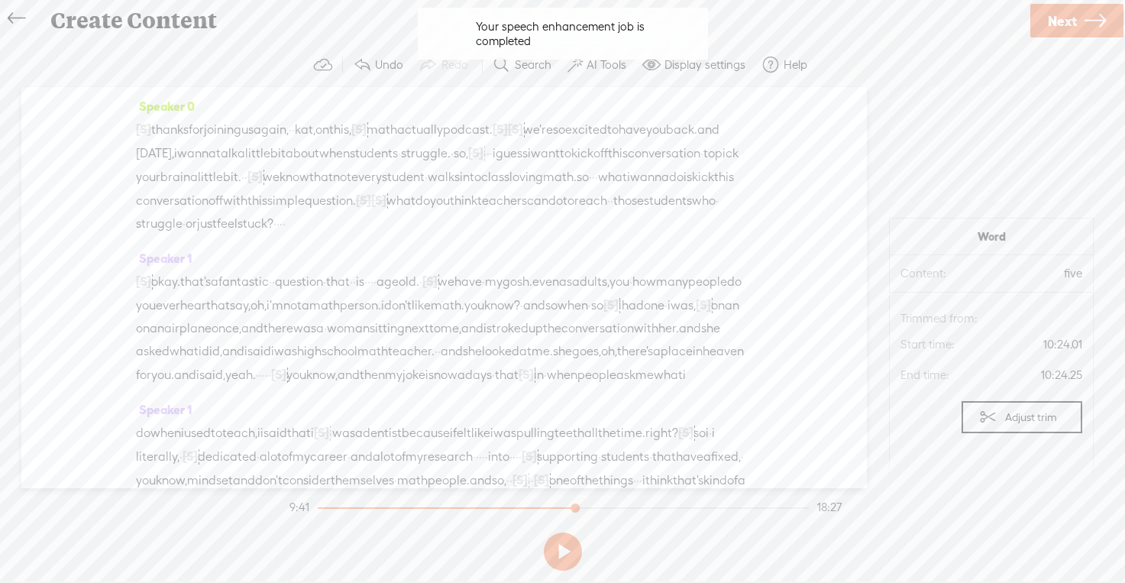
click at [560, 540] on button at bounding box center [563, 552] width 38 height 38
click at [612, 72] on button "AI Tools" at bounding box center [599, 65] width 75 height 31
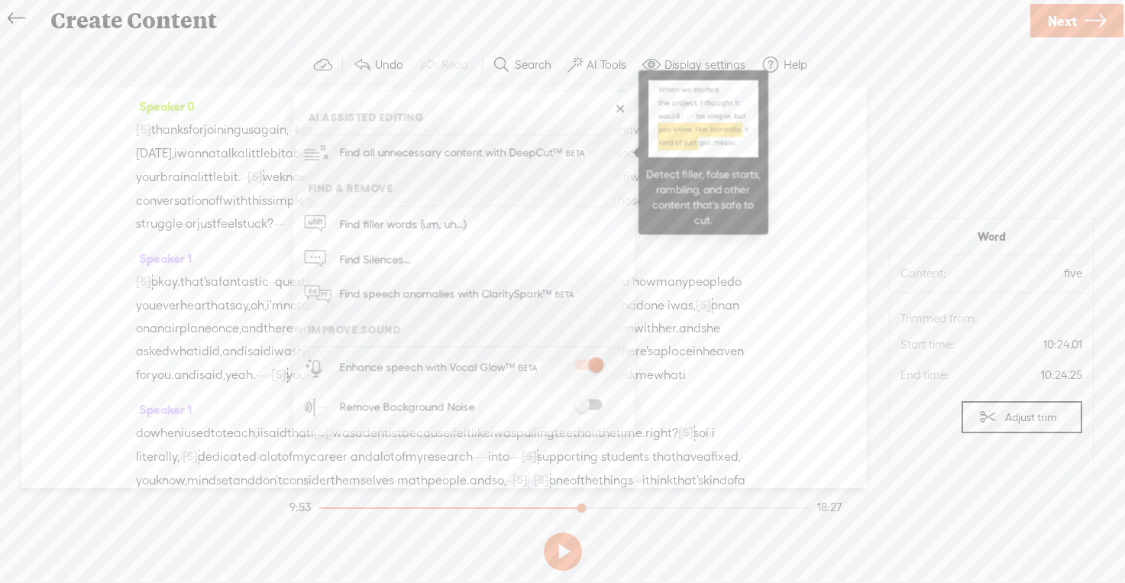
click at [441, 149] on span "Find all unnecessary content with DeepCut™" at bounding box center [463, 153] width 259 height 36
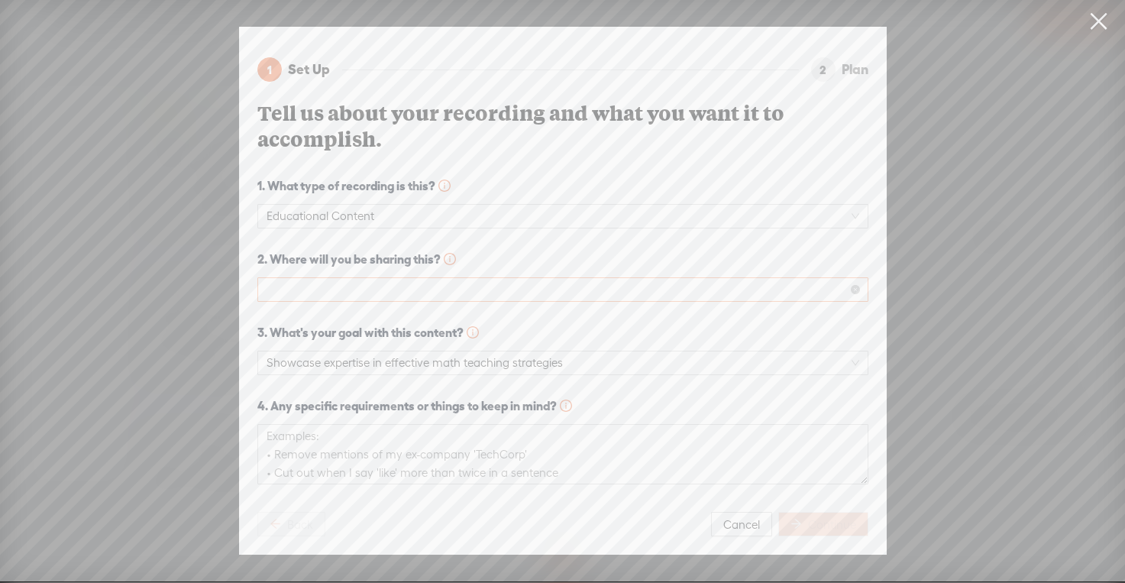
click at [283, 290] on span at bounding box center [563, 289] width 593 height 23
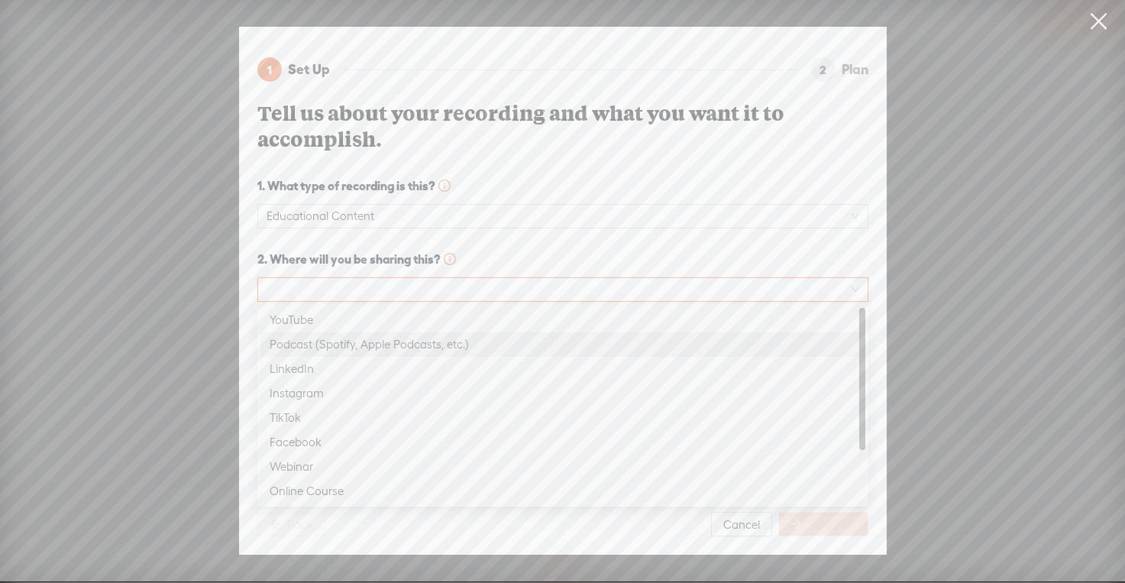
click at [291, 345] on div "Podcast (Spotify, Apple Podcasts, etc.)" at bounding box center [563, 344] width 587 height 18
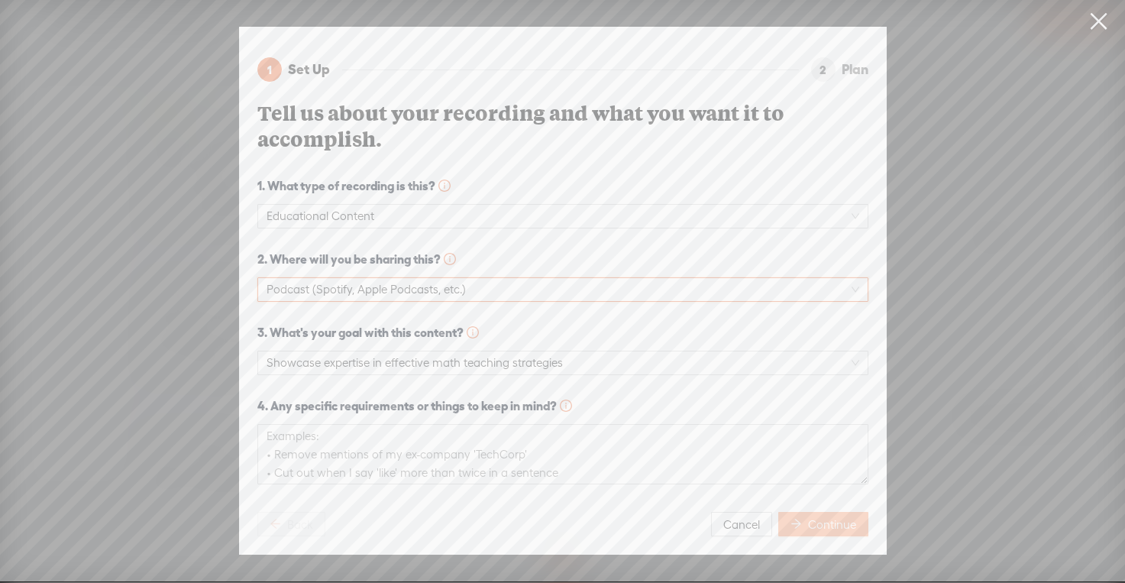
click at [808, 528] on span "Continue" at bounding box center [832, 524] width 48 height 15
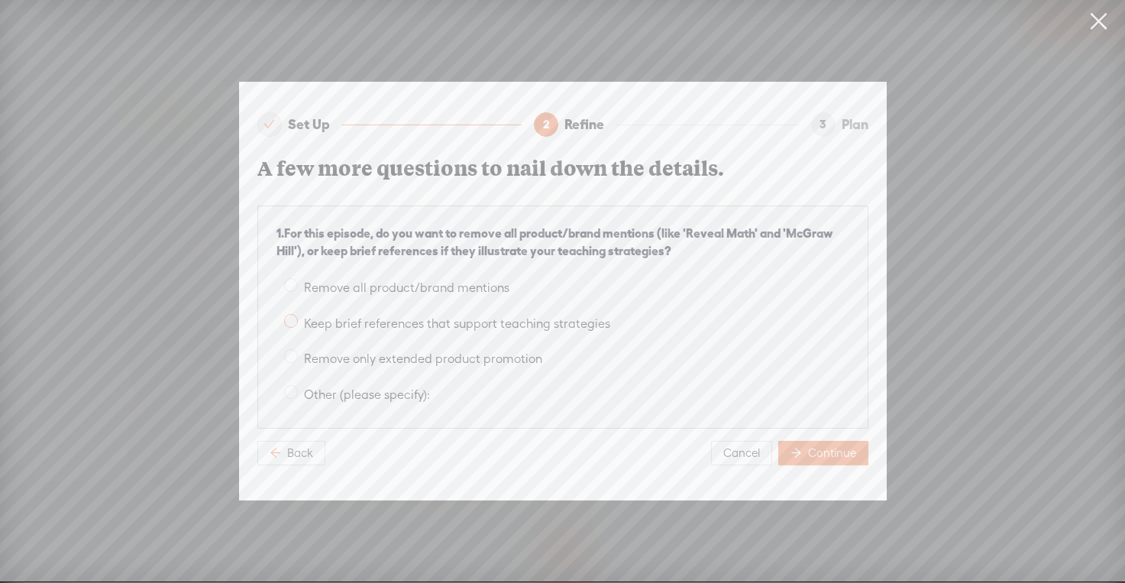
click at [294, 322] on span at bounding box center [291, 321] width 14 height 14
click at [294, 322] on input "Keep brief references that support teaching strategies" at bounding box center [291, 321] width 14 height 14
radio input "true"
click at [838, 452] on span "Continue" at bounding box center [832, 452] width 48 height 15
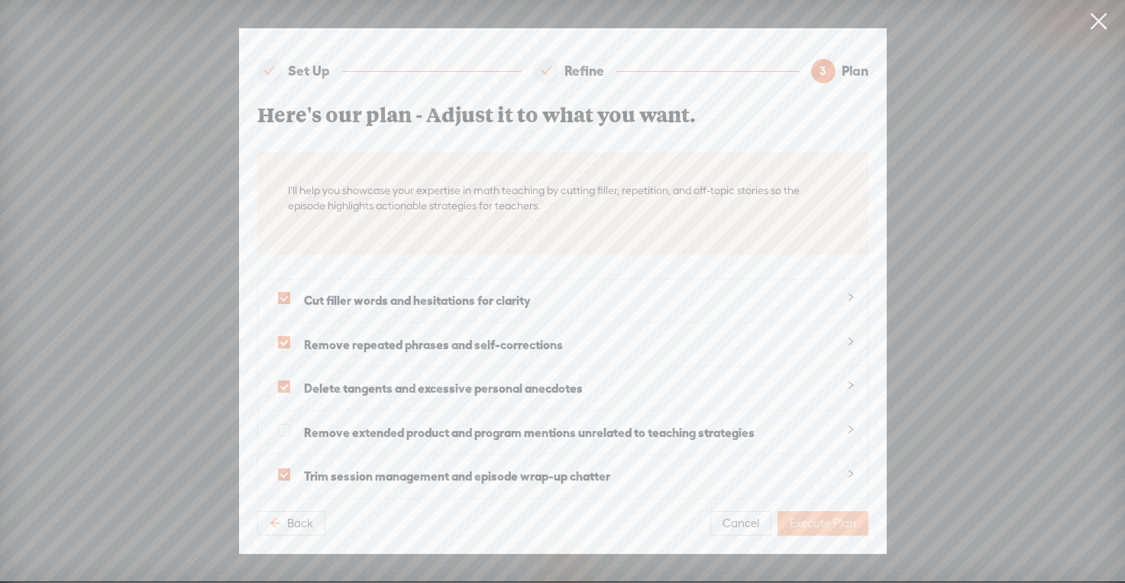
click at [812, 526] on span "Execute Plan" at bounding box center [823, 523] width 66 height 15
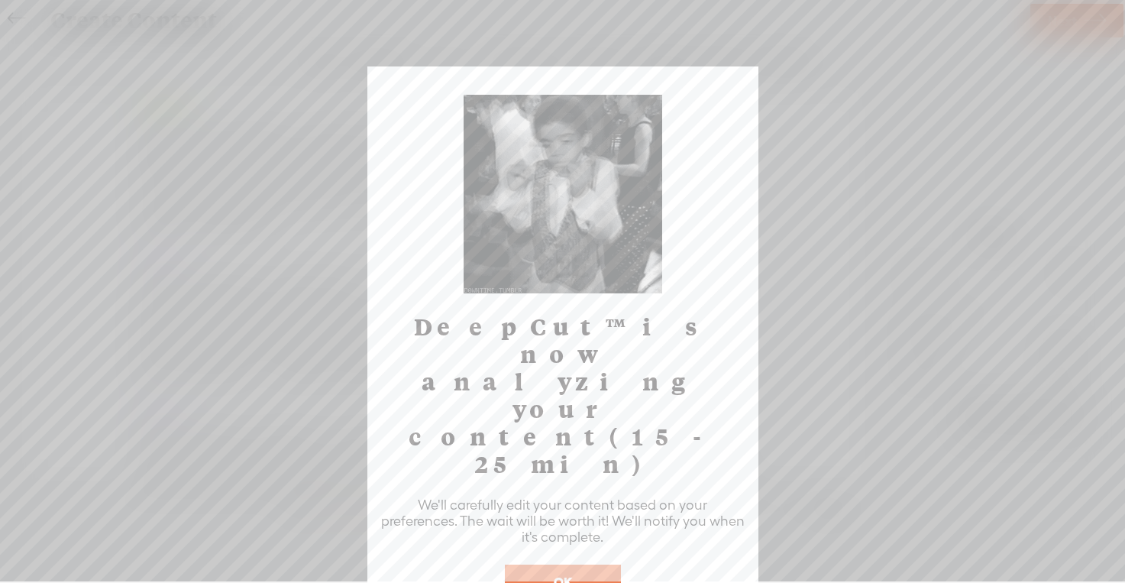
click at [591, 565] on button "OK" at bounding box center [563, 582] width 116 height 35
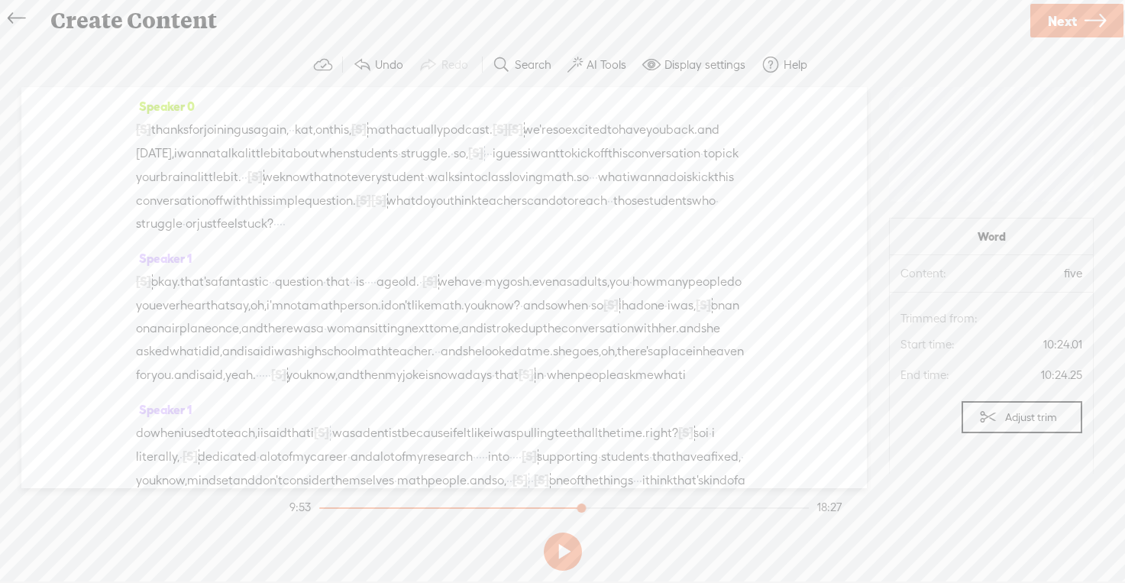
click at [324, 507] on div at bounding box center [564, 508] width 491 height 2
drag, startPoint x: 583, startPoint y: 507, endPoint x: 313, endPoint y: 502, distance: 270.5
click at [313, 502] on div at bounding box center [324, 509] width 35 height 35
click at [168, 130] on span "thanks" at bounding box center [169, 129] width 37 height 23
click at [219, 99] on span "Play" at bounding box center [228, 92] width 24 height 15
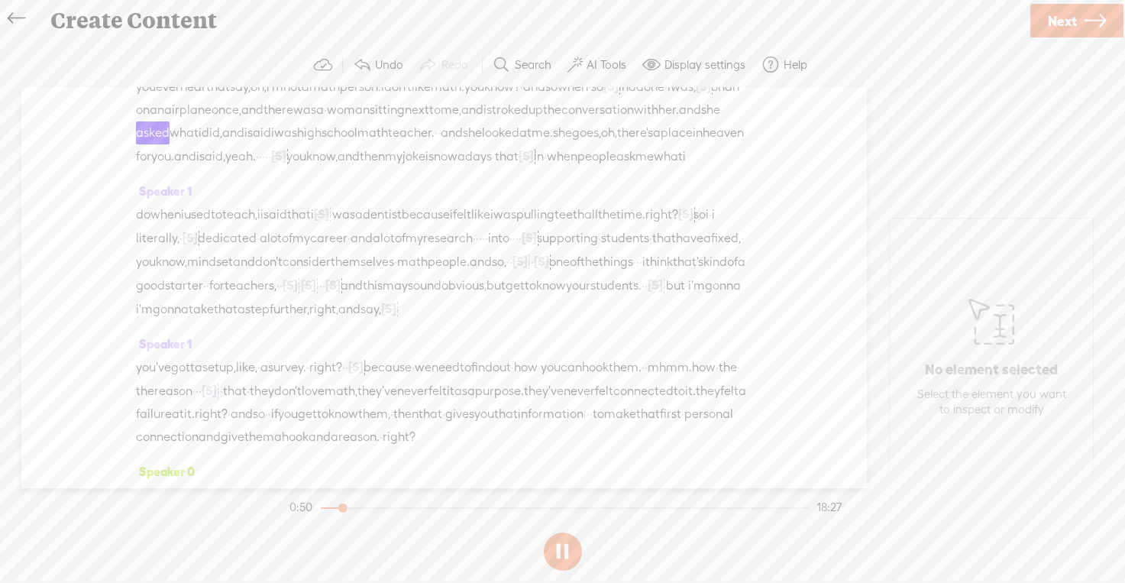
scroll to position [215, 0]
click at [565, 549] on button at bounding box center [563, 552] width 38 height 38
